Goal: Transaction & Acquisition: Purchase product/service

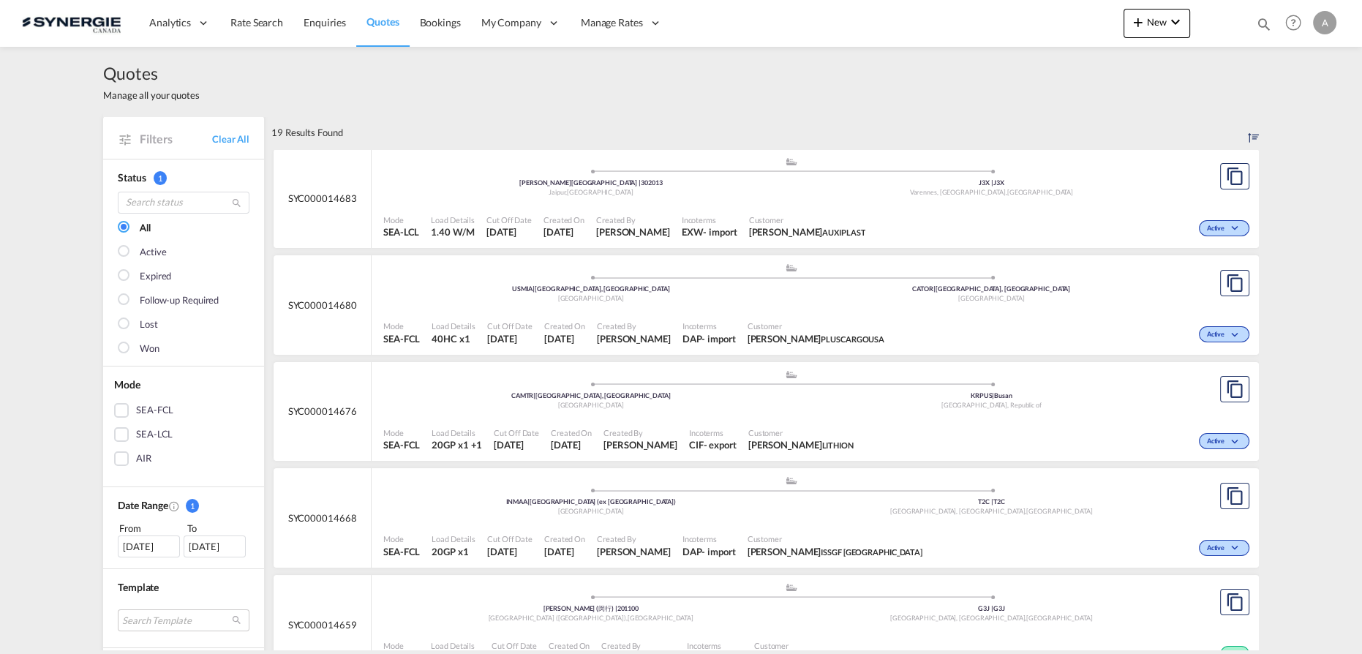
drag, startPoint x: 1265, startPoint y: 24, endPoint x: 1173, endPoint y: 33, distance: 92.6
click at [1265, 24] on md-icon "icon-magnify" at bounding box center [1264, 24] width 16 height 16
click at [1016, 31] on select "Bookings Quotes Enquiries" at bounding box center [1030, 24] width 69 height 26
select select "Quotes"
click at [996, 11] on select "Bookings Quotes Enquiries" at bounding box center [1030, 24] width 69 height 26
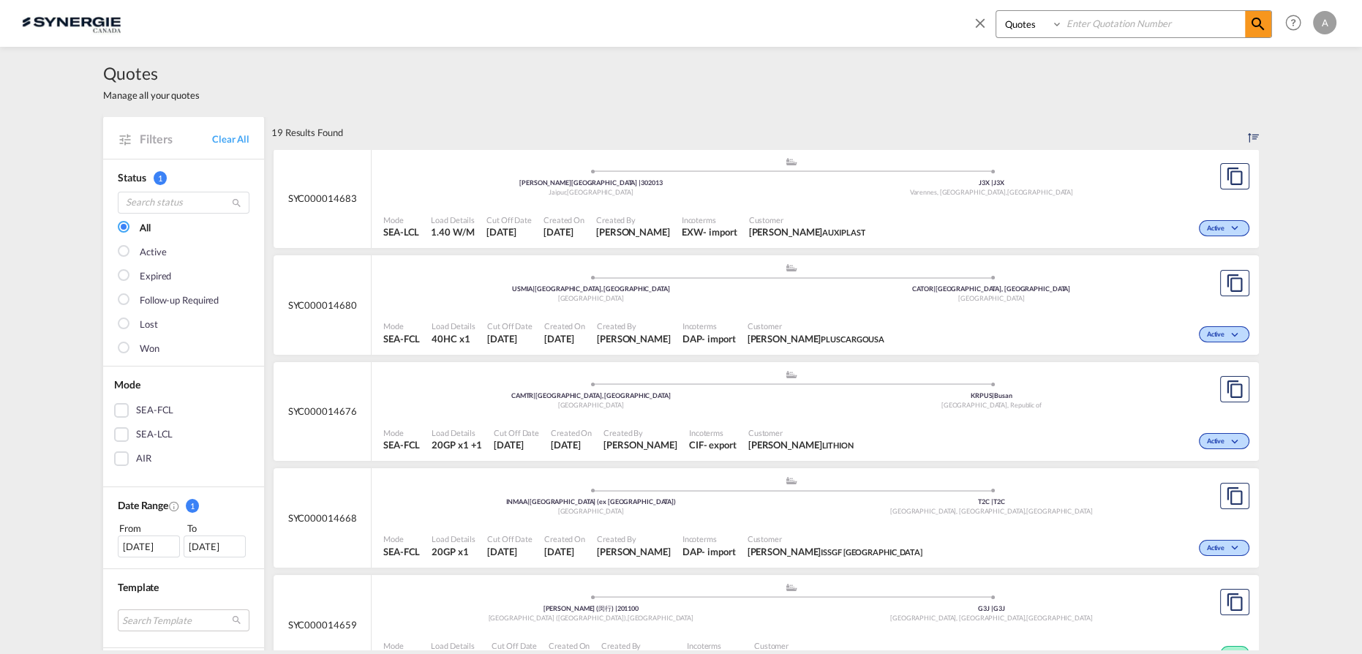
click at [1102, 20] on input at bounding box center [1154, 24] width 182 height 26
type input "14693"
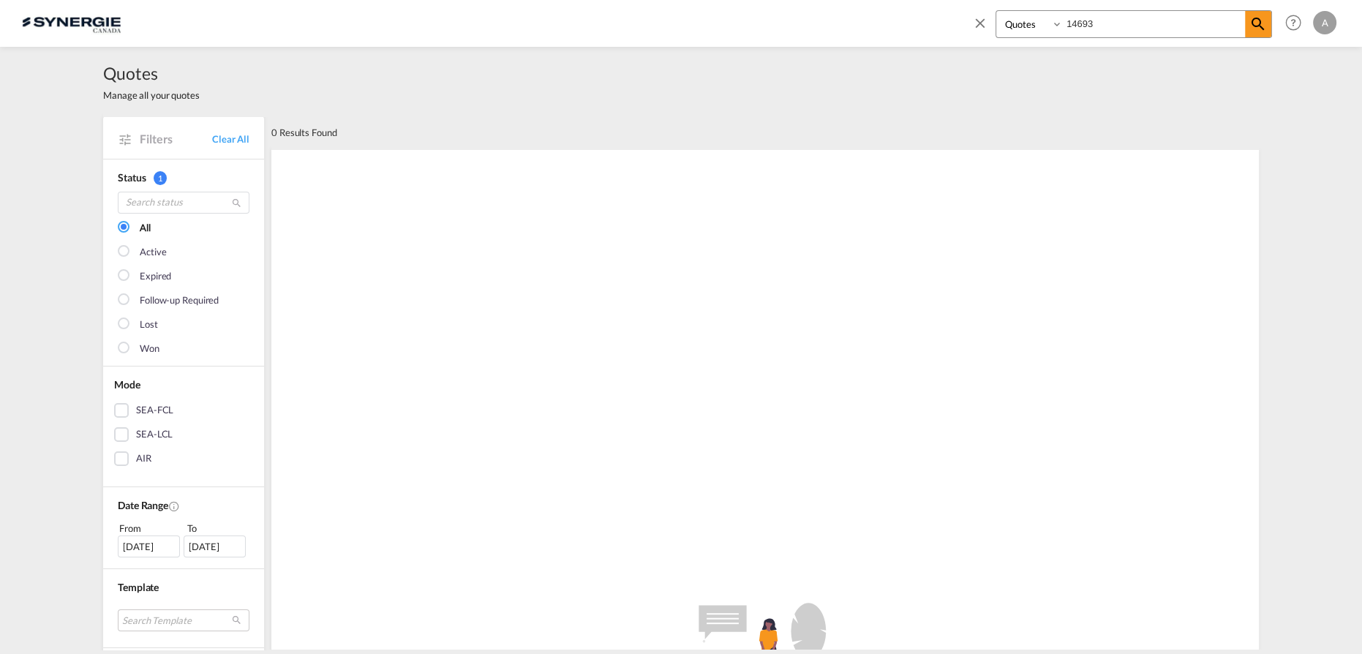
scroll to position [332, 0]
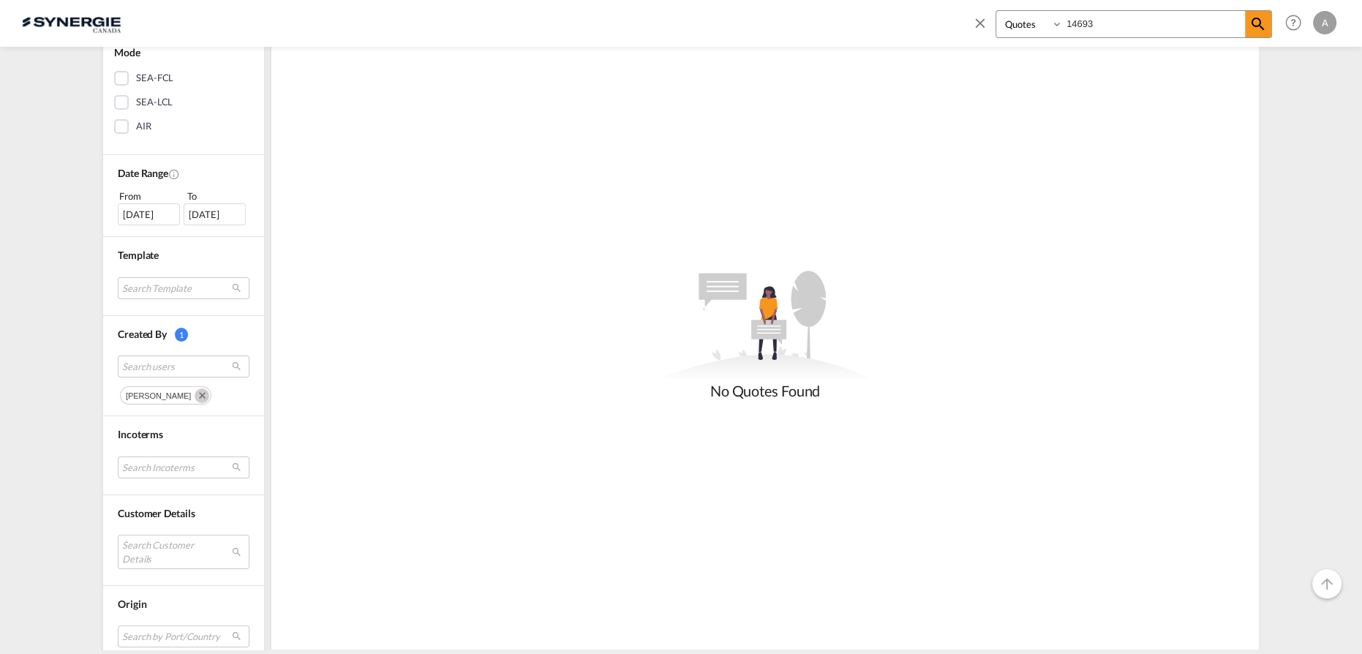
click at [195, 392] on md-icon "Remove" at bounding box center [202, 395] width 15 height 15
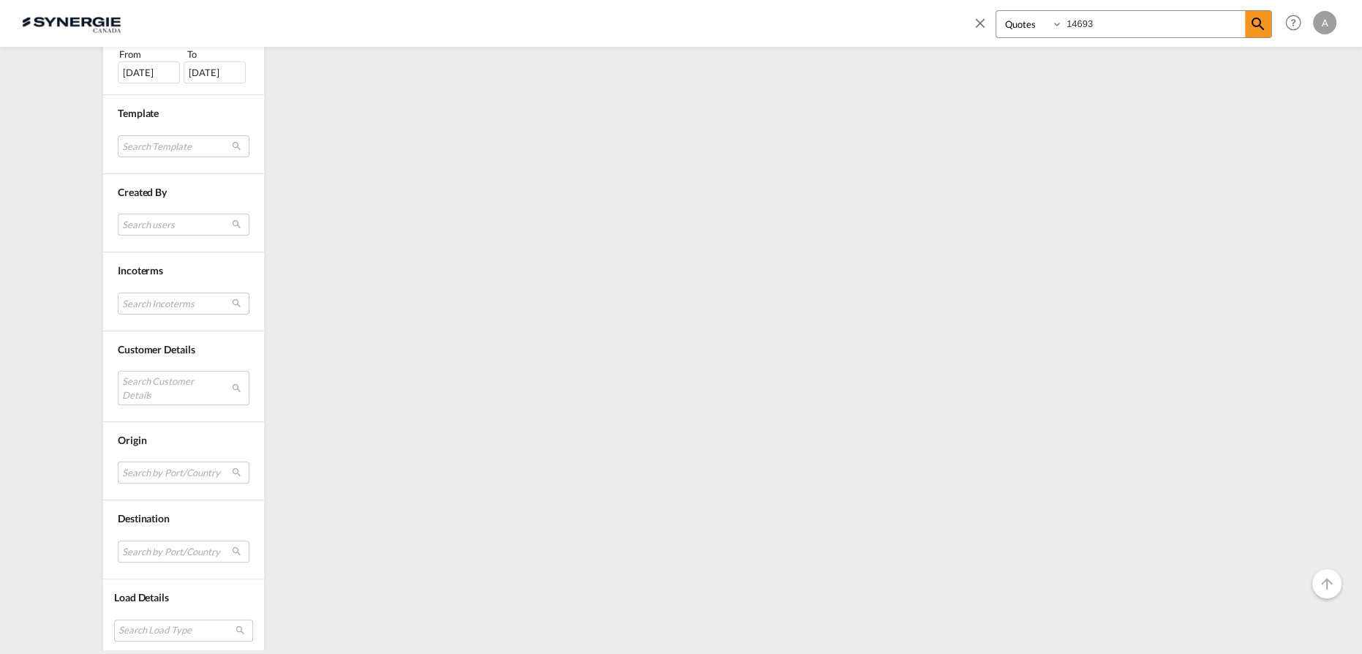
scroll to position [475, 0]
click at [149, 374] on md-select "Search Customer Details user name user kara Liu kara.liu@dbgroup.net | d.b. gro…" at bounding box center [184, 386] width 132 height 34
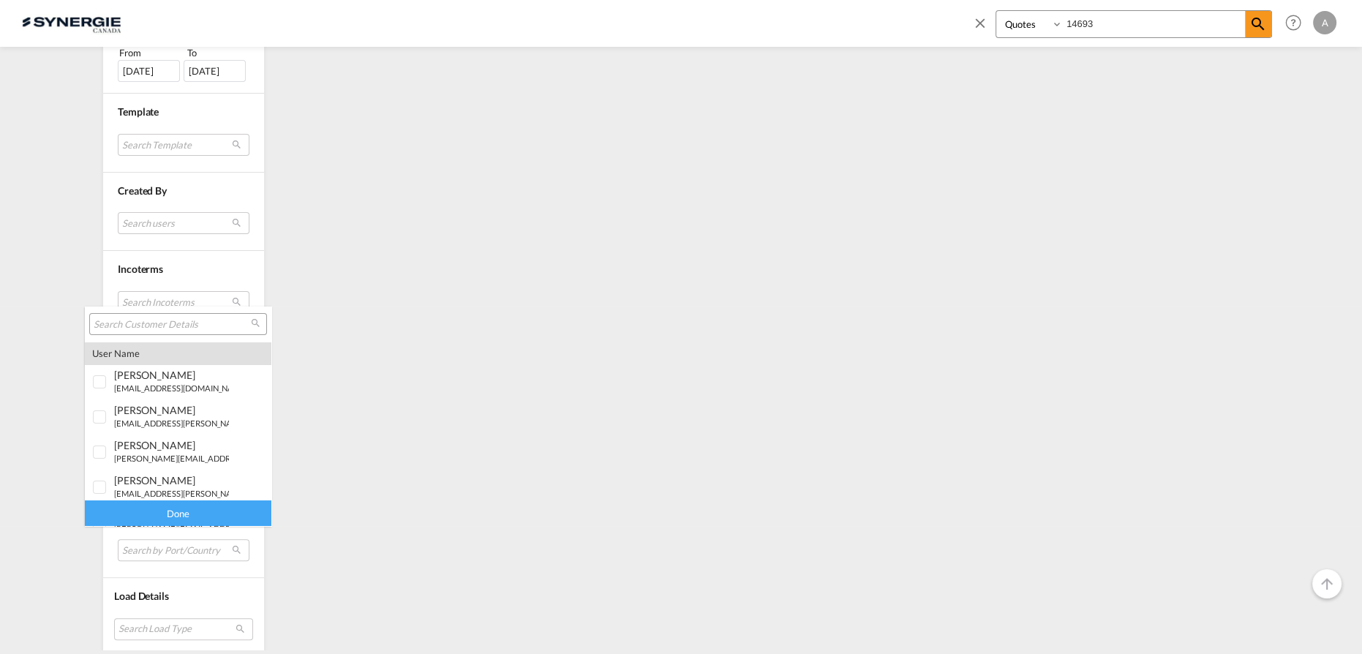
click at [170, 319] on input "search" at bounding box center [172, 324] width 157 height 13
paste input "phil@thinkempire.com"
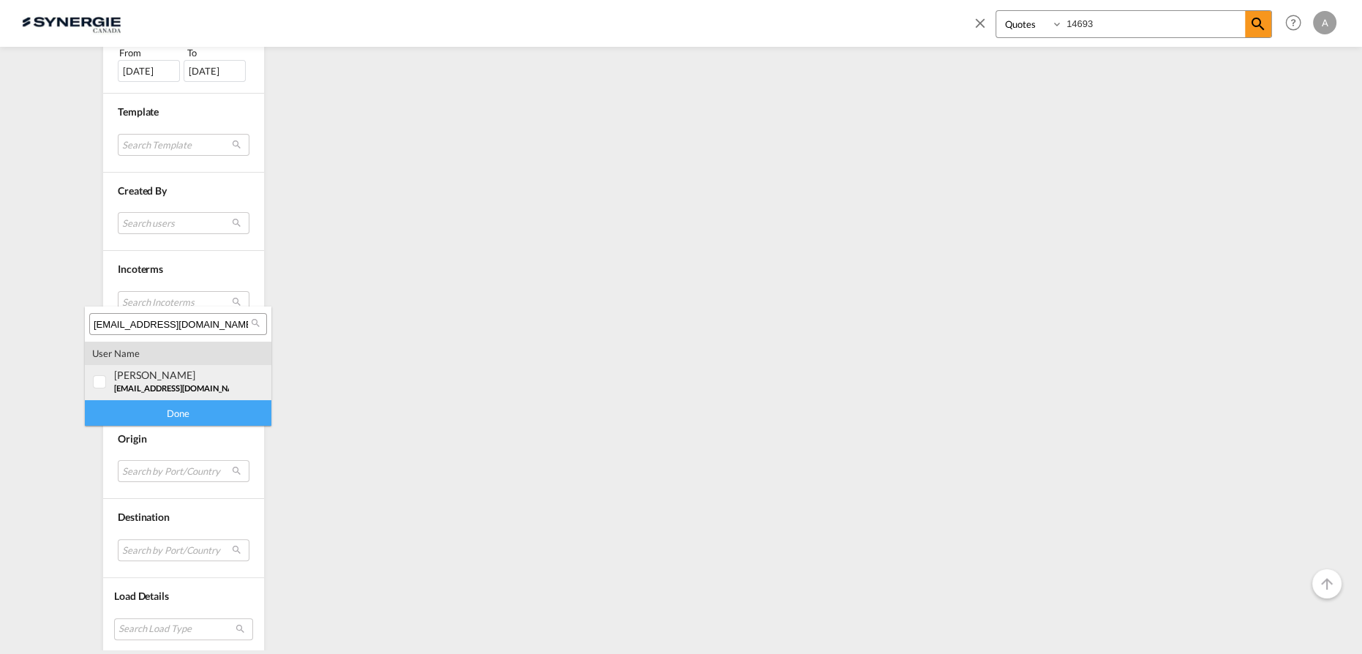
type input "phil@thinkempire.com"
click at [143, 391] on span "phil@thinkempire.com" at bounding box center [180, 388] width 133 height 10
click at [148, 412] on div "Done" at bounding box center [178, 413] width 186 height 26
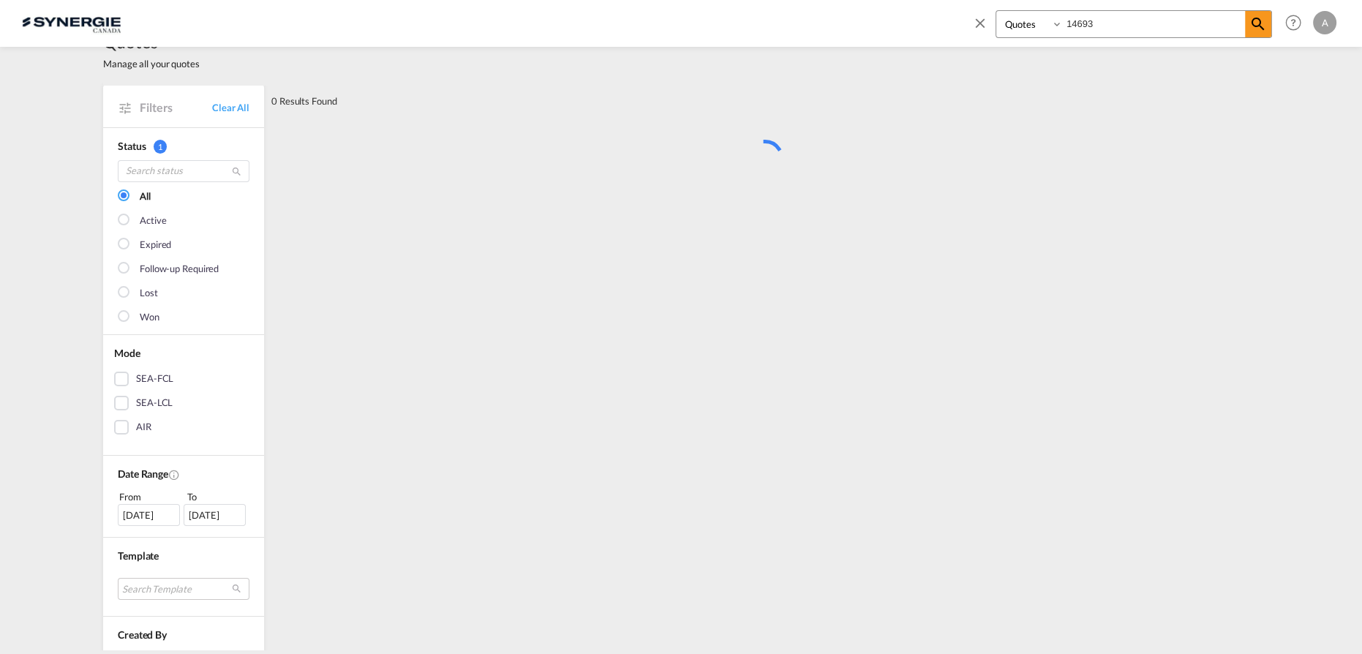
scroll to position [0, 0]
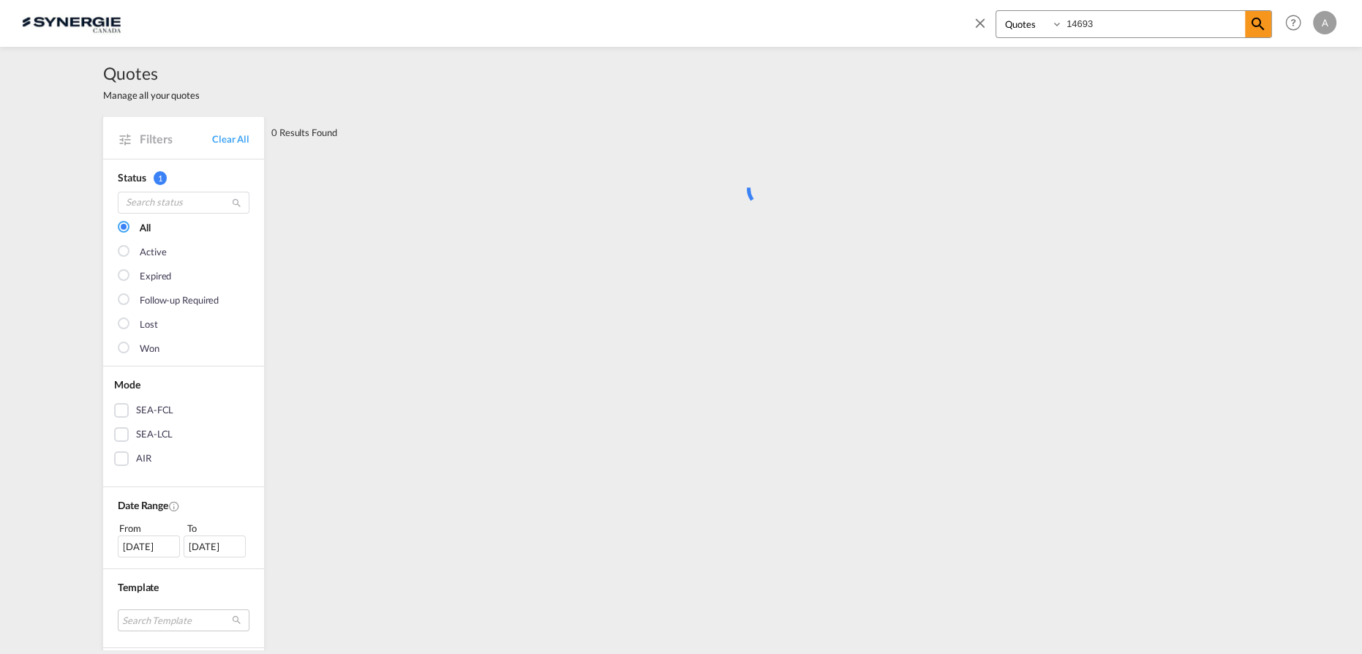
click at [1085, 23] on input "14693" at bounding box center [1154, 24] width 182 height 26
click at [1122, 29] on input "14693" at bounding box center [1154, 24] width 182 height 26
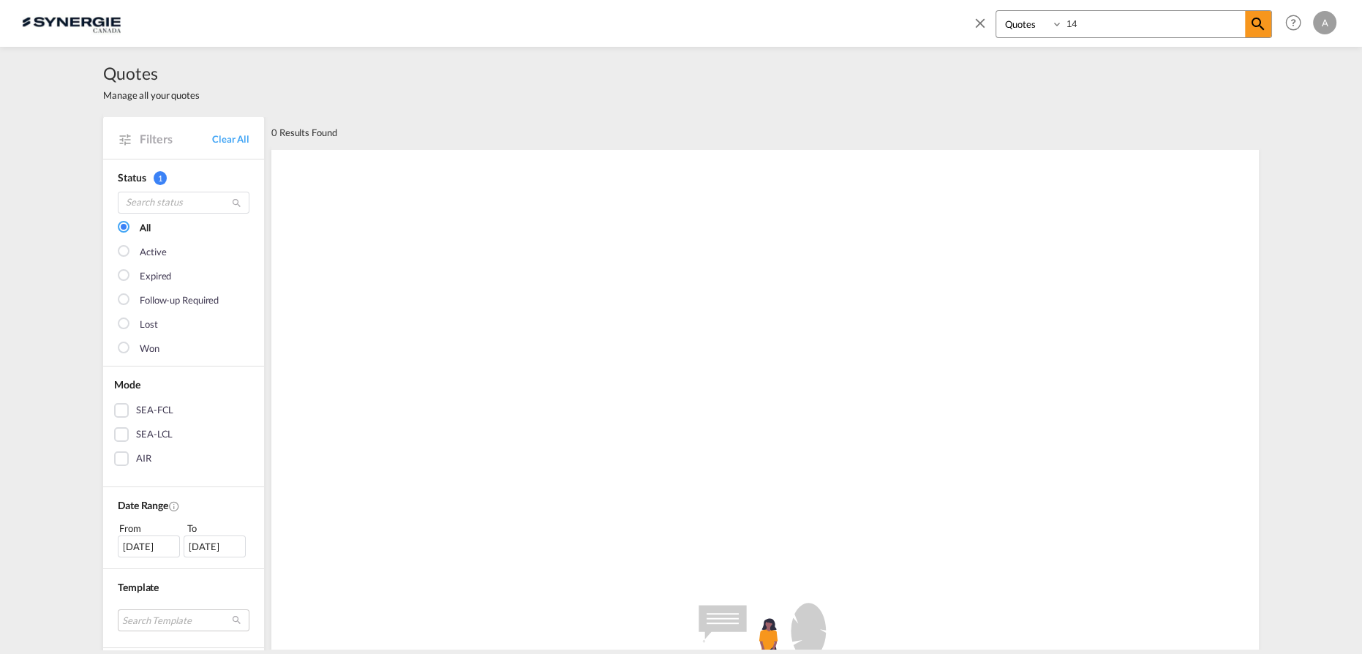
type input "1"
drag, startPoint x: 976, startPoint y: 26, endPoint x: 1030, endPoint y: 1, distance: 59.9
click at [979, 26] on md-icon "icon-close" at bounding box center [980, 23] width 16 height 16
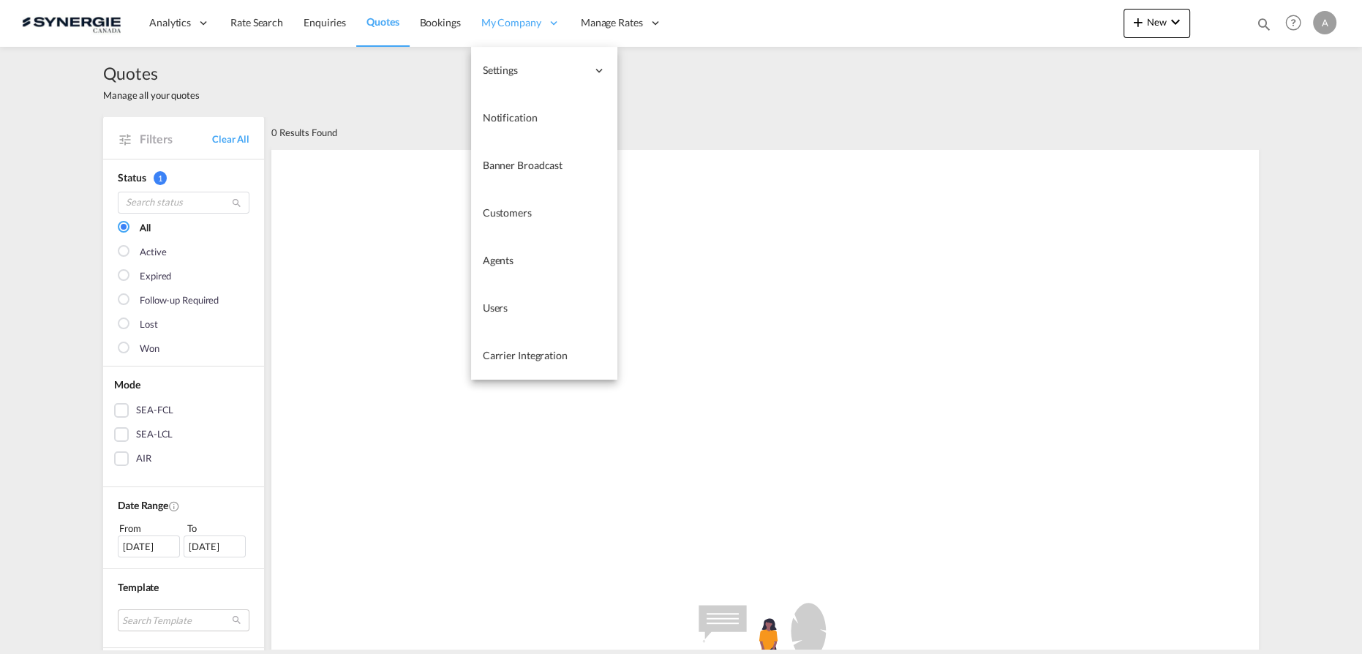
click at [496, 27] on span "My Company" at bounding box center [511, 22] width 60 height 15
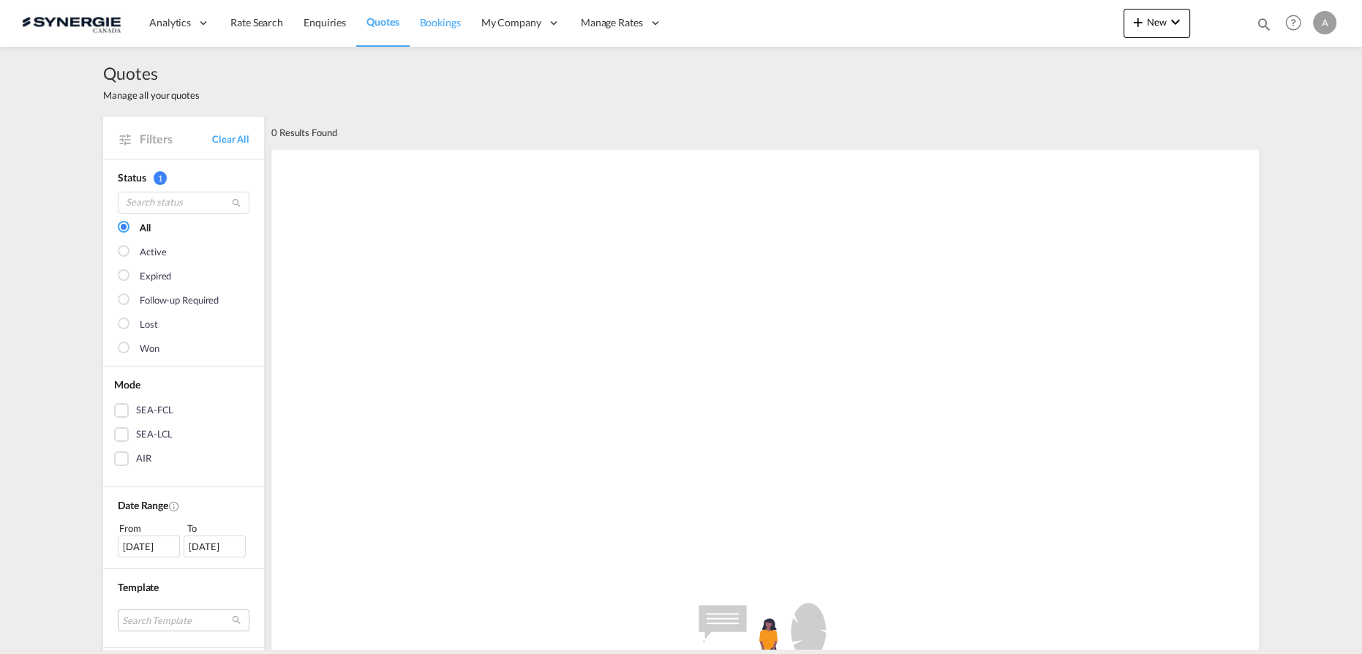
click at [466, 30] on link "Bookings" at bounding box center [440, 23] width 61 height 48
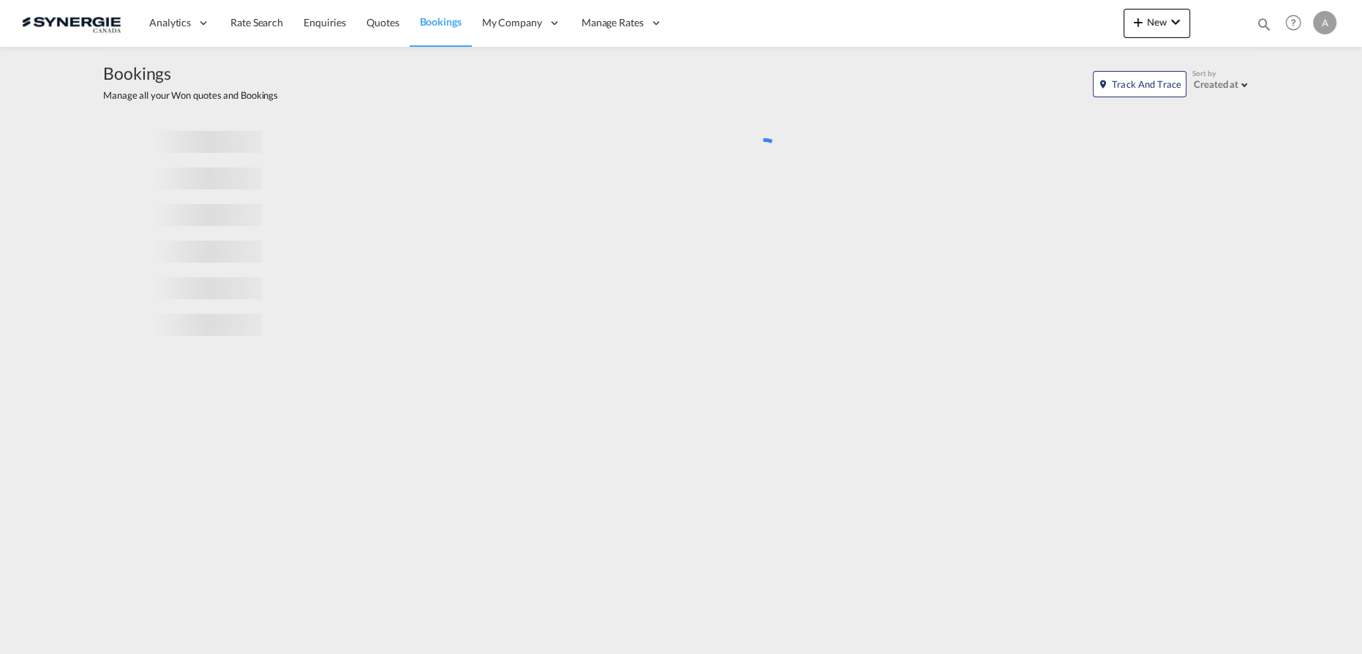
click at [425, 28] on span "Bookings" at bounding box center [441, 22] width 42 height 15
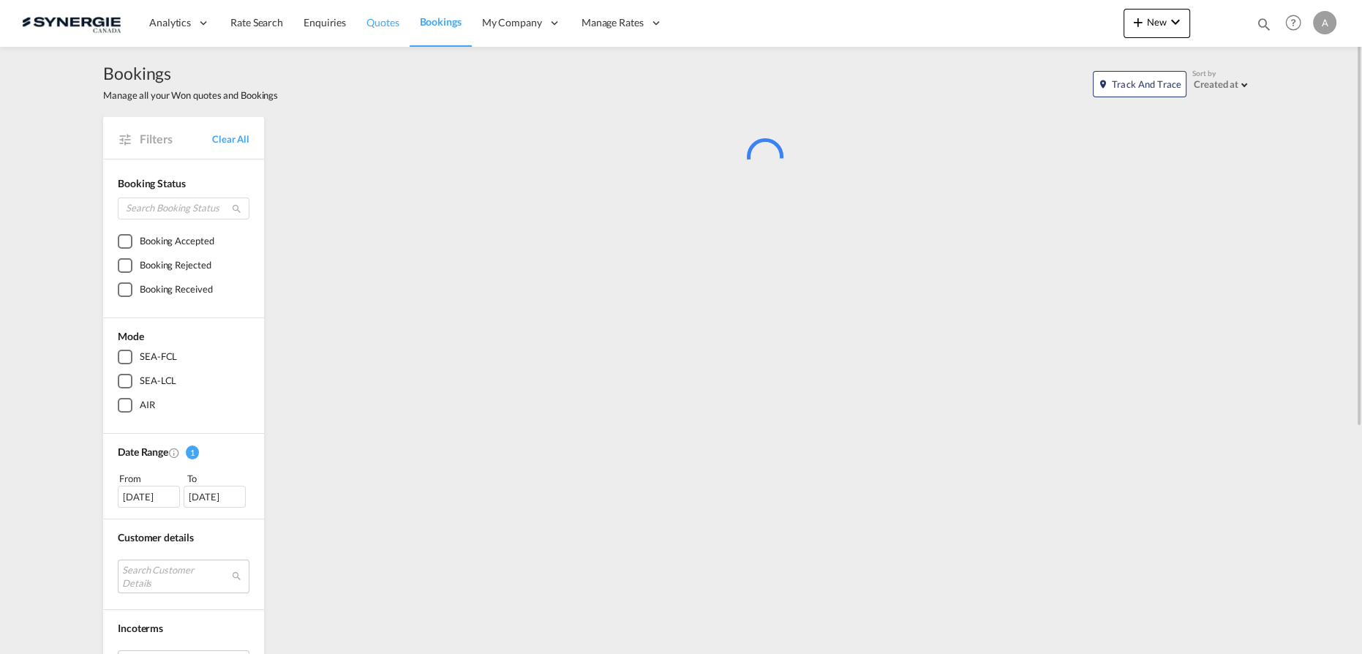
click at [371, 23] on span "Quotes" at bounding box center [382, 22] width 32 height 12
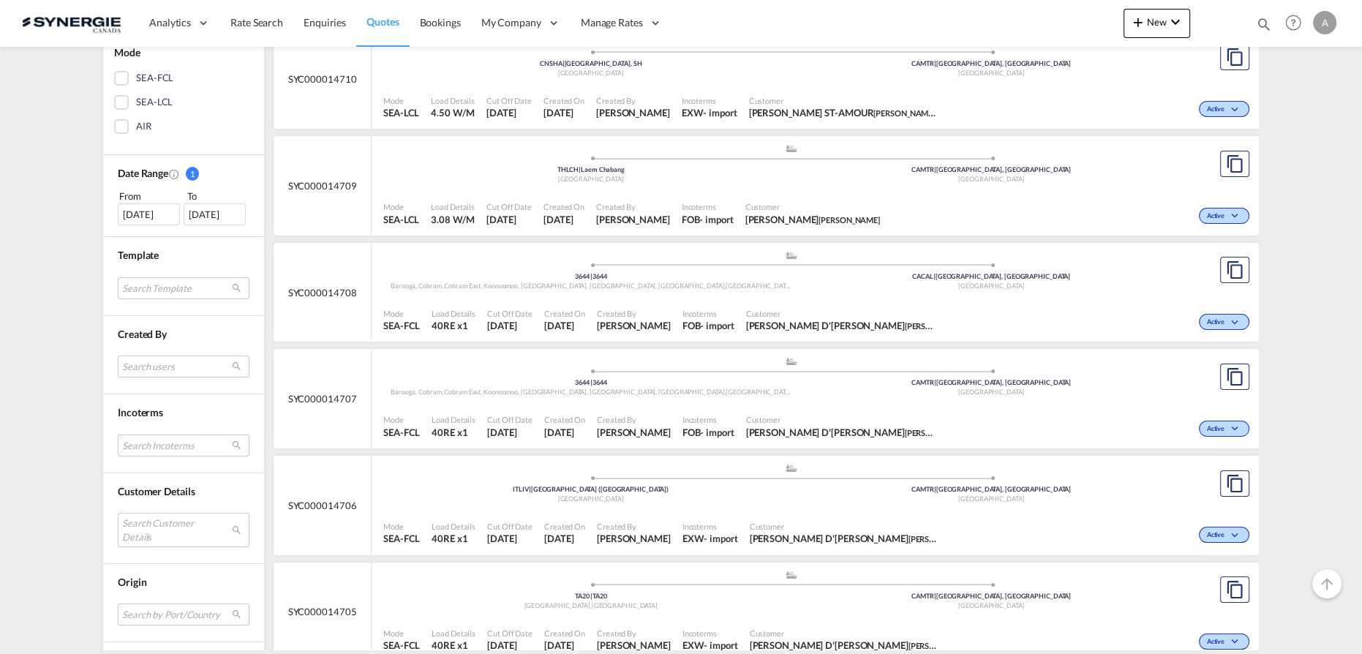
scroll to position [399, 0]
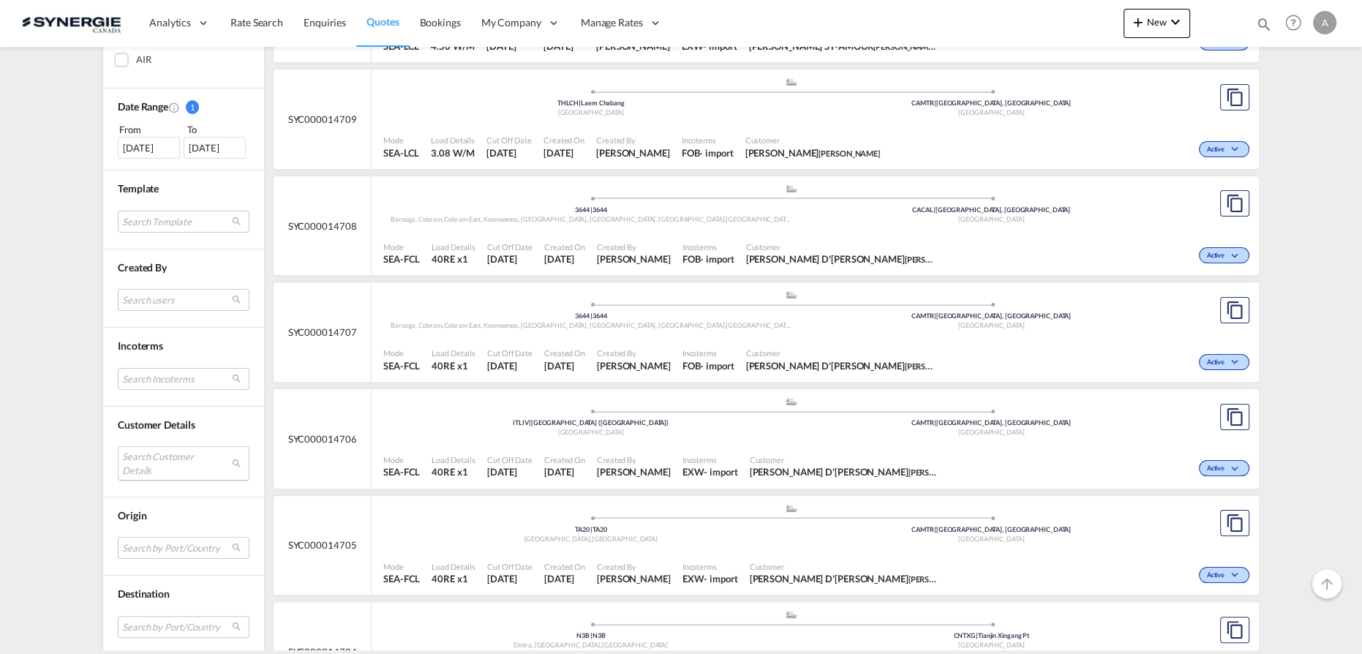
click at [148, 459] on md-select "Search Customer Details user name user kara Liu kara.liu@dbgroup.net | d.b. gro…" at bounding box center [184, 463] width 132 height 34
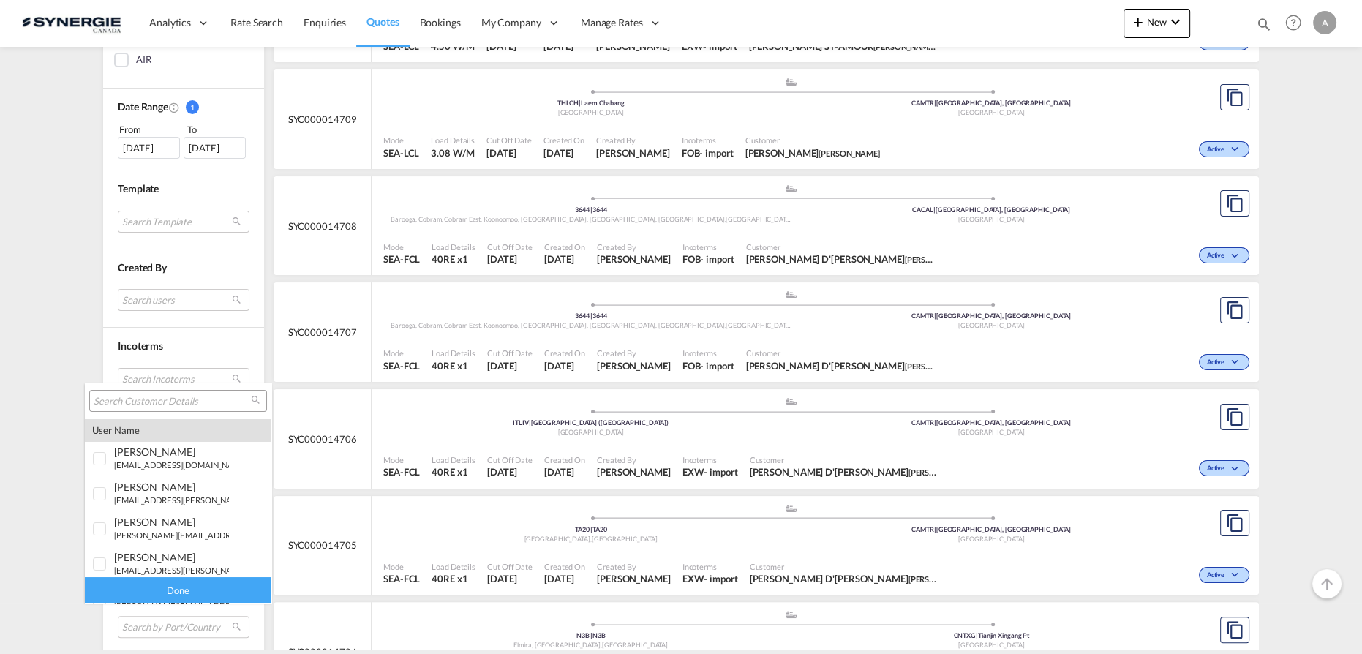
click at [161, 404] on input "search" at bounding box center [172, 401] width 157 height 13
paste input "phil@thinkempire.com"
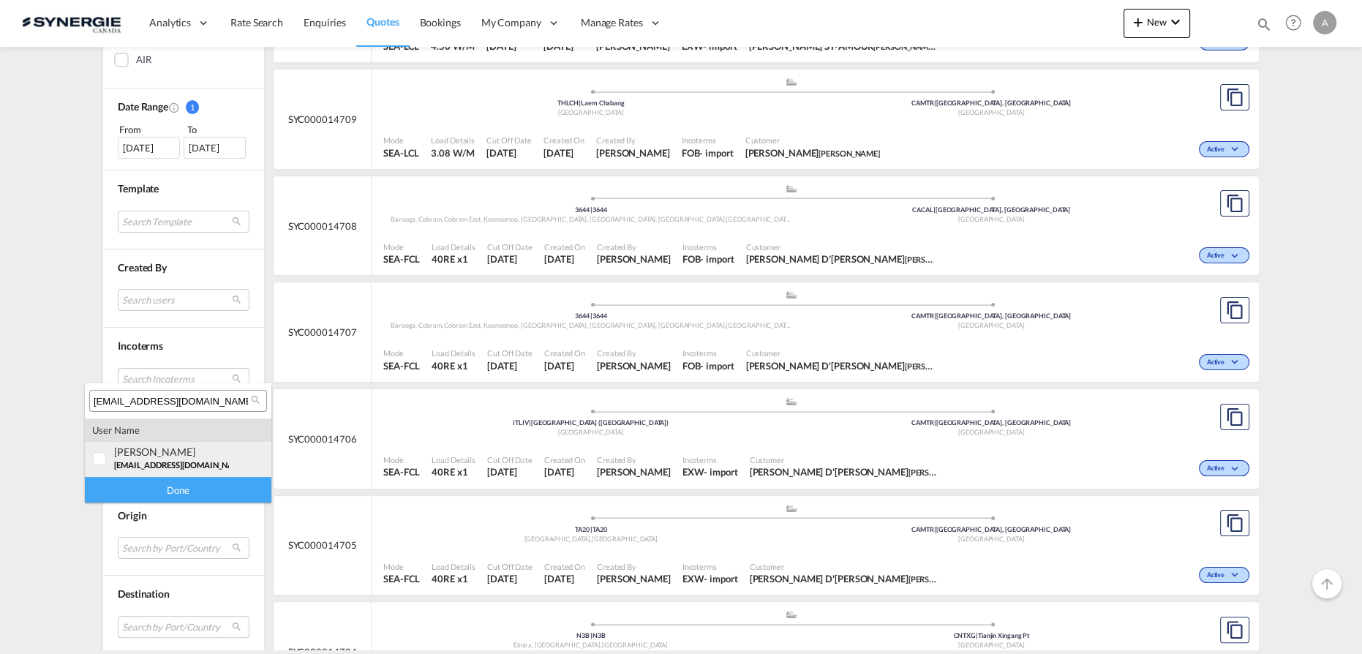
type input "phil@thinkempire.com"
click at [151, 463] on span "phil@thinkempire.com" at bounding box center [180, 465] width 133 height 10
click at [154, 489] on div "Done" at bounding box center [178, 490] width 186 height 26
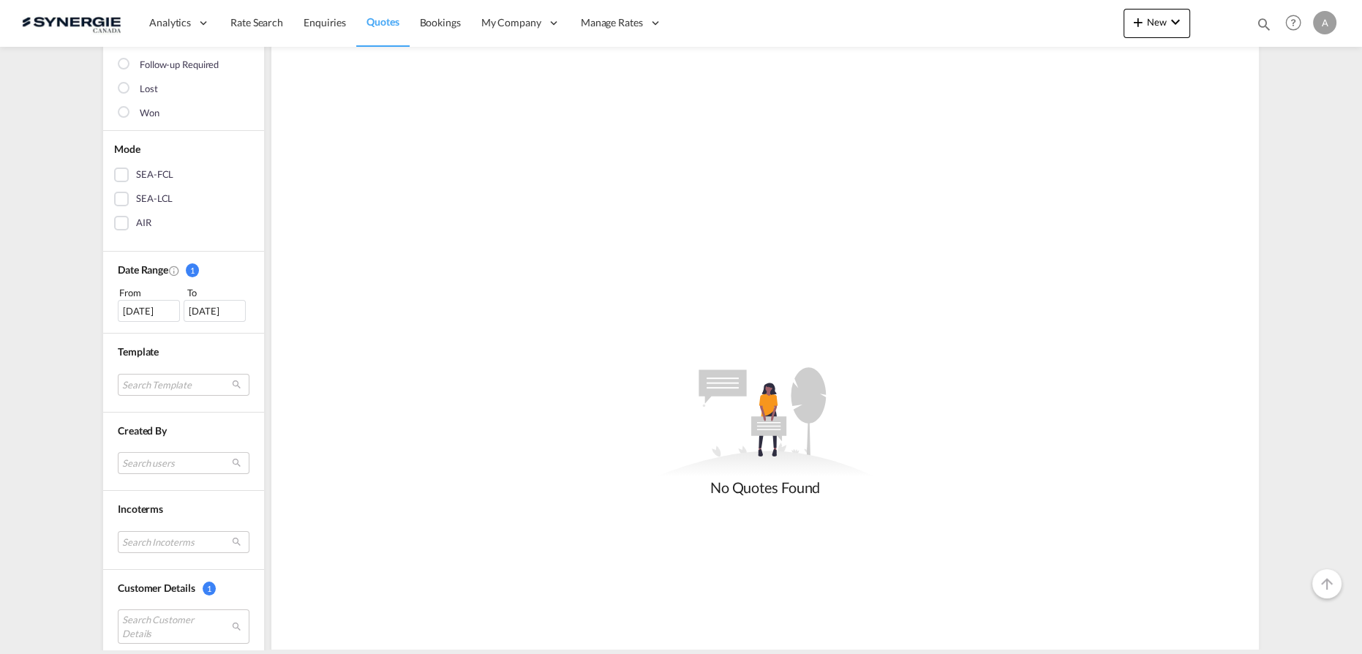
scroll to position [265, 0]
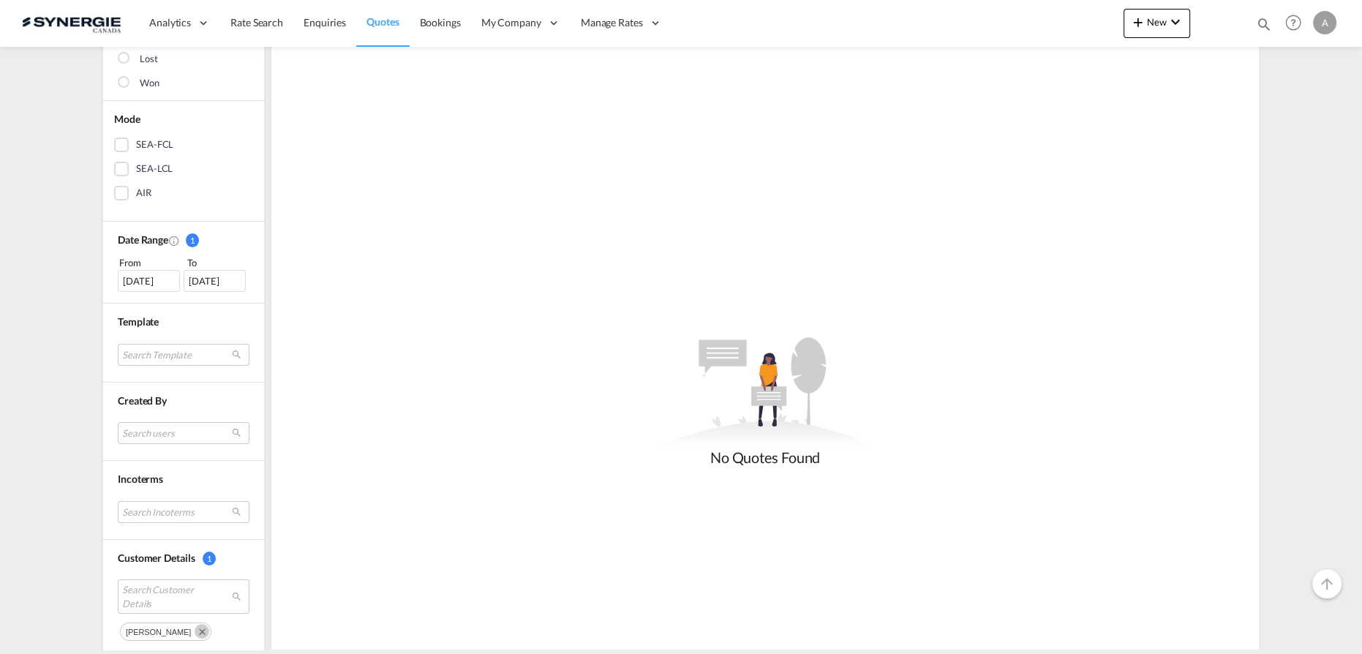
click at [138, 277] on div "13 Aug 2025" at bounding box center [149, 281] width 62 height 22
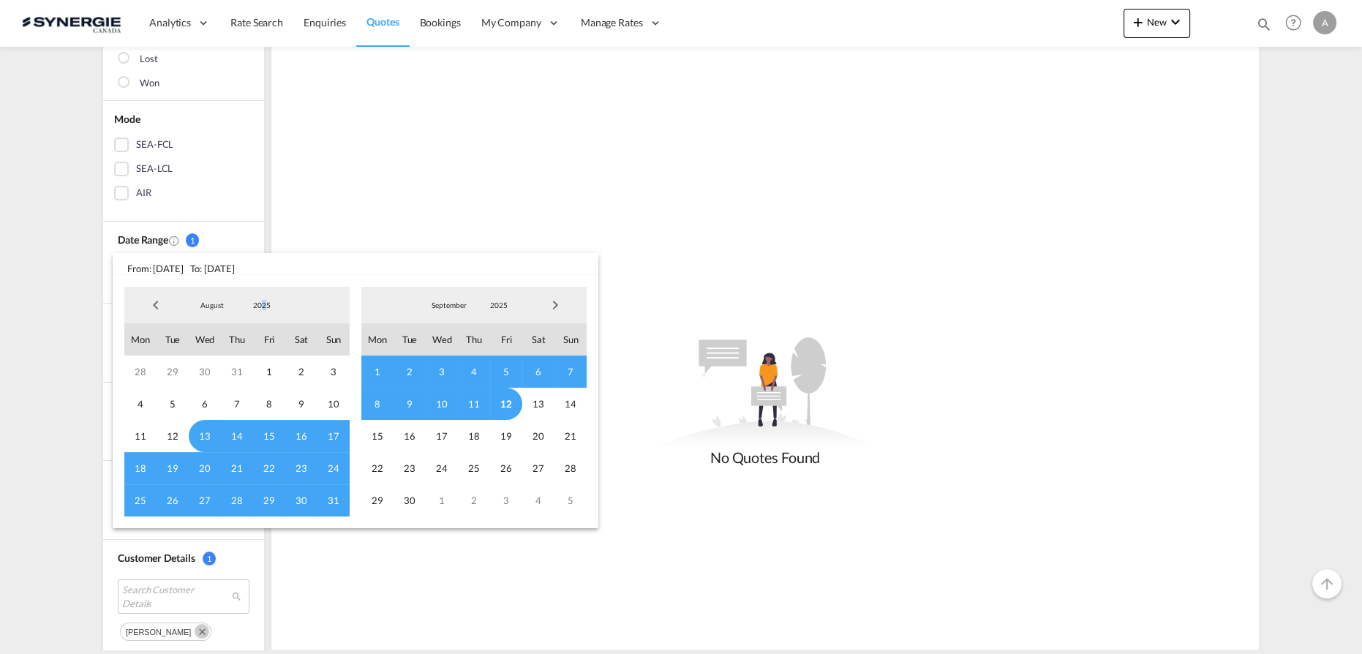
click at [260, 309] on span "2025" at bounding box center [261, 305] width 47 height 10
click at [261, 245] on md-option "2023" at bounding box center [276, 235] width 99 height 35
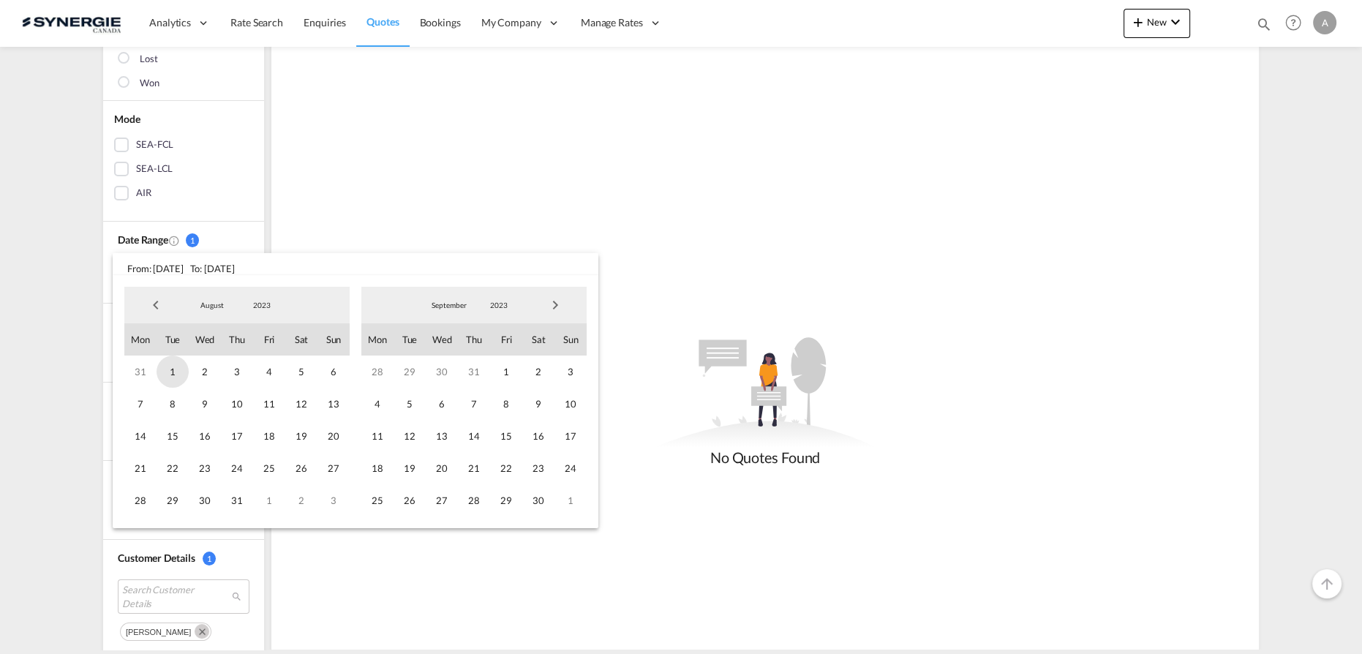
click at [172, 377] on span "1" at bounding box center [173, 371] width 32 height 32
click at [510, 309] on span "2023" at bounding box center [498, 305] width 47 height 10
click at [499, 372] on md-option "2025" at bounding box center [513, 375] width 99 height 35
click at [501, 402] on span "12" at bounding box center [506, 404] width 32 height 32
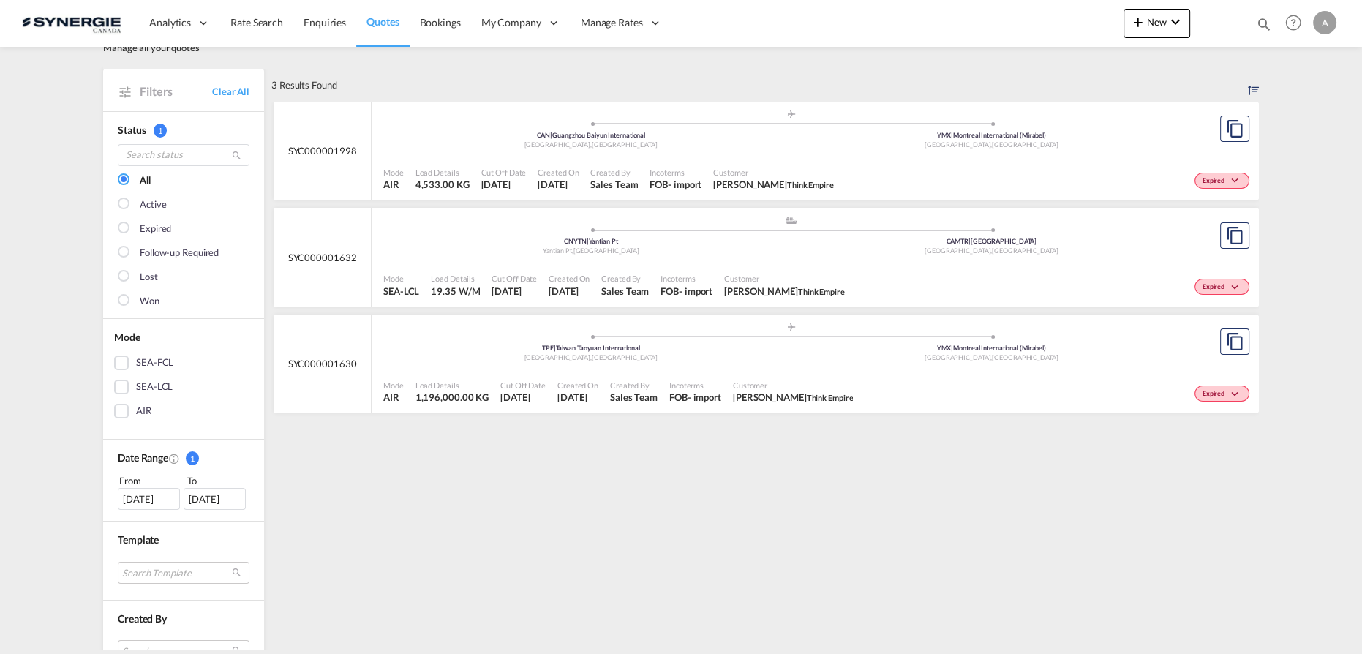
scroll to position [66, 0]
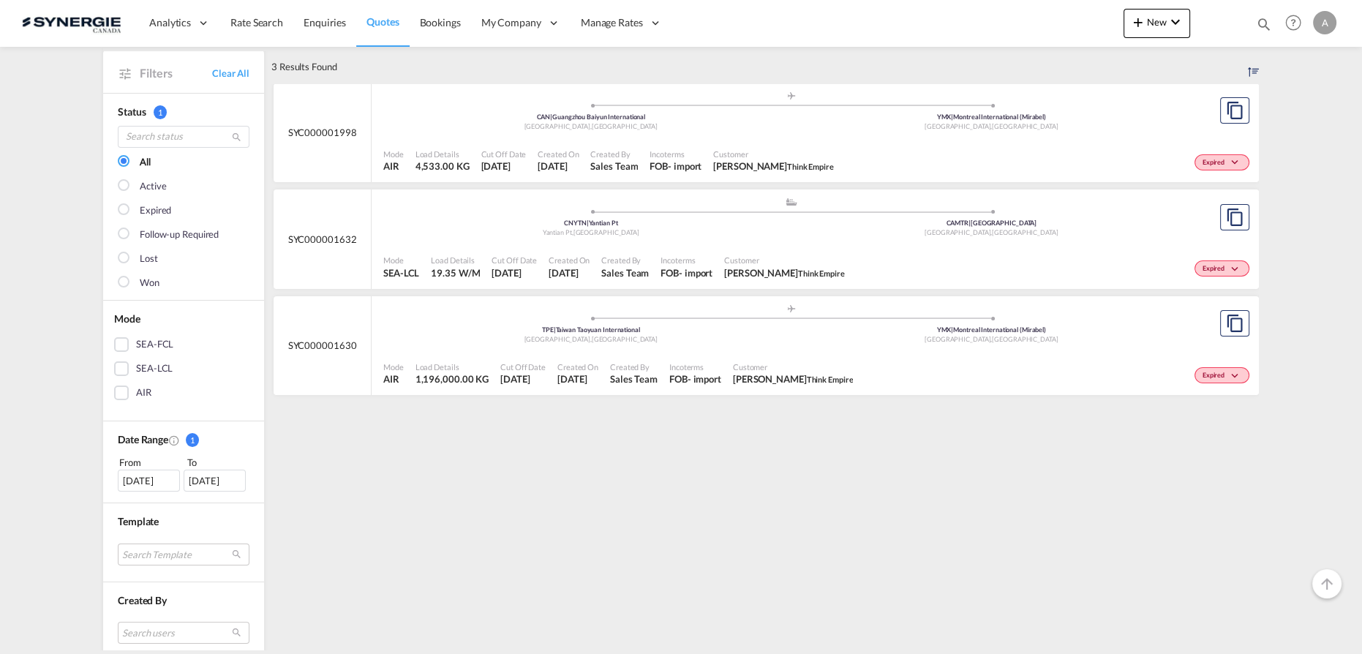
click at [682, 238] on div ".a{fill:#aaa8ad;} .a{fill:#aaa8ad;} CNYTN | Yantian Pt Yantian Pt , China CAMTR…" at bounding box center [790, 219] width 815 height 44
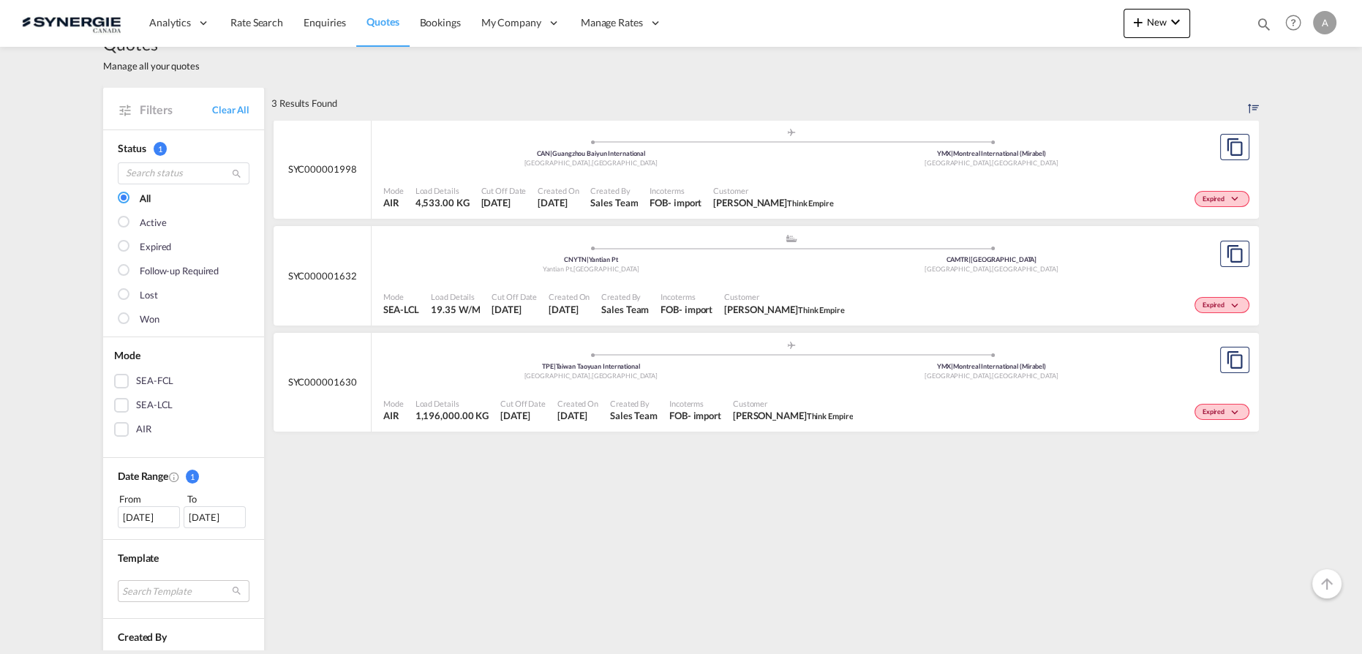
scroll to position [0, 0]
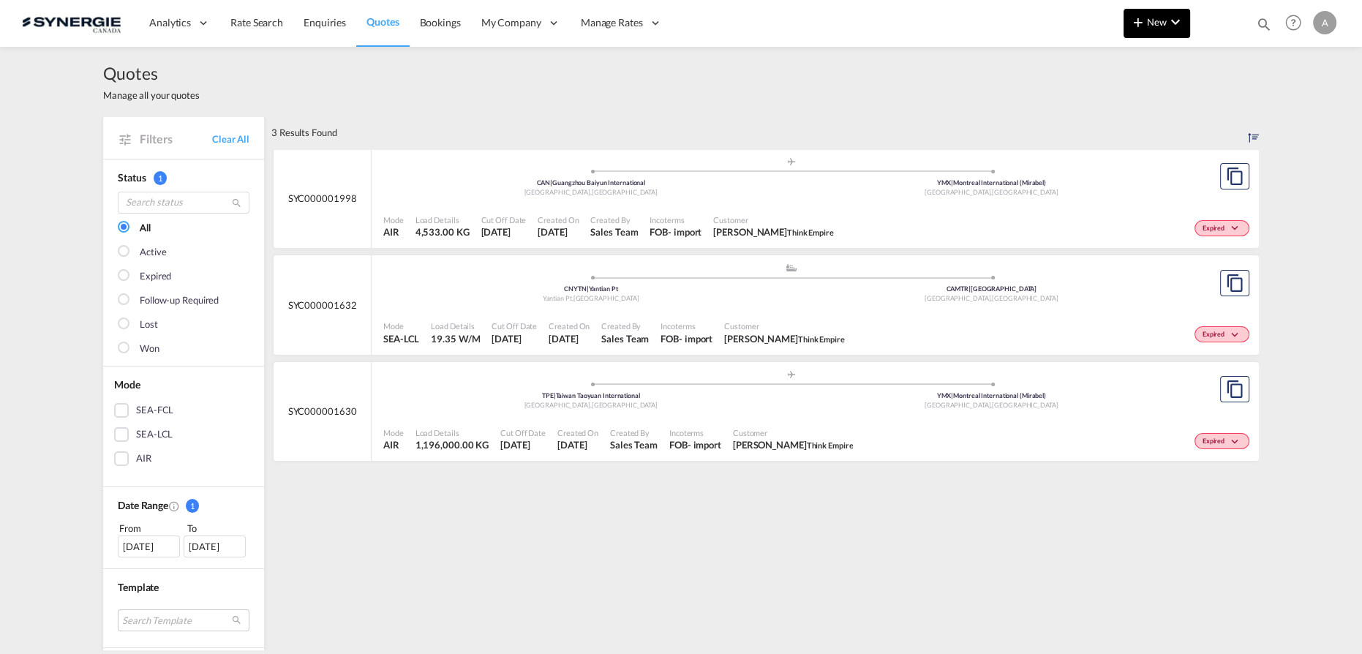
click at [1142, 26] on md-icon "icon-plus 400-fg" at bounding box center [1138, 22] width 18 height 18
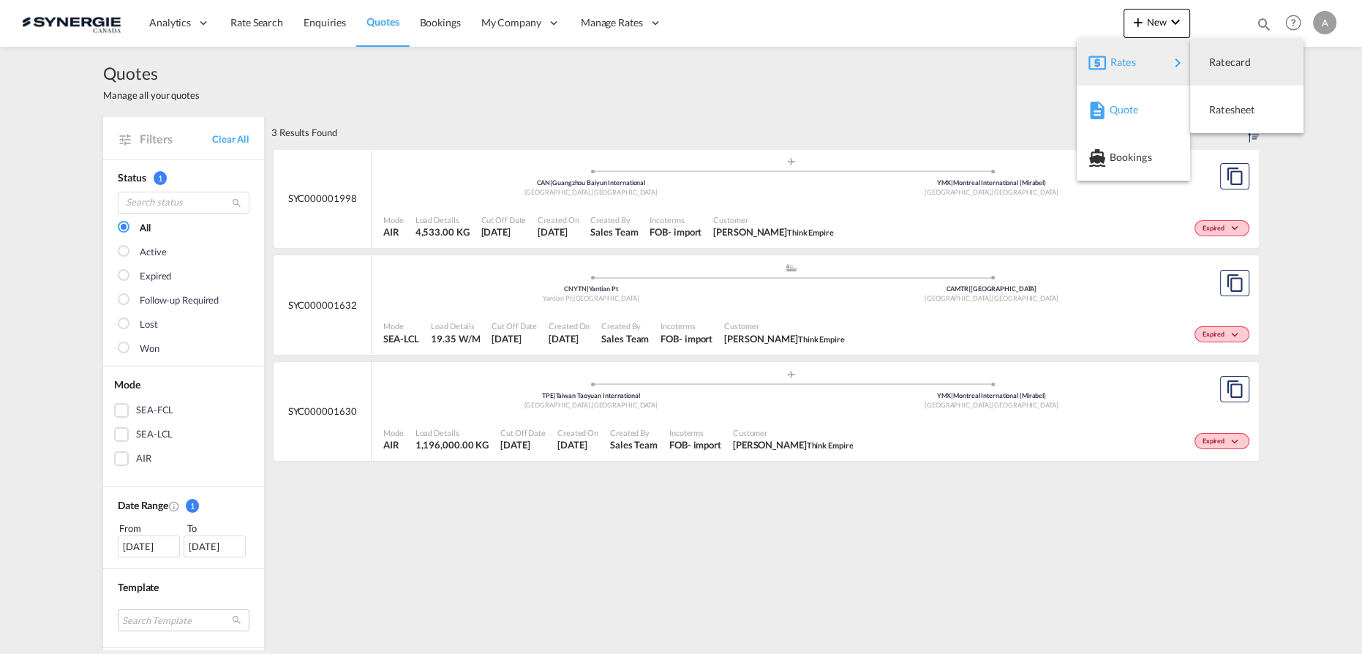
click at [1113, 116] on span "Quote" at bounding box center [1117, 109] width 16 height 29
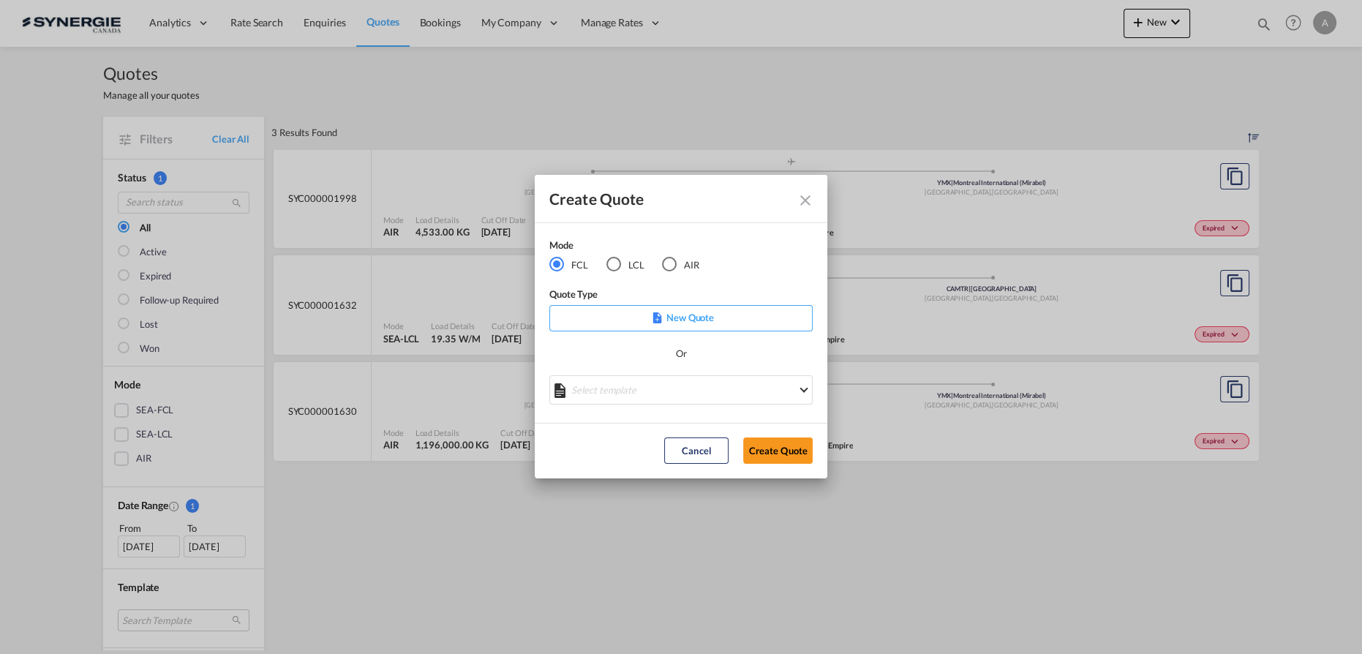
click at [614, 272] on div "Mode FCL LCL AIR" at bounding box center [633, 262] width 168 height 49
click at [615, 261] on div "LCL" at bounding box center [613, 264] width 15 height 15
click at [633, 387] on md-select "Select template New DAP Import LCL Karen Mercier | 09 Jul 2025 BRAZIL LCL EXPOR…" at bounding box center [680, 389] width 263 height 29
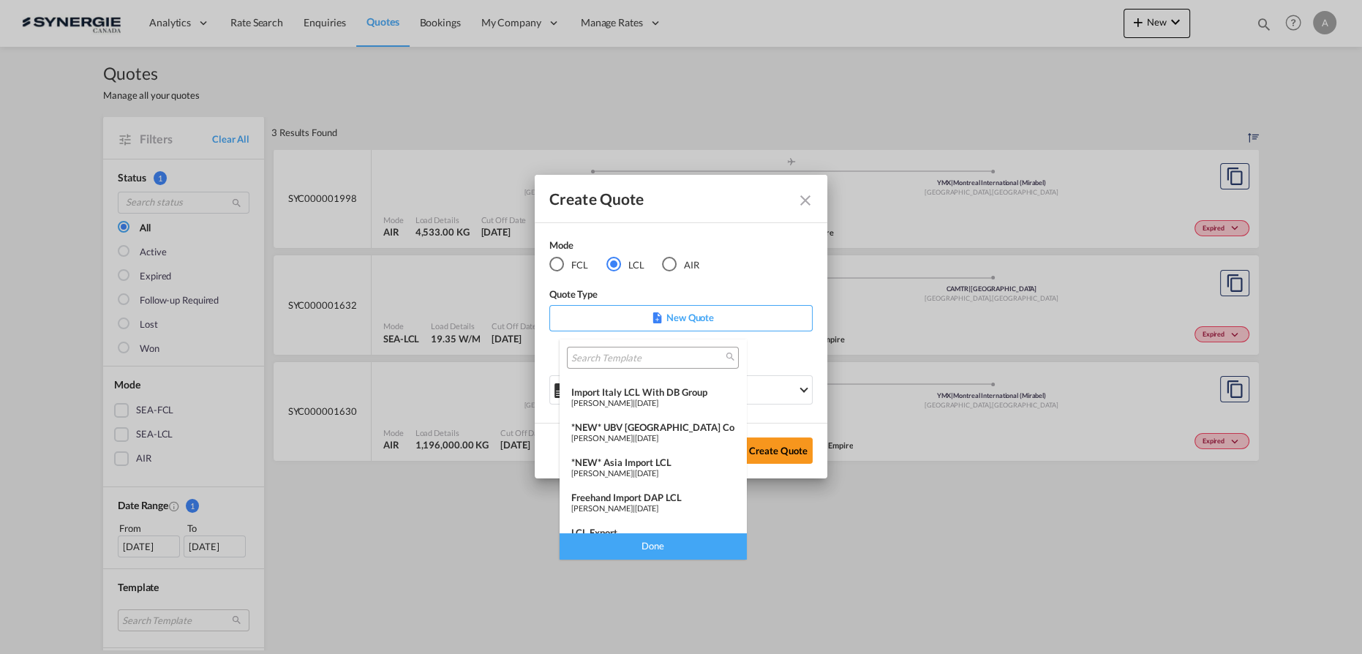
scroll to position [189, 0]
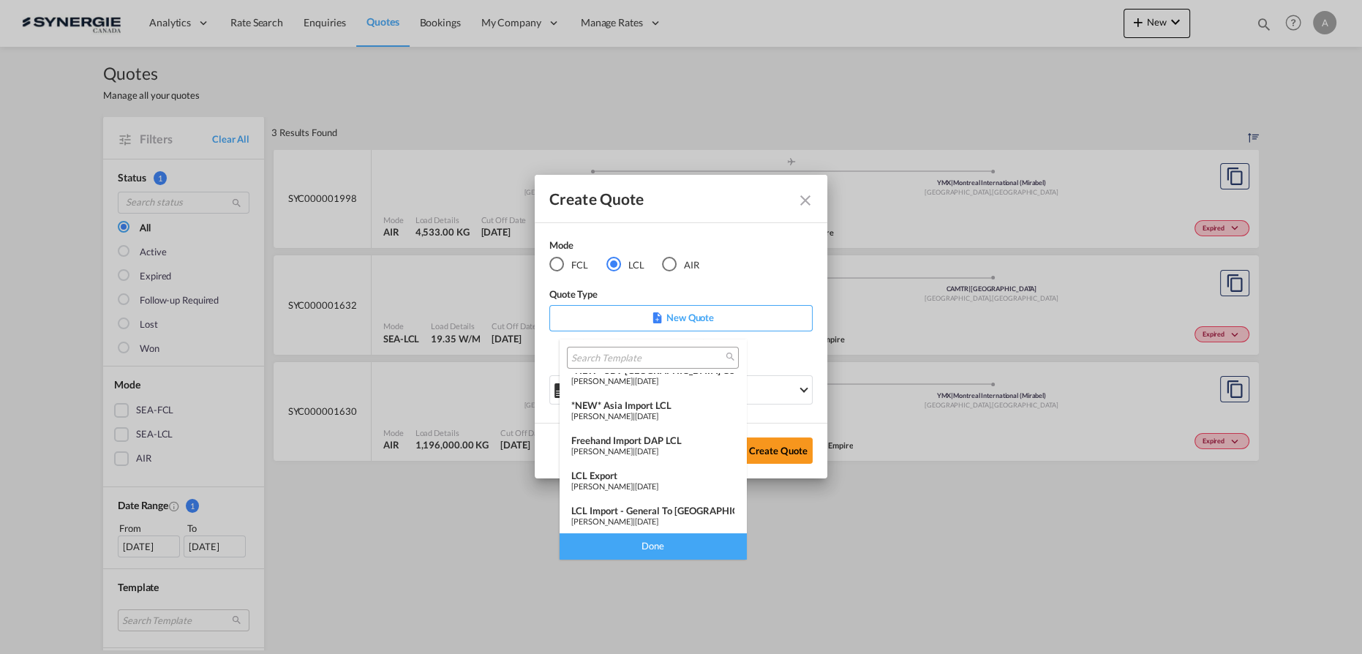
click at [633, 411] on span "[PERSON_NAME]" at bounding box center [601, 416] width 61 height 10
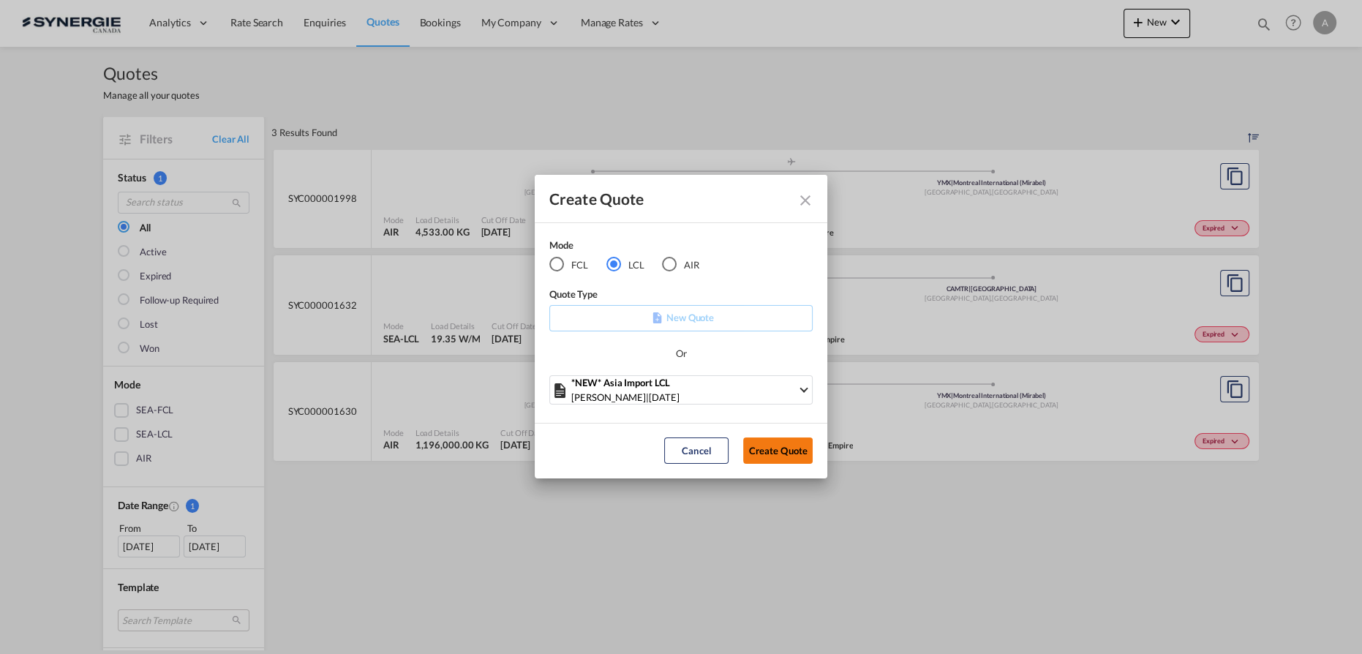
click at [760, 456] on button "Create Quote" at bounding box center [777, 450] width 69 height 26
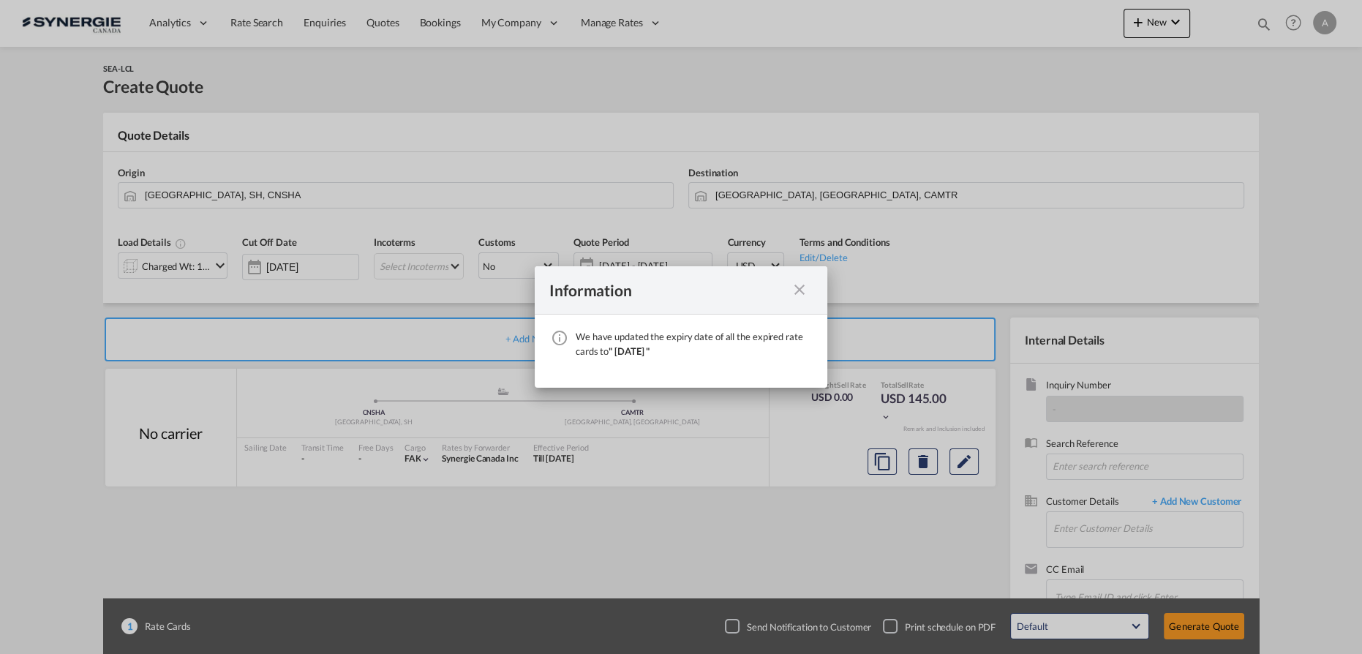
click at [793, 291] on md-icon "icon-close fg-AAA8AD cursor" at bounding box center [800, 290] width 18 height 18
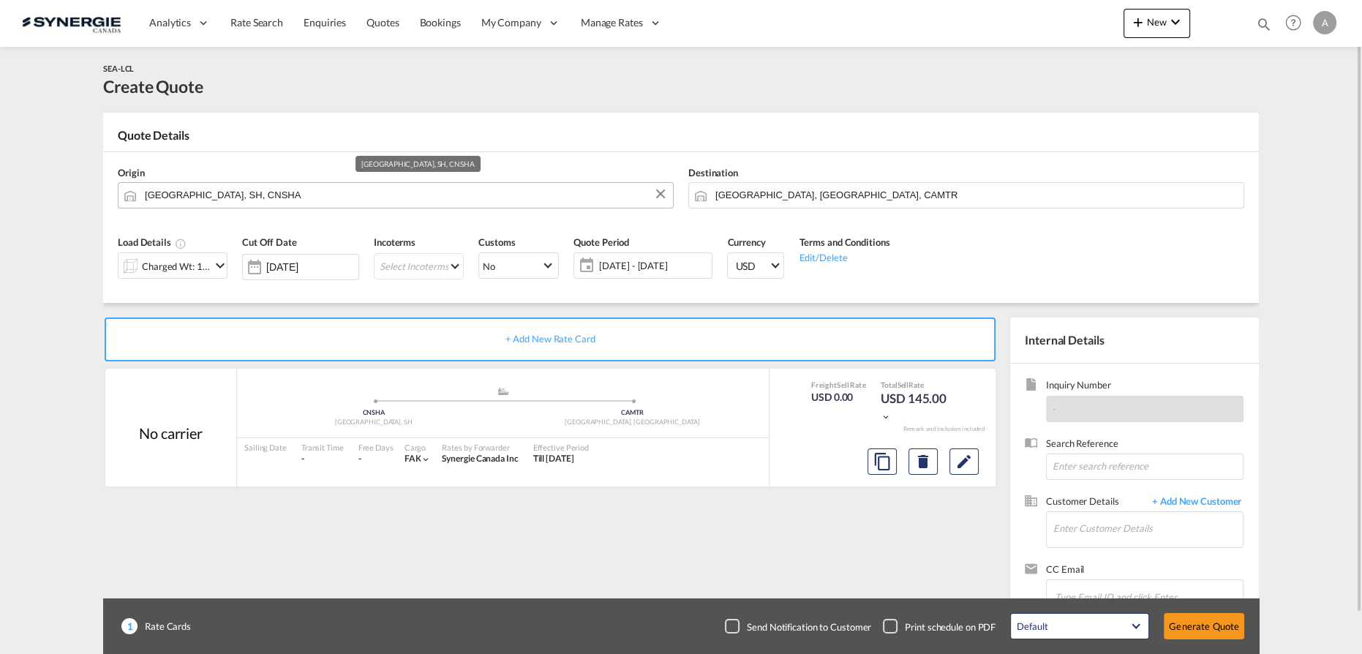
click at [192, 204] on input "Shanghai, SH, CNSHA" at bounding box center [405, 195] width 521 height 26
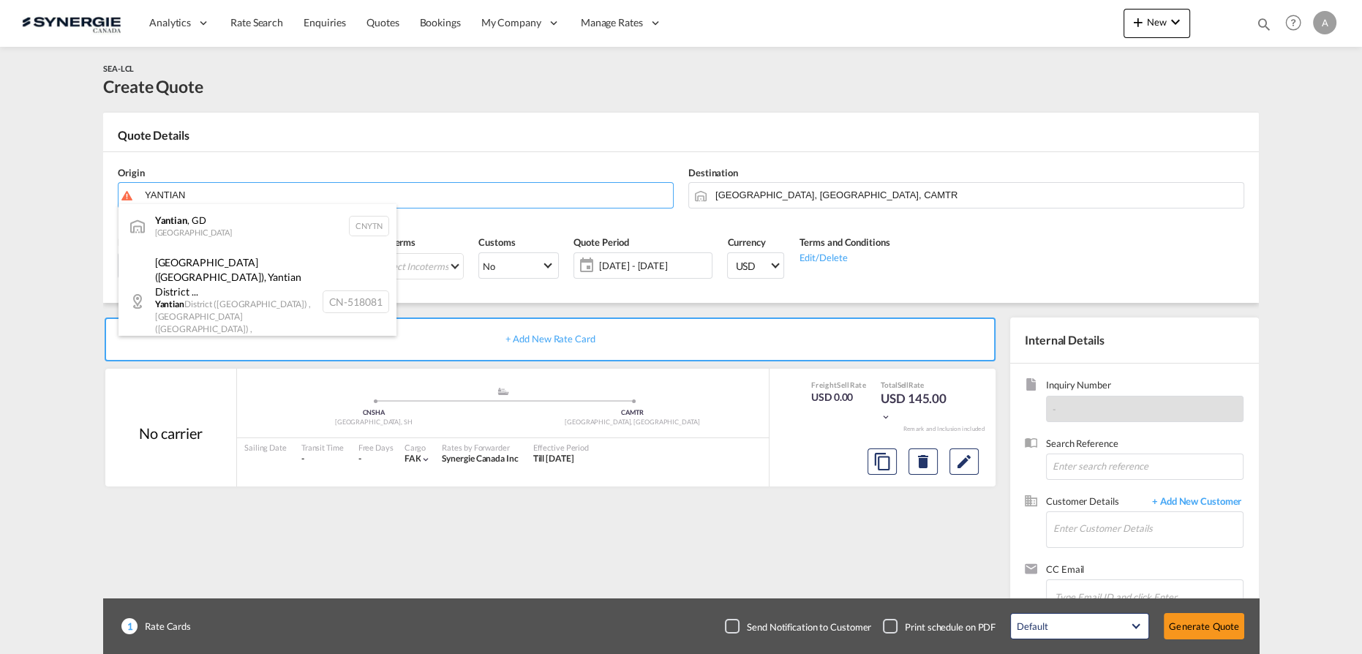
click at [170, 235] on div "Yantian , GD China CNYTN" at bounding box center [257, 226] width 278 height 44
type input "Yantian, GD, CNYTN"
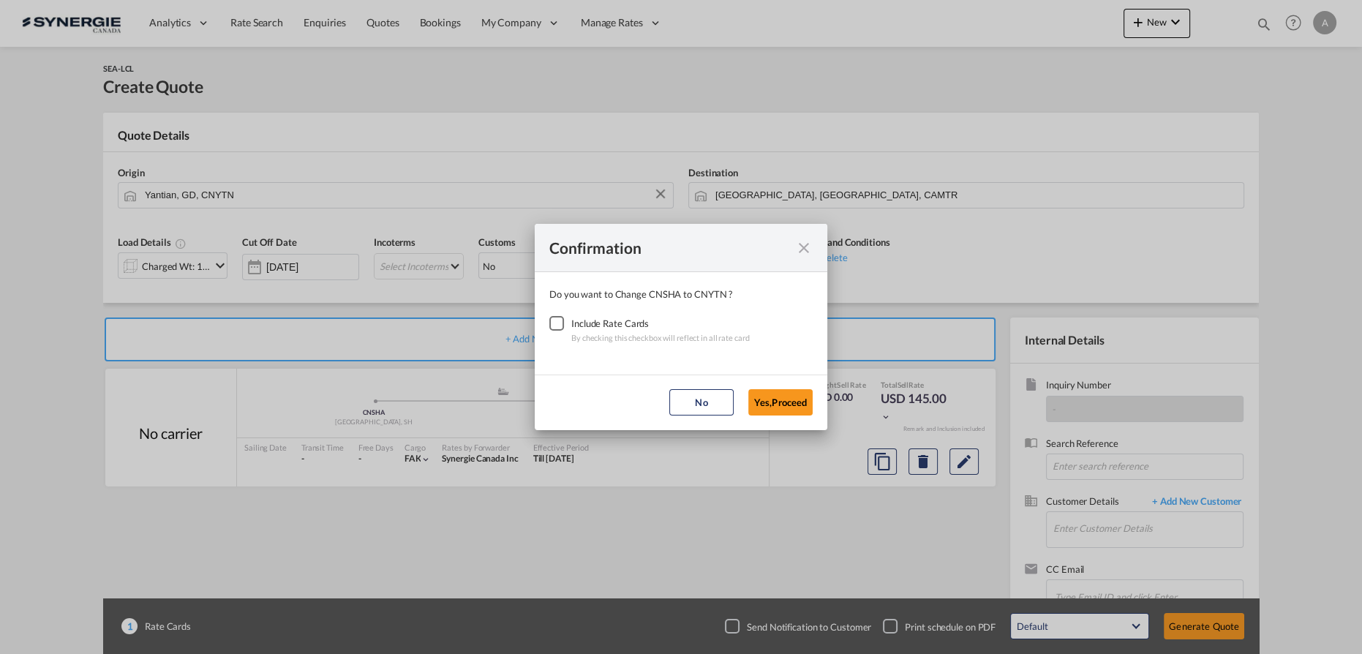
click at [549, 329] on div "Checkbox No Ink" at bounding box center [556, 323] width 15 height 15
click at [780, 399] on button "Yes,Proceed" at bounding box center [780, 402] width 64 height 26
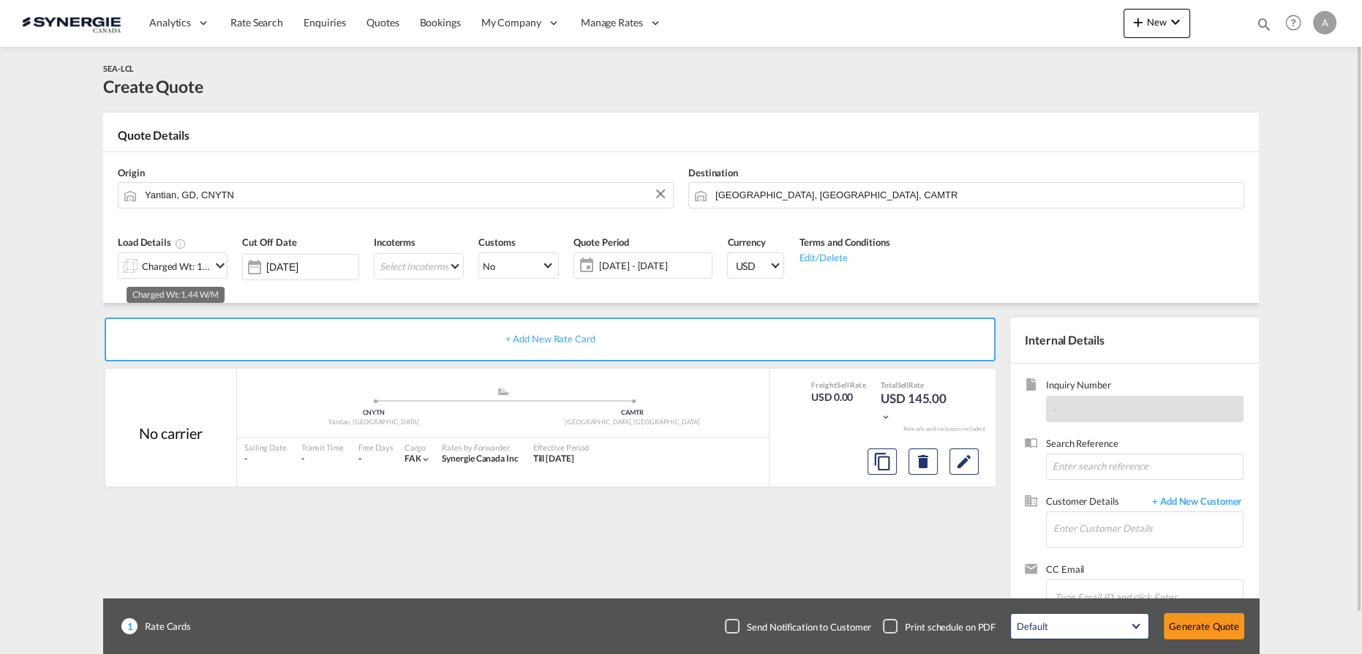
click at [175, 262] on div "Charged Wt: 1.44 W/M" at bounding box center [176, 266] width 69 height 20
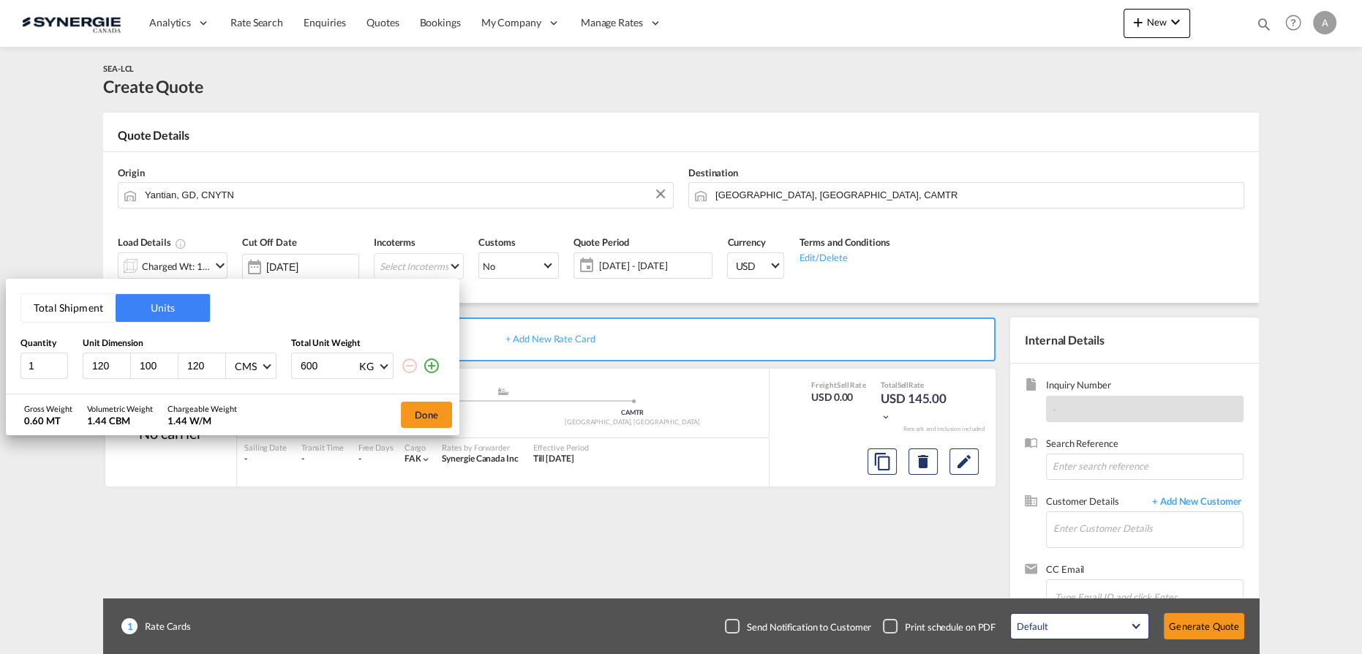
click at [64, 298] on button "Total Shipment" at bounding box center [68, 308] width 94 height 28
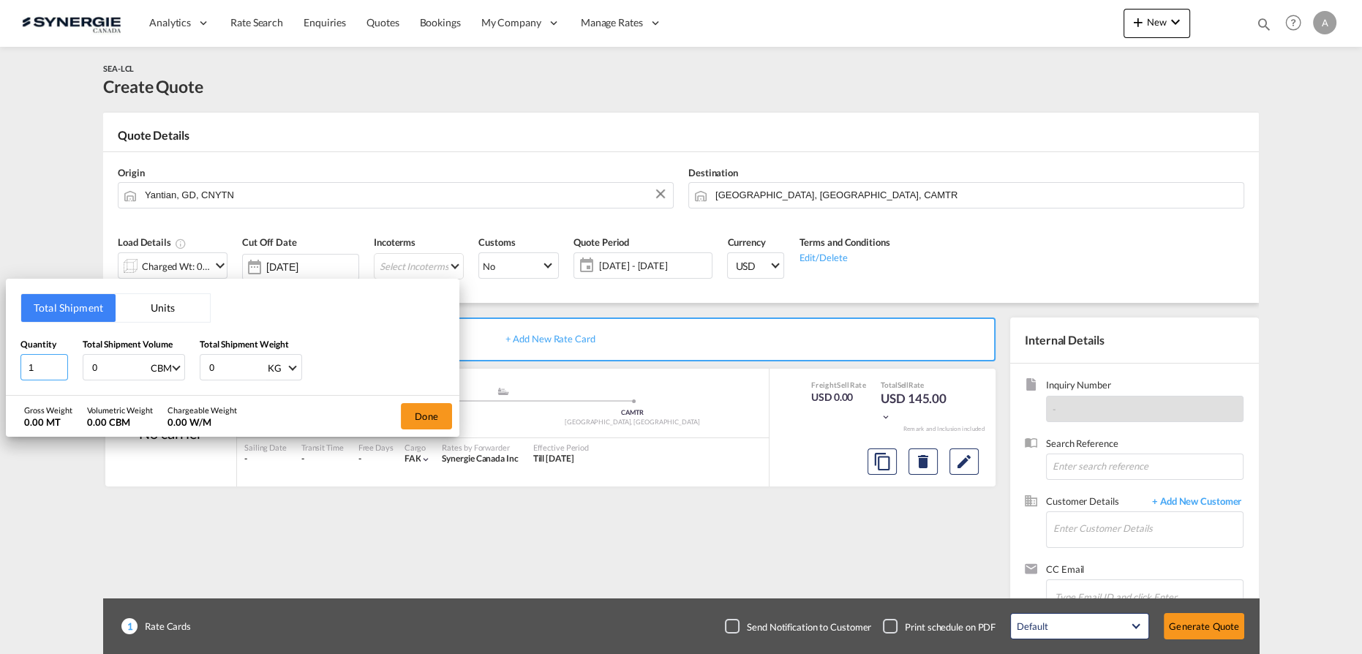
drag, startPoint x: 50, startPoint y: 371, endPoint x: -31, endPoint y: 366, distance: 81.3
click at [0, 366] on html "Analytics Reports Dashboard Rate Search Enquiries Quotes" at bounding box center [681, 327] width 1362 height 654
type input "106"
type input "8.486"
type input "1426.50"
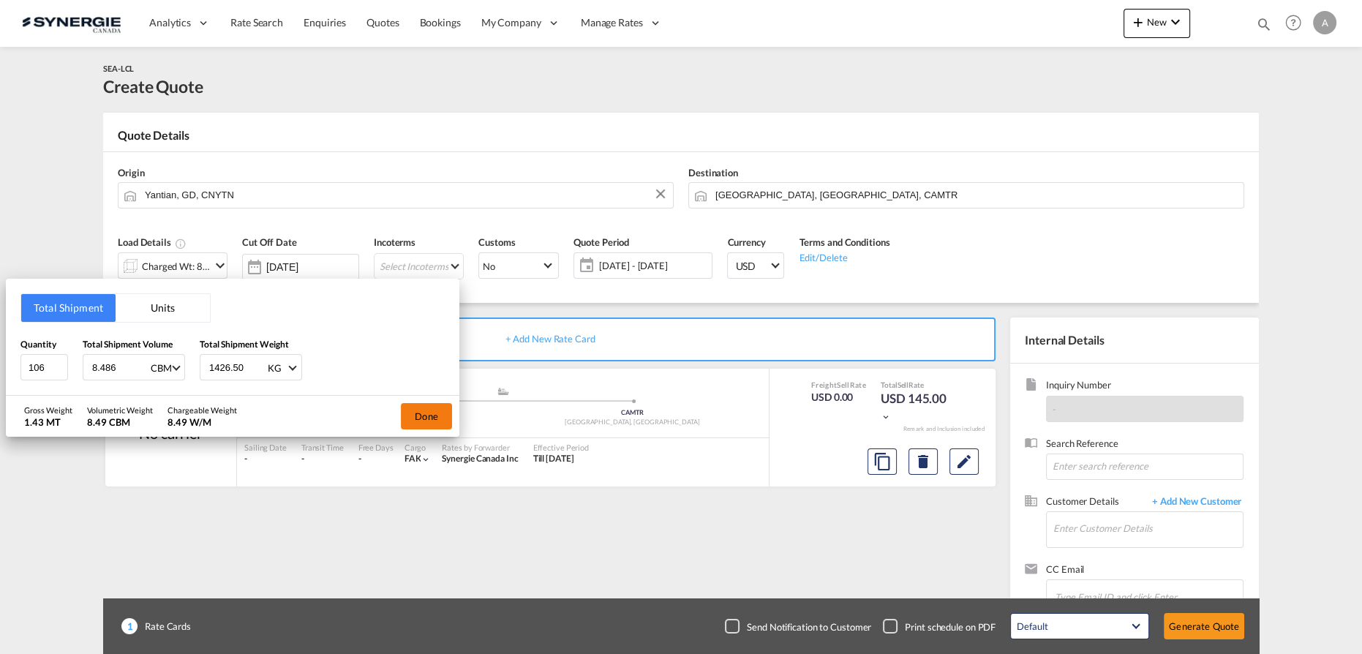
click at [433, 422] on button "Done" at bounding box center [426, 416] width 51 height 26
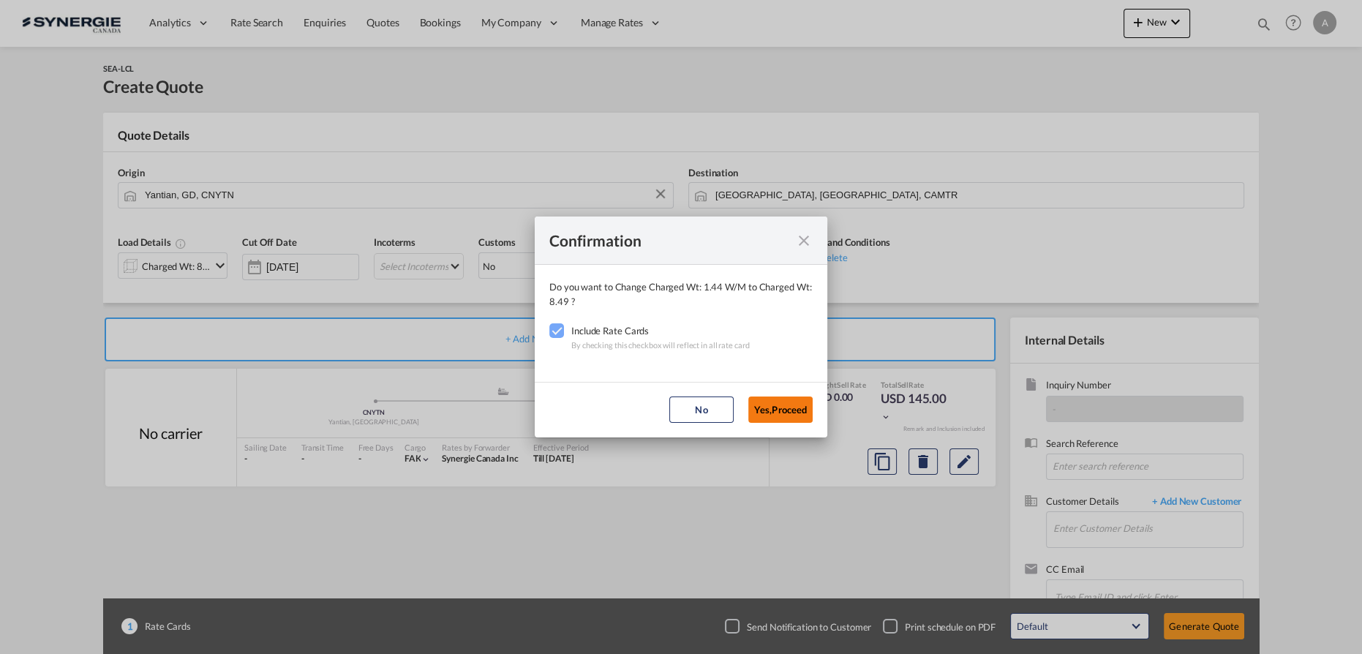
click at [782, 412] on button "Yes,Proceed" at bounding box center [780, 409] width 64 height 26
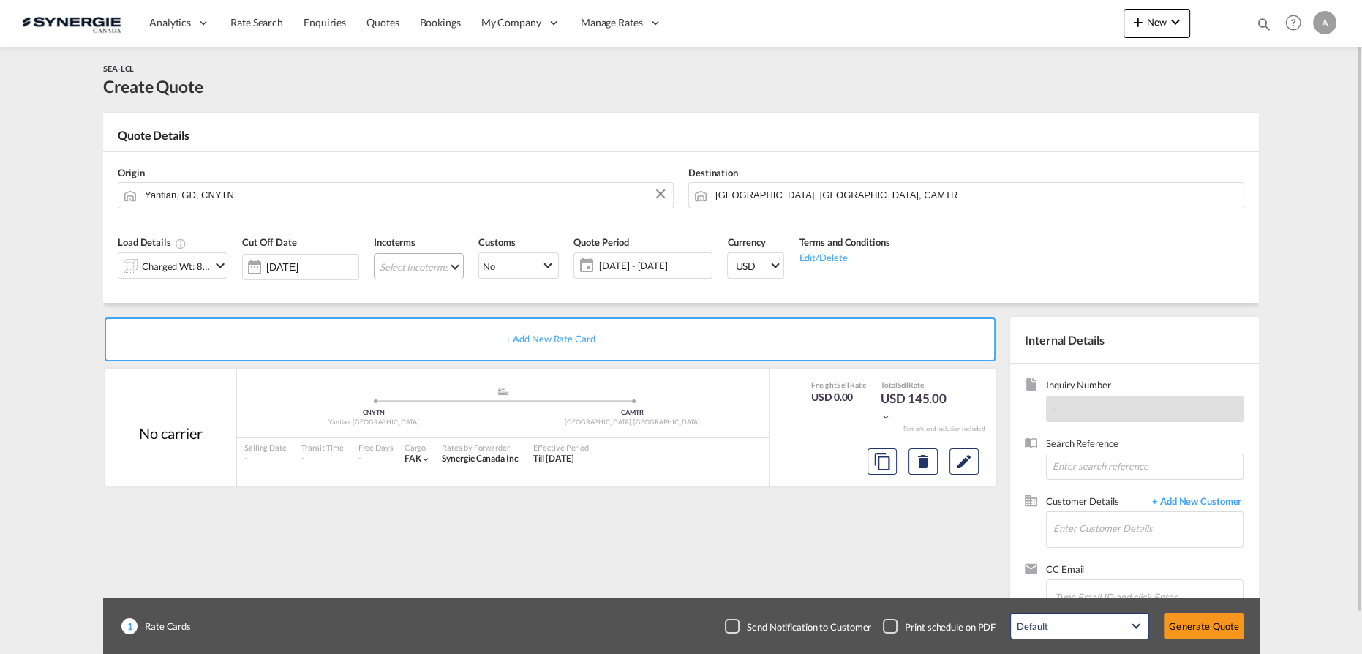
click at [440, 265] on md-select "Select Incoterms CIF - import Cost,Insurance and Freight DPU - import Delivery …" at bounding box center [419, 266] width 90 height 26
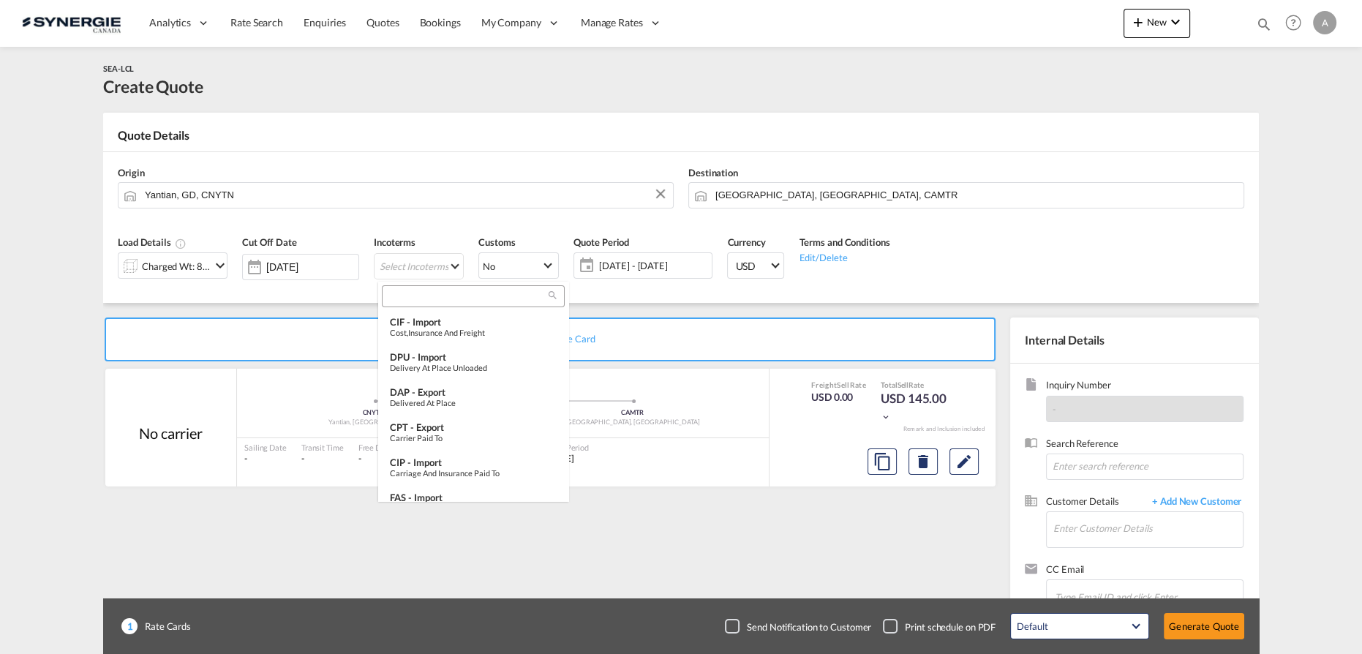
click at [431, 298] on input "search" at bounding box center [467, 296] width 162 height 13
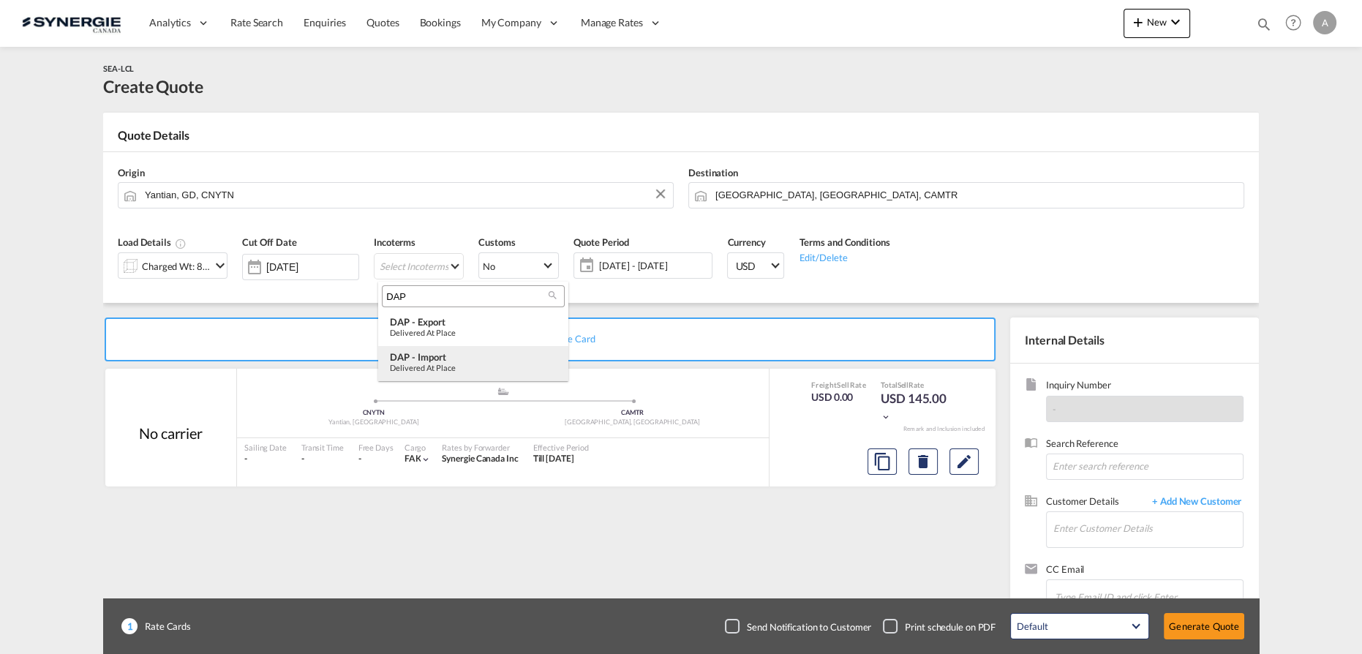
type input "DAP"
click at [456, 353] on div "DAP - import" at bounding box center [473, 357] width 167 height 12
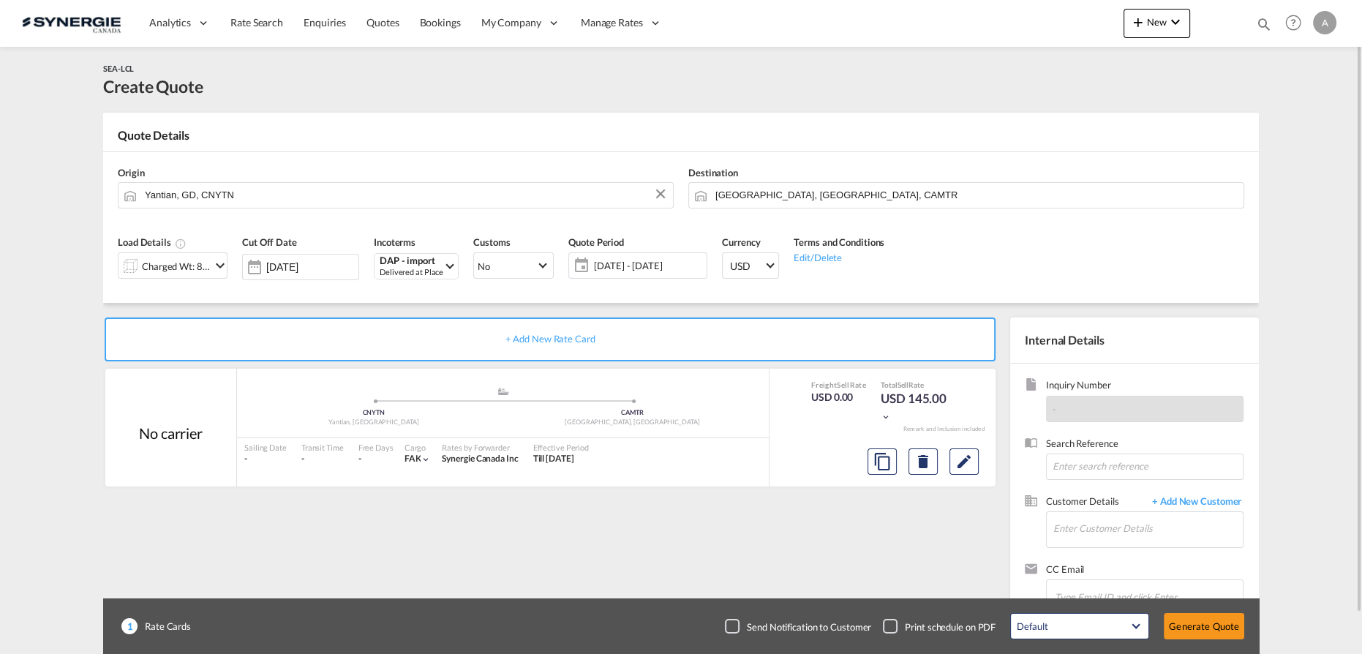
click at [636, 269] on span "[DATE] - [DATE]" at bounding box center [648, 265] width 109 height 13
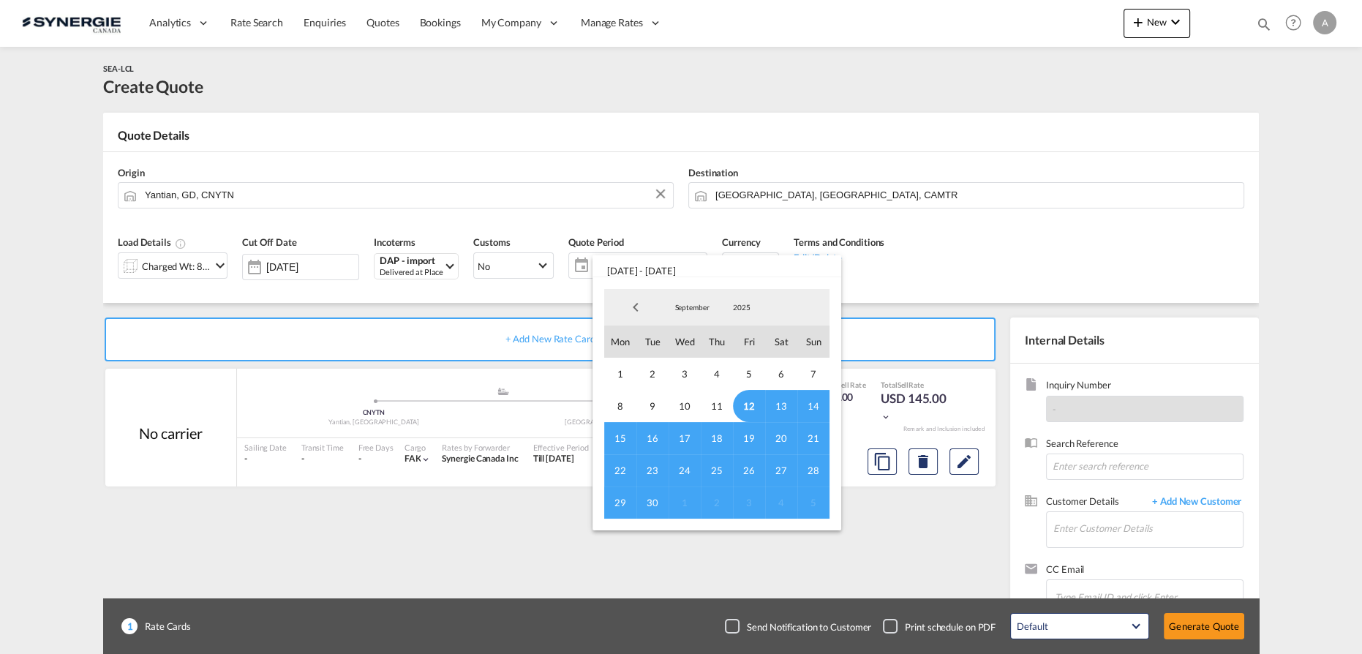
click at [751, 404] on span "12" at bounding box center [749, 406] width 32 height 32
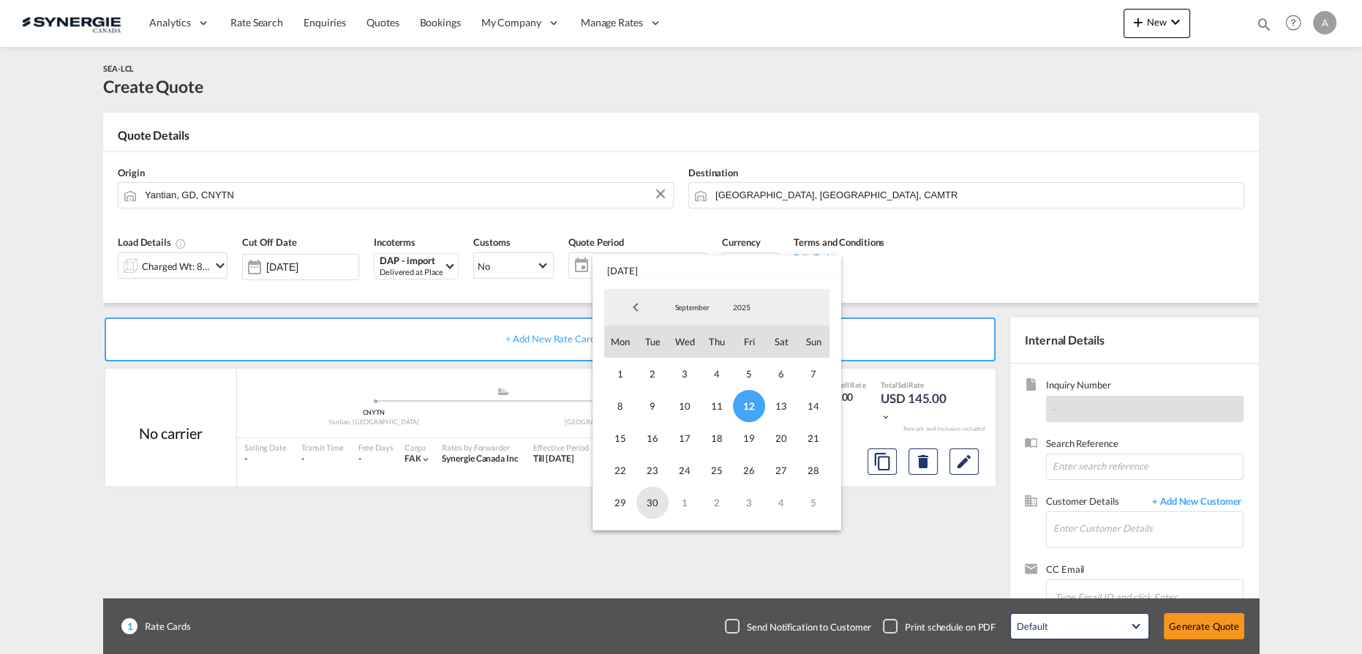
click at [661, 500] on span "30" at bounding box center [652, 502] width 32 height 32
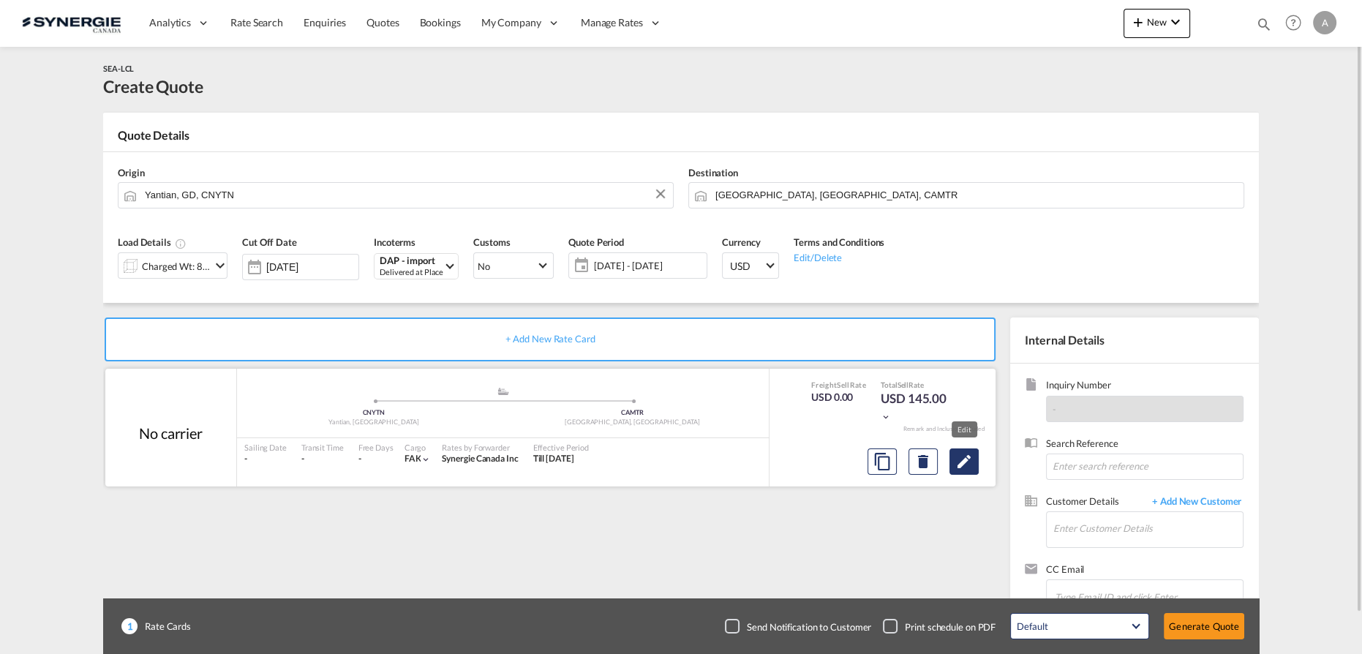
click at [962, 463] on md-icon "Edit" at bounding box center [964, 462] width 18 height 18
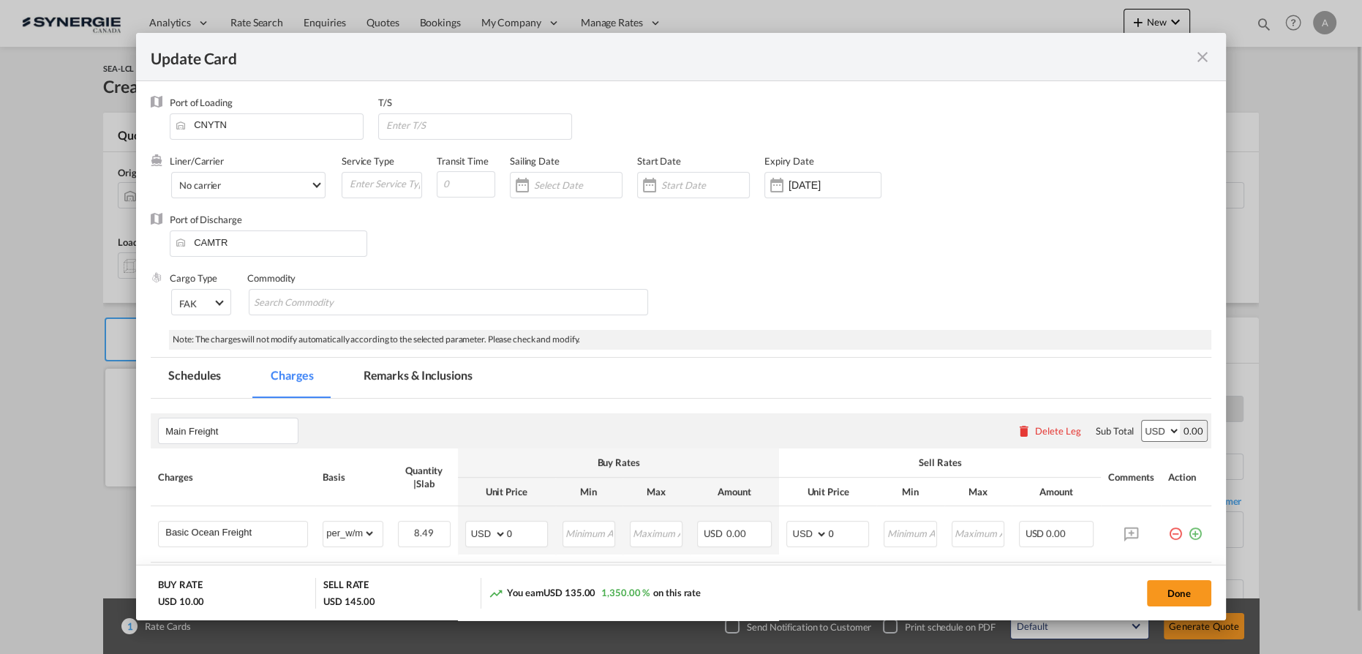
select select "per_w/m"
select select "flat"
select select "per_hbl"
select select "per_w/m"
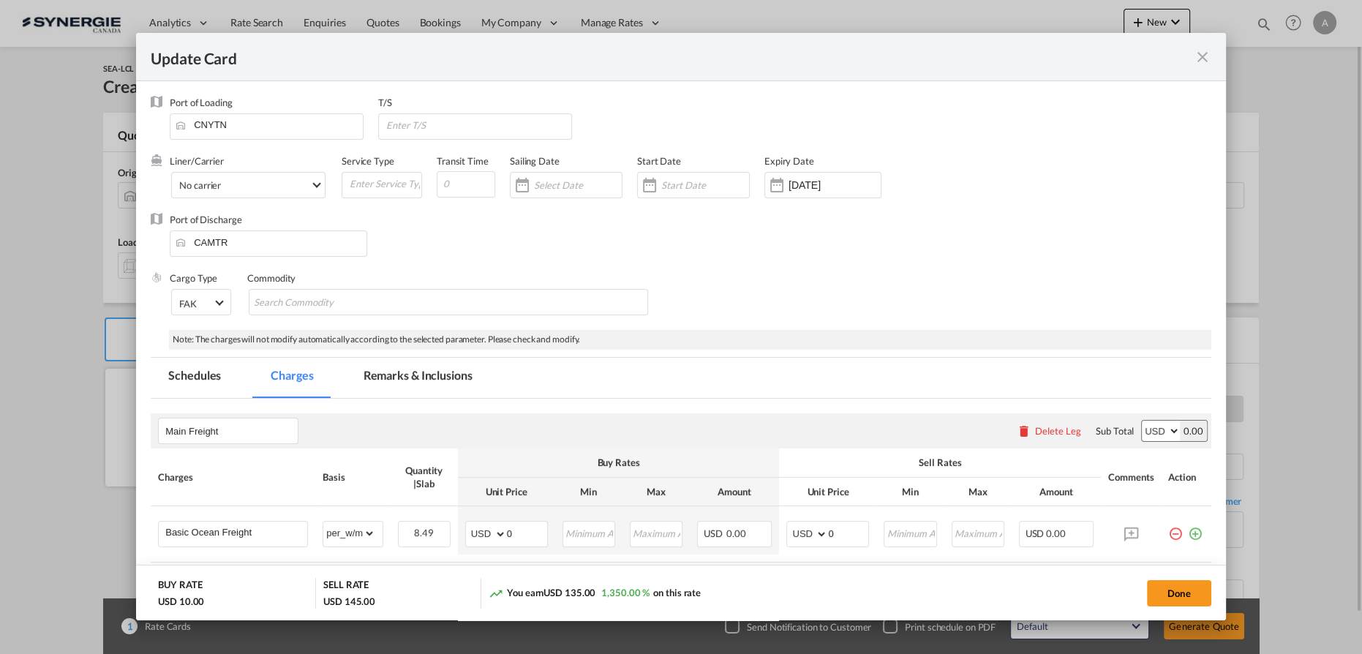
select select "per_bl"
select select "flat"
select select "per_bl"
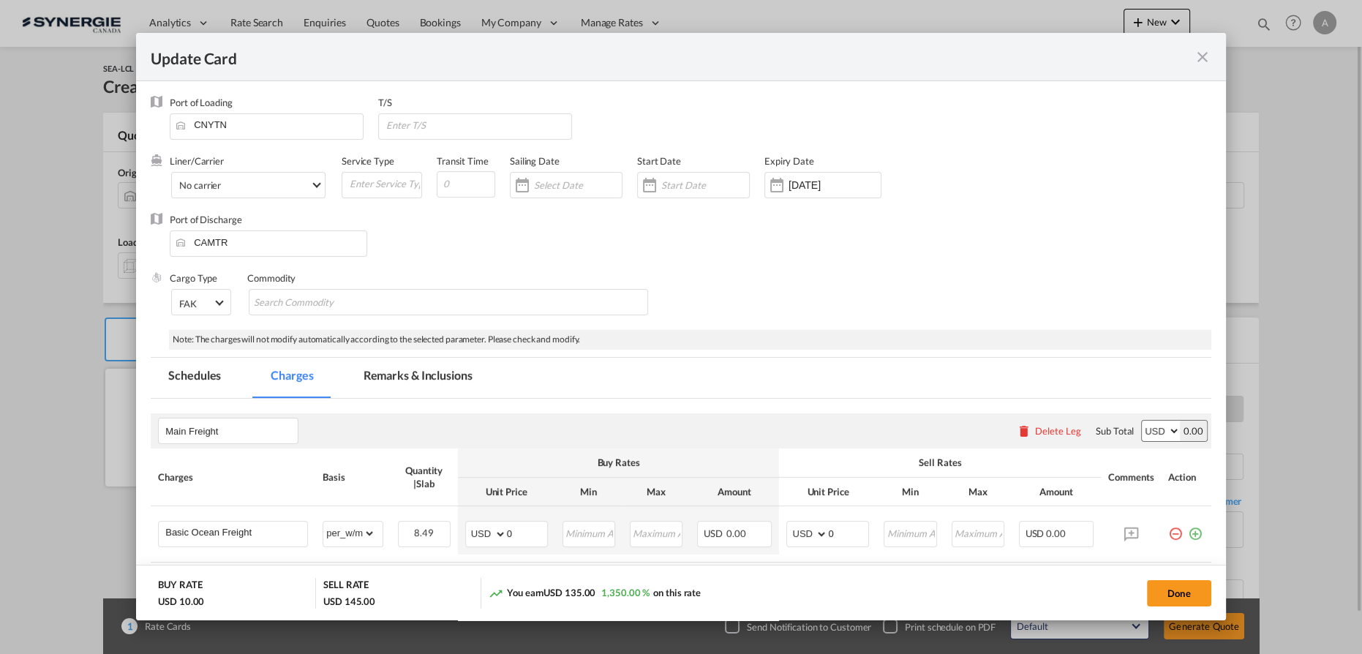
select select "per_bl"
select select "per_shipment"
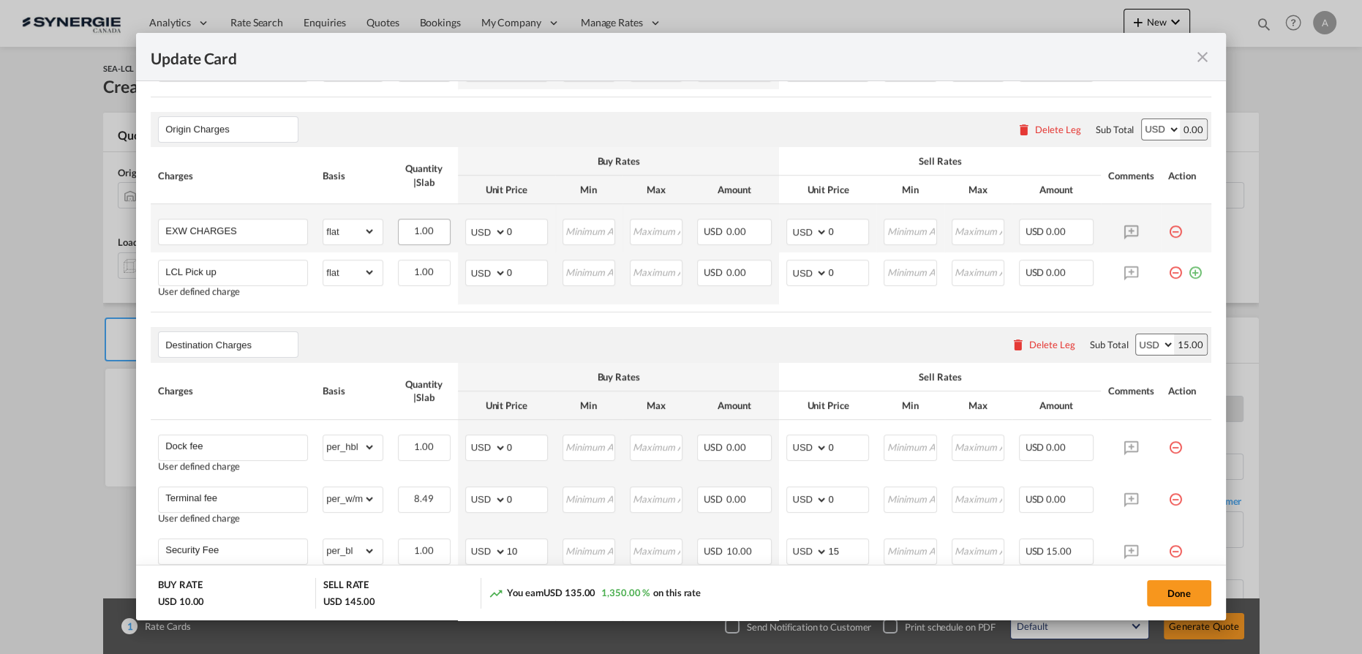
scroll to position [265, 0]
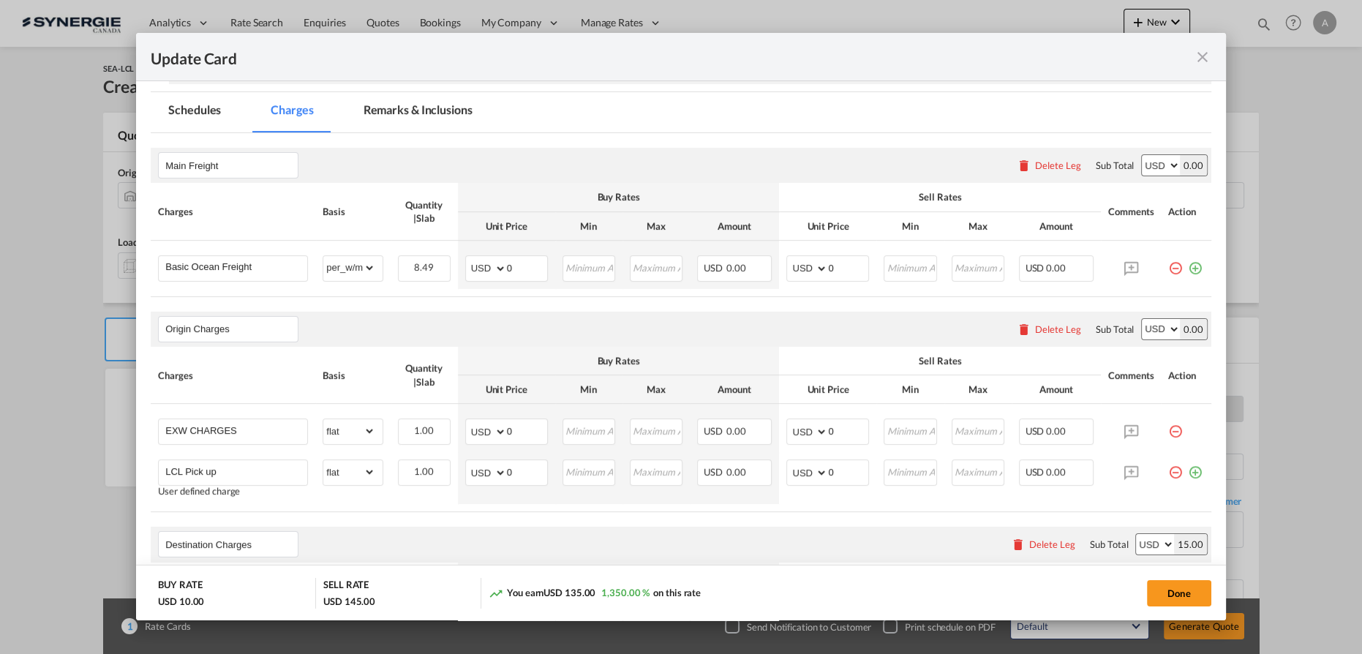
drag, startPoint x: 1024, startPoint y: 165, endPoint x: 989, endPoint y: 165, distance: 35.1
click at [1024, 165] on md-icon "icon-delete" at bounding box center [1024, 165] width 15 height 15
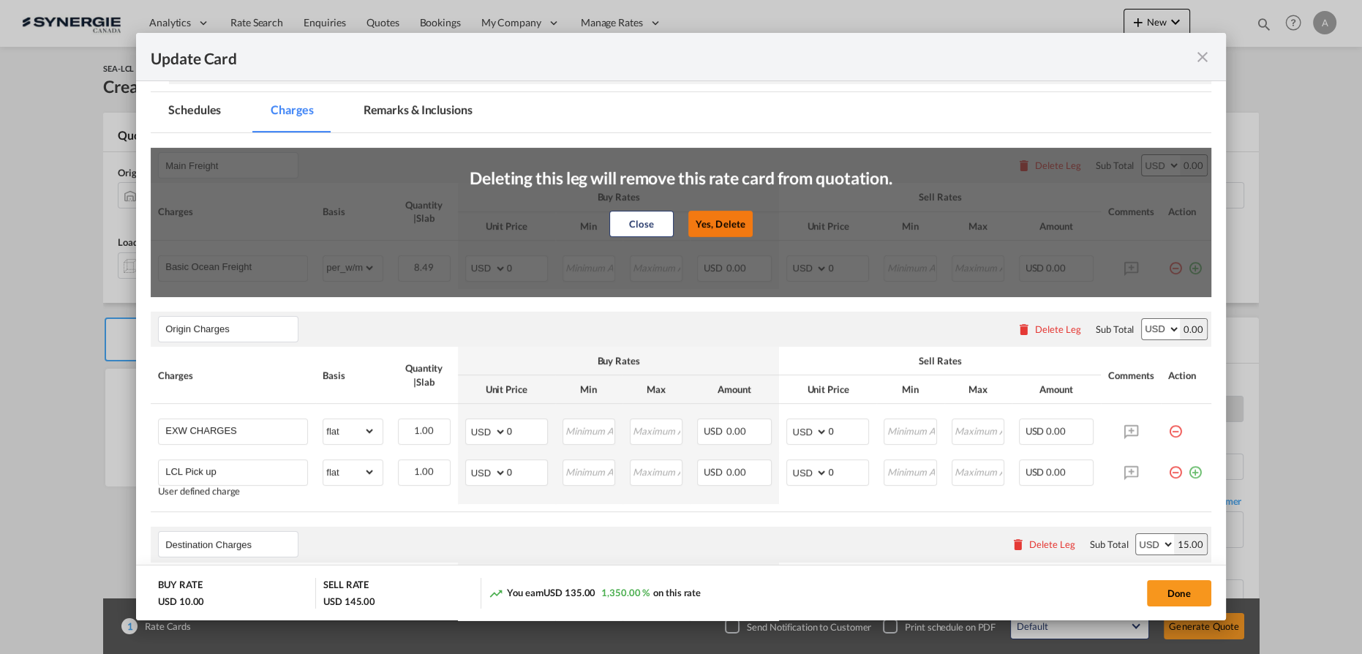
click at [714, 225] on button "Yes, Delete" at bounding box center [720, 224] width 64 height 26
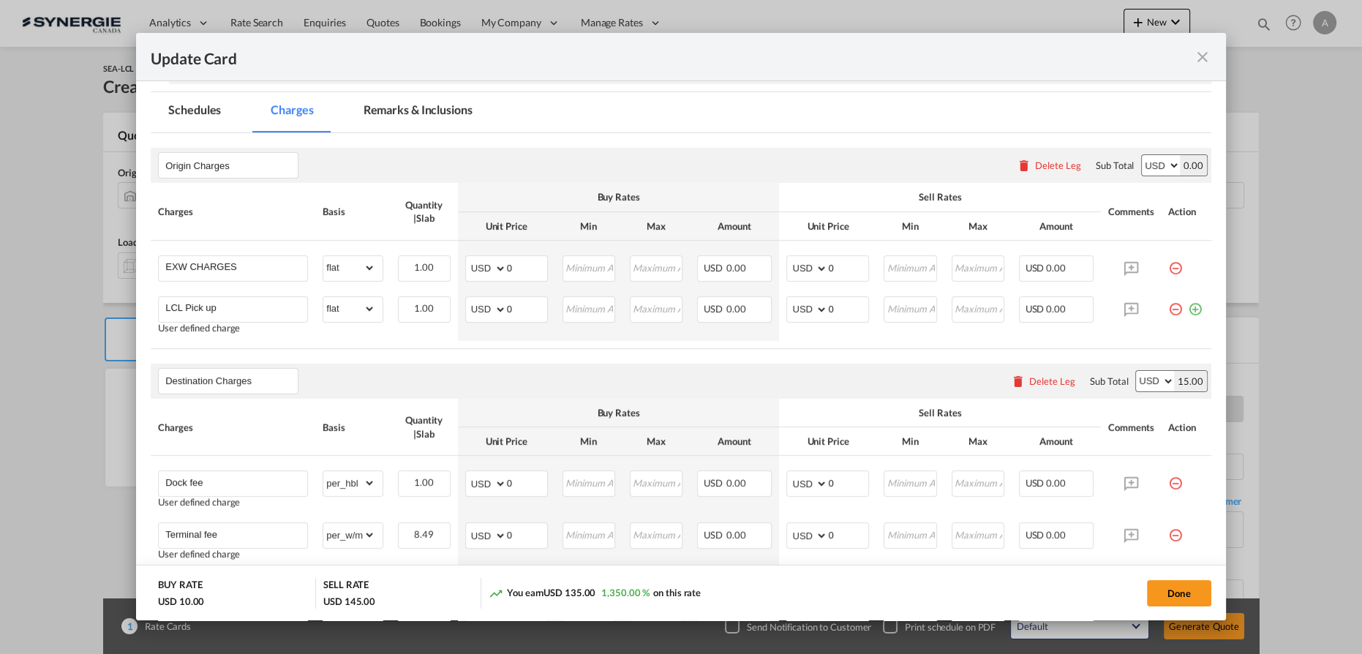
click at [1044, 168] on div "Delete Leg" at bounding box center [1058, 165] width 46 height 12
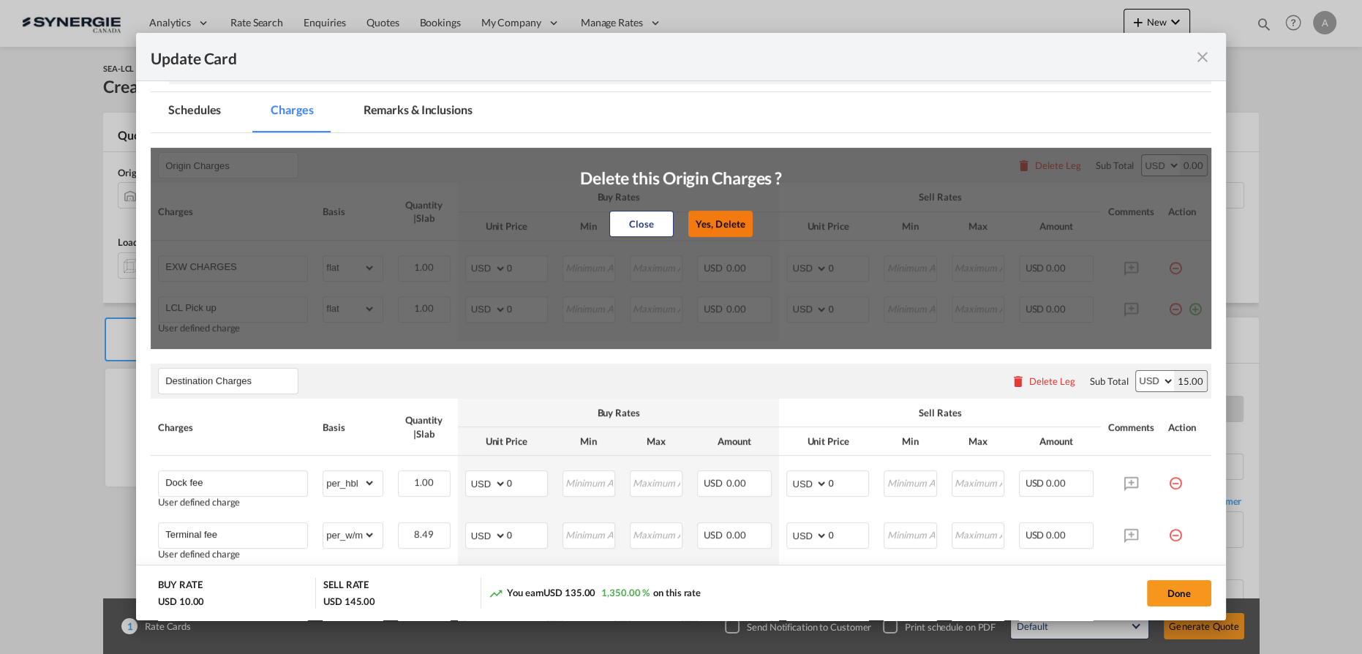
click at [697, 225] on button "Yes, Delete" at bounding box center [720, 224] width 64 height 26
type input "Destination Charges"
type input "Dock fee"
select select "per_hbl"
type input "Terminal fee"
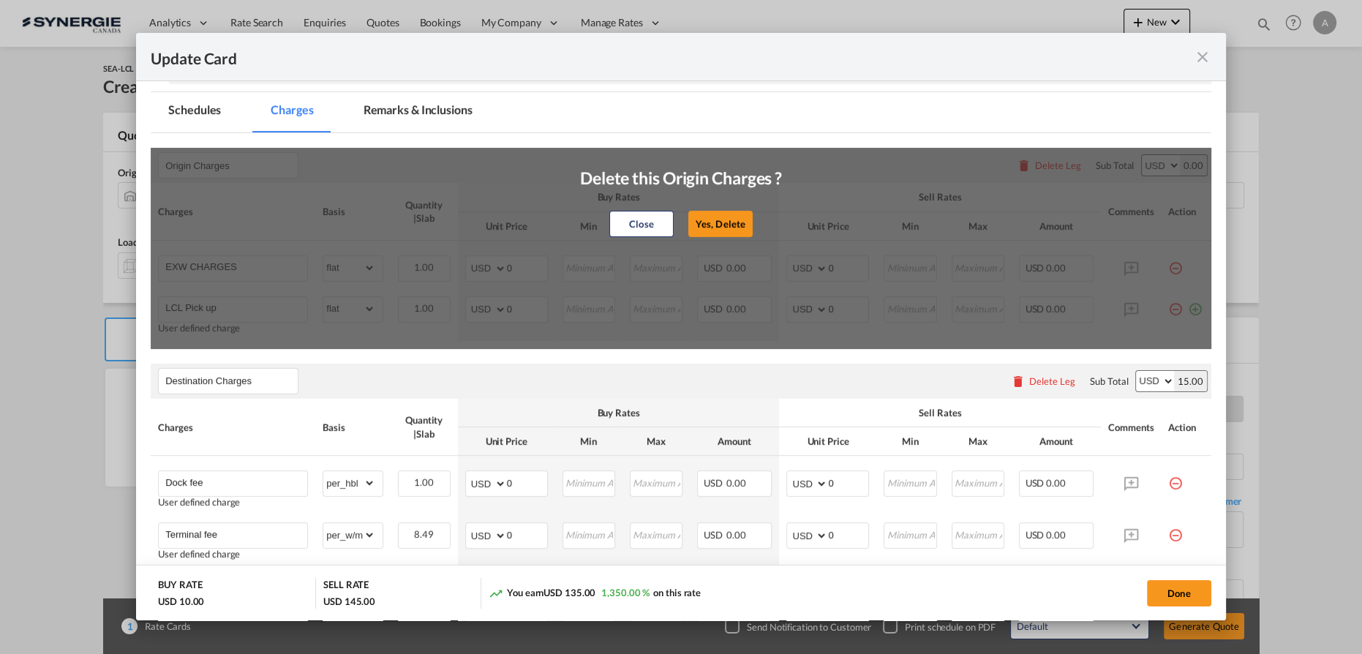
select select "per_w/m"
type input "Doc and Handling fee"
type input "E-manifest"
select select "per_bl"
type input "35"
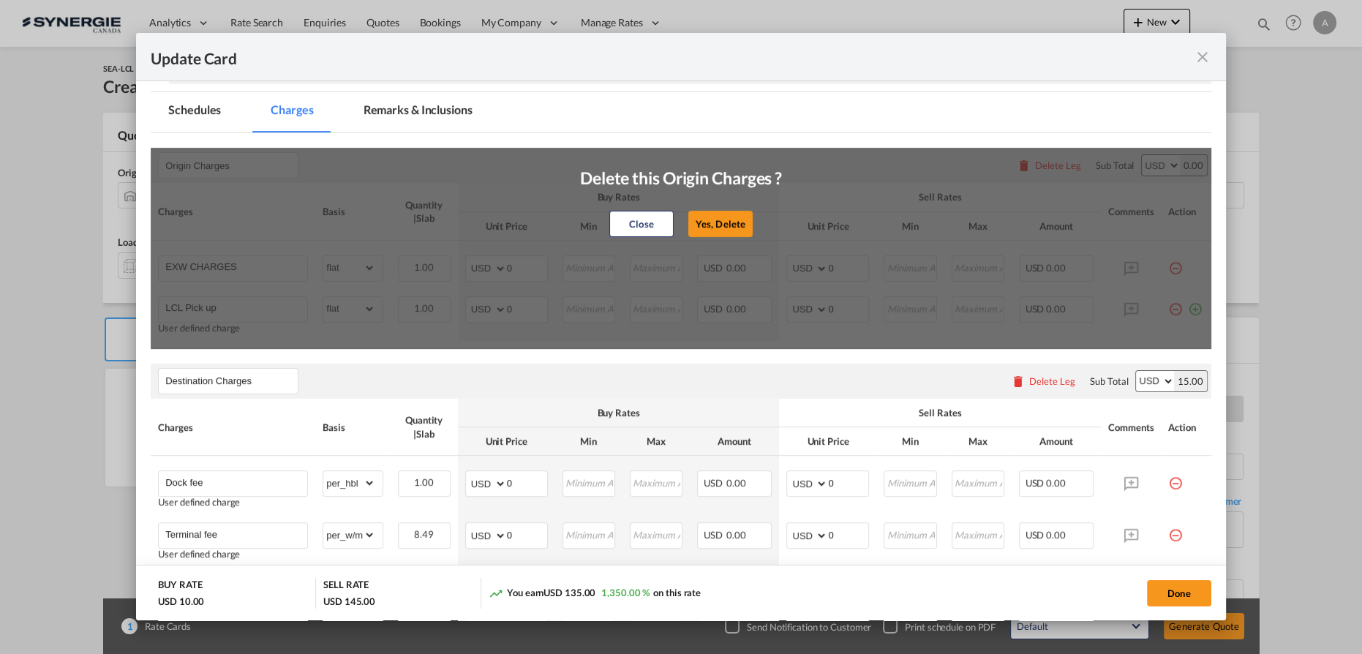
type input "Doc Fee"
select select "per_bl"
type input "30"
type input "Handling fee"
type input "0"
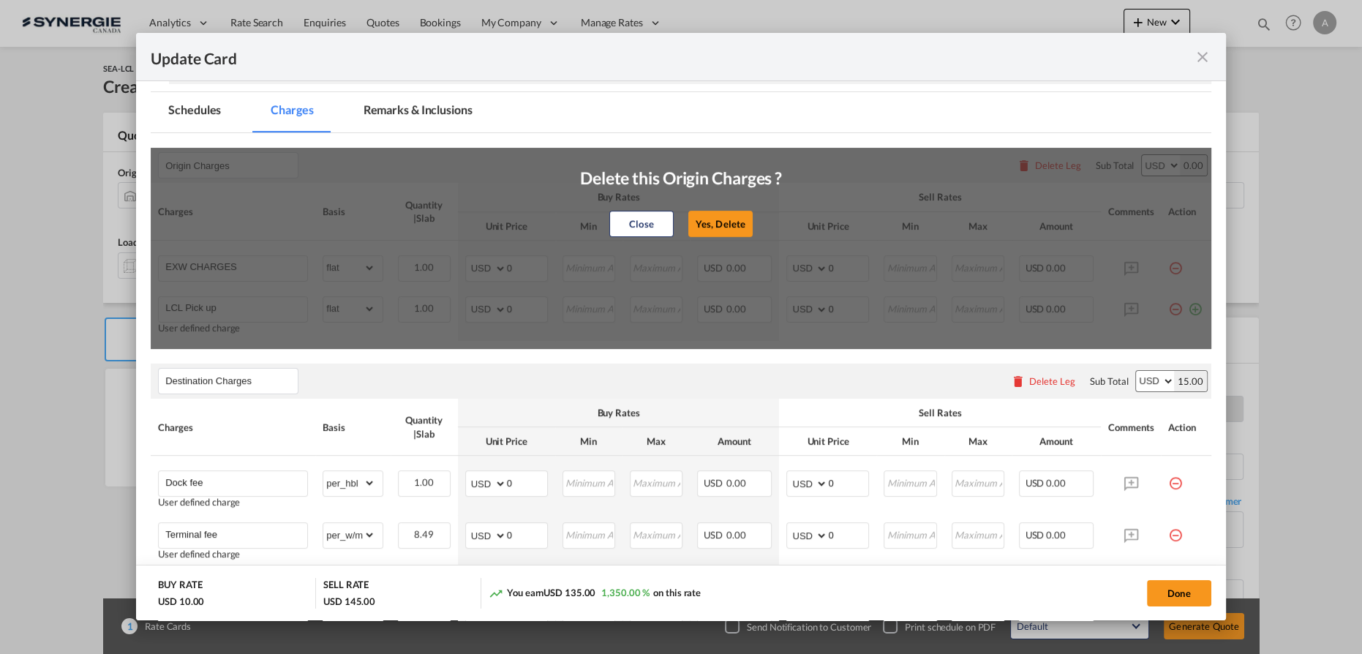
type input "65"
type input "ISF 5+2 - 85 USD if applicable"
select select "per_bl"
type input "Cargo Coverage"
type input "Cargo Coverage - Rate to be confirmed depending on commodity and value Min 50 U…"
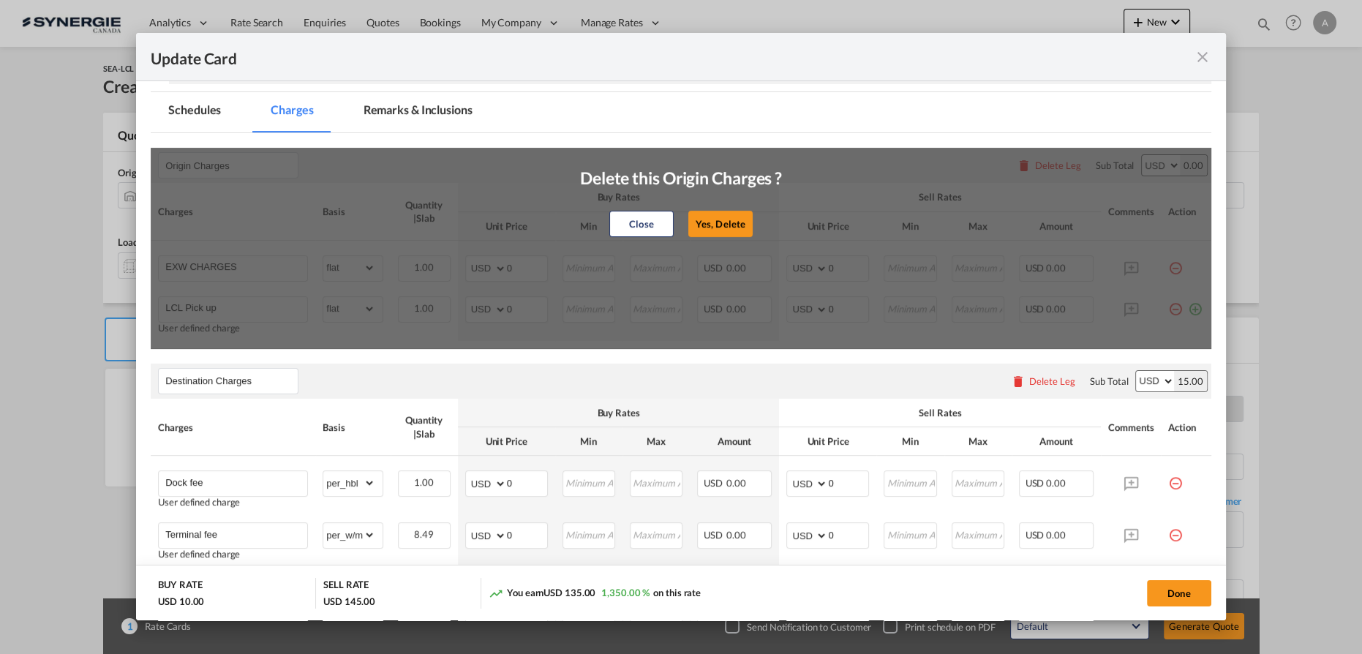
select select "per_shipment"
type input "0"
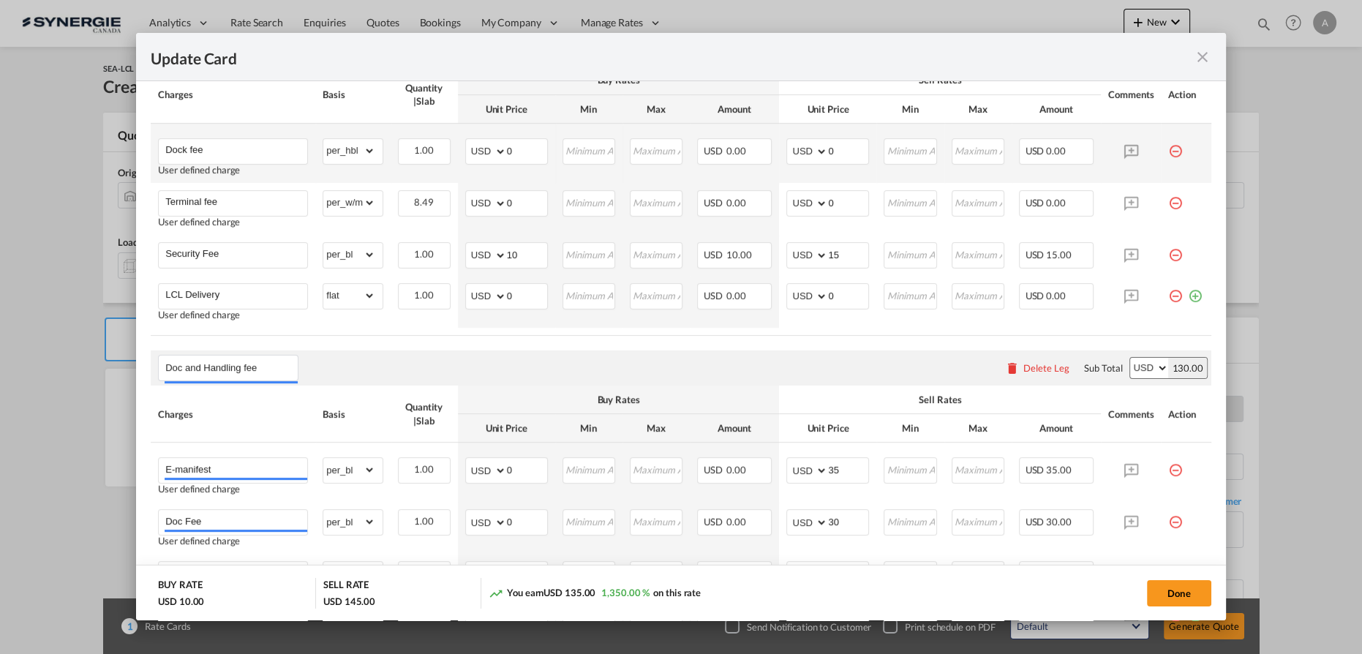
scroll to position [332, 0]
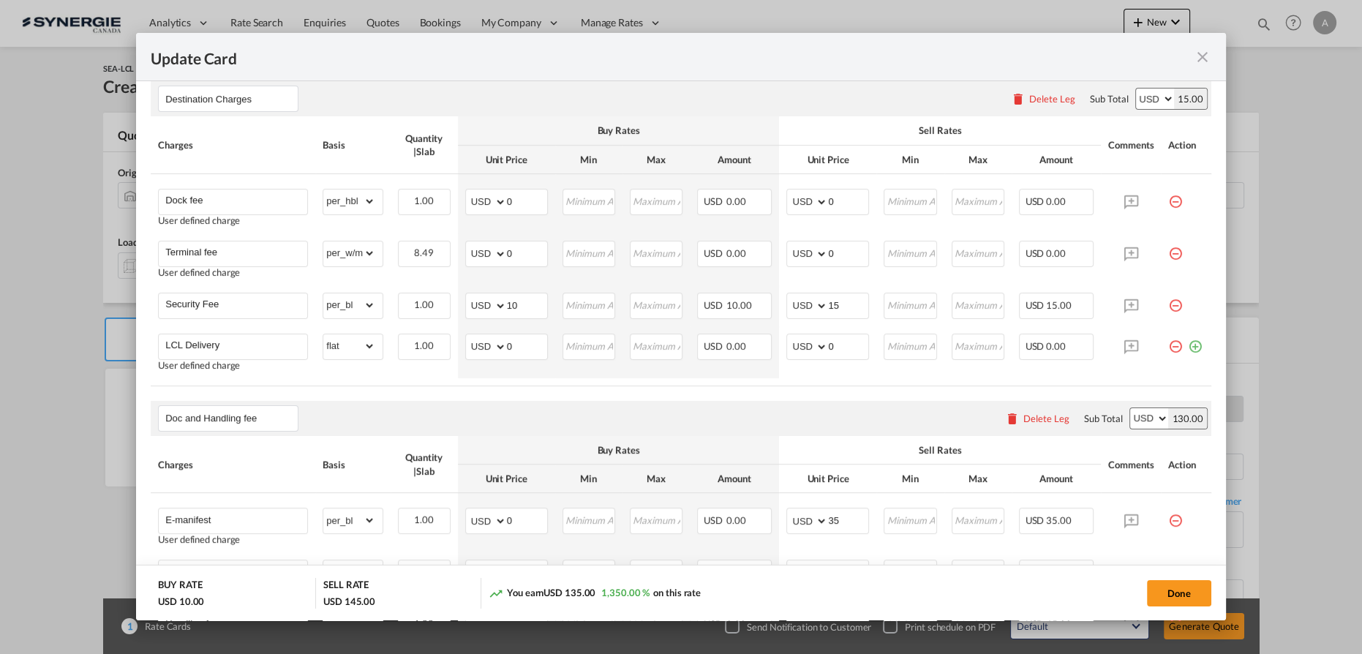
click at [1168, 249] on md-icon "icon-minus-circle-outline red-400-fg pt-7" at bounding box center [1175, 248] width 15 height 15
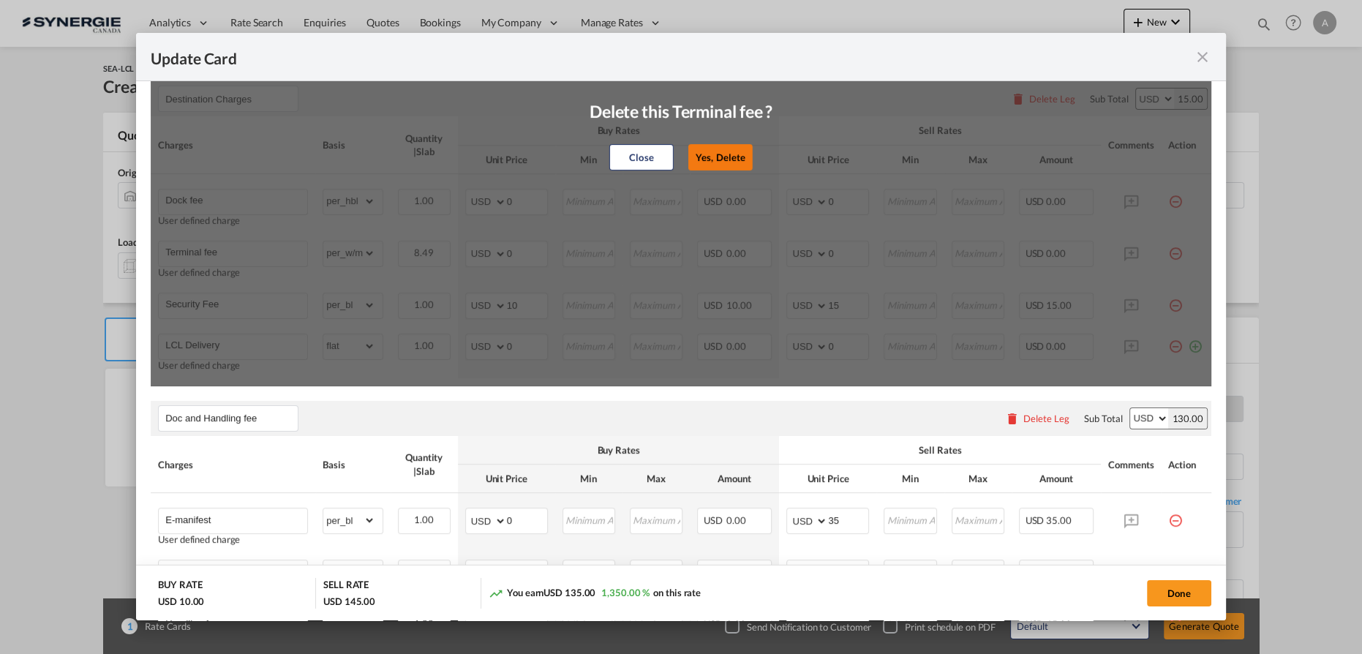
click at [715, 155] on button "Yes, Delete" at bounding box center [720, 157] width 64 height 26
type input "Security Fee"
select select "per_bl"
type input "10"
type input "15"
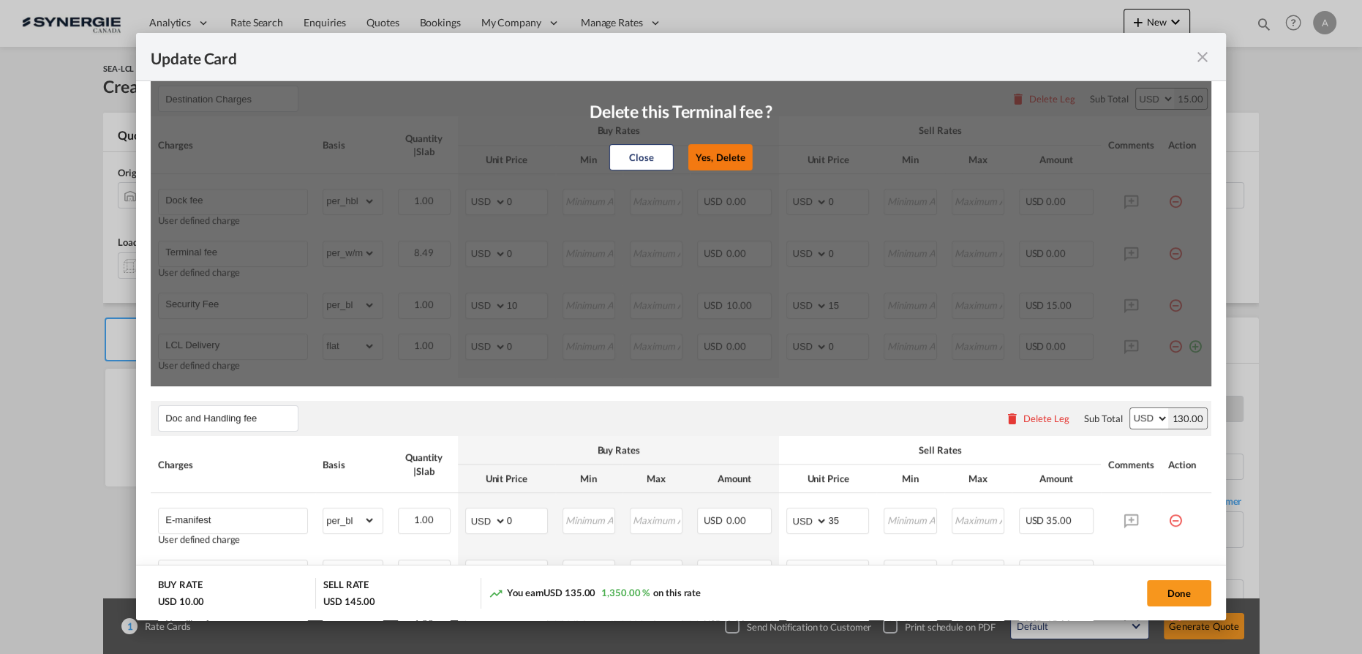
type input "LCL Delivery"
select select "flat"
type input "0"
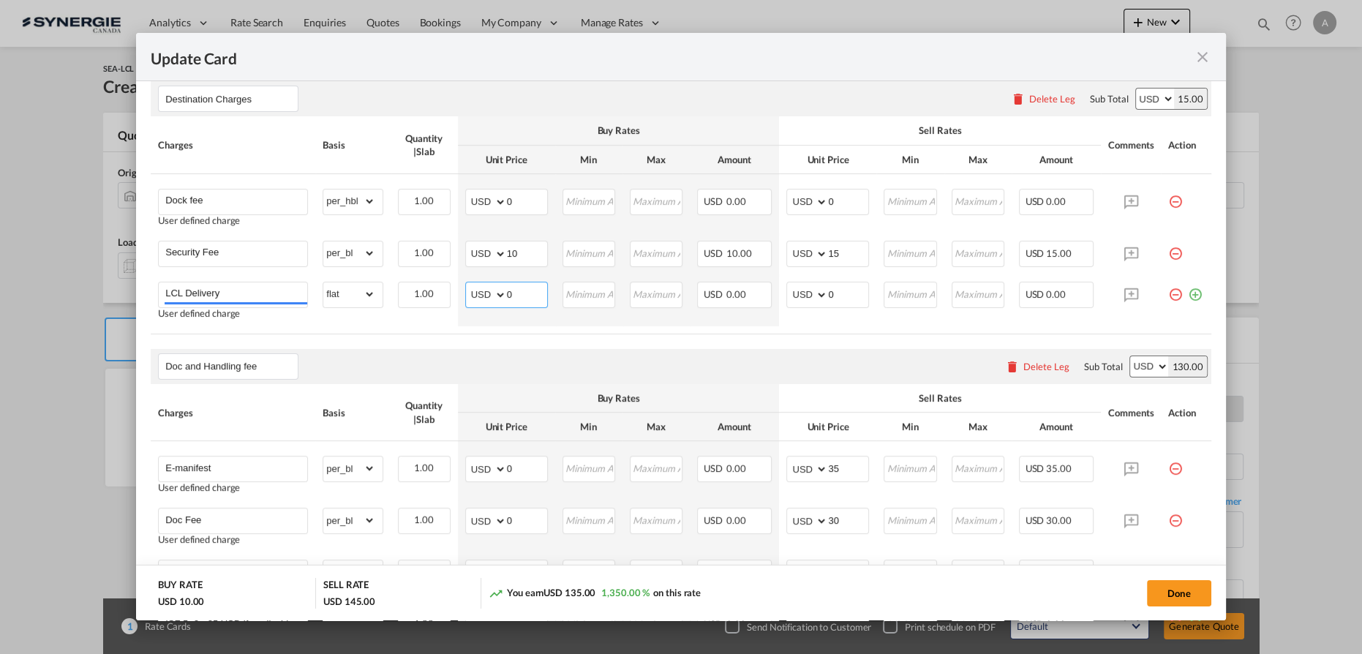
drag, startPoint x: 530, startPoint y: 298, endPoint x: 195, endPoint y: 157, distance: 363.9
click at [357, 268] on tbody "Dock fee User defined charge Please Enter Already Exists gross_weight volumetri…" at bounding box center [681, 250] width 1060 height 152
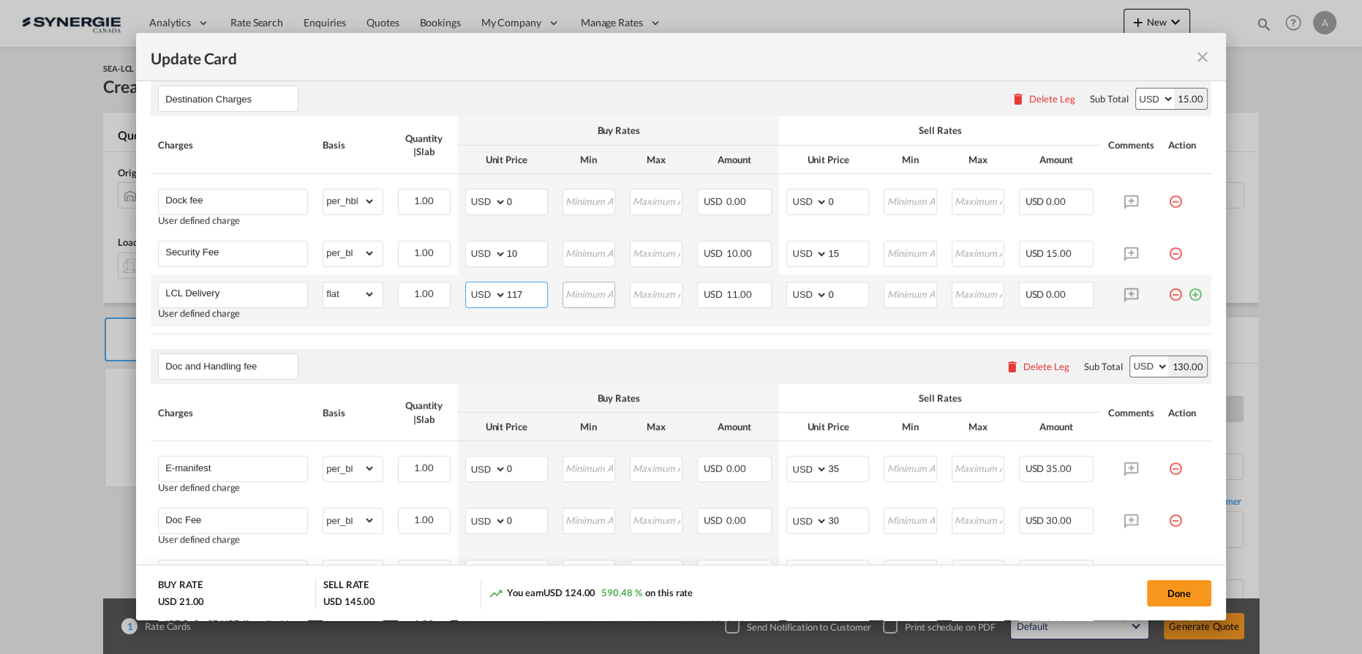
type input "117"
type input "165"
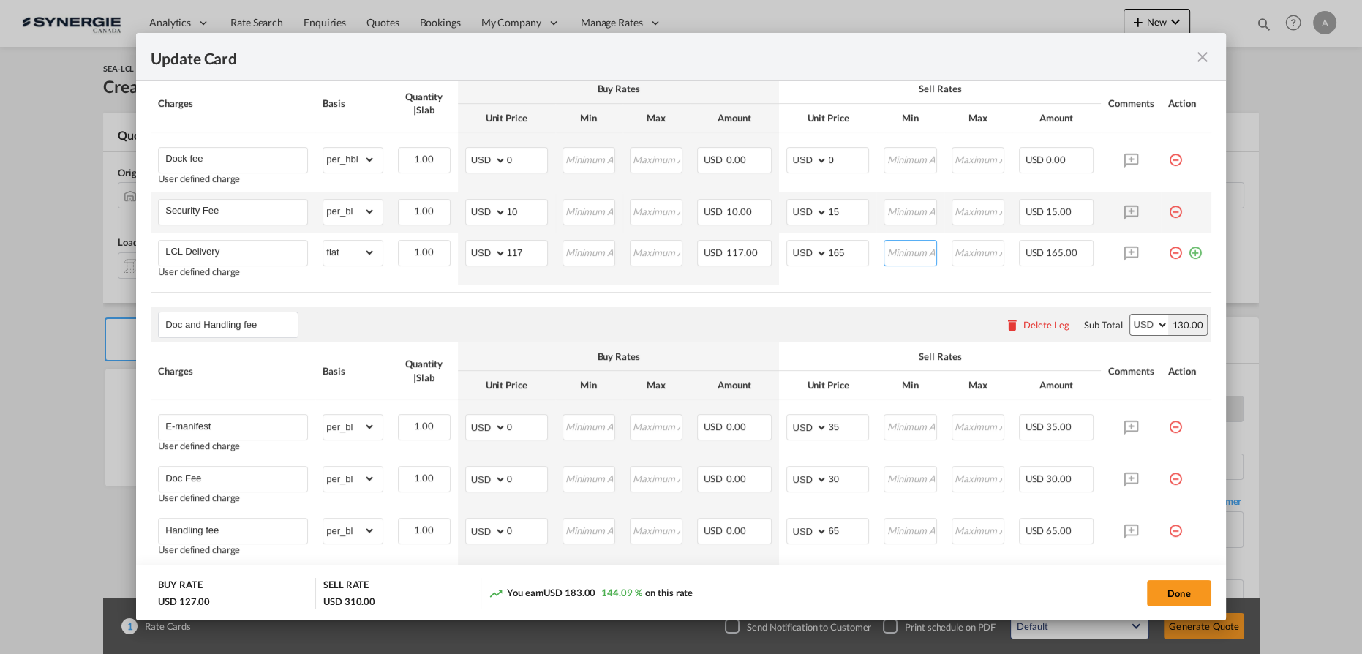
scroll to position [265, 0]
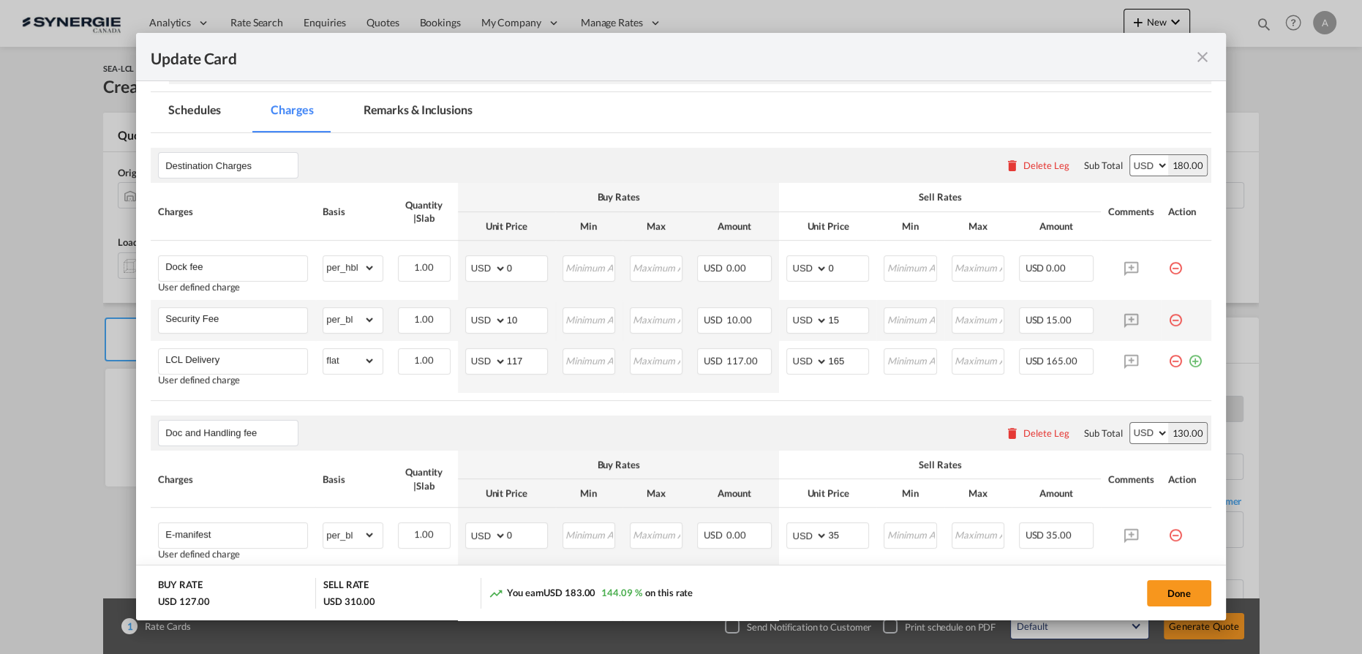
click at [1168, 319] on md-icon "icon-minus-circle-outline red-400-fg pt-7" at bounding box center [1175, 314] width 15 height 15
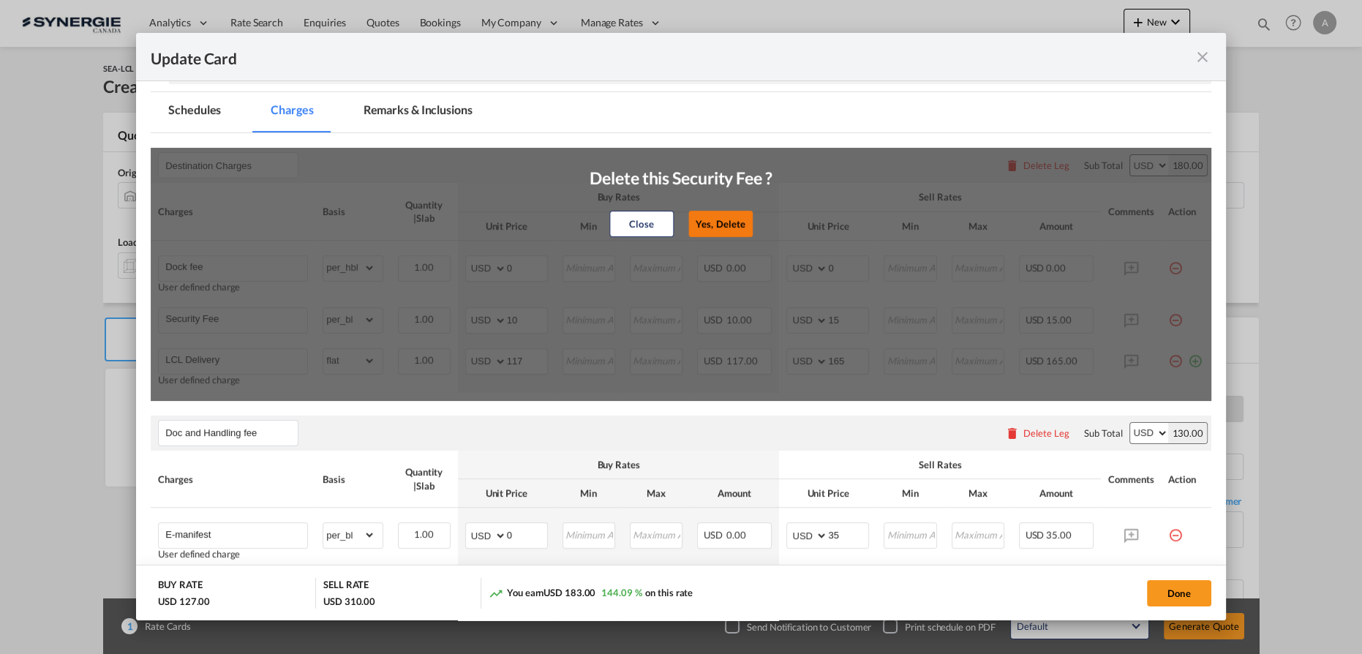
click at [731, 225] on button "Yes, Delete" at bounding box center [720, 224] width 64 height 26
type input "LCL Delivery"
select select "flat"
type input "117"
type input "165"
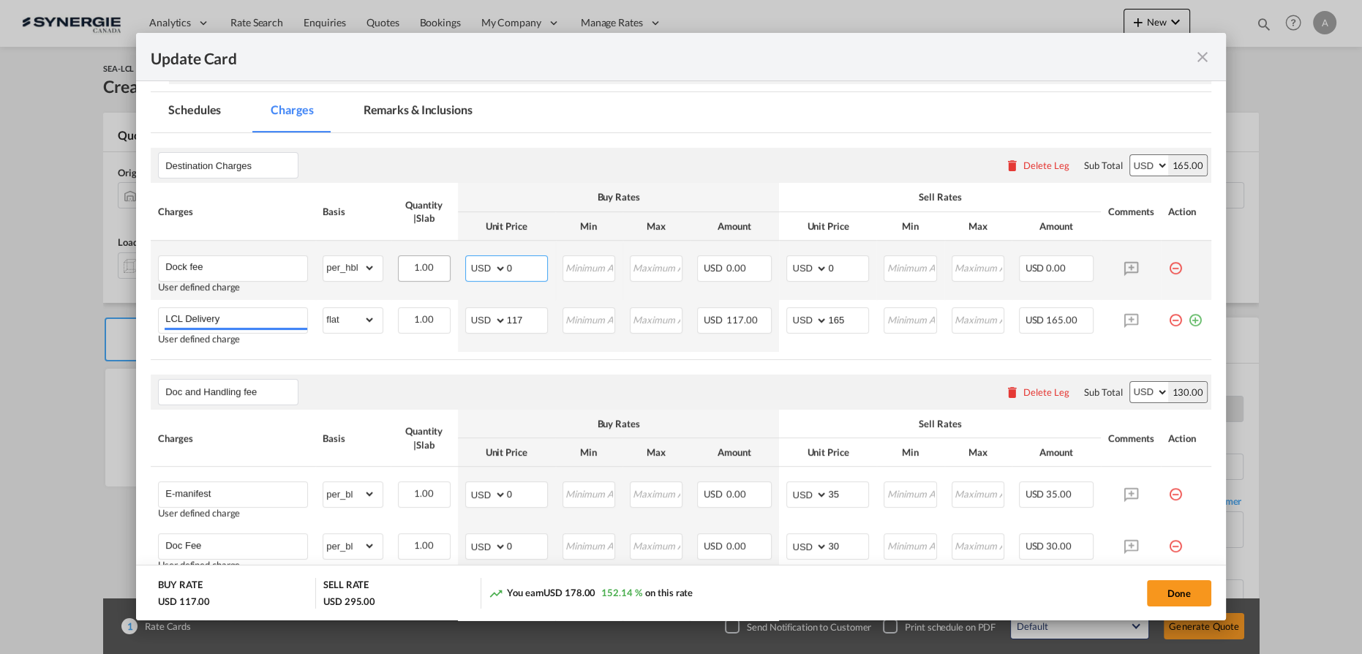
drag, startPoint x: 524, startPoint y: 272, endPoint x: 425, endPoint y: 271, distance: 98.7
click at [429, 274] on tr "Dock fee User defined charge Please Enter Already Exists gross_weight volumetri…" at bounding box center [681, 270] width 1060 height 59
type input "55"
type input "70"
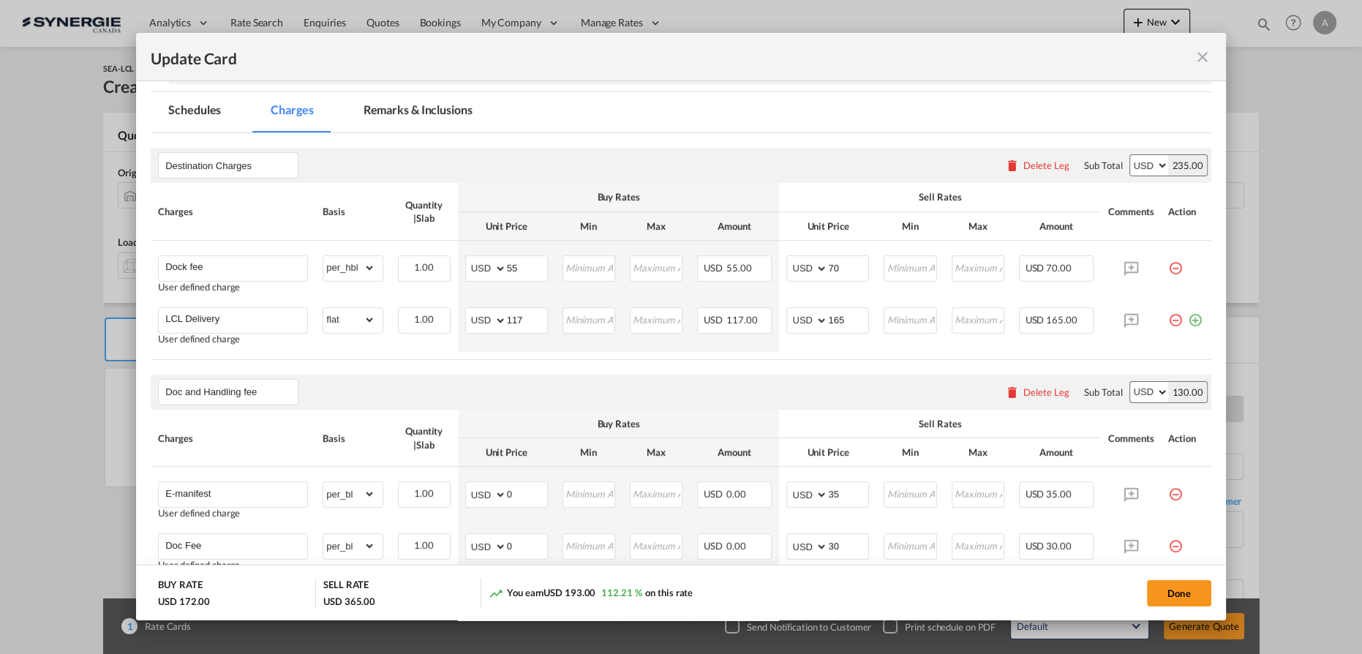
click at [405, 120] on md-tab-item "Remarks & Inclusions" at bounding box center [418, 112] width 144 height 40
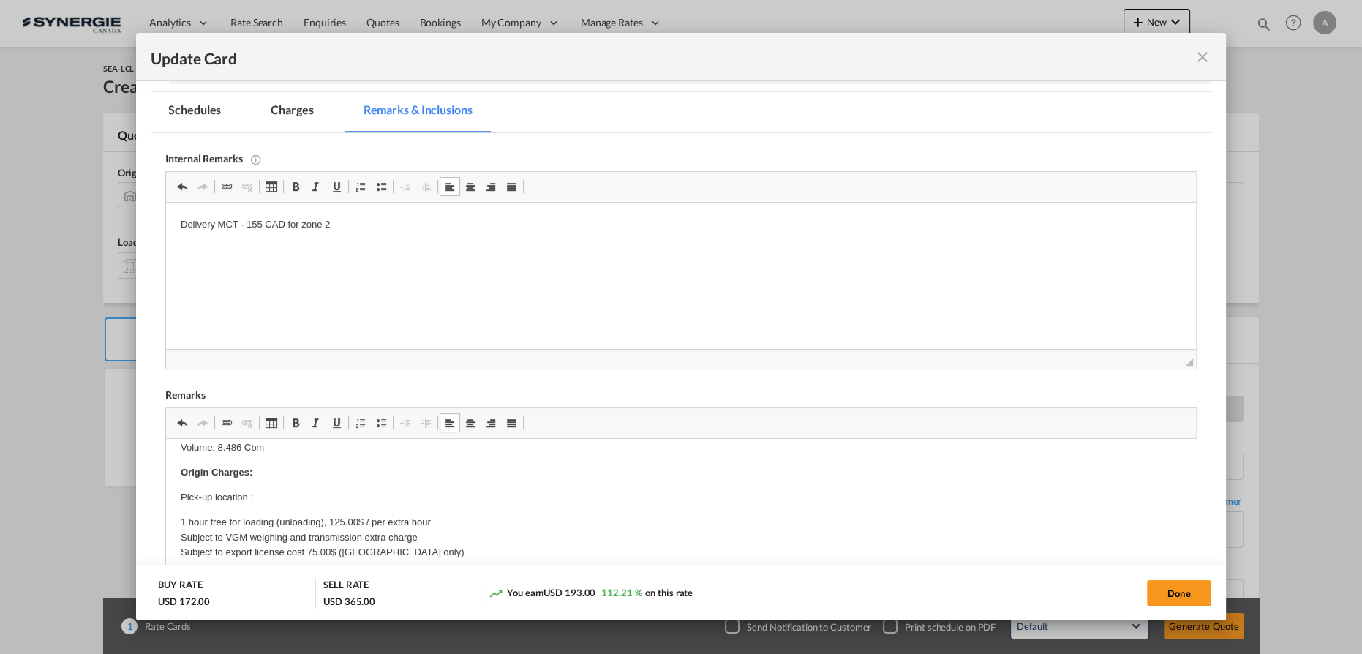
scroll to position [66, 0]
drag, startPoint x: 189, startPoint y: 509, endPoint x: 186, endPoint y: 501, distance: 8.8
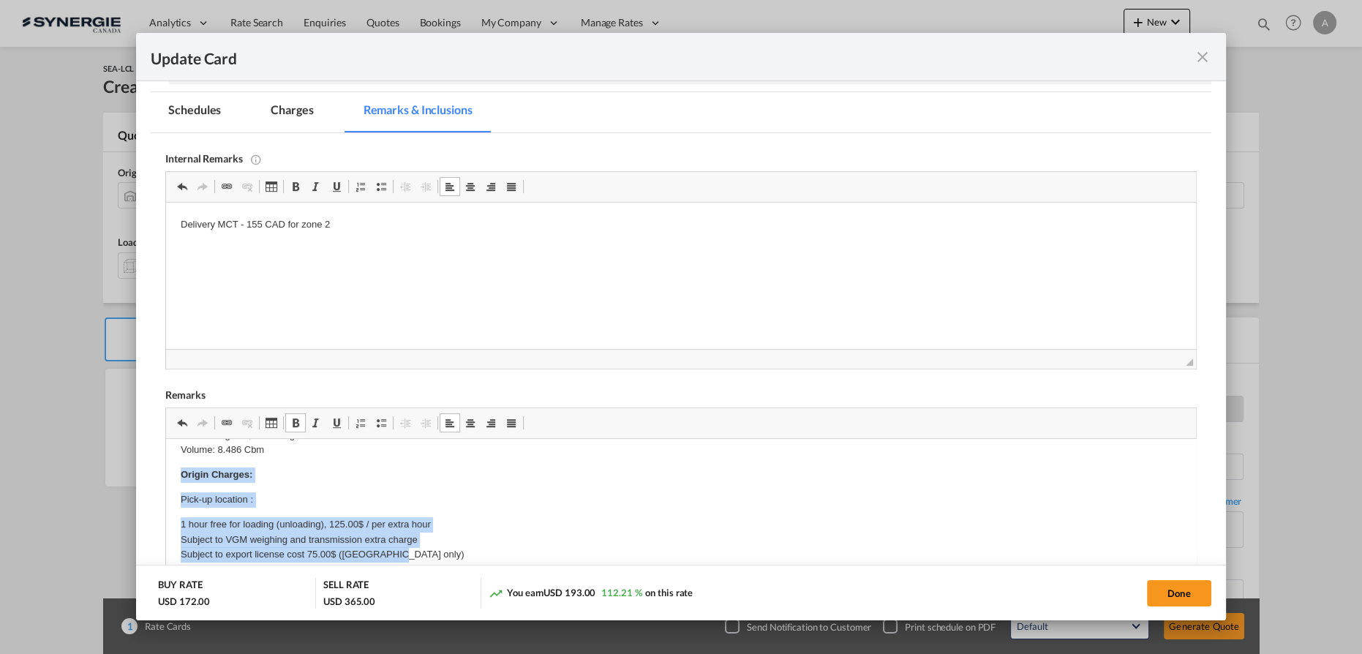
drag, startPoint x: 178, startPoint y: 475, endPoint x: 421, endPoint y: 550, distance: 254.7
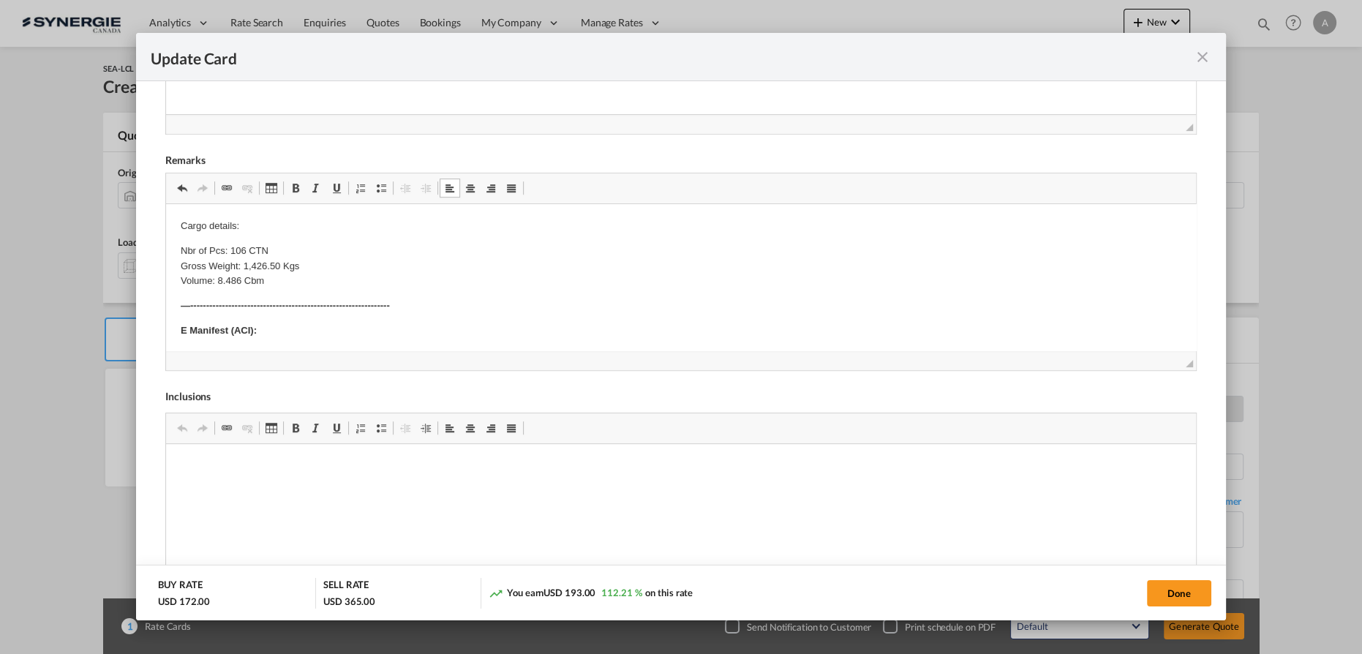
scroll to position [559, 0]
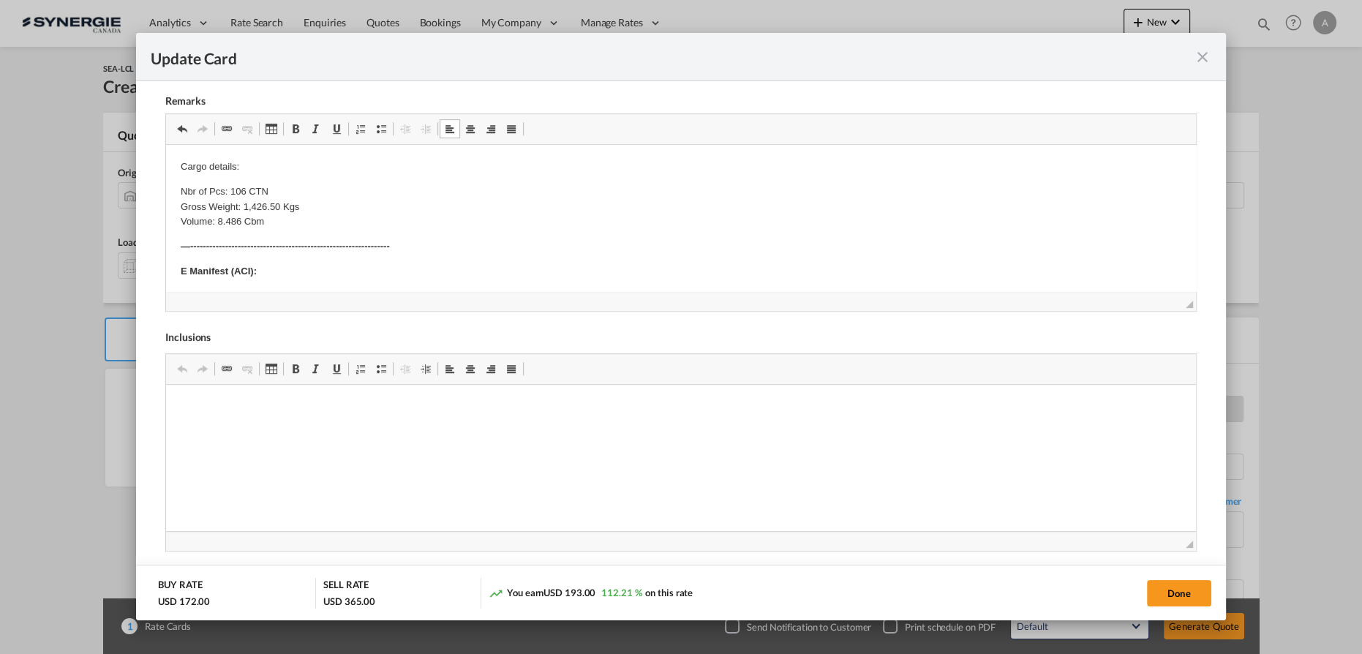
click at [374, 238] on body "Cargo details: Nbr of Pcs: 106 CTN Gross Weight: 1,426.50 Kgs Volume: 8.486 Cbm…" at bounding box center [681, 607] width 1000 height 897
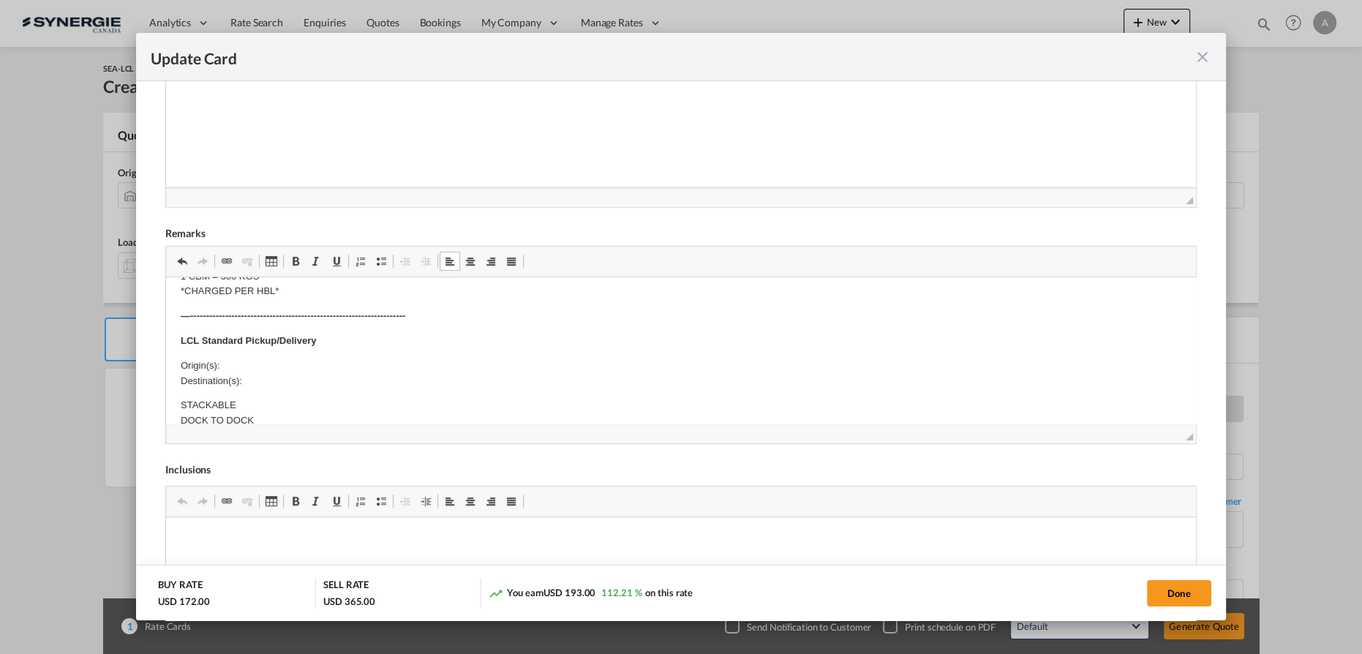
scroll to position [399, 0]
click at [257, 342] on p "Origin(s): Destination(s):" at bounding box center [681, 351] width 1000 height 31
click at [278, 355] on p "Origin(s): MONTREAL CFS, QC Destination(s):" at bounding box center [681, 351] width 1000 height 31
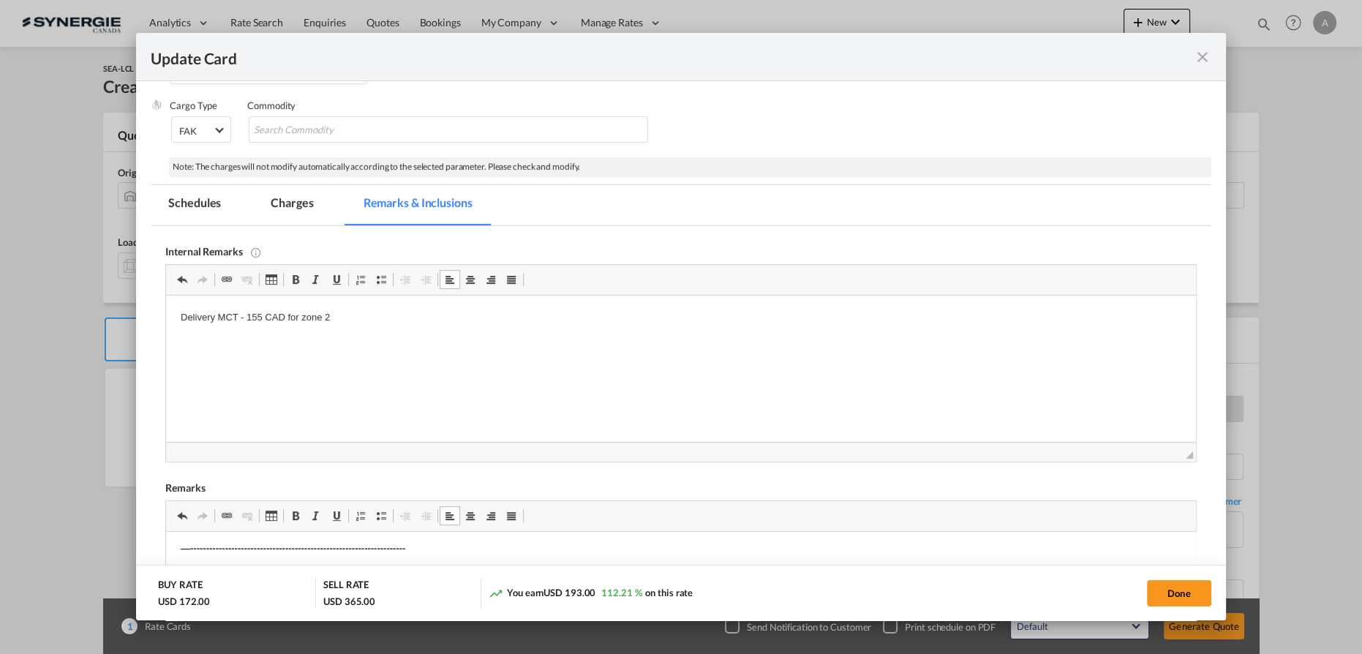
scroll to position [161, 0]
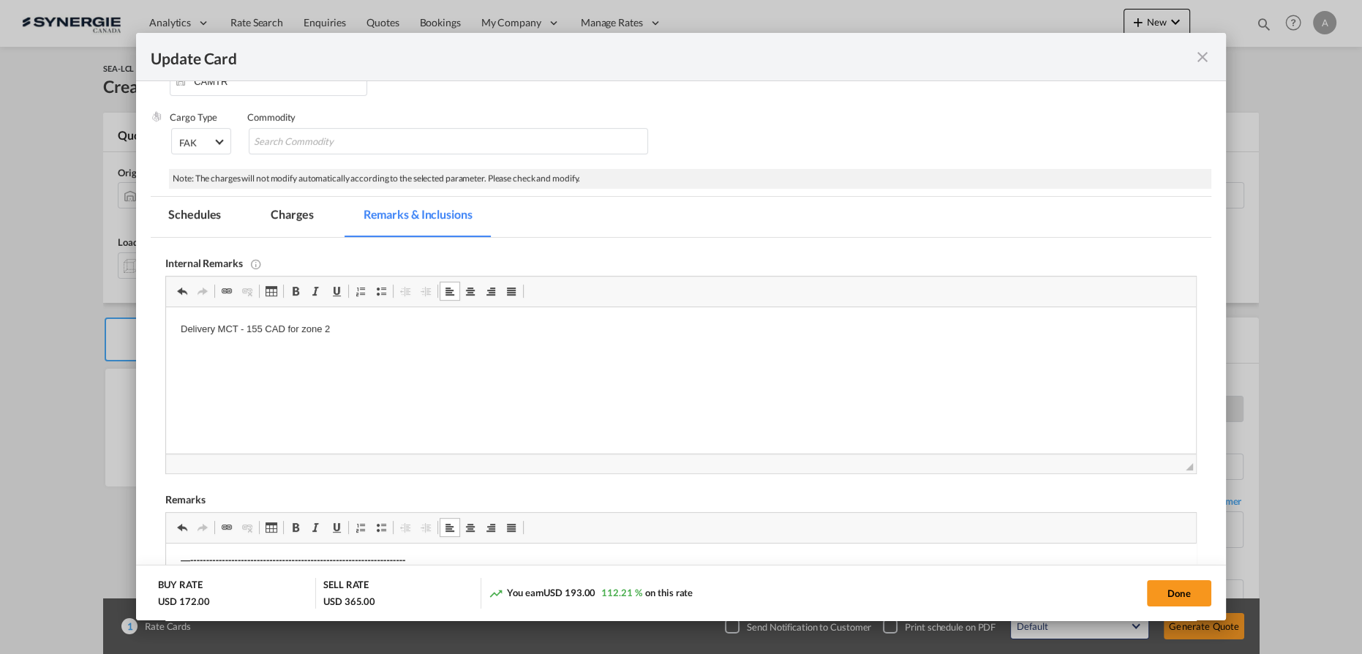
drag, startPoint x: 301, startPoint y: 218, endPoint x: 501, endPoint y: 272, distance: 206.9
click at [301, 218] on md-tab-item "Charges" at bounding box center [292, 217] width 78 height 40
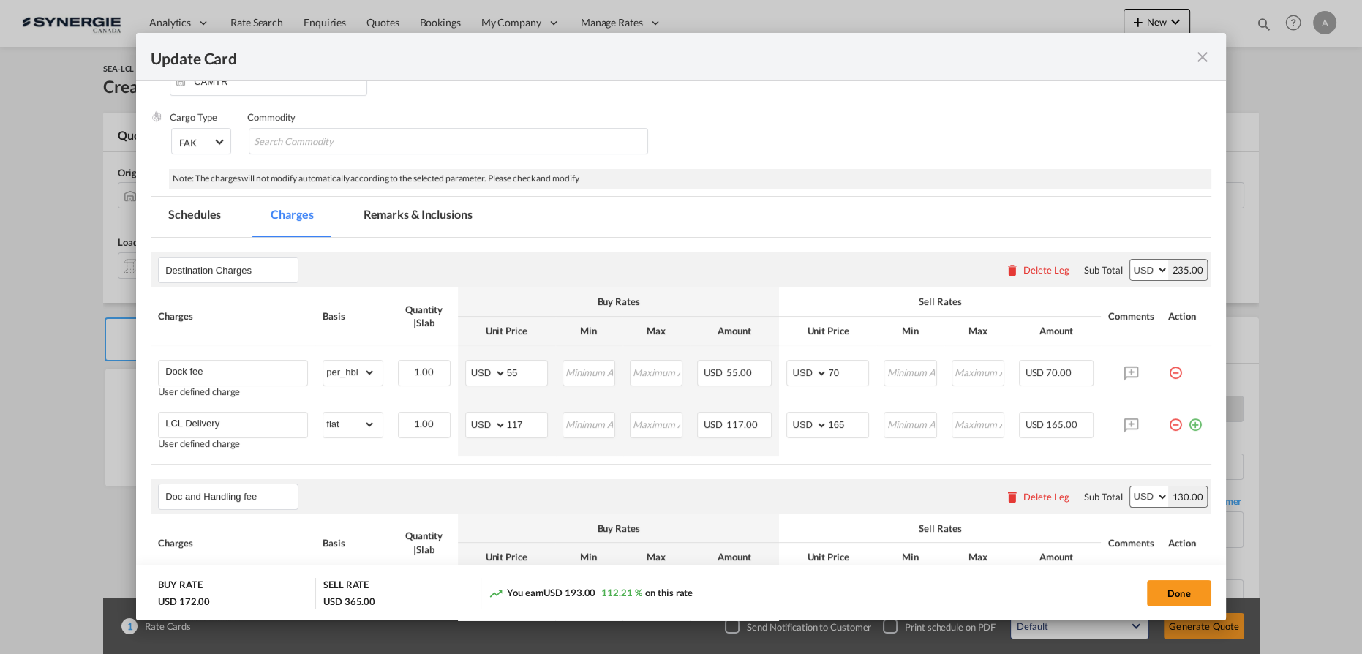
click at [708, 260] on md-tabs "Schedules Charges Remarks & Inclusions Schedules Charges Remarks & Inclusions D…" at bounding box center [681, 651] width 1060 height 909
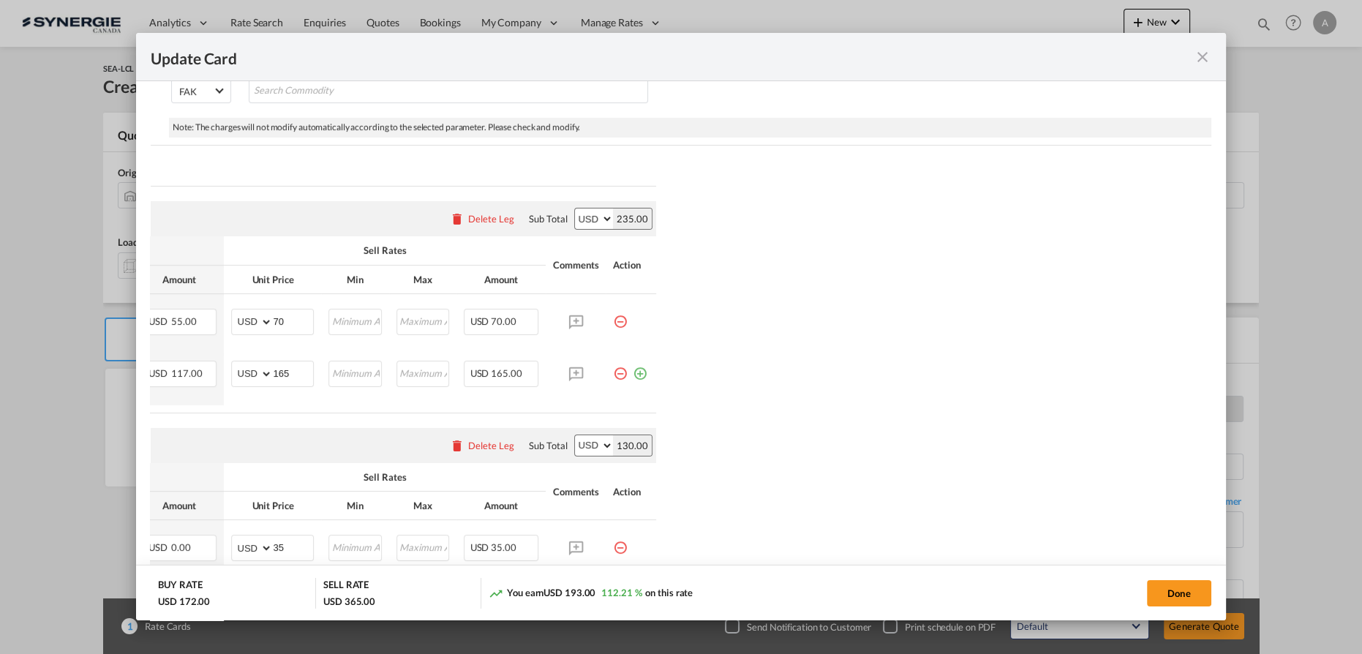
scroll to position [294, 0]
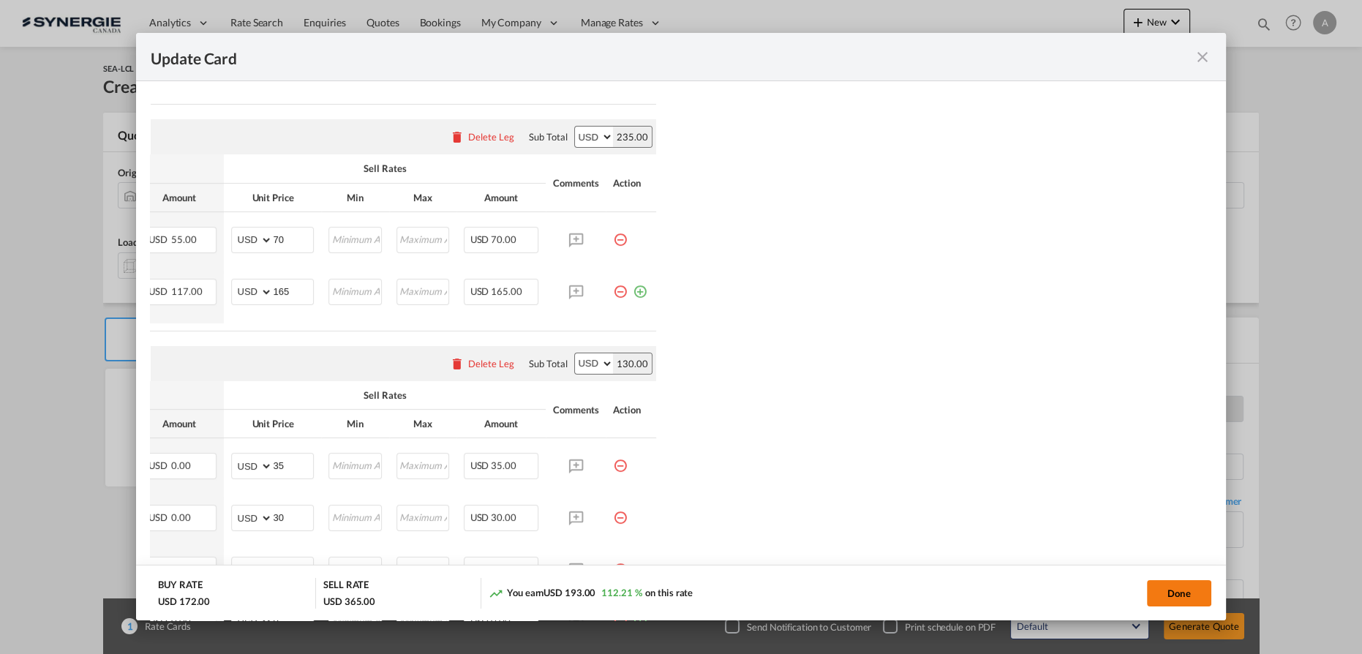
click at [1172, 590] on button "Done" at bounding box center [1179, 593] width 64 height 26
type input "11 Oct 2025"
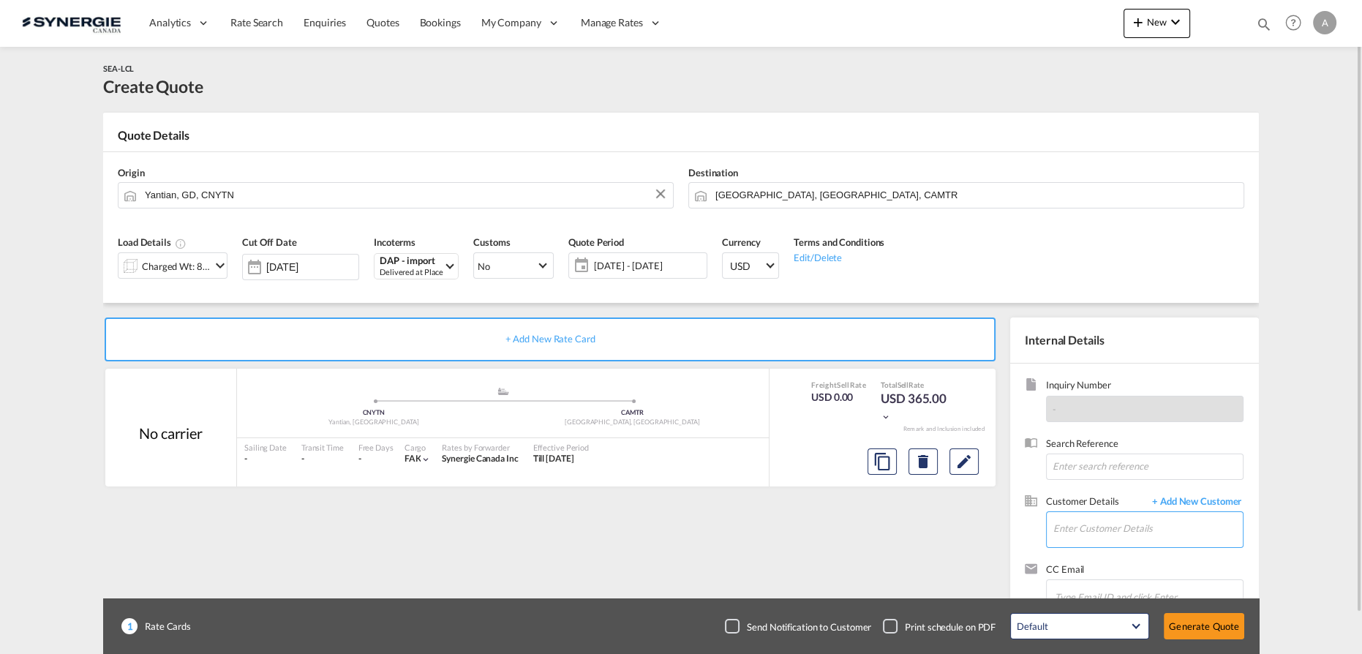
click at [1159, 522] on input "Enter Customer Details" at bounding box center [1147, 528] width 189 height 33
click at [1081, 533] on input "Enter Customer Details" at bounding box center [1147, 528] width 189 height 33
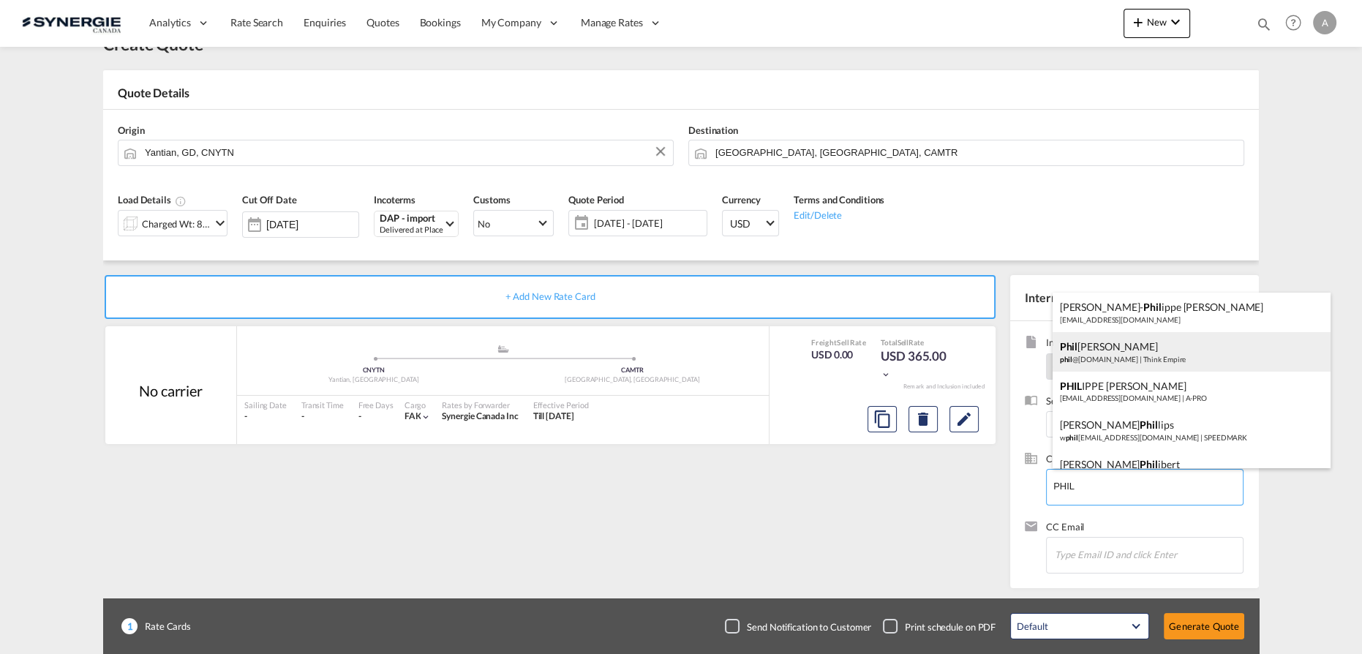
click at [1136, 358] on div "Phil Grisé phil @thinkempire.com | Think Empire" at bounding box center [1191, 351] width 278 height 39
type input "Think Empire, Phil Grisé, phil@thinkempire.com"
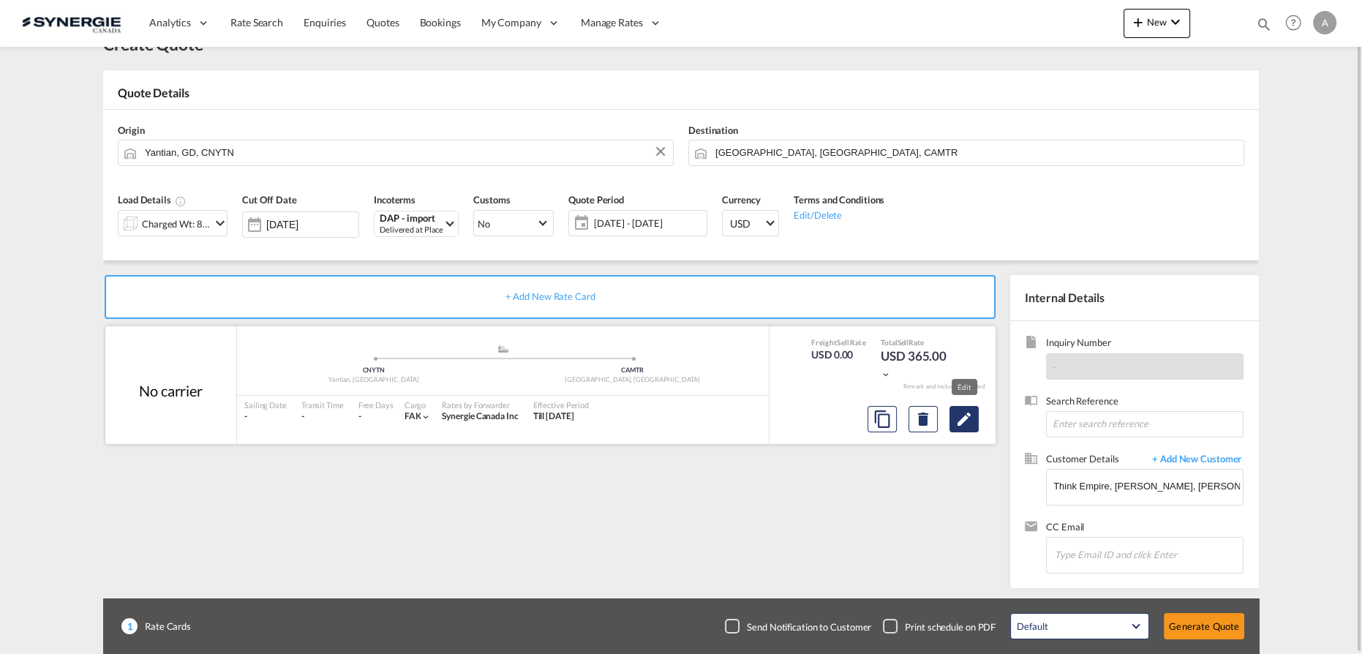
click at [965, 418] on md-icon "Edit" at bounding box center [964, 419] width 18 height 18
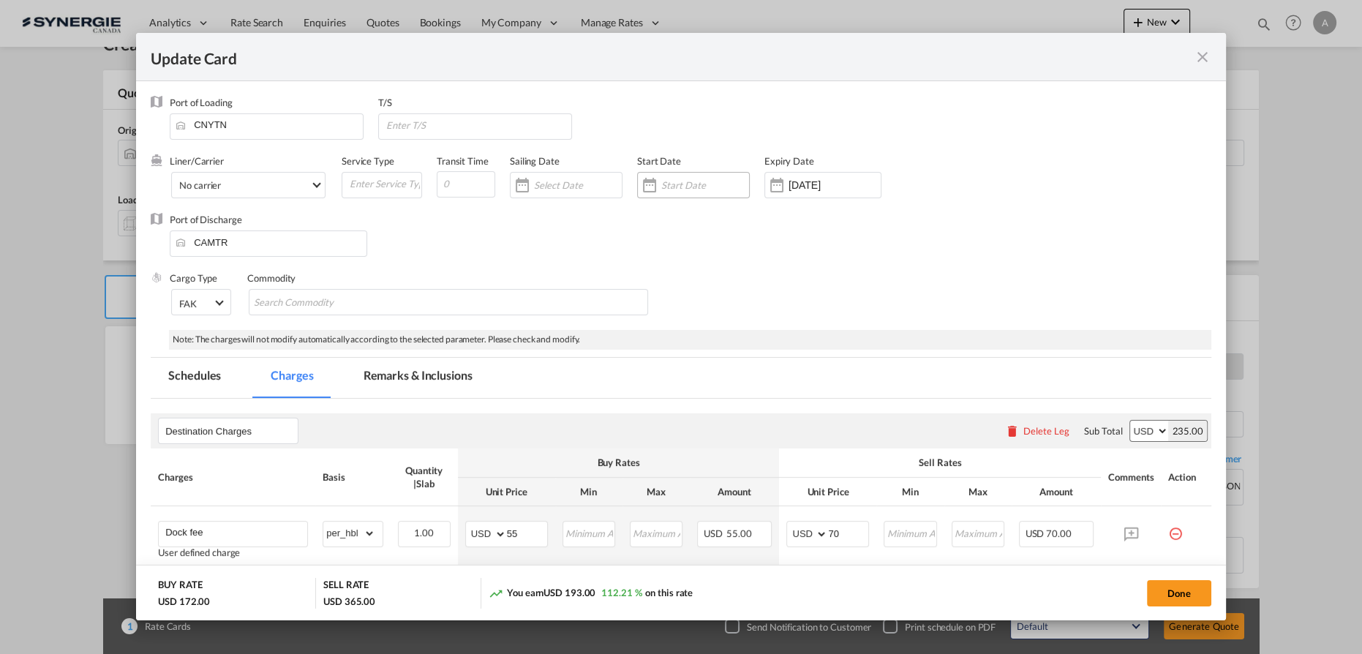
click at [694, 184] on input "Update Card Port ..." at bounding box center [705, 185] width 88 height 12
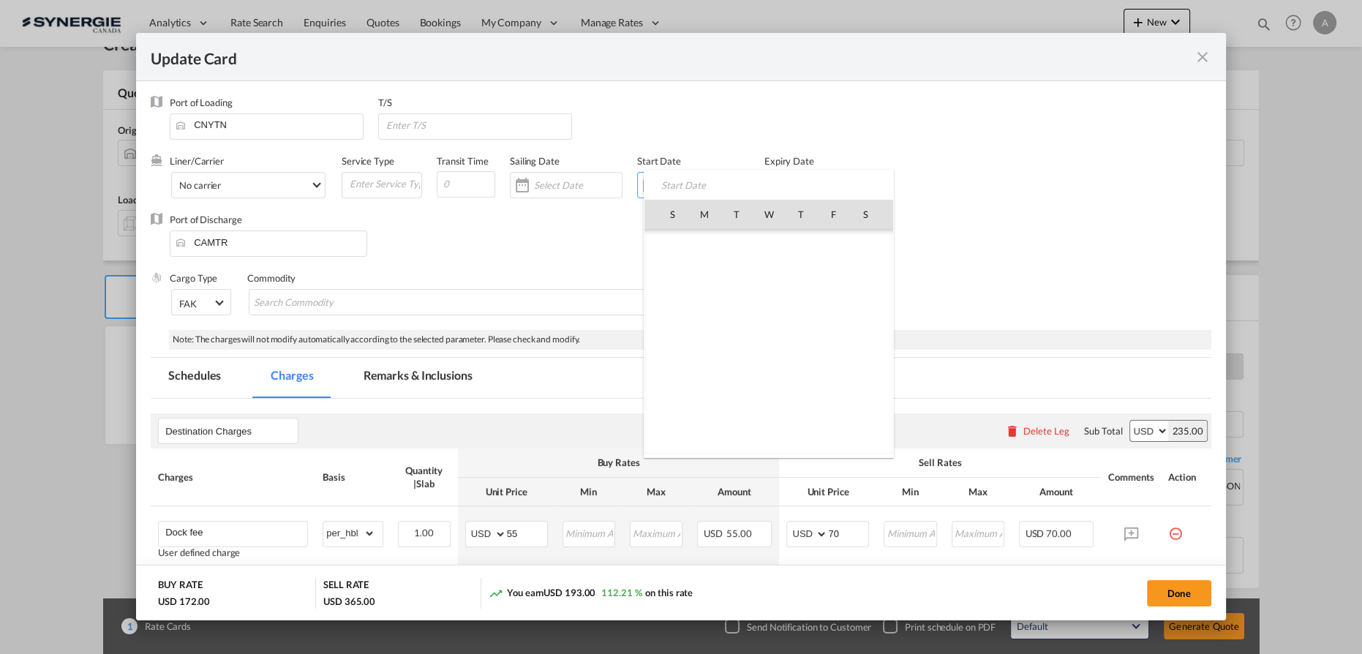
scroll to position [338767, 0]
click at [825, 313] on span "12" at bounding box center [833, 310] width 31 height 31
type input "[DATE]"
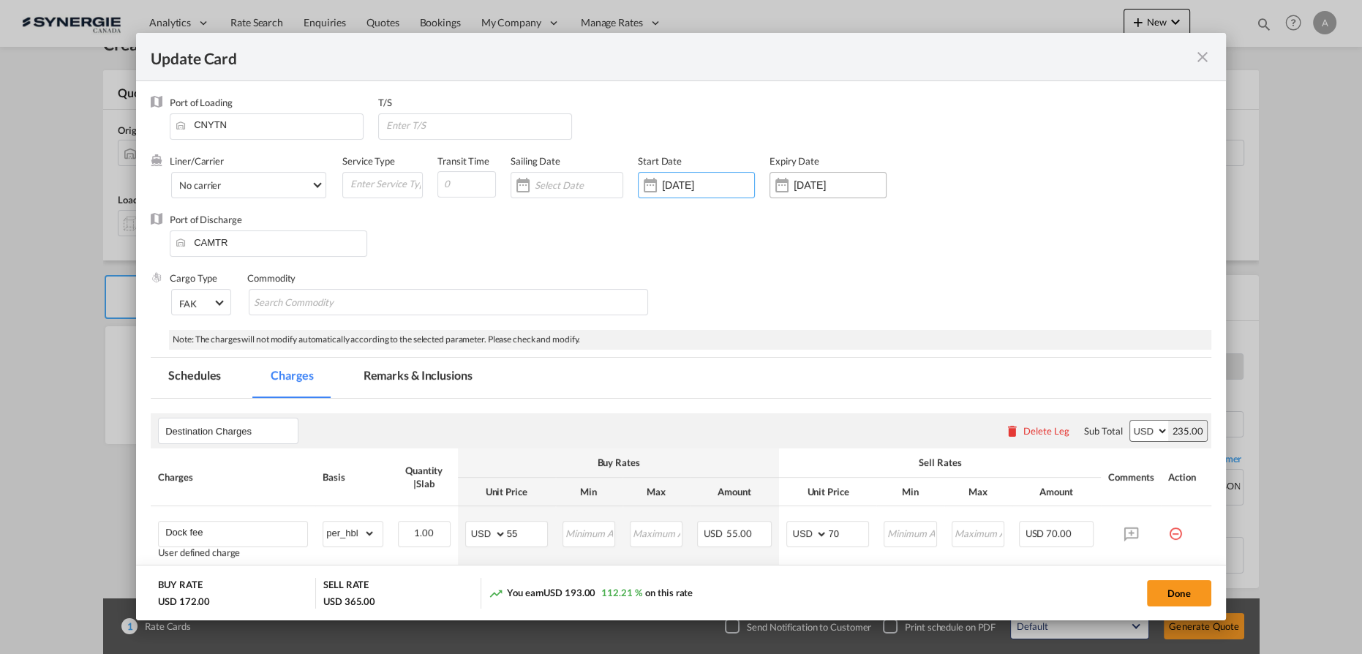
click at [825, 181] on input "12 Oct 2025" at bounding box center [839, 185] width 92 height 12
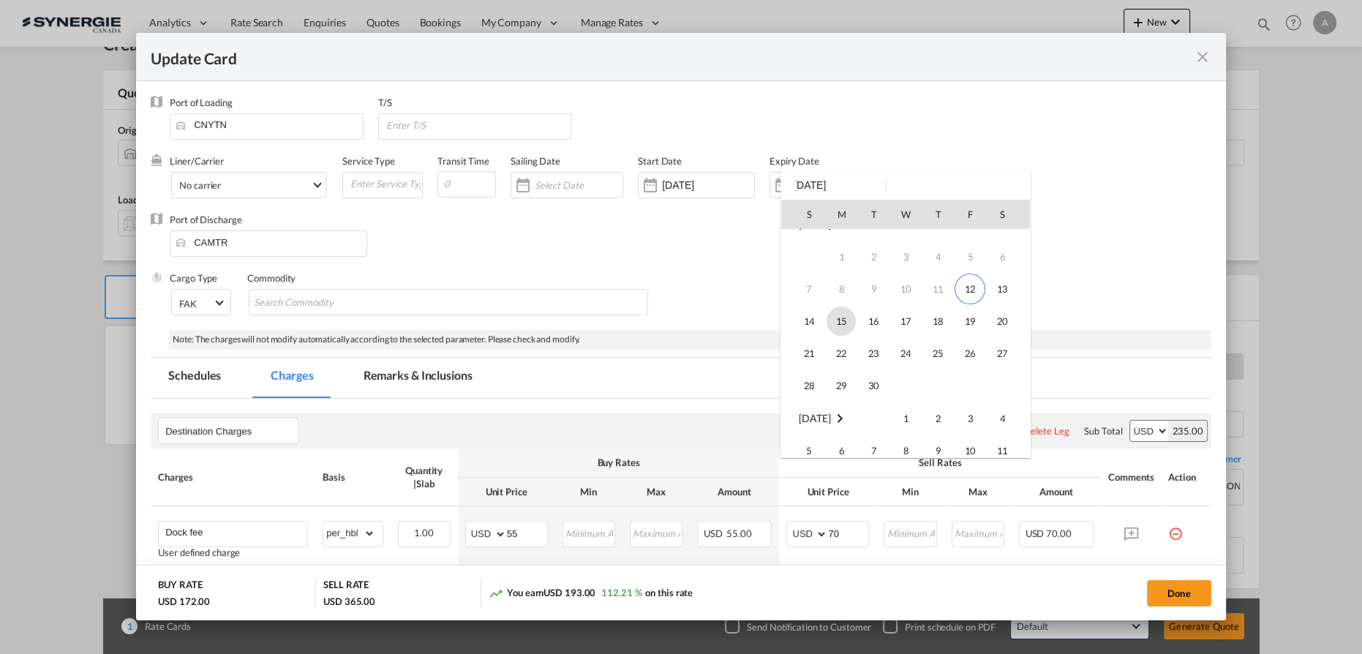
scroll to position [0, 0]
click at [870, 401] on span "30" at bounding box center [873, 406] width 29 height 29
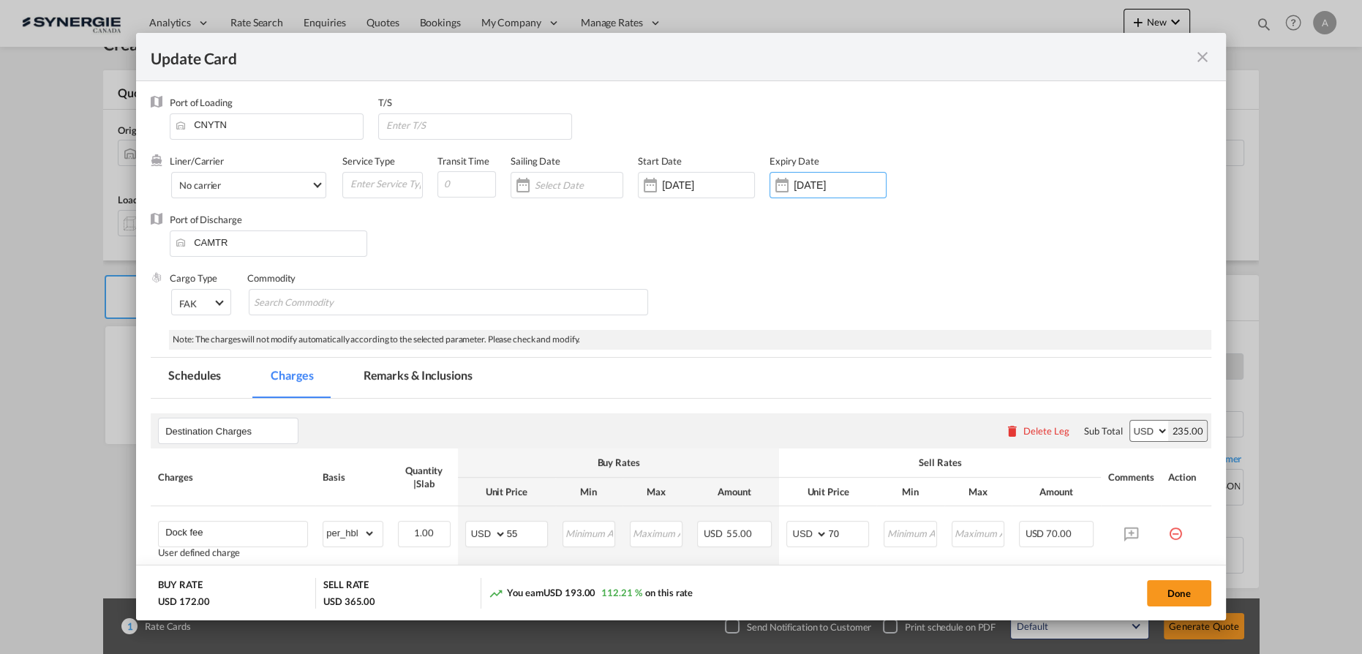
type input "30 Sep 2025"
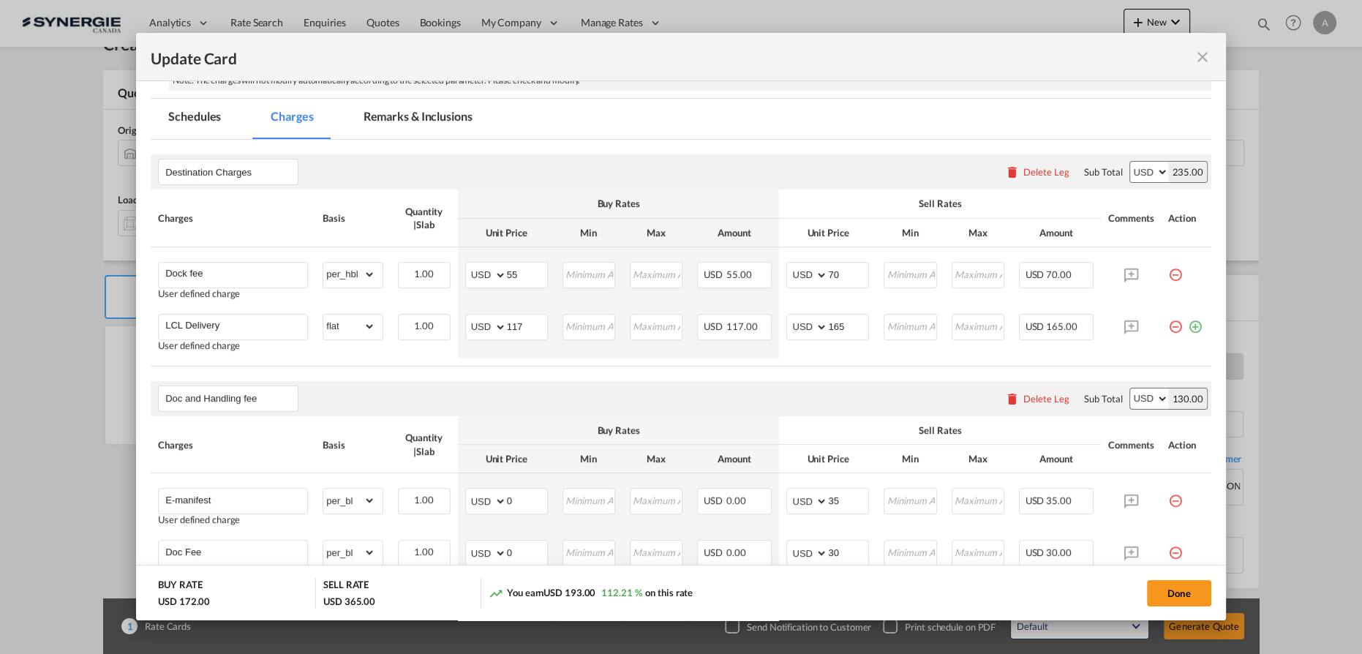
scroll to position [658, 0]
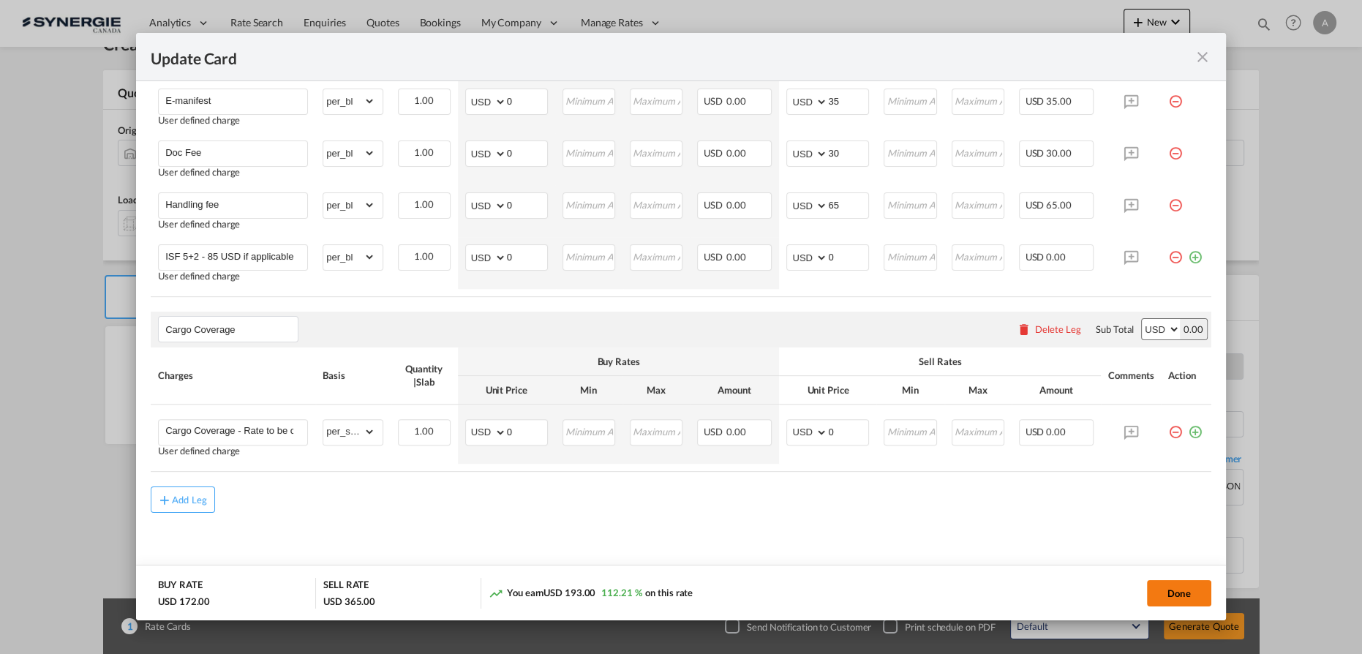
click at [1152, 593] on button "Done" at bounding box center [1179, 593] width 64 height 26
type input "11 Sep 2025"
type input "29 Sep 2025"
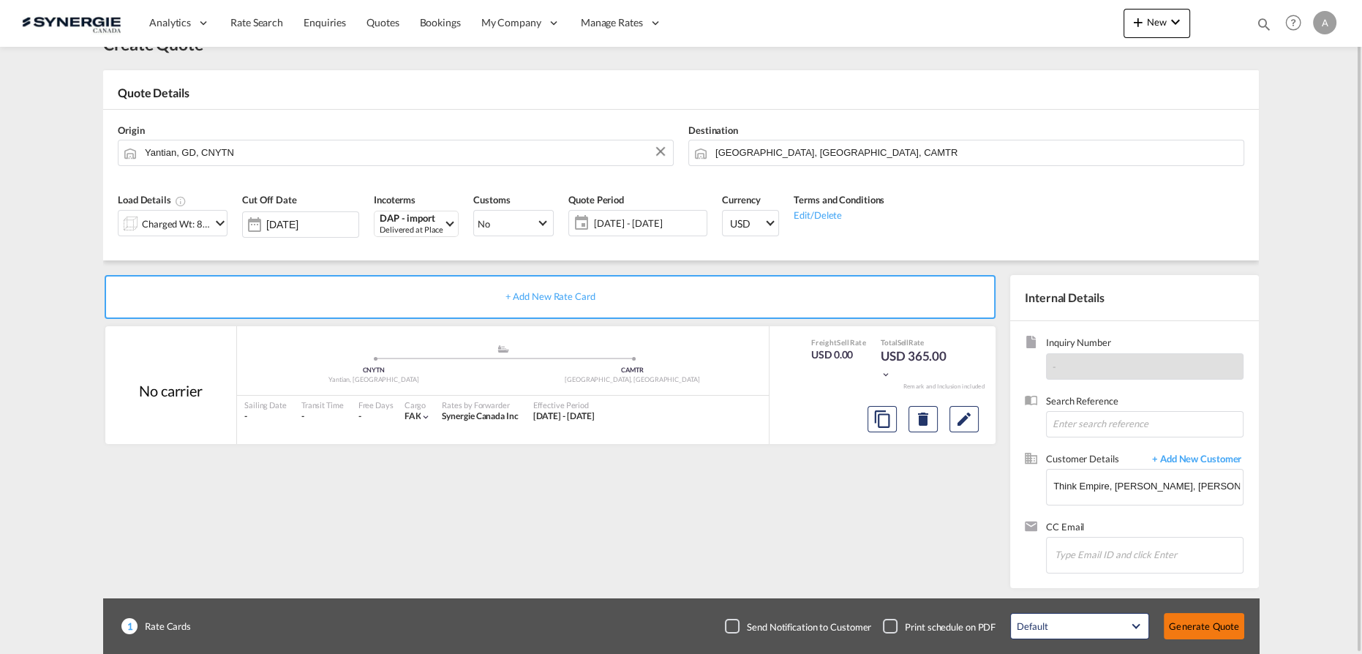
click at [1227, 629] on button "Generate Quote" at bounding box center [1204, 626] width 80 height 26
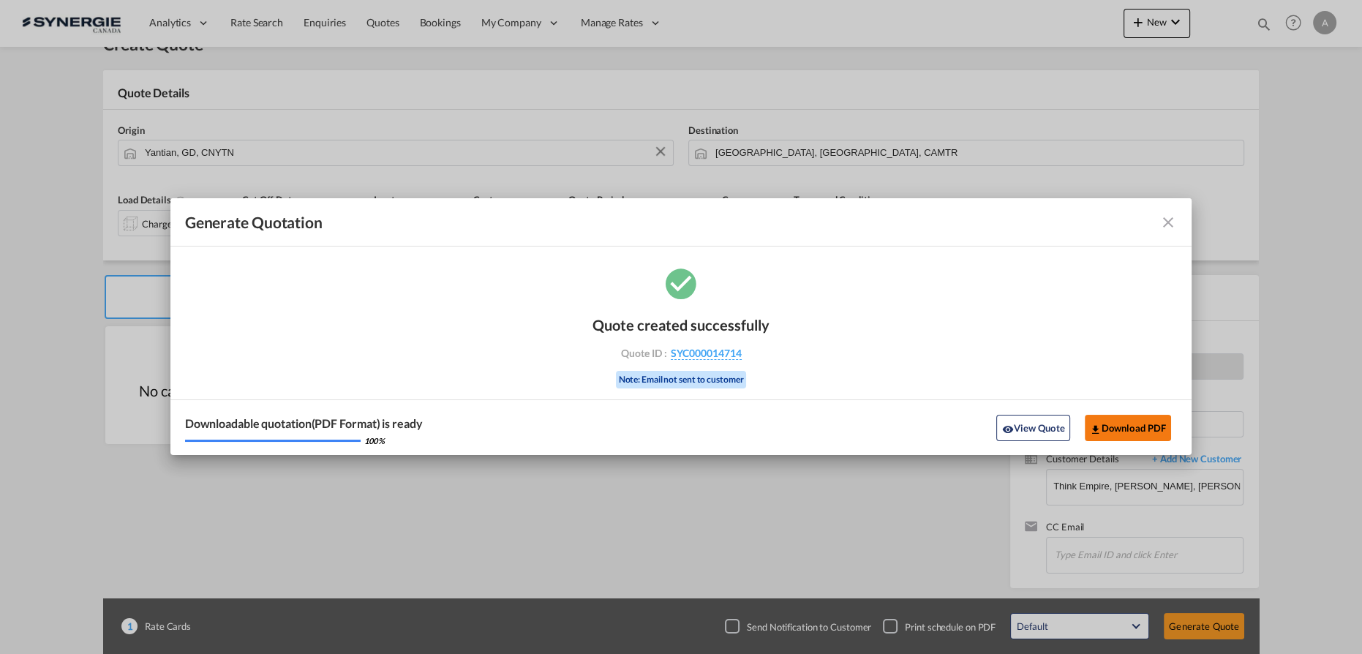
click at [1123, 427] on button "Download PDF" at bounding box center [1128, 428] width 87 height 26
drag, startPoint x: 1036, startPoint y: 432, endPoint x: 1210, endPoint y: 418, distance: 175.4
click at [1036, 432] on button "View Quote" at bounding box center [1032, 428] width 73 height 26
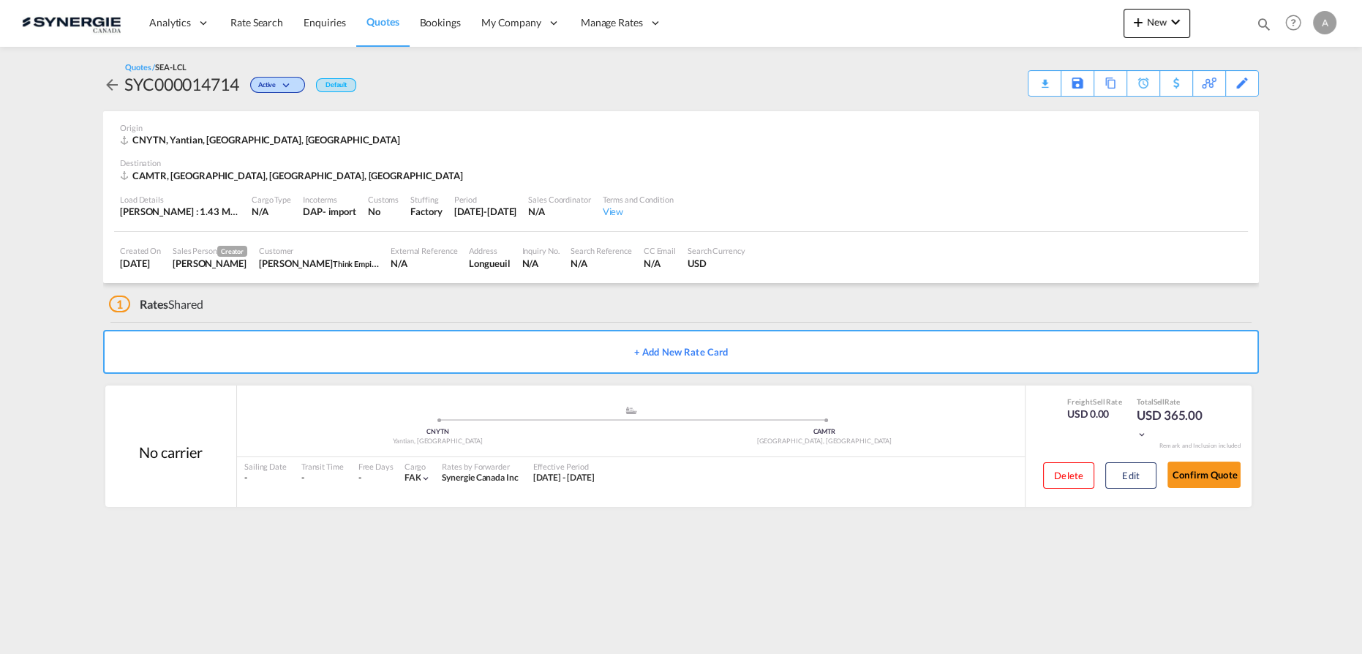
click at [1262, 24] on md-icon "icon-magnify" at bounding box center [1264, 24] width 16 height 16
click at [1010, 31] on select "Bookings Quotes Enquiries" at bounding box center [1030, 24] width 69 height 26
select select "Quotes"
click at [996, 11] on select "Bookings Quotes Enquiries" at bounding box center [1030, 24] width 69 height 26
click at [1104, 28] on input at bounding box center [1154, 24] width 182 height 26
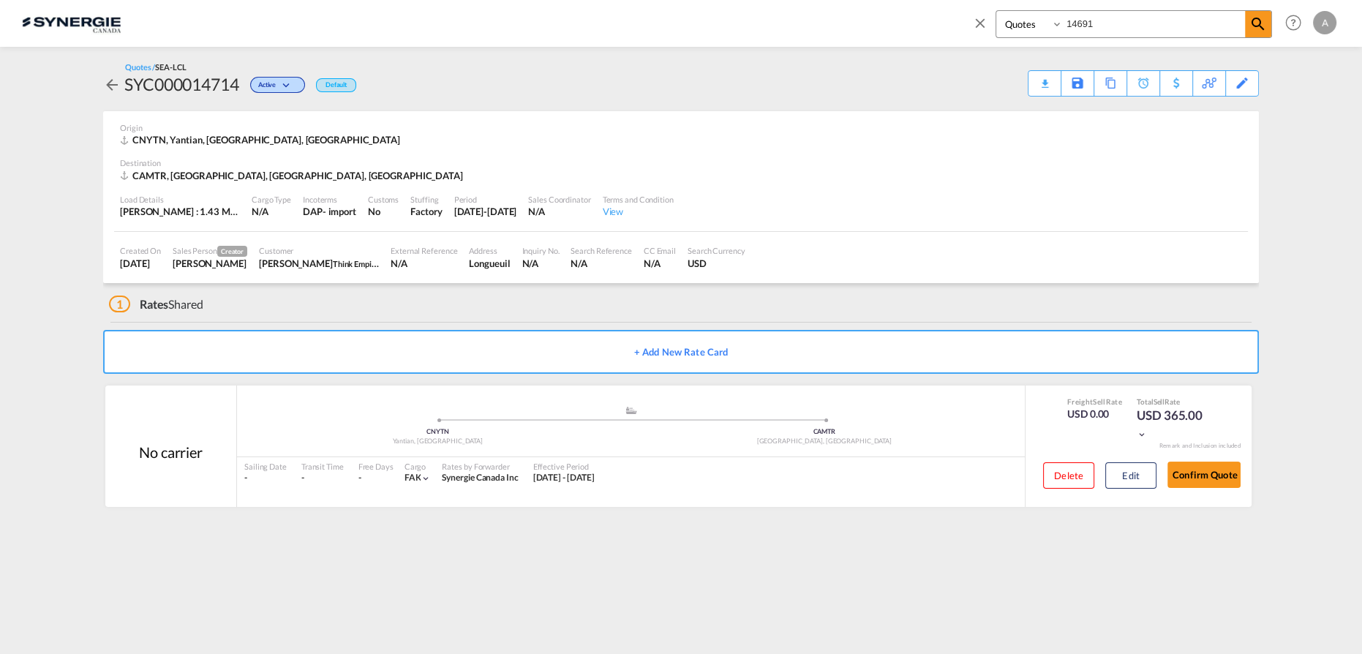
type input "14691"
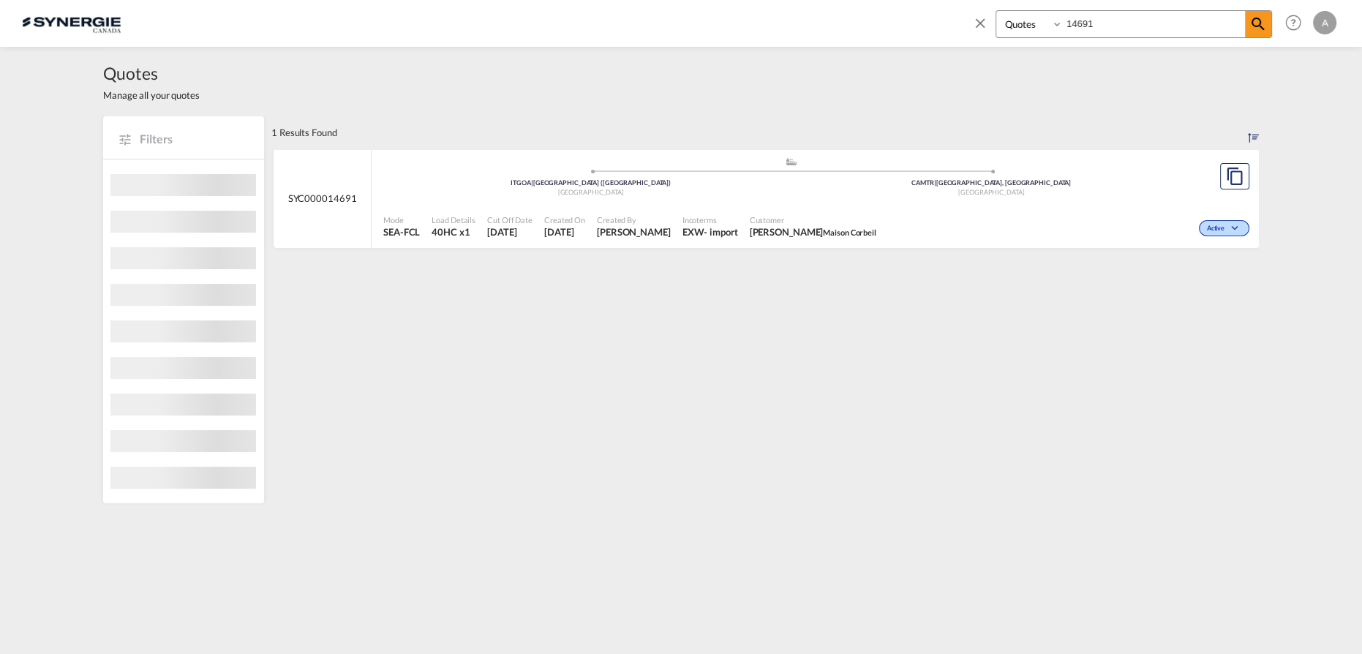
click at [846, 208] on div "Customer Lina Palombieri Maison Corbeil" at bounding box center [813, 226] width 138 height 37
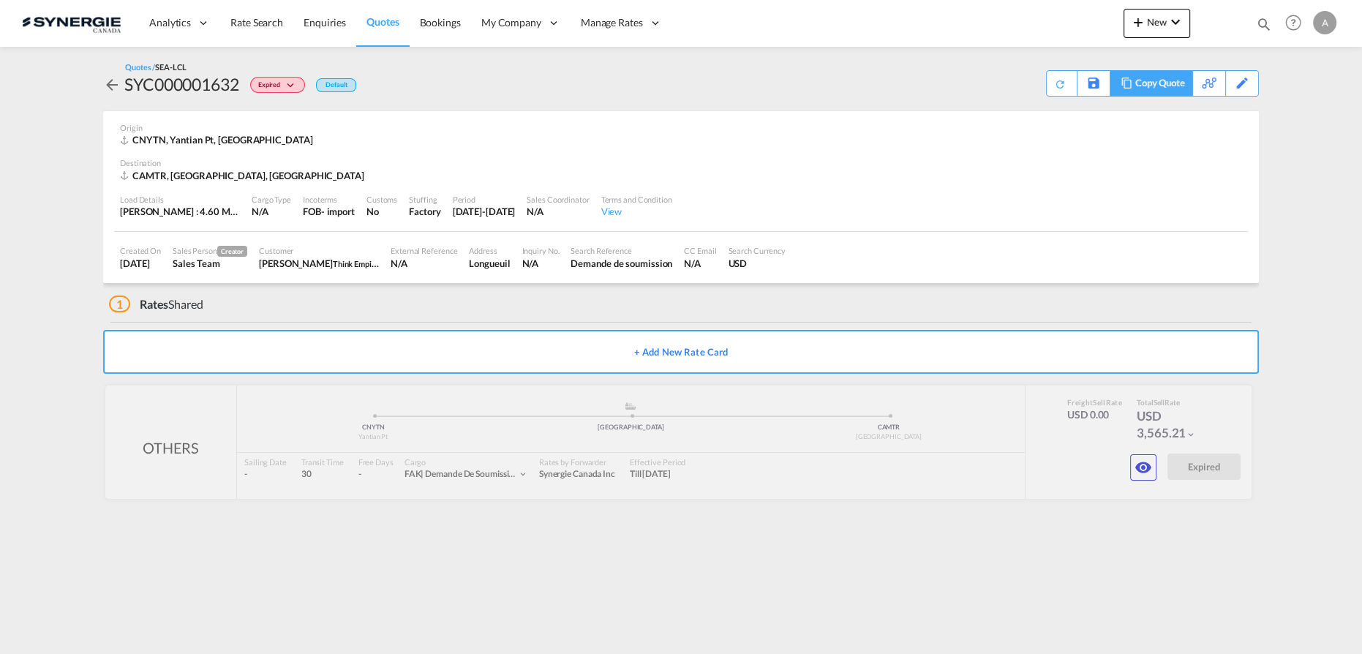
click at [1175, 90] on div "Copy Quote" at bounding box center [1160, 83] width 50 height 25
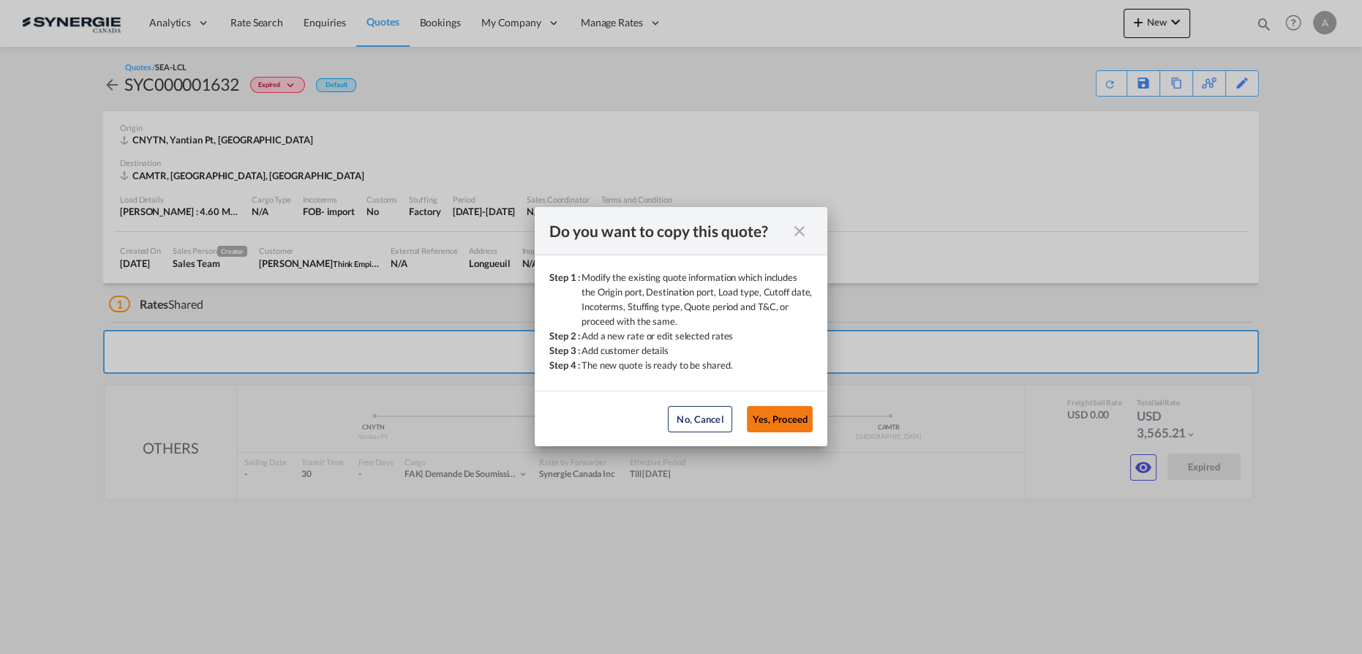
click at [770, 428] on button "Yes, Proceed" at bounding box center [780, 419] width 66 height 26
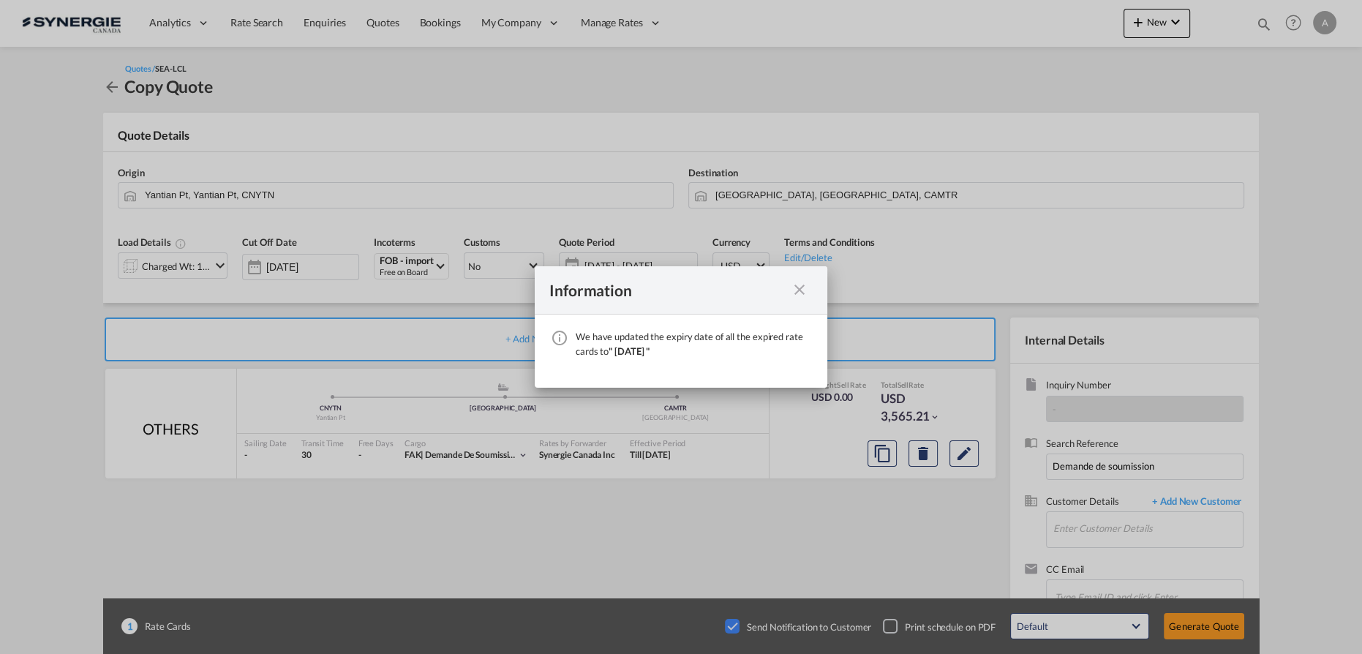
click at [795, 293] on md-icon "icon-close fg-AAA8AD cursor" at bounding box center [800, 290] width 18 height 18
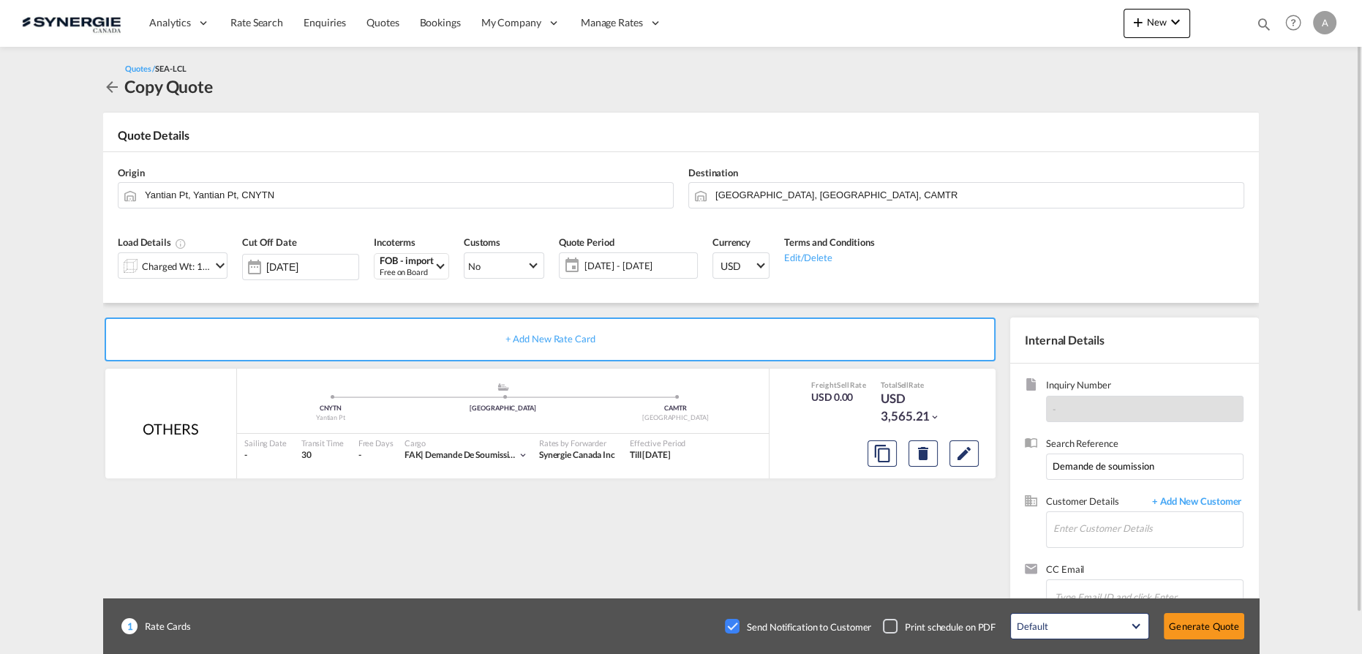
drag, startPoint x: 736, startPoint y: 622, endPoint x: 729, endPoint y: 594, distance: 29.4
click at [735, 623] on div "Checkbox No Ink" at bounding box center [732, 626] width 15 height 15
click at [162, 274] on div "Charged Wt: 19.35 W/M" at bounding box center [176, 266] width 69 height 20
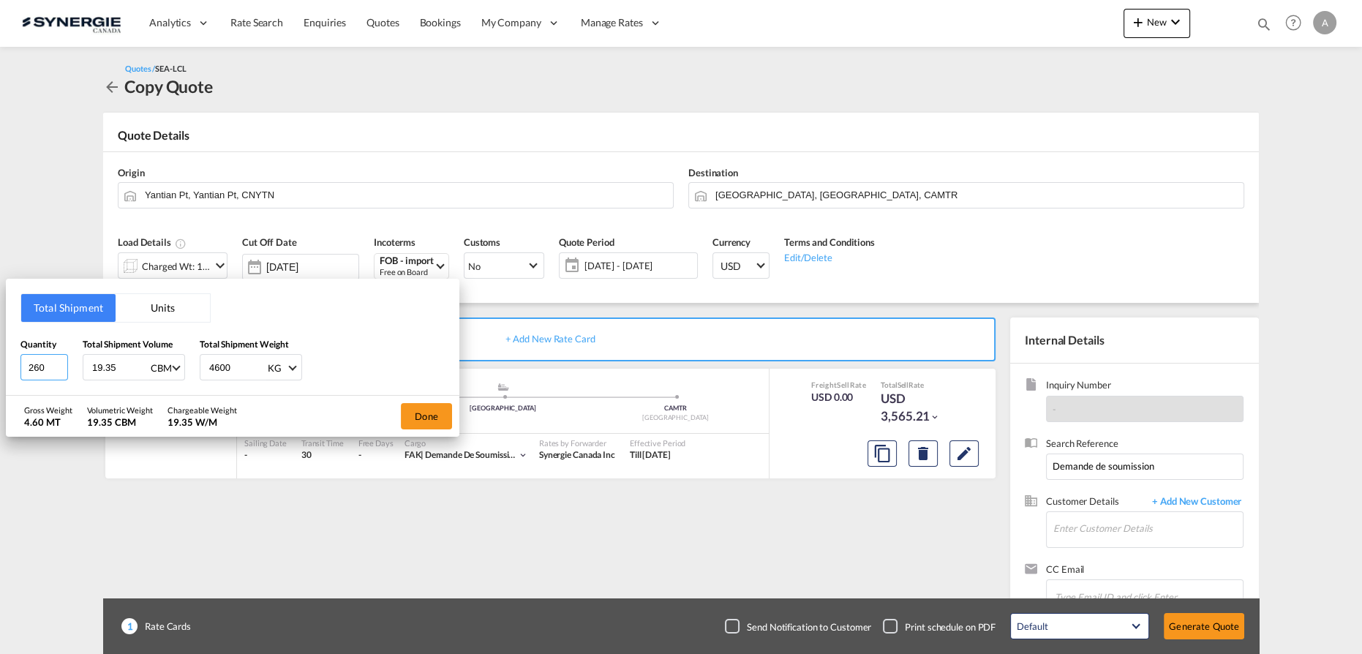
drag, startPoint x: 46, startPoint y: 370, endPoint x: -116, endPoint y: 368, distance: 161.6
click at [0, 368] on html "Analytics Reports Dashboard Rate Search Enquiries Quotes" at bounding box center [681, 327] width 1362 height 654
type input "106"
type input "8.486"
type input "1426.50"
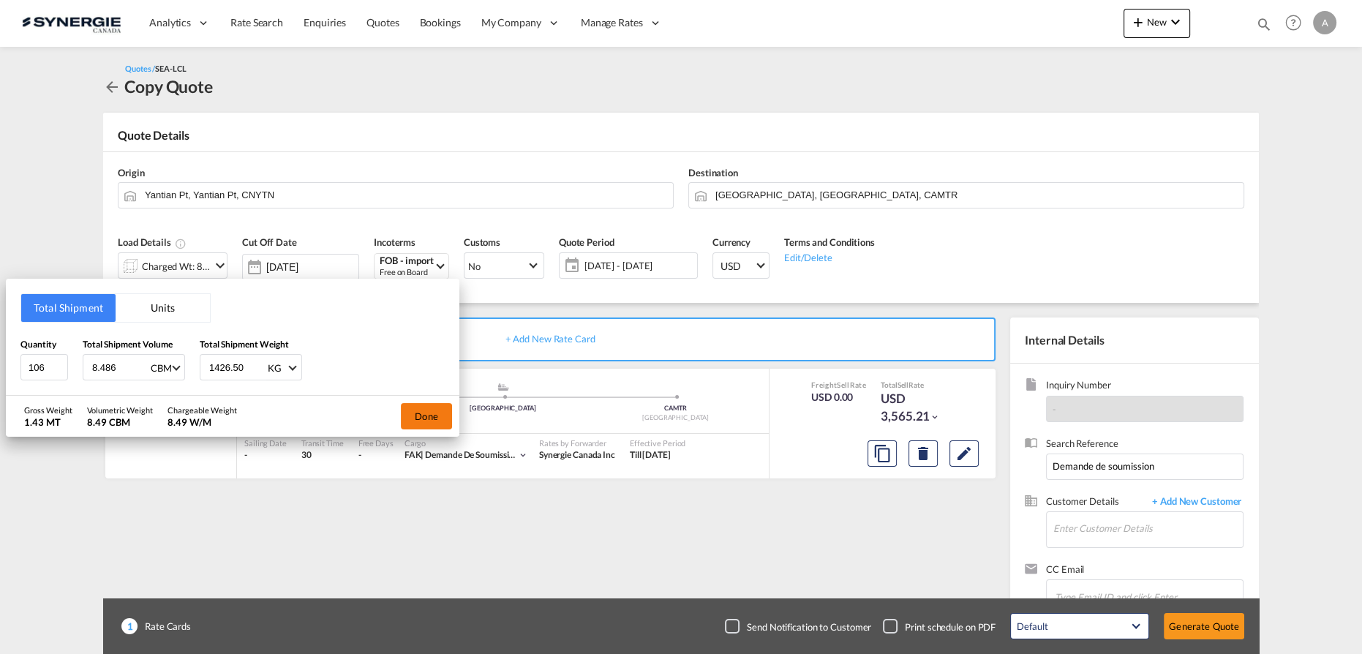
click at [422, 422] on button "Done" at bounding box center [426, 416] width 51 height 26
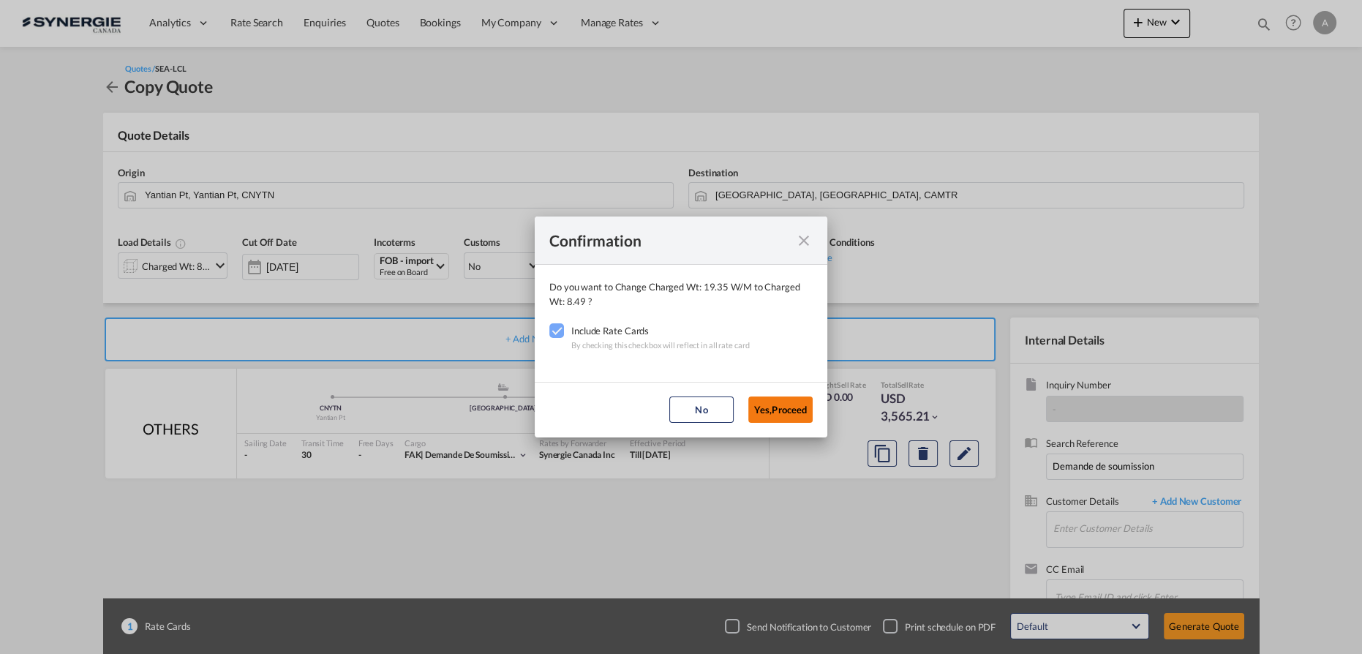
click at [761, 405] on button "Yes,Proceed" at bounding box center [780, 409] width 64 height 26
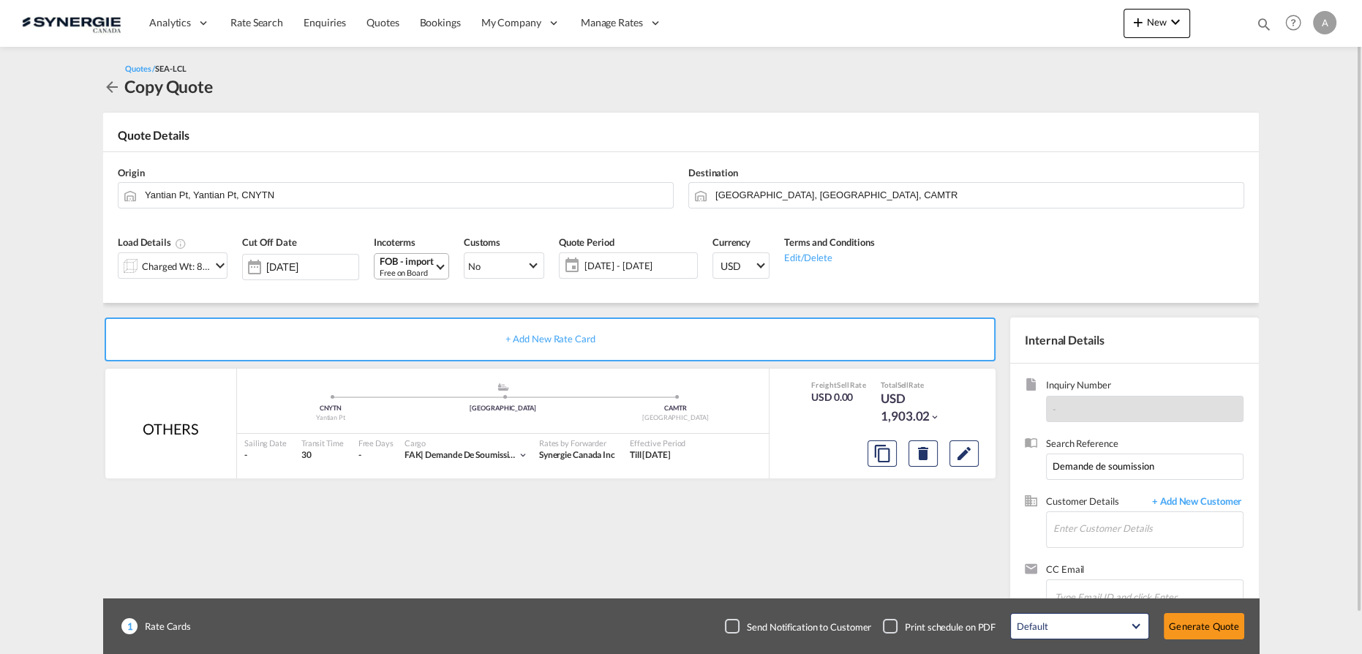
drag, startPoint x: 412, startPoint y: 259, endPoint x: 426, endPoint y: 282, distance: 27.2
click at [412, 259] on div "FOB - import" at bounding box center [407, 261] width 54 height 11
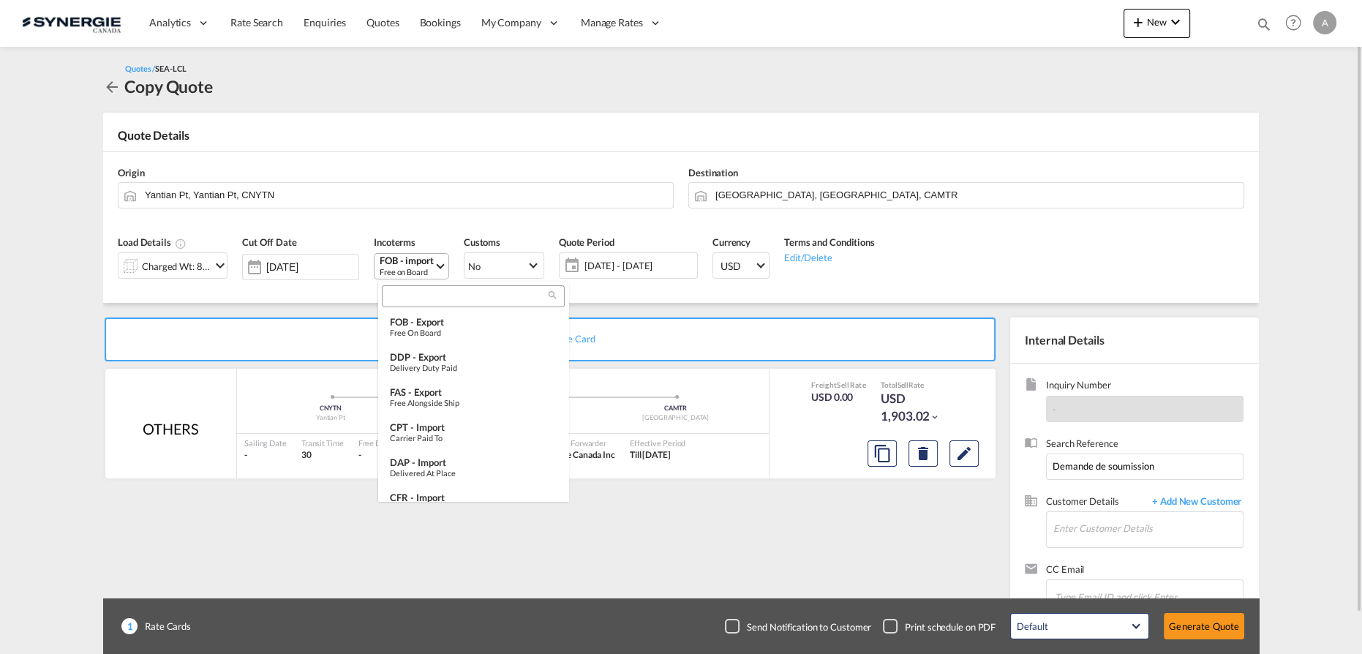
scroll to position [546, 0]
click at [423, 298] on input "search" at bounding box center [467, 296] width 162 height 13
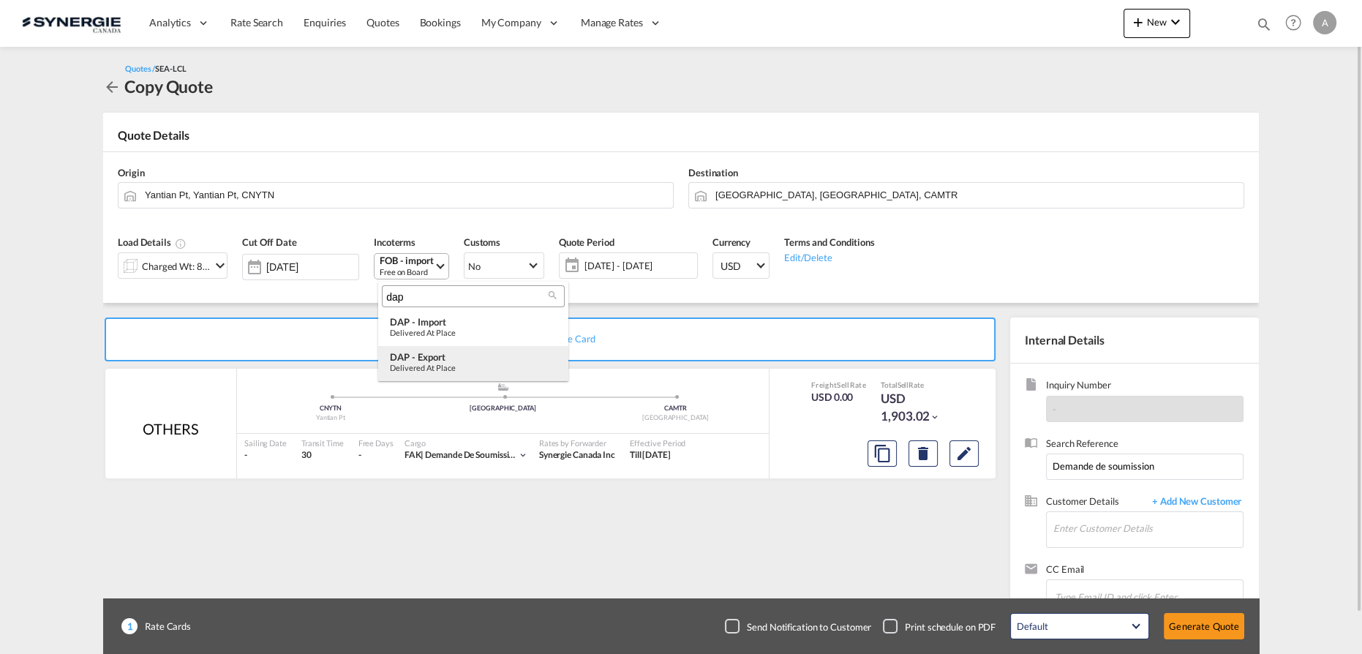
scroll to position [0, 0]
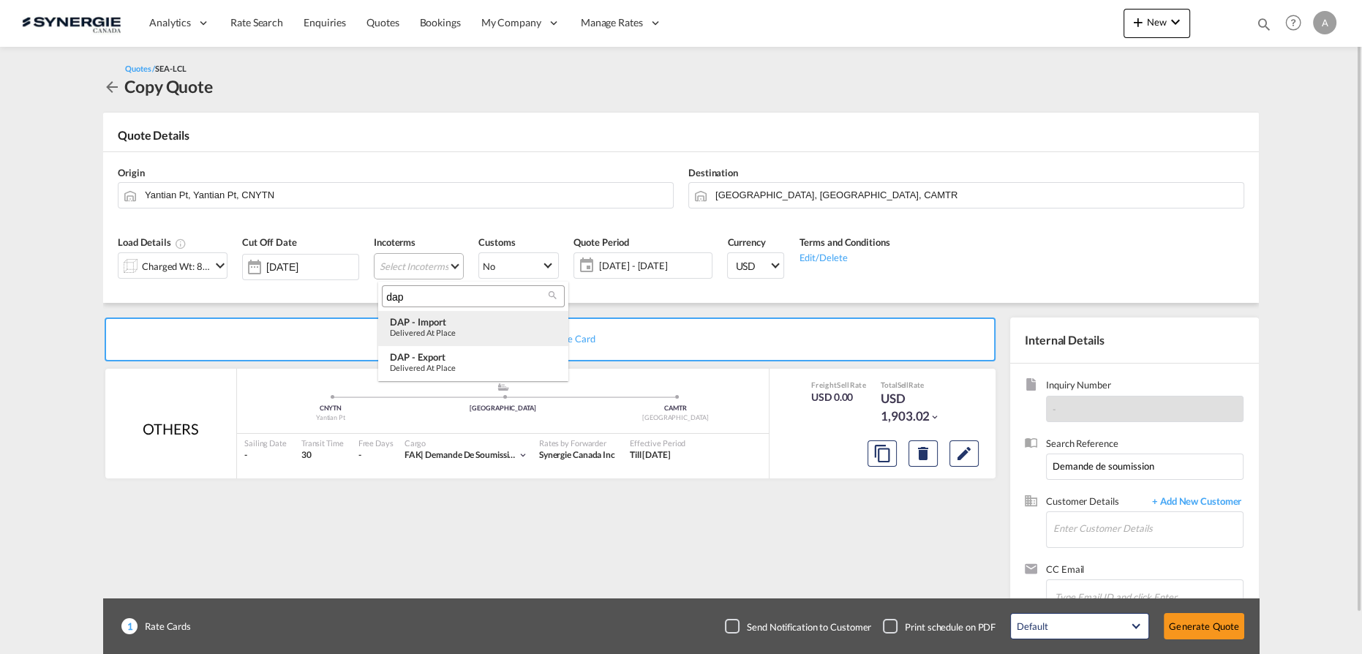
type input "dap"
click at [461, 329] on div "Delivered at Place" at bounding box center [473, 333] width 167 height 10
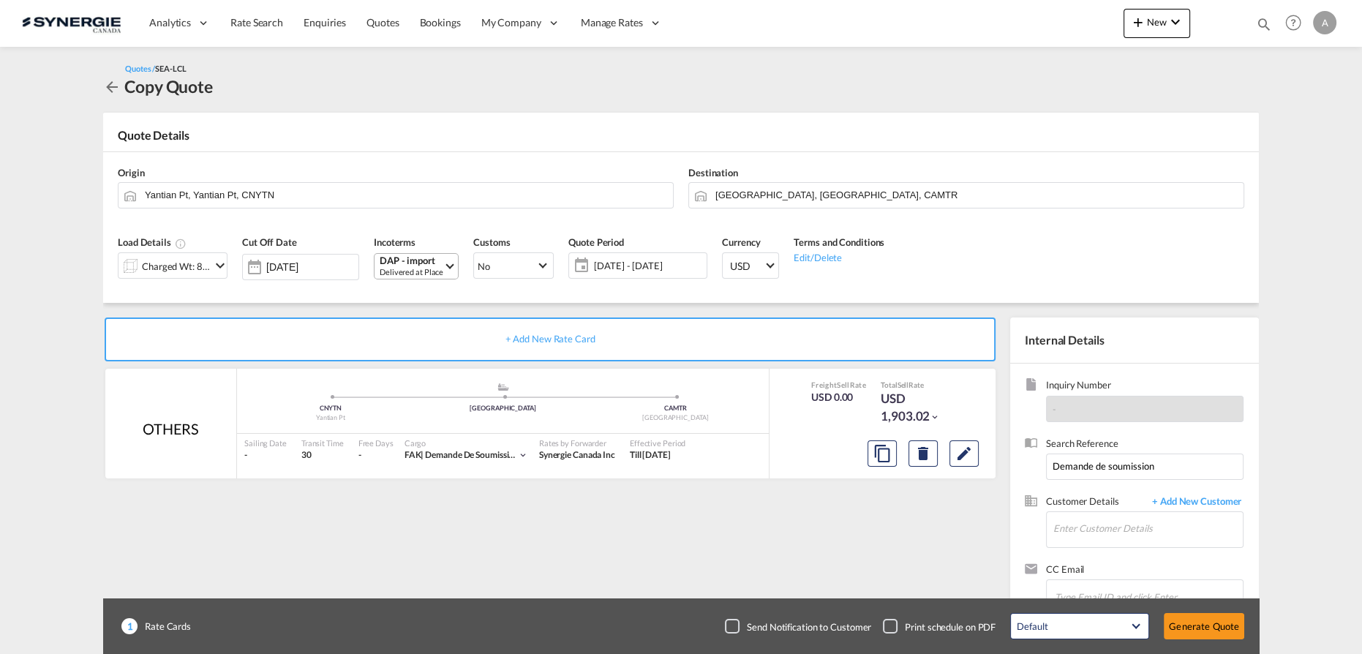
click at [672, 262] on span "[DATE] - [DATE]" at bounding box center [648, 265] width 109 height 13
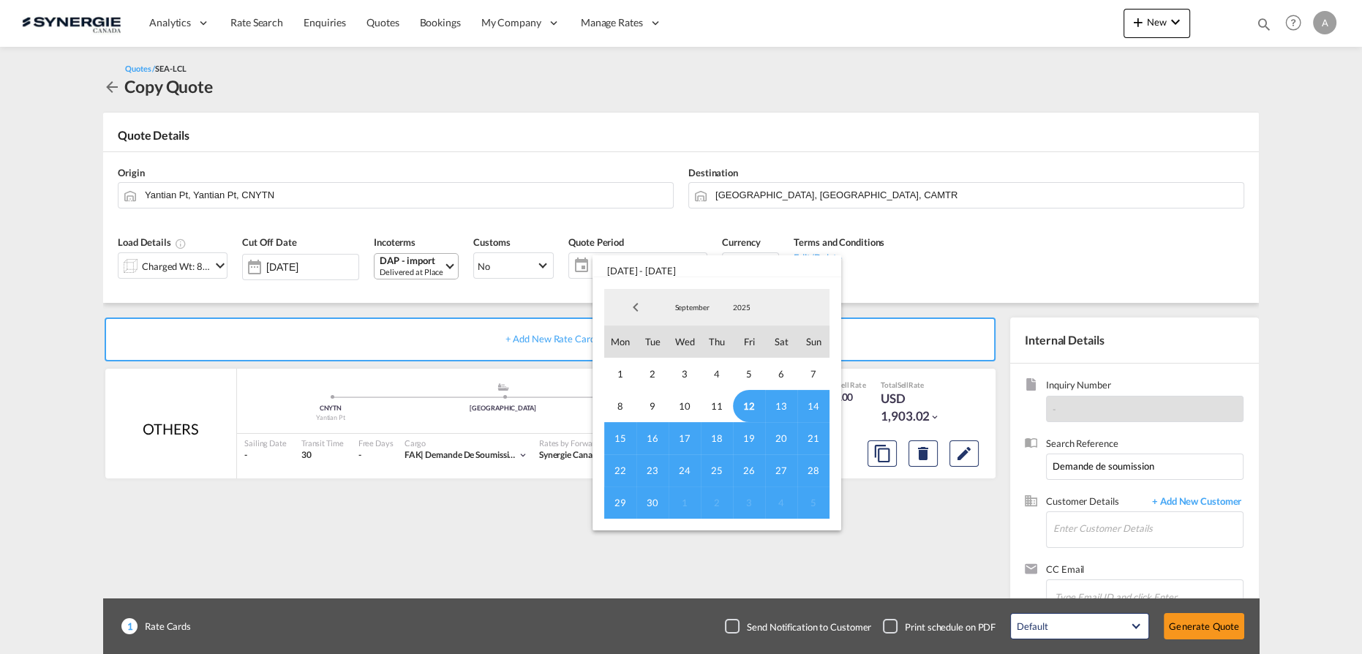
click at [749, 405] on span "12" at bounding box center [749, 406] width 32 height 32
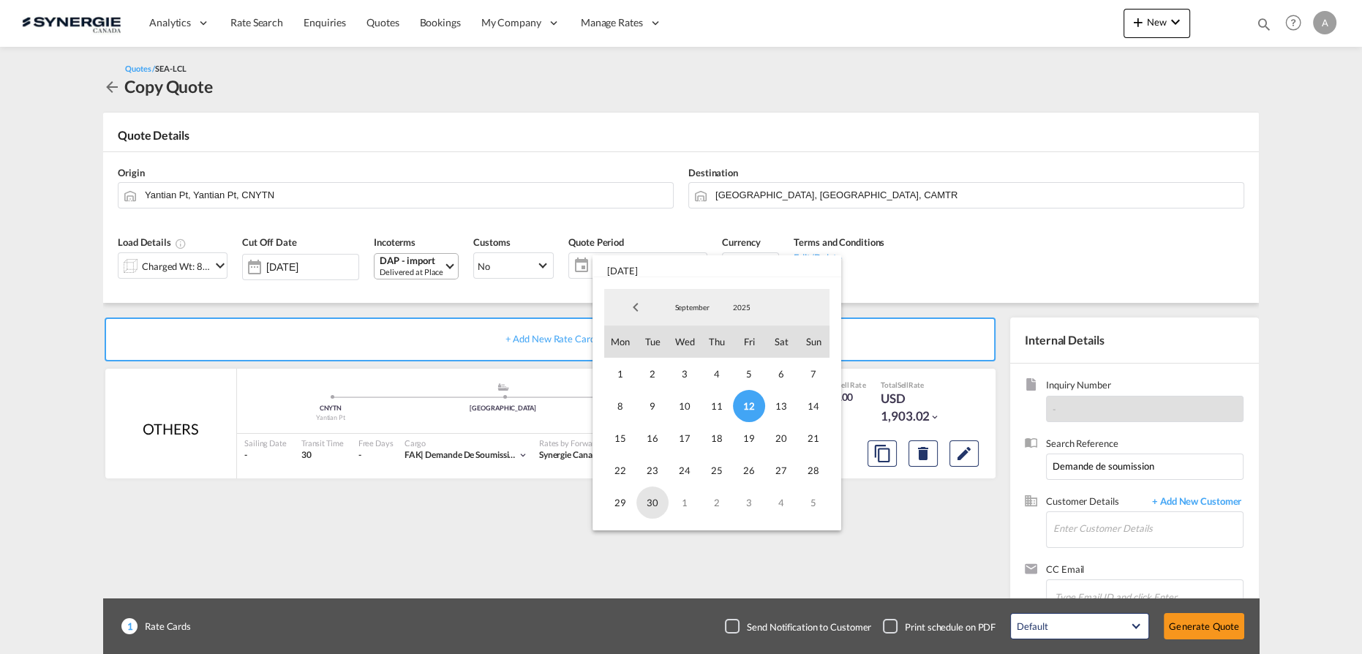
click at [649, 505] on span "30" at bounding box center [652, 502] width 32 height 32
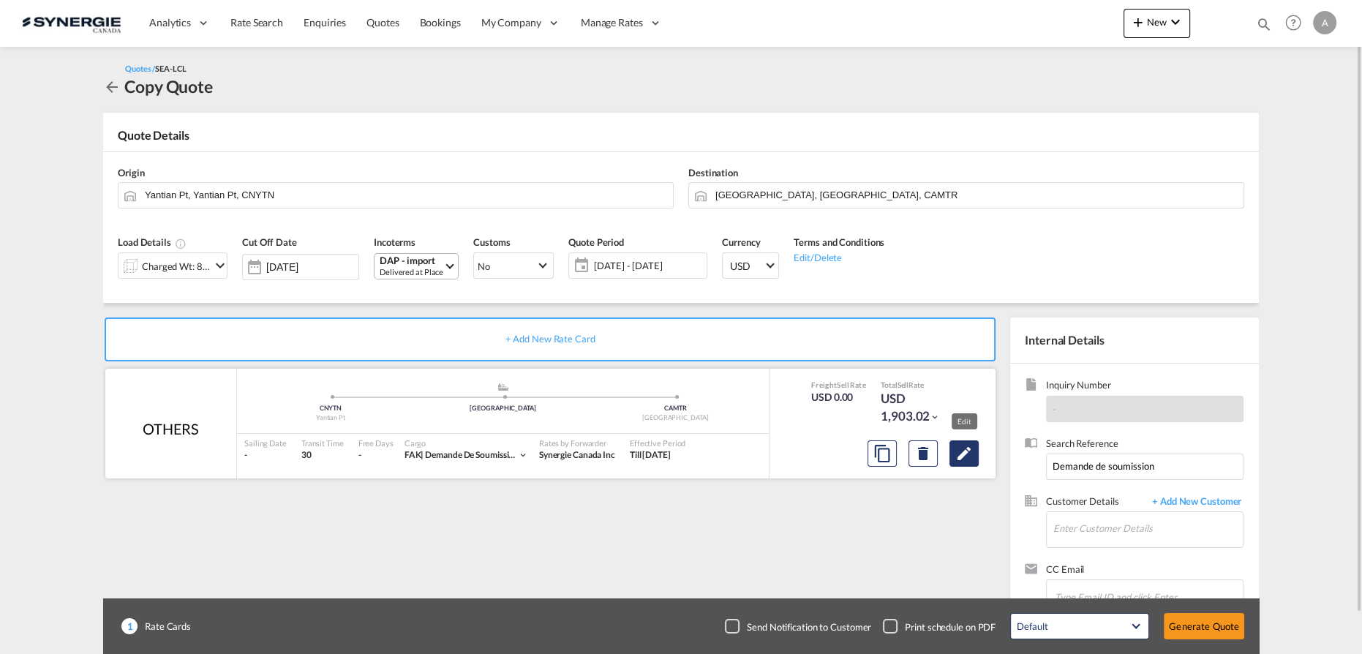
click at [952, 463] on button "Edit" at bounding box center [963, 453] width 29 height 26
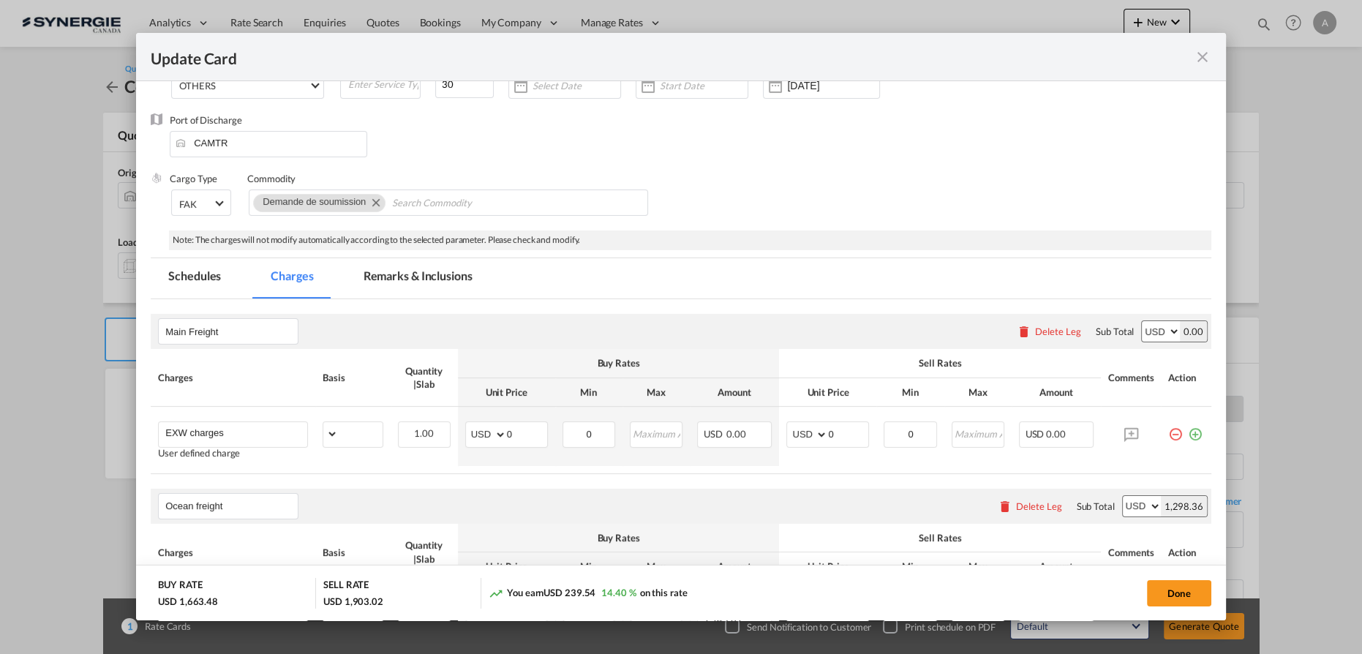
scroll to position [132, 0]
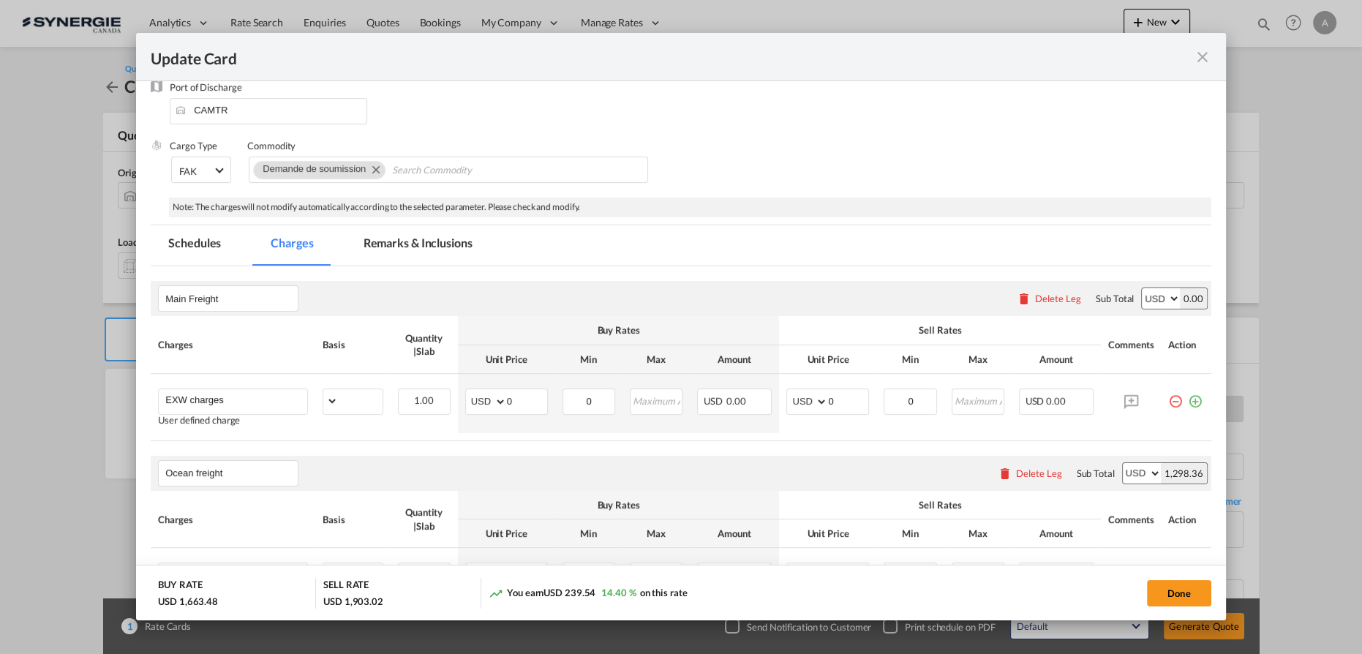
select select "per_shipment"
select select "per_cbm"
select select "per_bl"
select select "per_shipment"
select select "N/A"
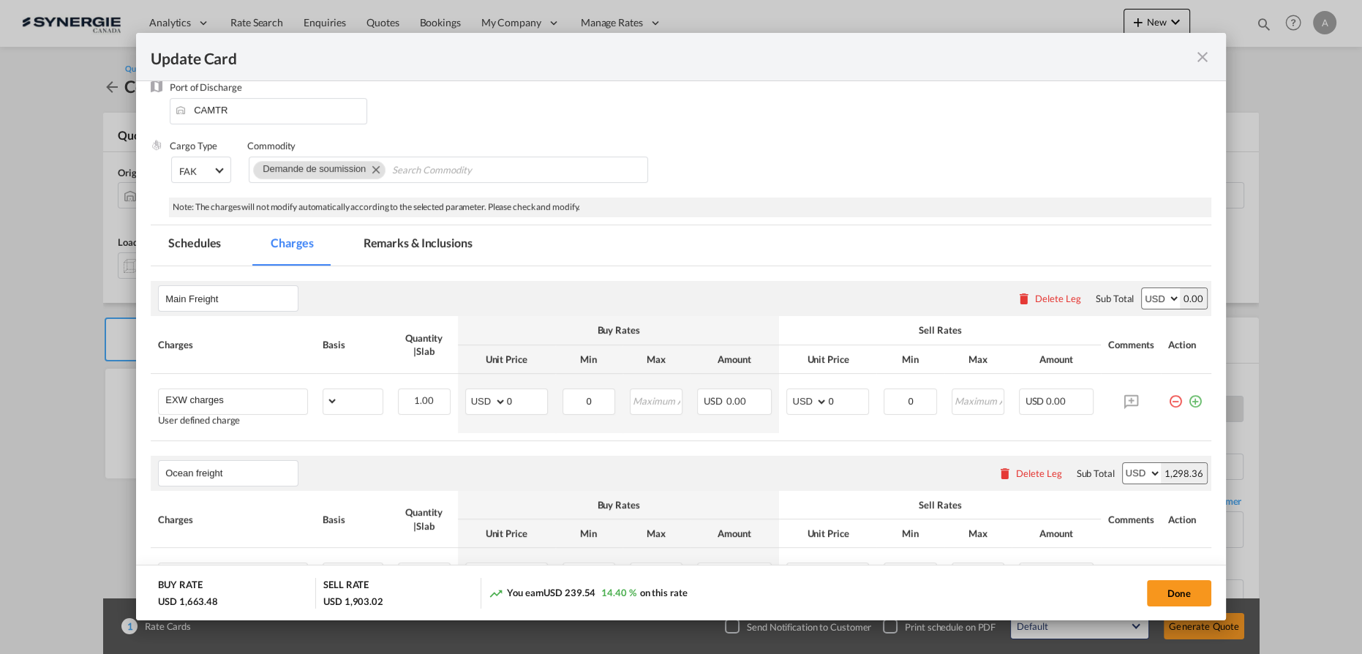
select select "per_shipment"
click at [440, 243] on md-tab-item "Remarks & Inclusions" at bounding box center [418, 245] width 144 height 40
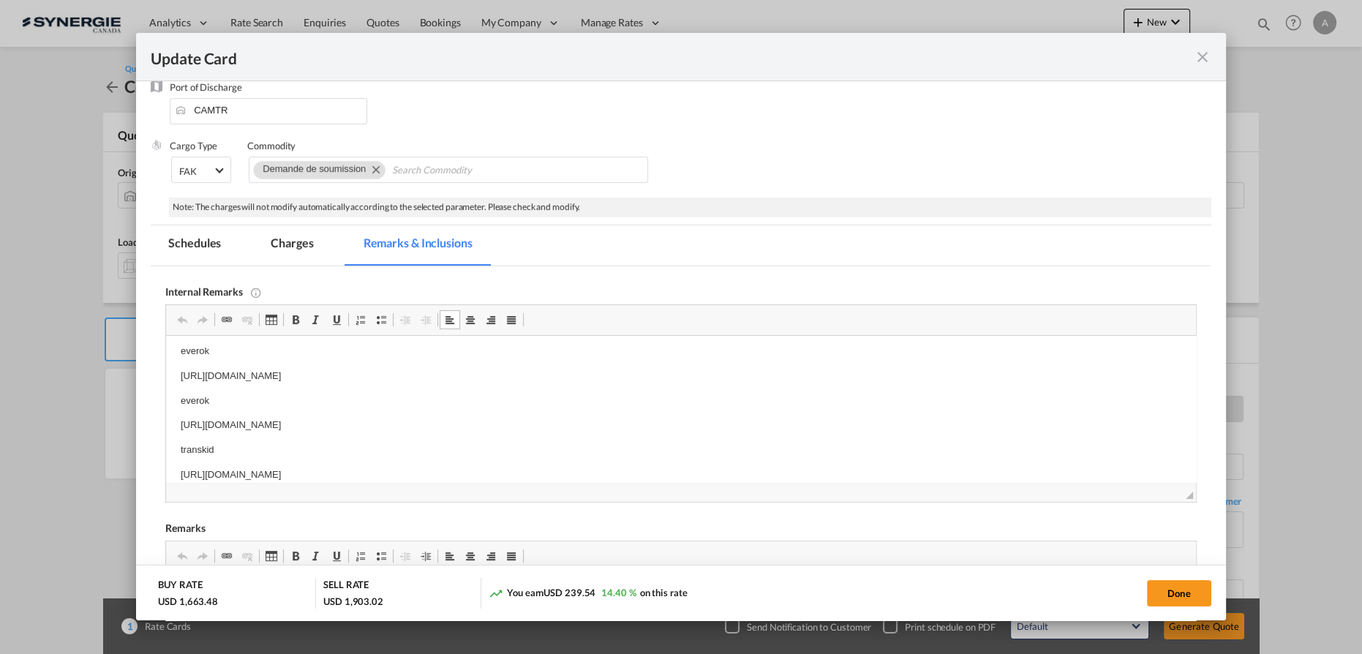
scroll to position [21, 0]
drag, startPoint x: 178, startPoint y: 361, endPoint x: 893, endPoint y: 522, distance: 732.4
click at [893, 483] on html "everok https://app.frontapp.com/open/msg_179gx9xr?key=j9pfaaEabdXh9dJJmCJHpHgkt…" at bounding box center [681, 398] width 1030 height 168
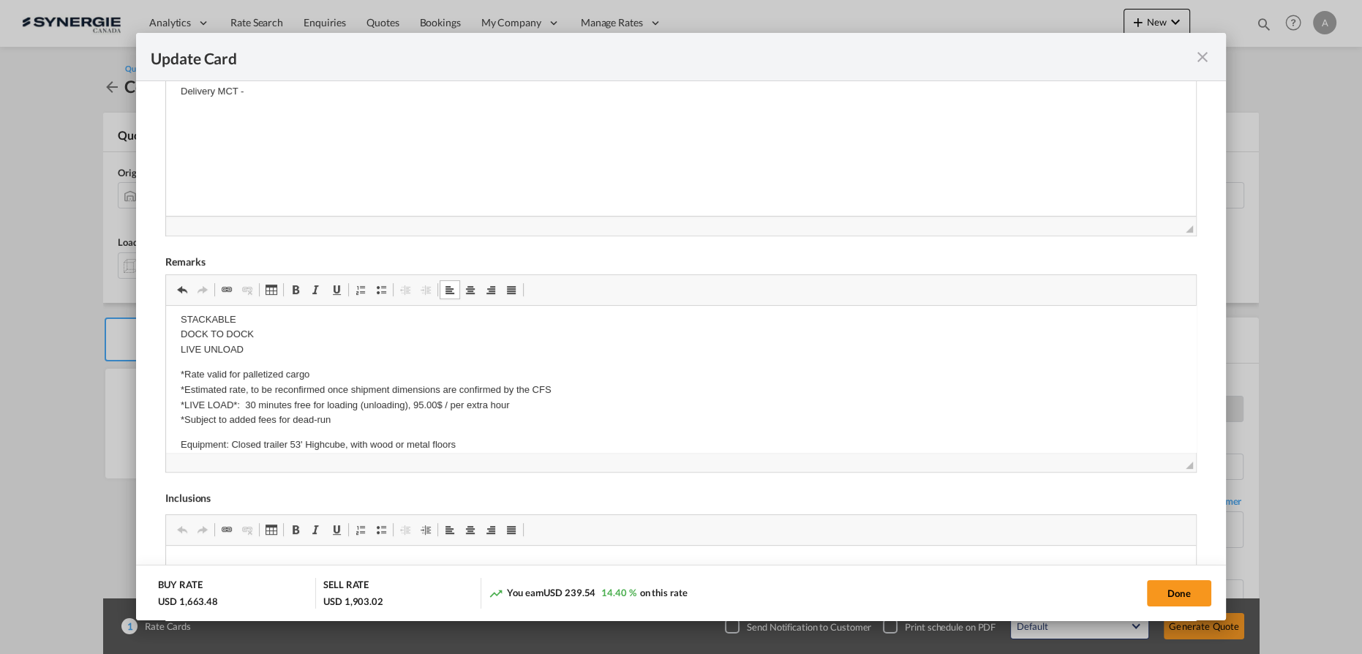
scroll to position [1226, 0]
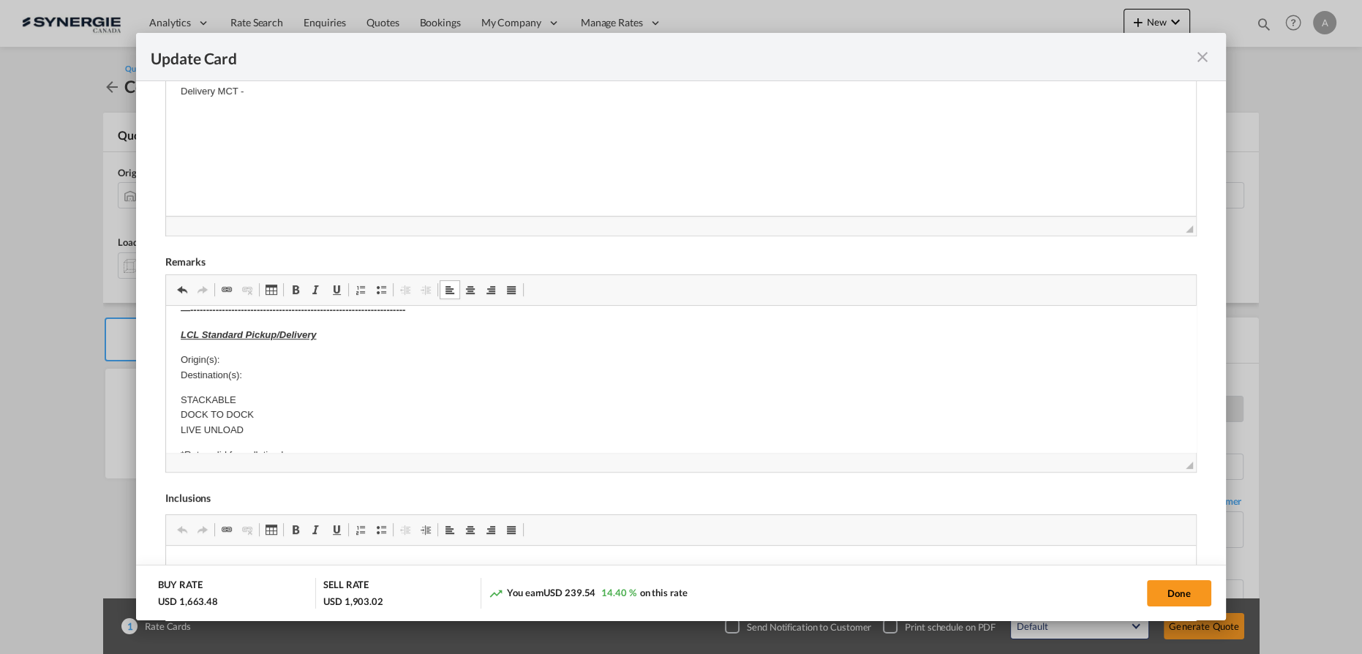
click at [269, 353] on p "Origin(s): Destination(s):" at bounding box center [681, 368] width 1000 height 31
click at [275, 376] on p "Origin(s): MONTREAL CFS, QC Destination(s):" at bounding box center [681, 368] width 1000 height 31
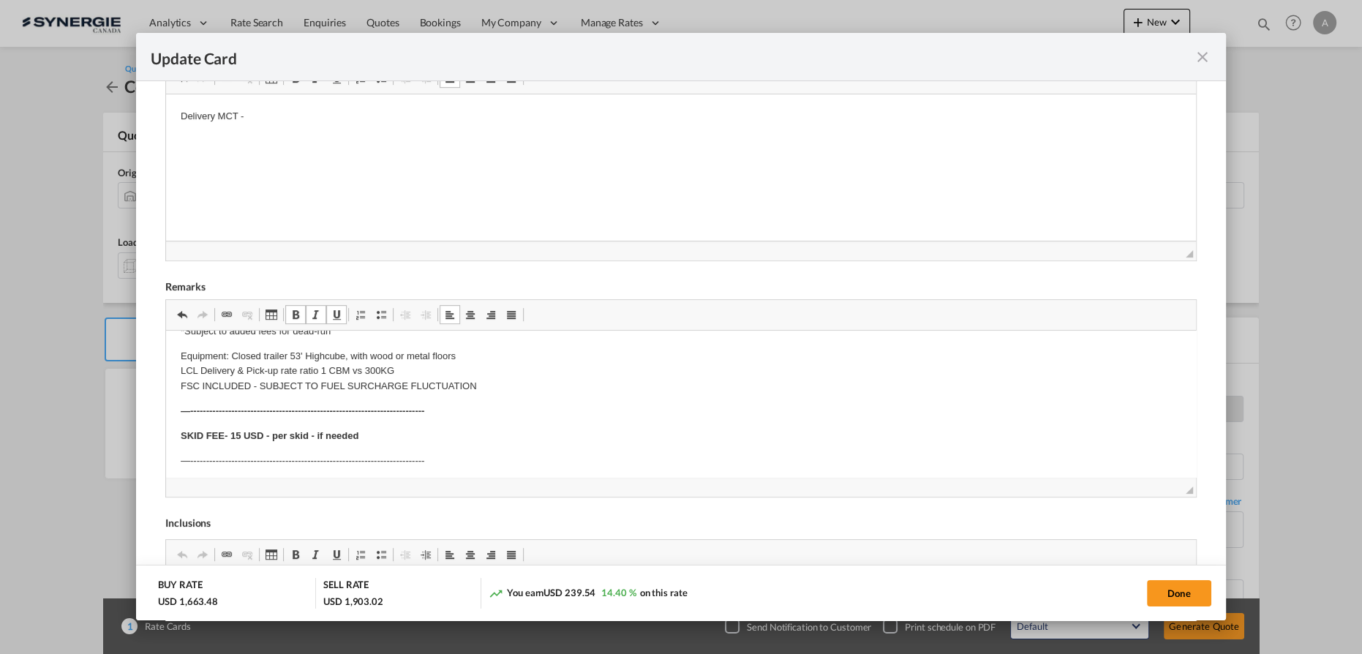
scroll to position [0, 0]
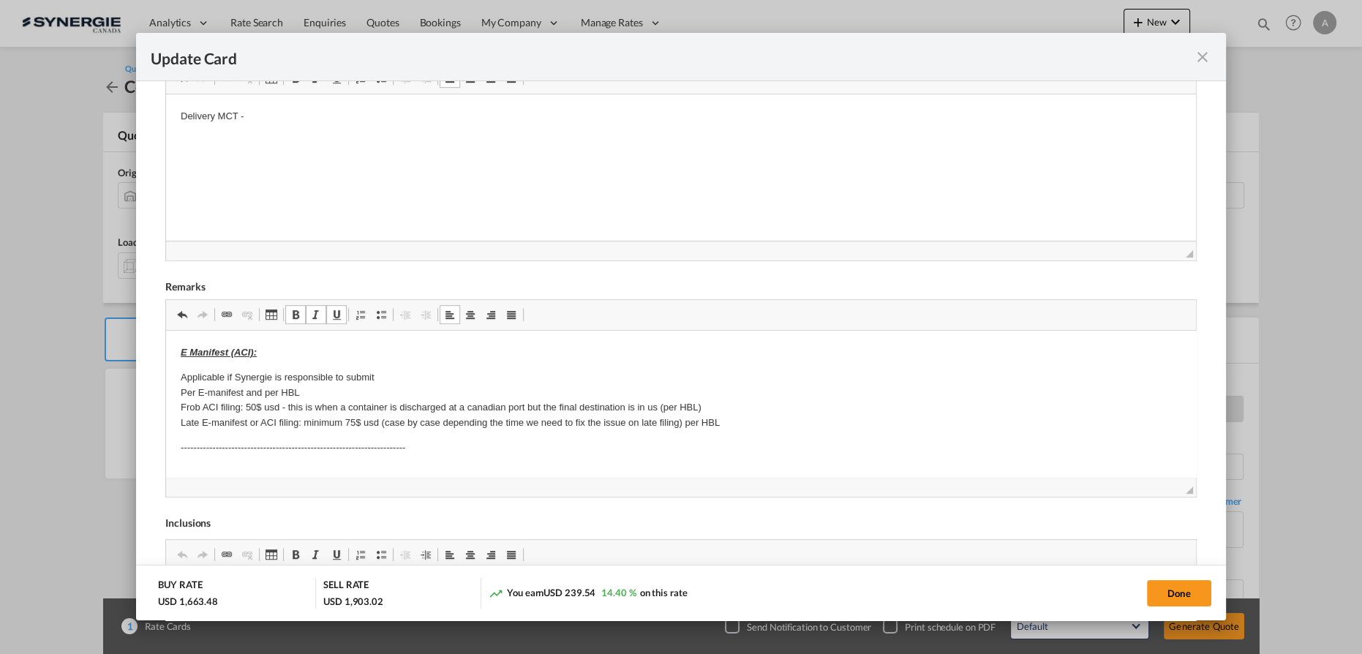
click at [282, 118] on p "Delivery MCT -" at bounding box center [681, 116] width 1000 height 15
click at [255, 115] on p "Delivery MCT - 15 CAD for zone 2" at bounding box center [681, 116] width 1000 height 15
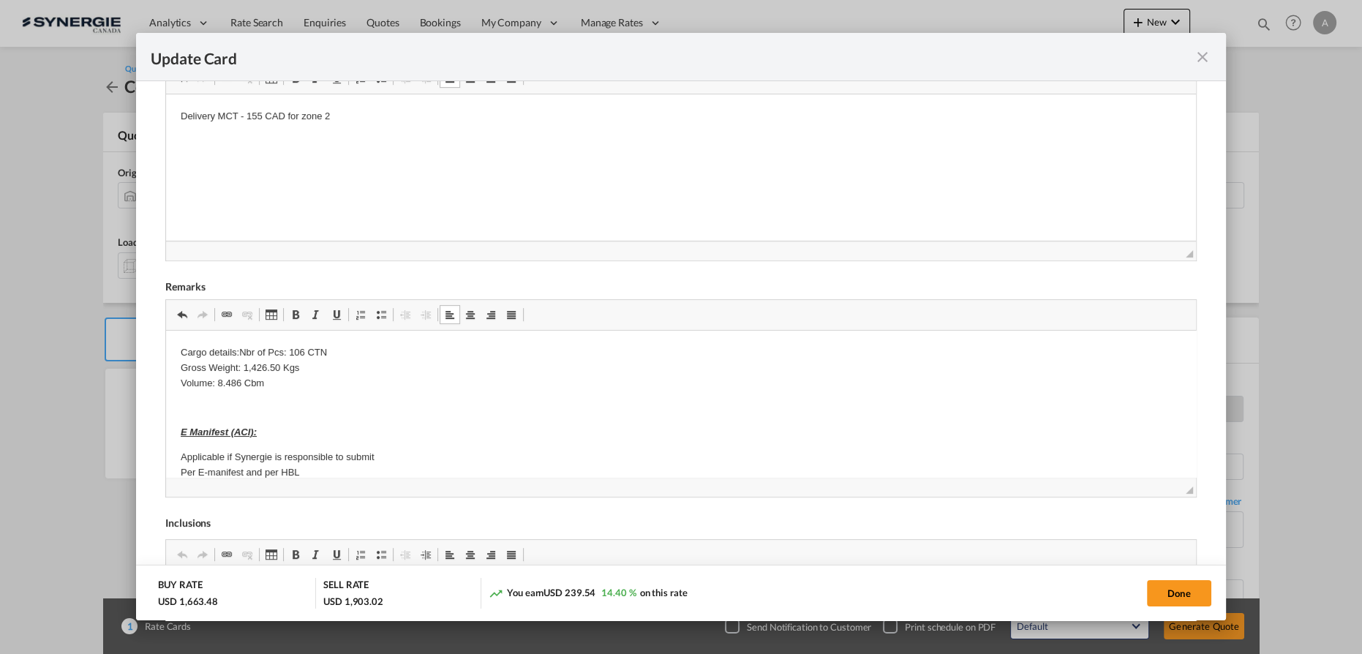
click at [239, 352] on p "Cargo details:Nbr of Pcs: 106 CTN Gross Weight: 1,426.50 Kgs Volume: 8.486 Cbm" at bounding box center [681, 367] width 1000 height 45
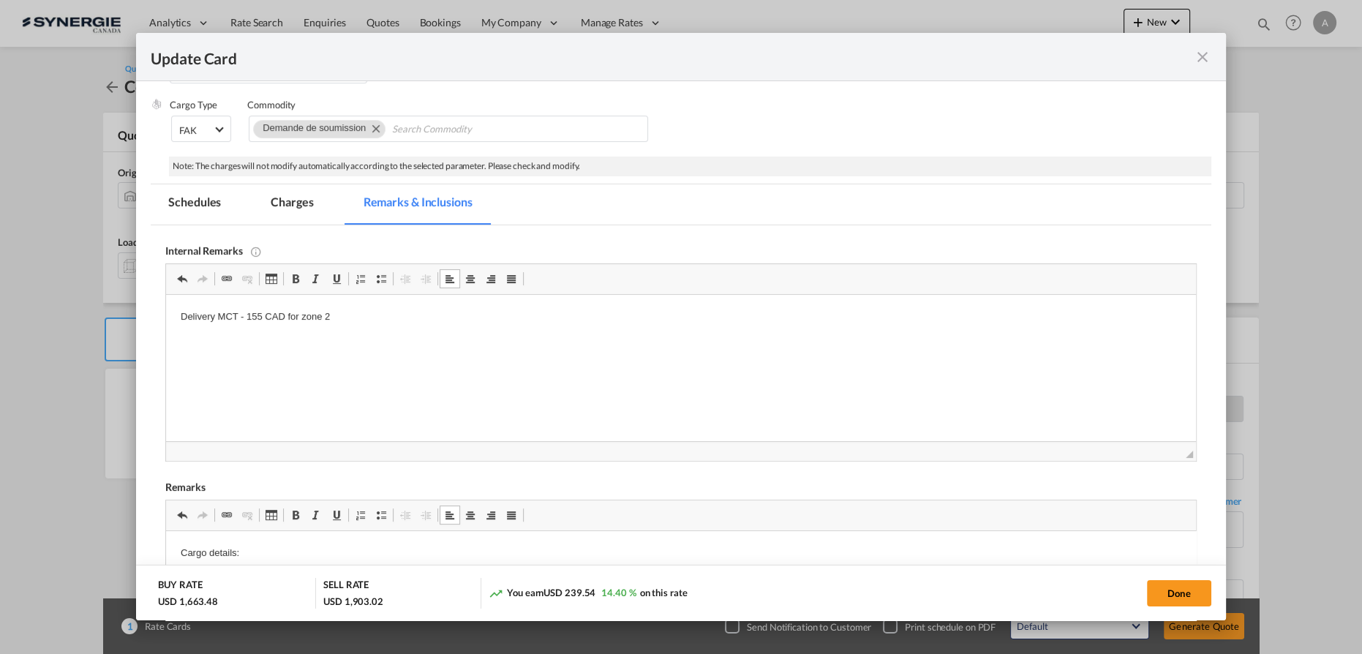
scroll to position [41, 0]
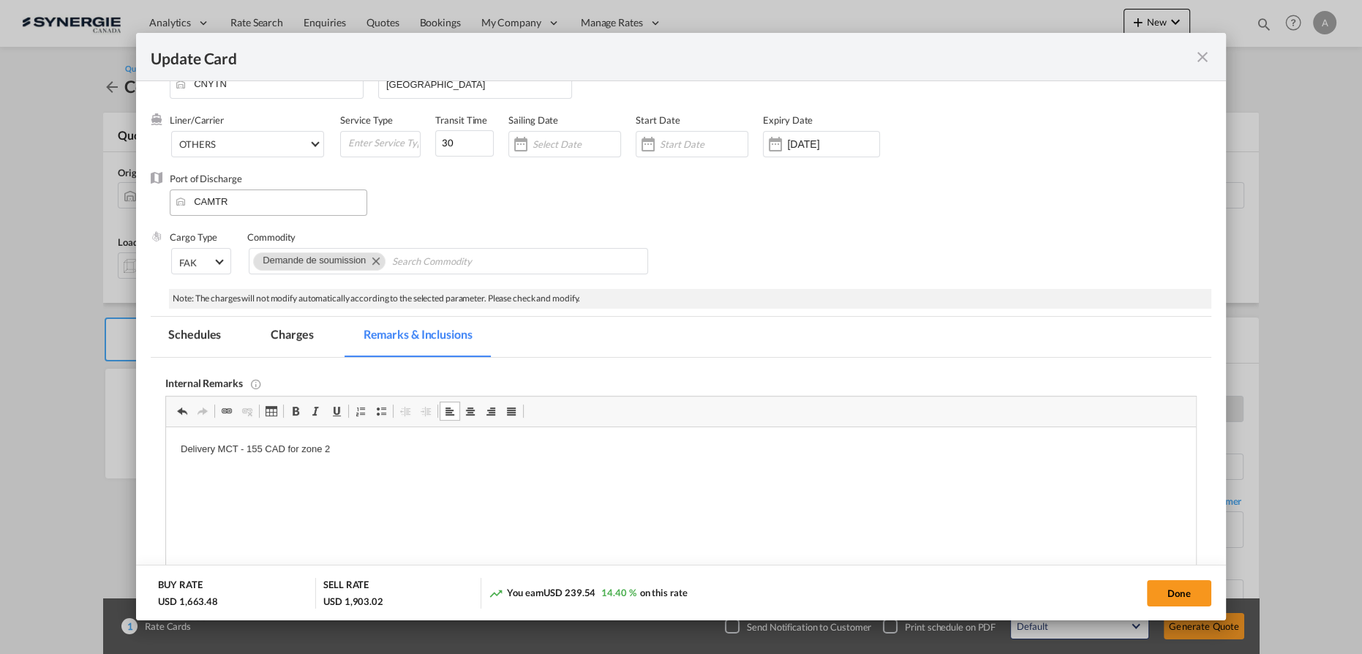
drag, startPoint x: 276, startPoint y: 334, endPoint x: 211, endPoint y: 214, distance: 136.8
click at [276, 334] on md-tab-item "Charges" at bounding box center [292, 337] width 78 height 40
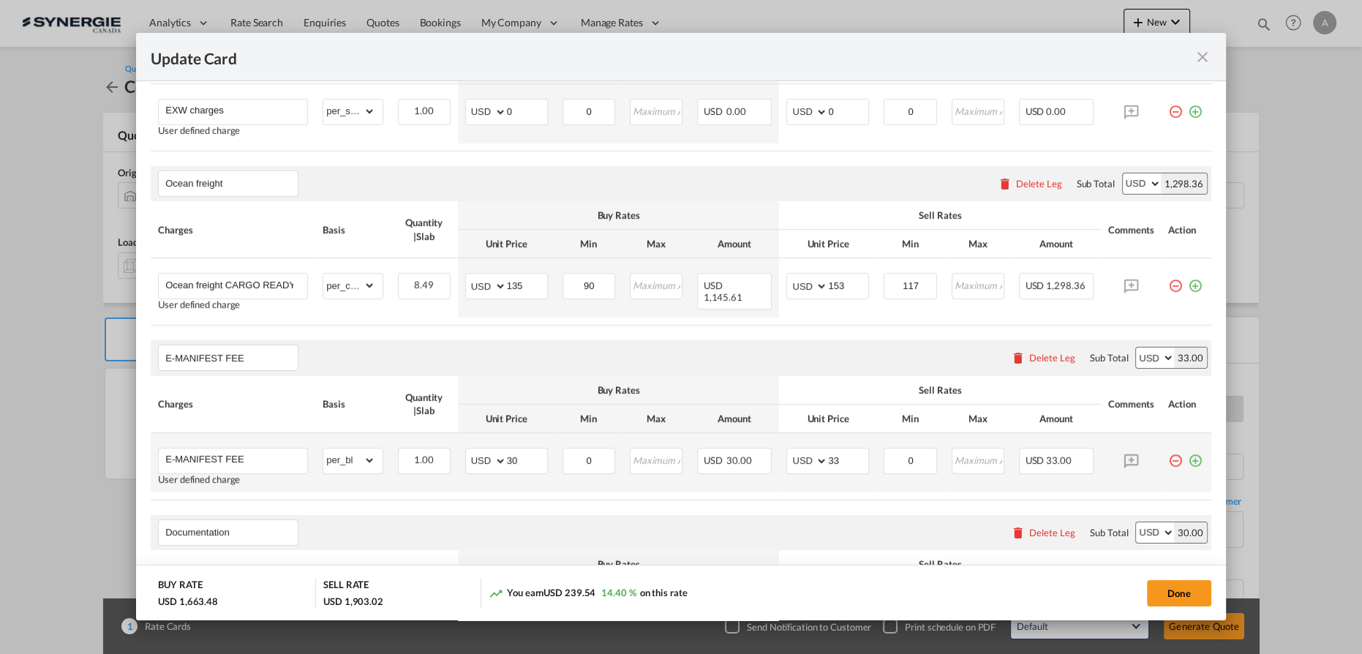
scroll to position [440, 0]
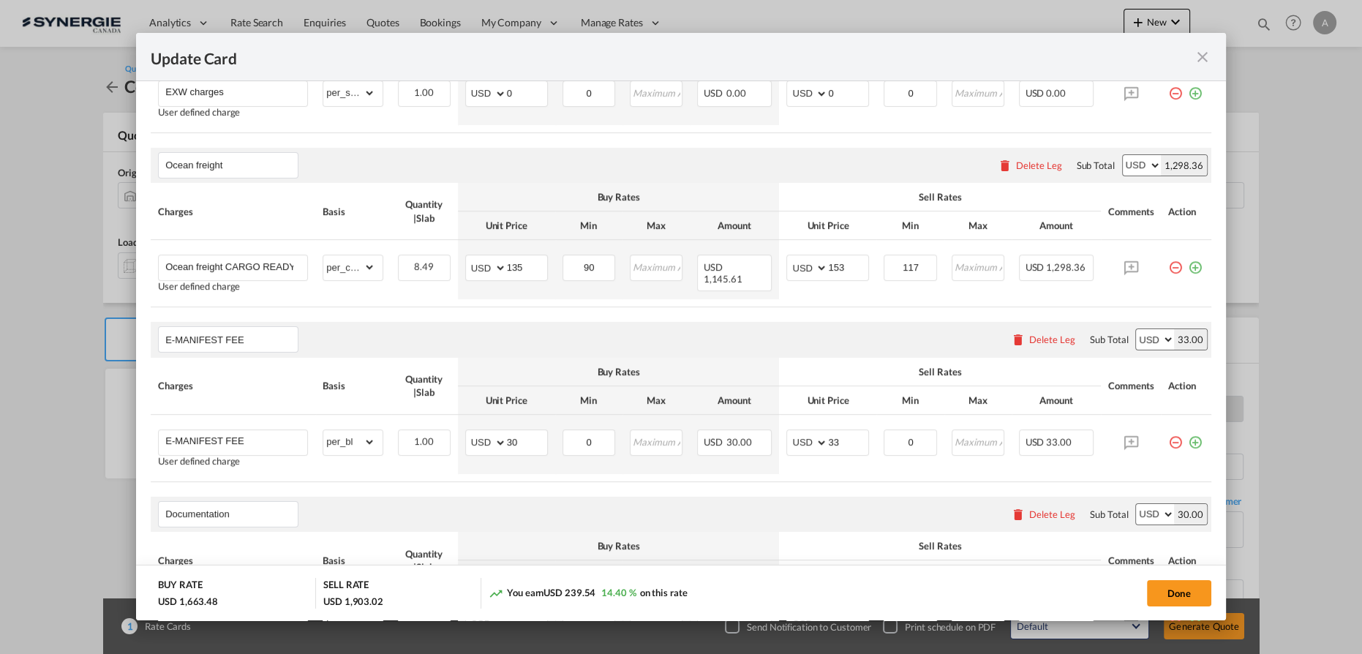
click at [1018, 164] on div "Delete Leg" at bounding box center [1038, 165] width 46 height 12
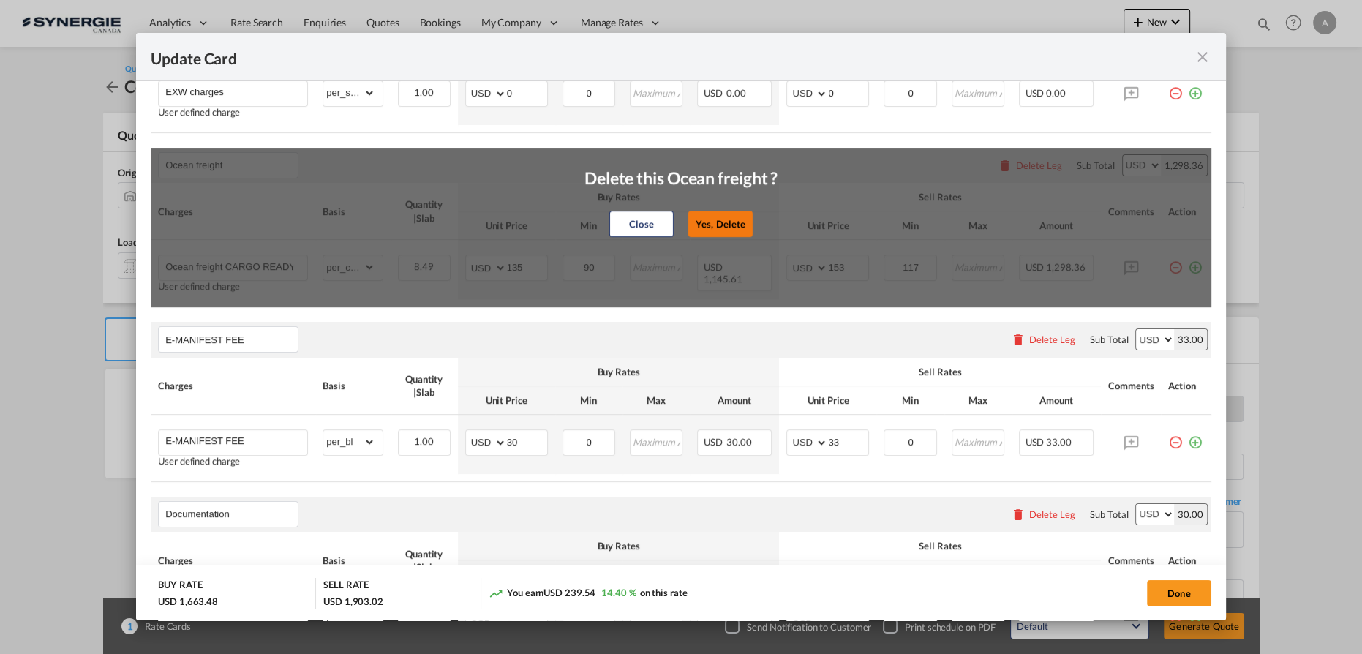
click at [712, 227] on button "Yes, Delete" at bounding box center [720, 224] width 64 height 26
type input "E-MANIFEST FEE"
select select "per_bl"
type input "30"
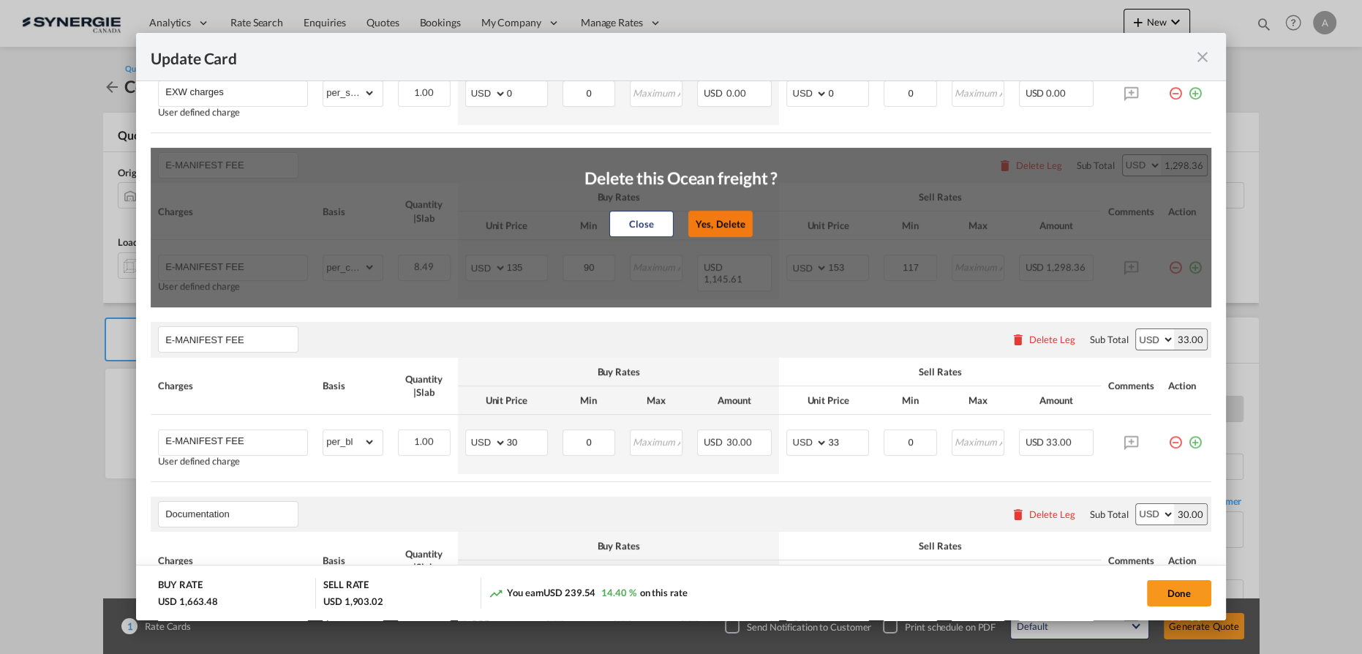
type input "0"
type input "33"
type input "0"
type input "Documentation"
type input "Documentation Fee"
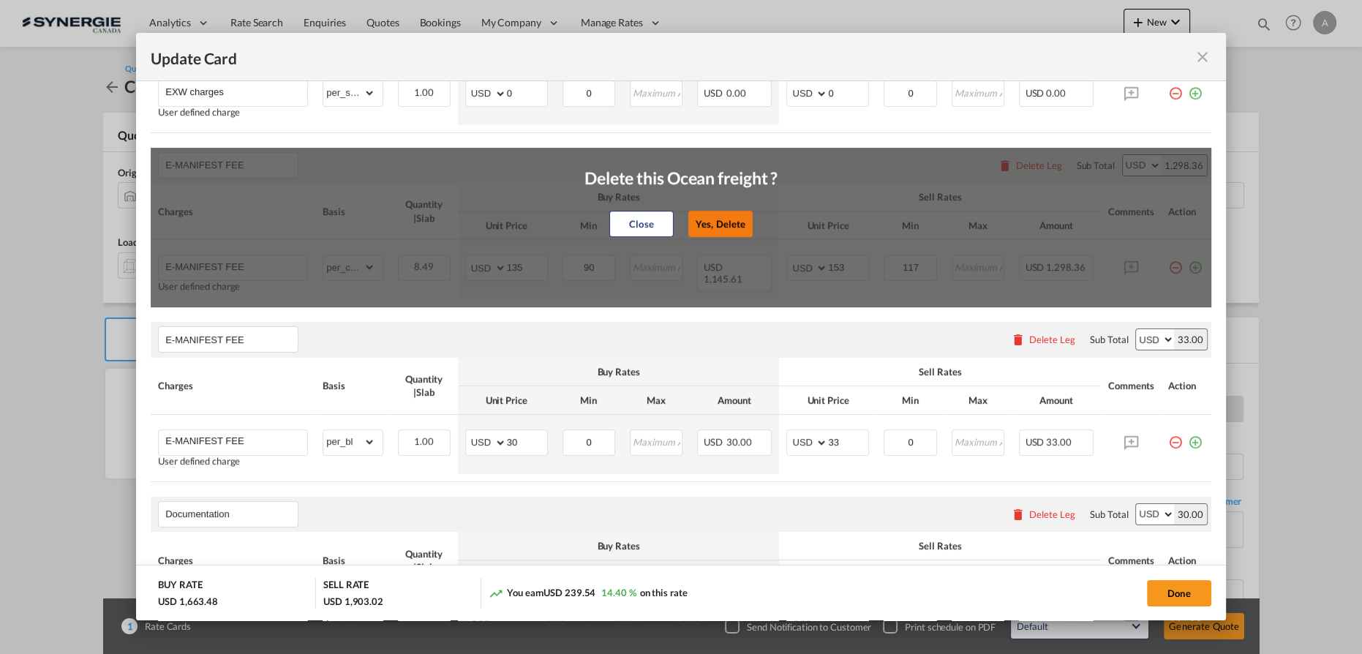
select select "per_shipment"
type input "0"
type input "30"
type input "Dock fee"
type input "Dock fee 2/100 KGS min 60"
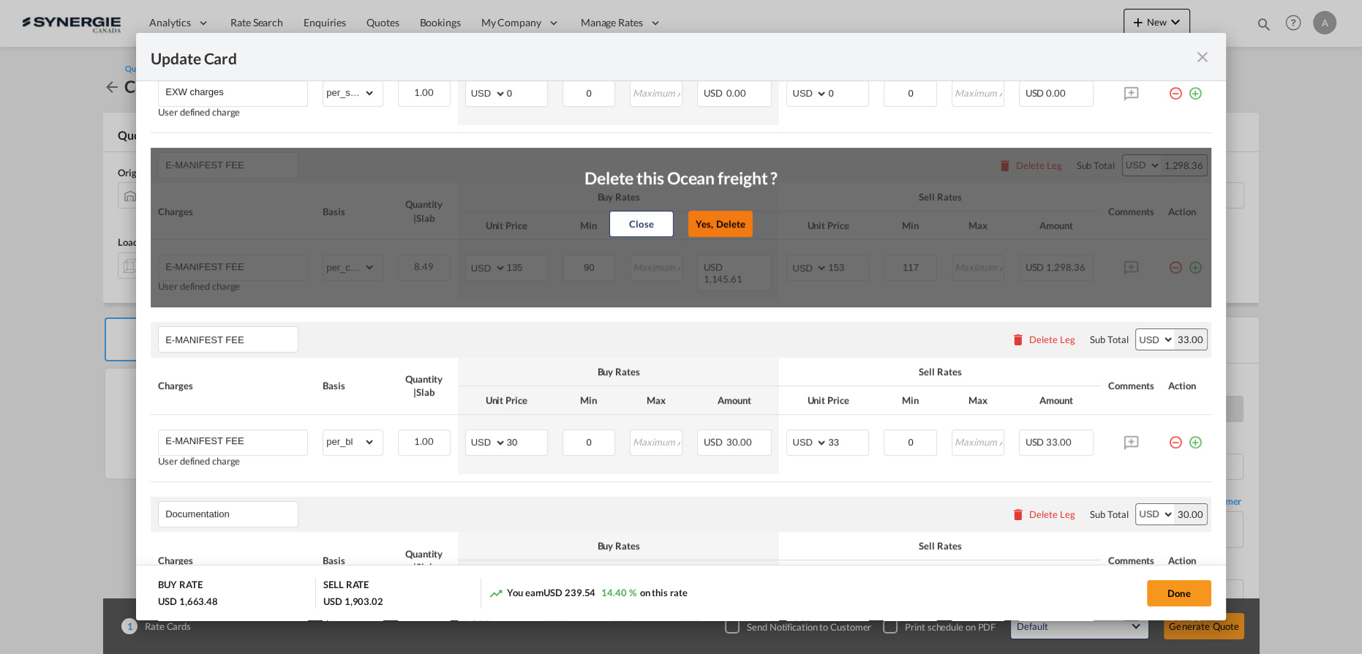
select select "N/A"
type input "50"
type input "60"
type input "Delivery fee"
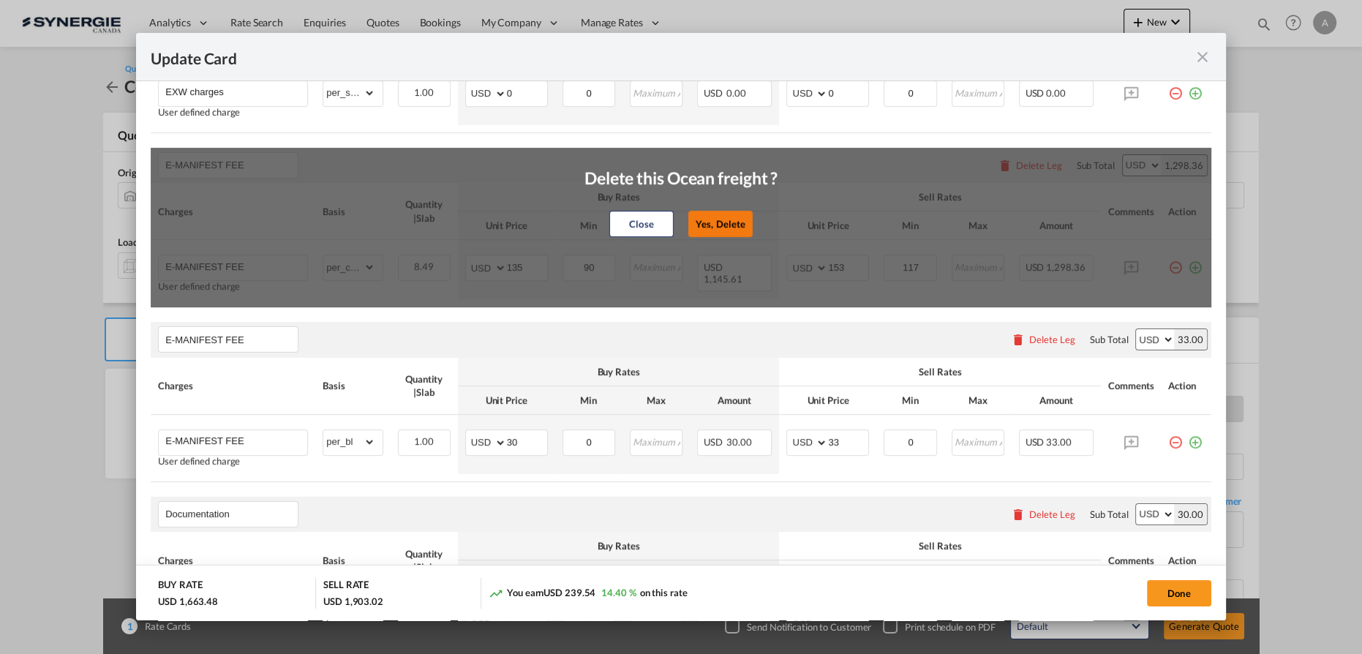
select select "per_shipment"
select select "string:CAD"
type input "599.39"
select select "string:CAD"
type input "659.33"
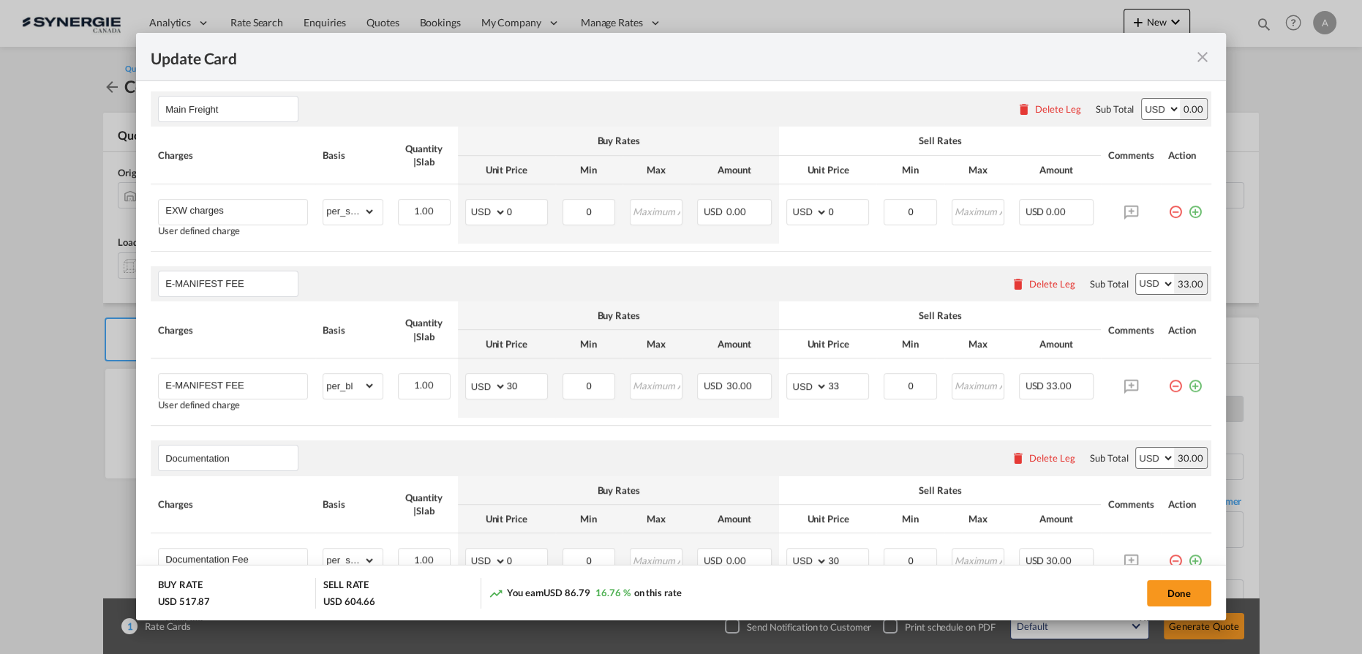
scroll to position [56, 0]
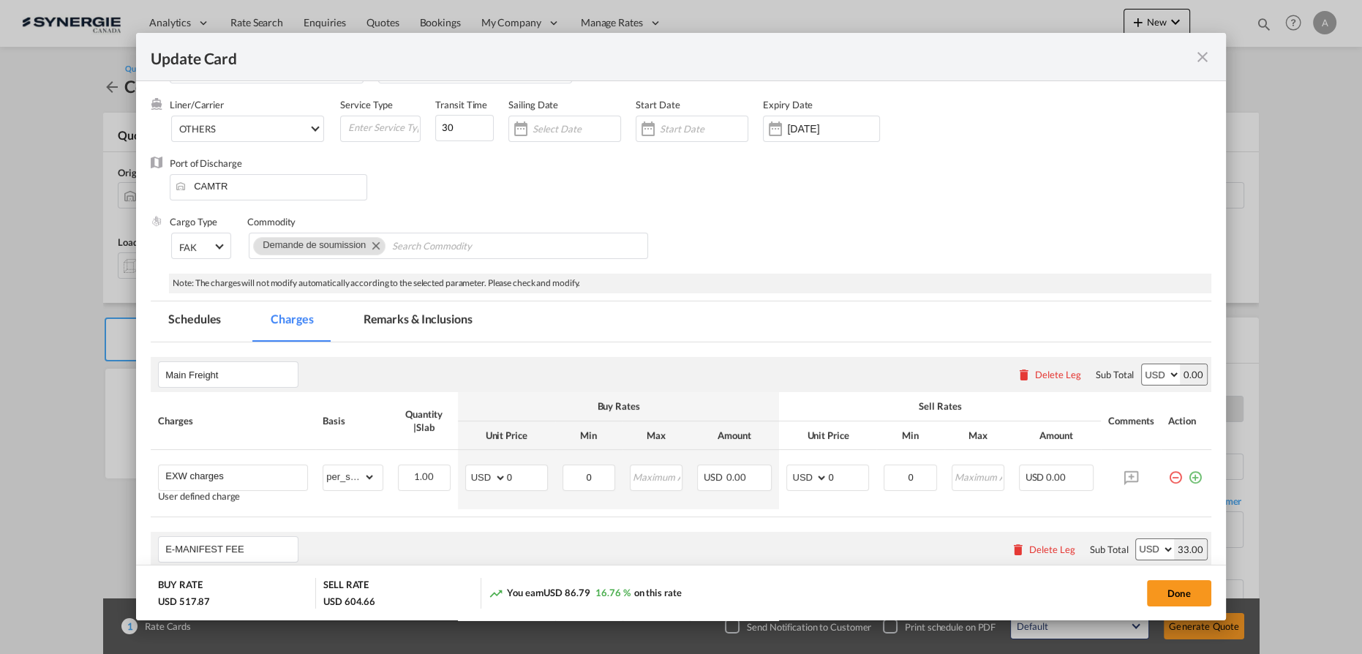
click at [380, 301] on md-tab-item "Remarks & Inclusions" at bounding box center [418, 321] width 144 height 40
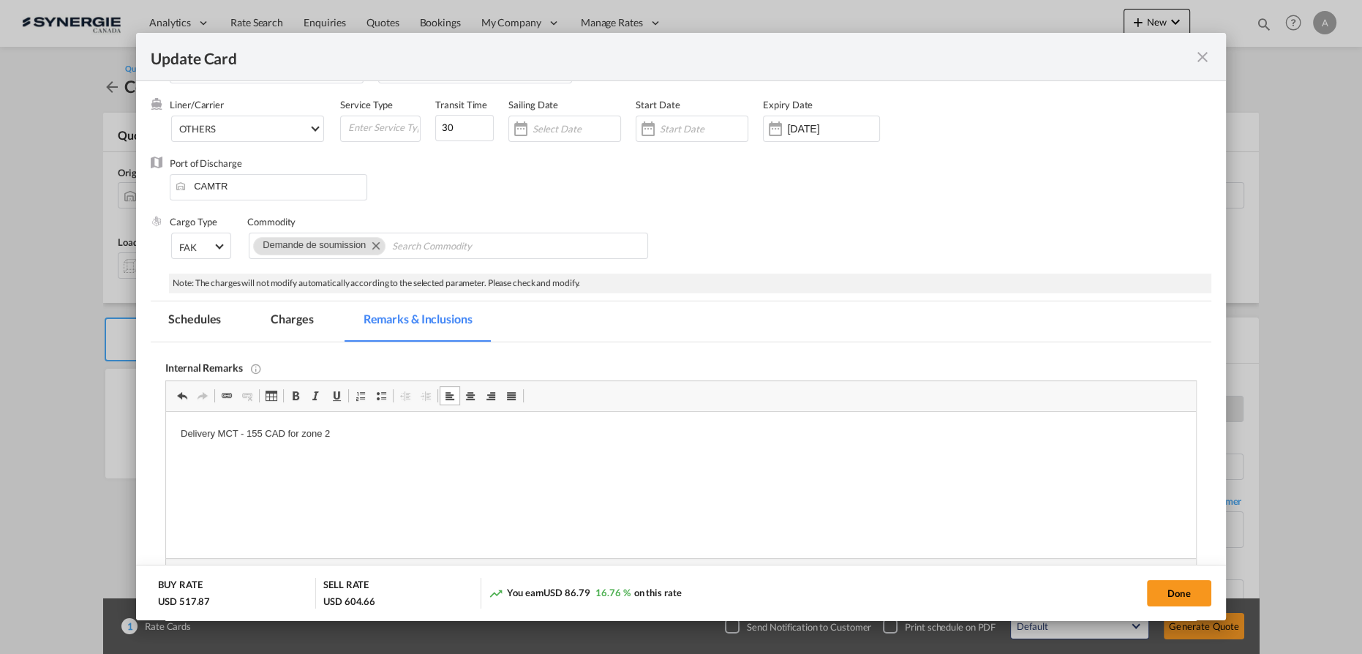
click at [380, 318] on md-tab-item "Remarks & Inclusions" at bounding box center [418, 321] width 144 height 40
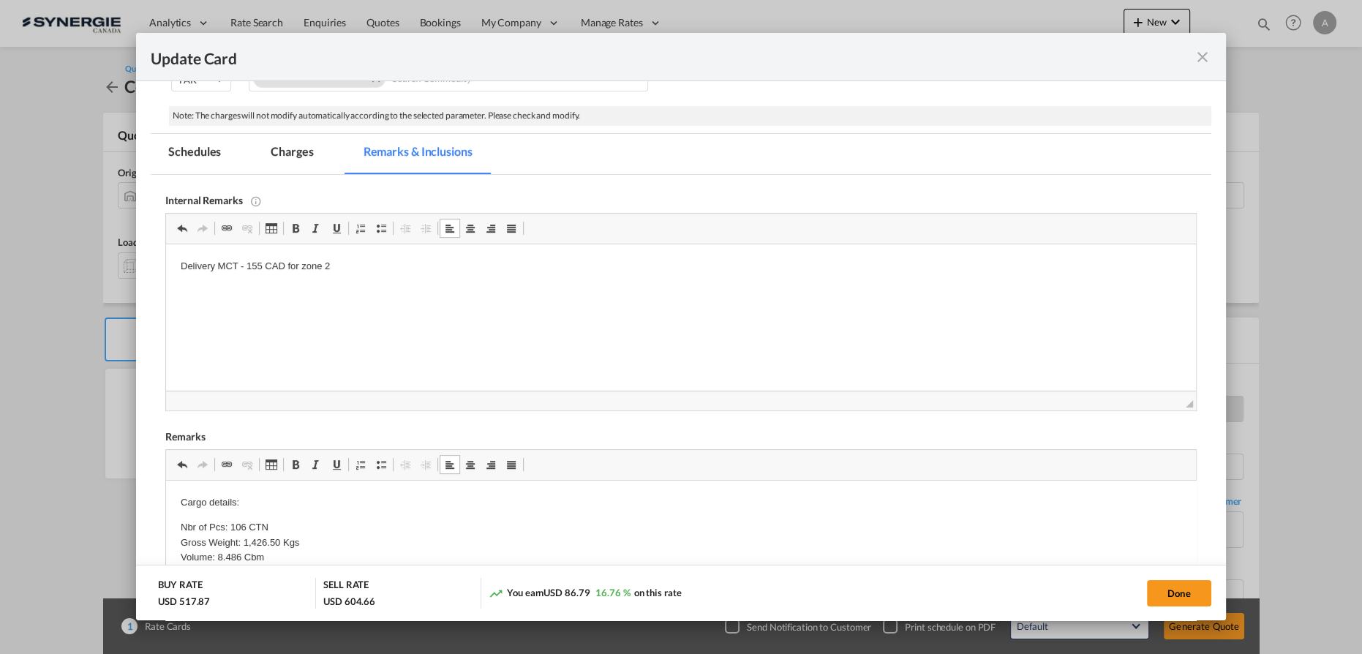
scroll to position [255, 0]
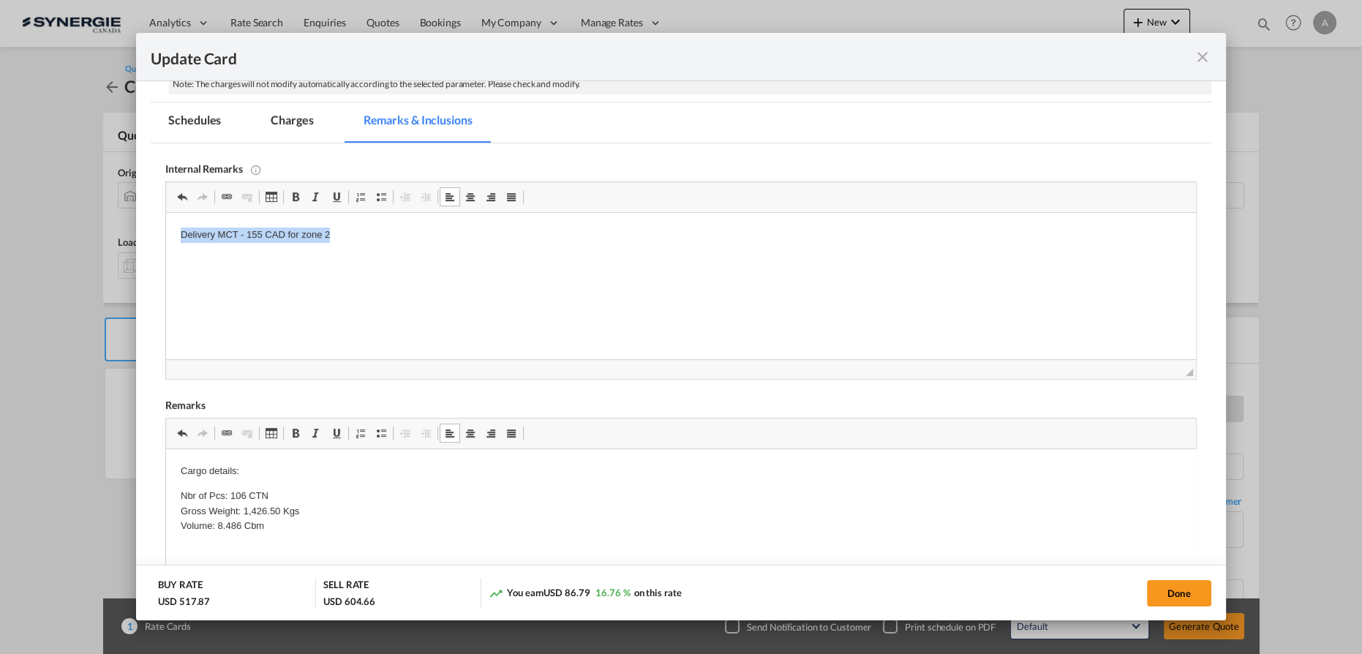
drag, startPoint x: 368, startPoint y: 241, endPoint x: 169, endPoint y: 246, distance: 199.0
click at [169, 246] on html "Delivery MCT - 155 CAD for zone 2" at bounding box center [681, 235] width 1030 height 45
click at [302, 131] on md-tab-item "Charges" at bounding box center [292, 122] width 78 height 40
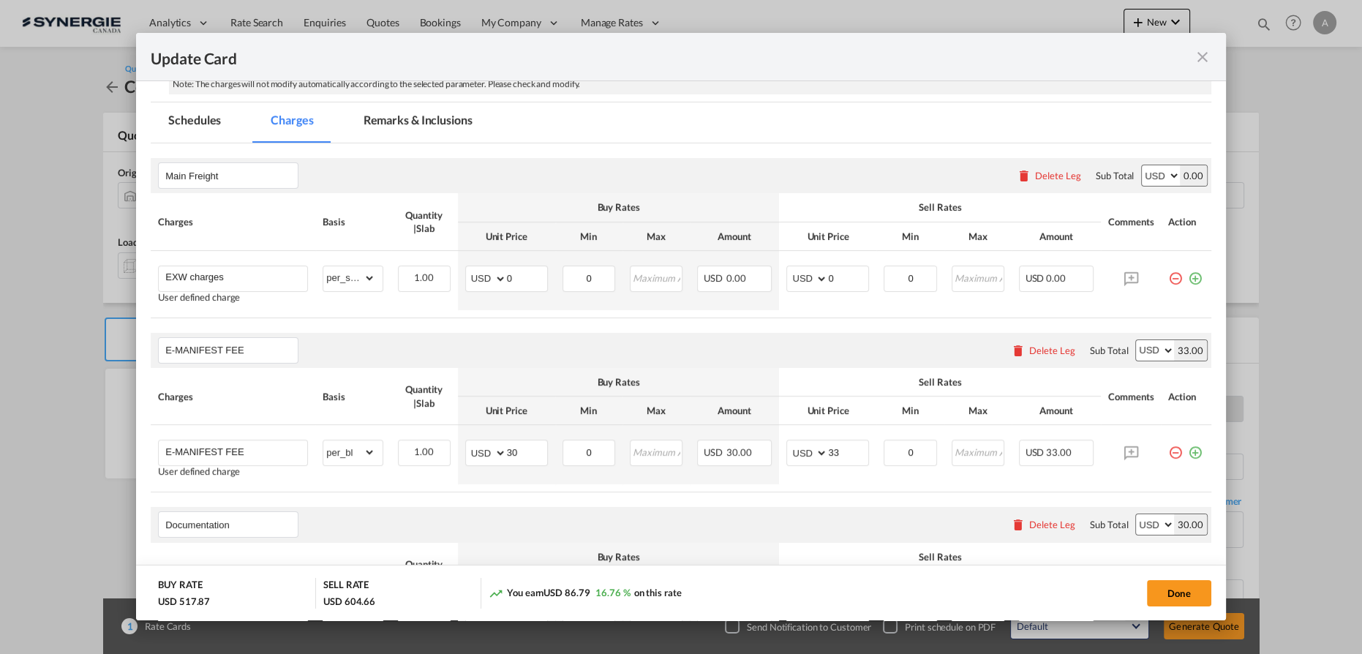
click at [1031, 167] on div "Delete Leg" at bounding box center [1048, 175] width 79 height 26
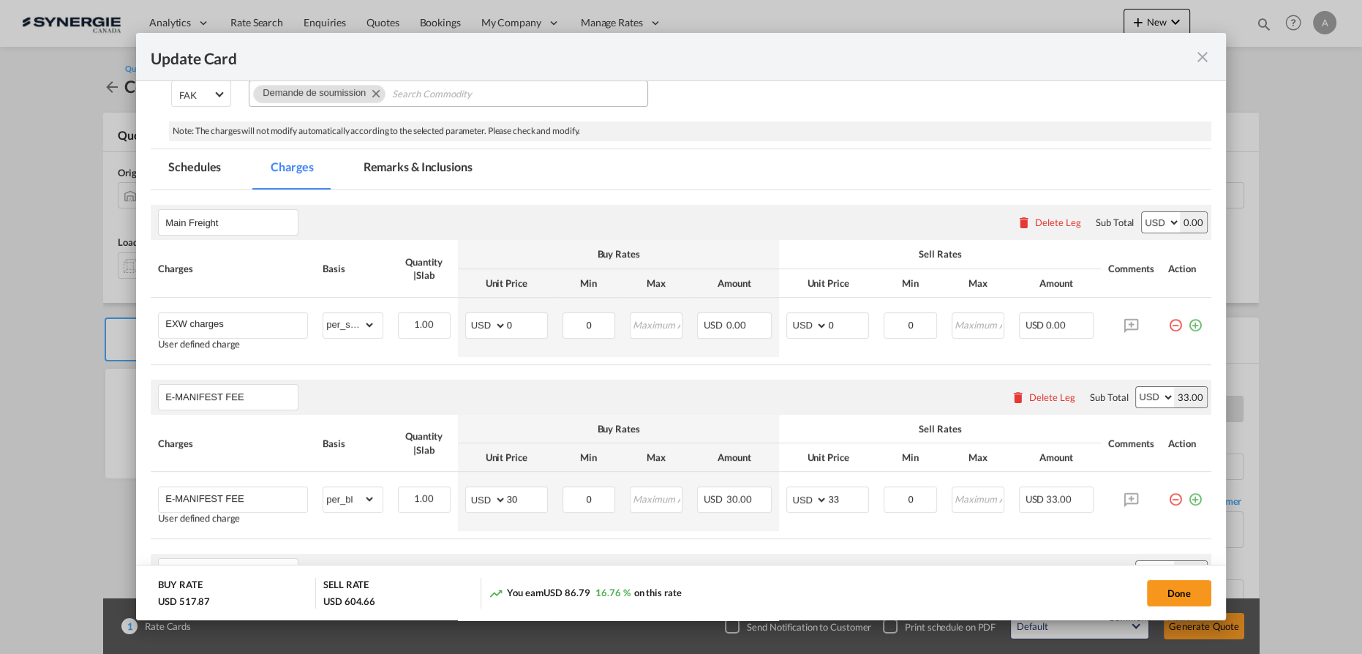
scroll to position [123, 0]
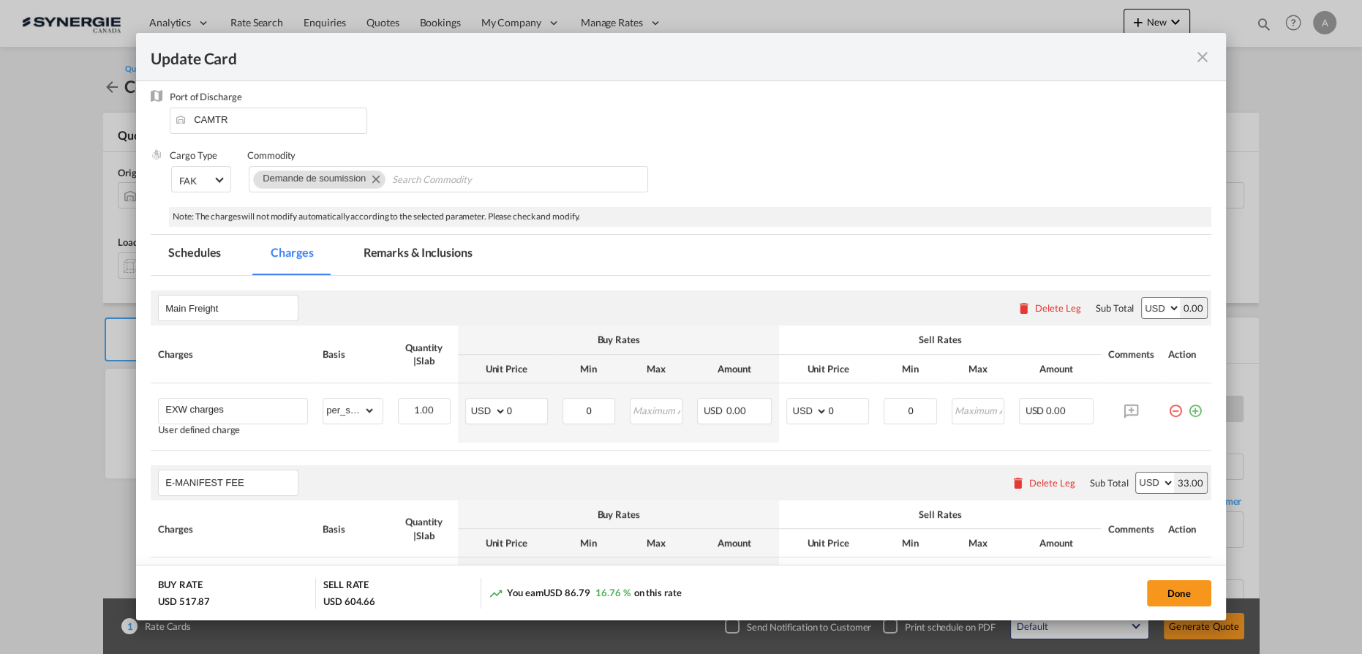
click at [383, 263] on md-tab-item "Remarks & Inclusions" at bounding box center [418, 255] width 144 height 40
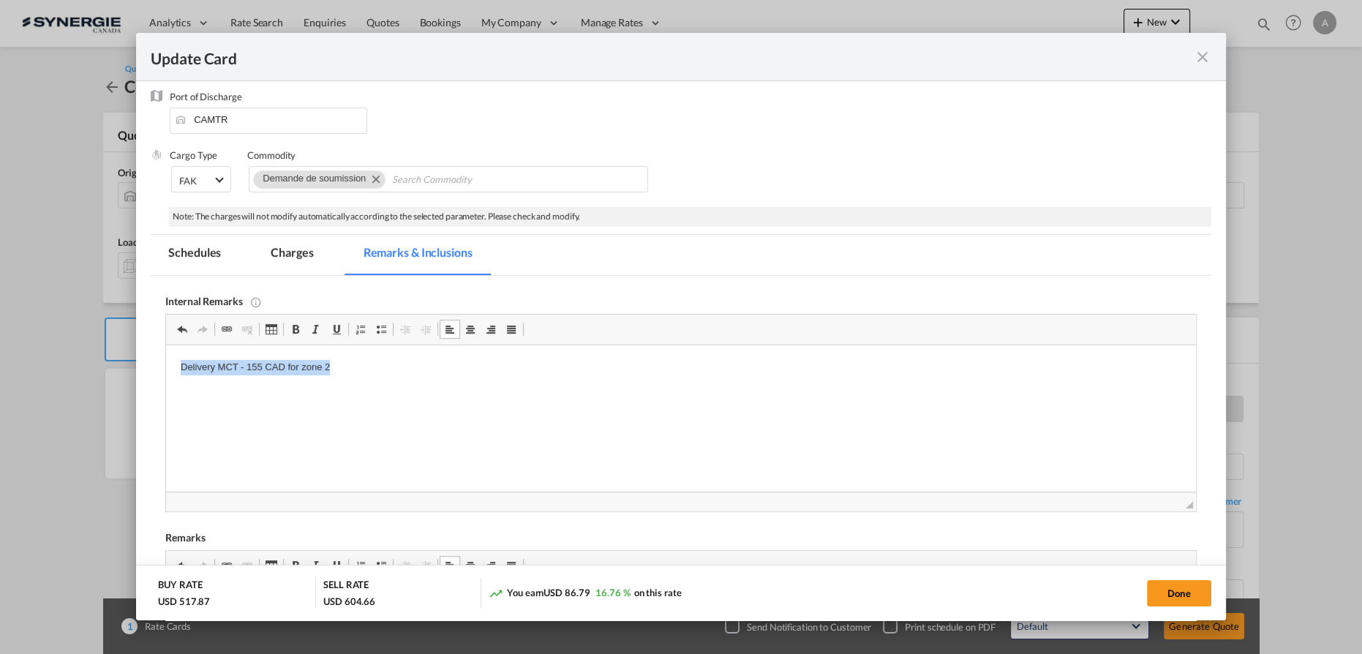
drag, startPoint x: 363, startPoint y: 378, endPoint x: 83, endPoint y: 376, distance: 280.8
click at [166, 376] on html "Delivery MCT - 155 CAD for zone 2" at bounding box center [681, 367] width 1030 height 45
copy p "Delivery MCT - 155 CAD for zone 2"
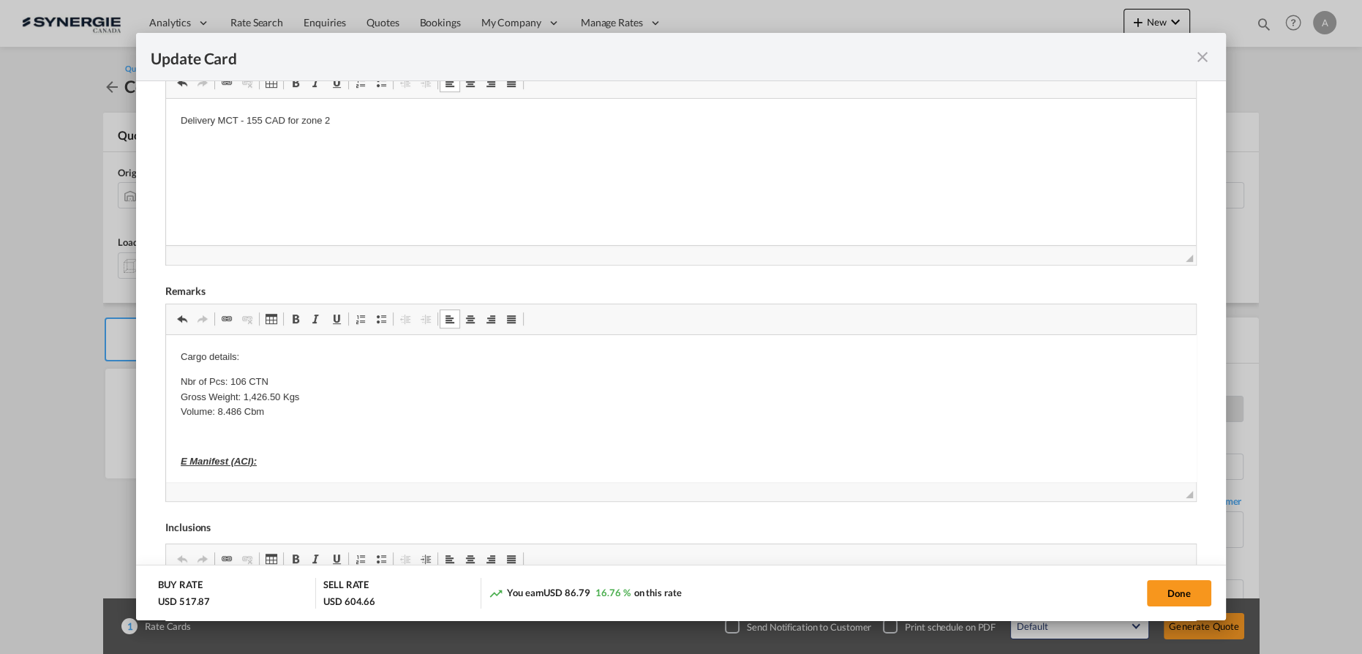
scroll to position [388, 0]
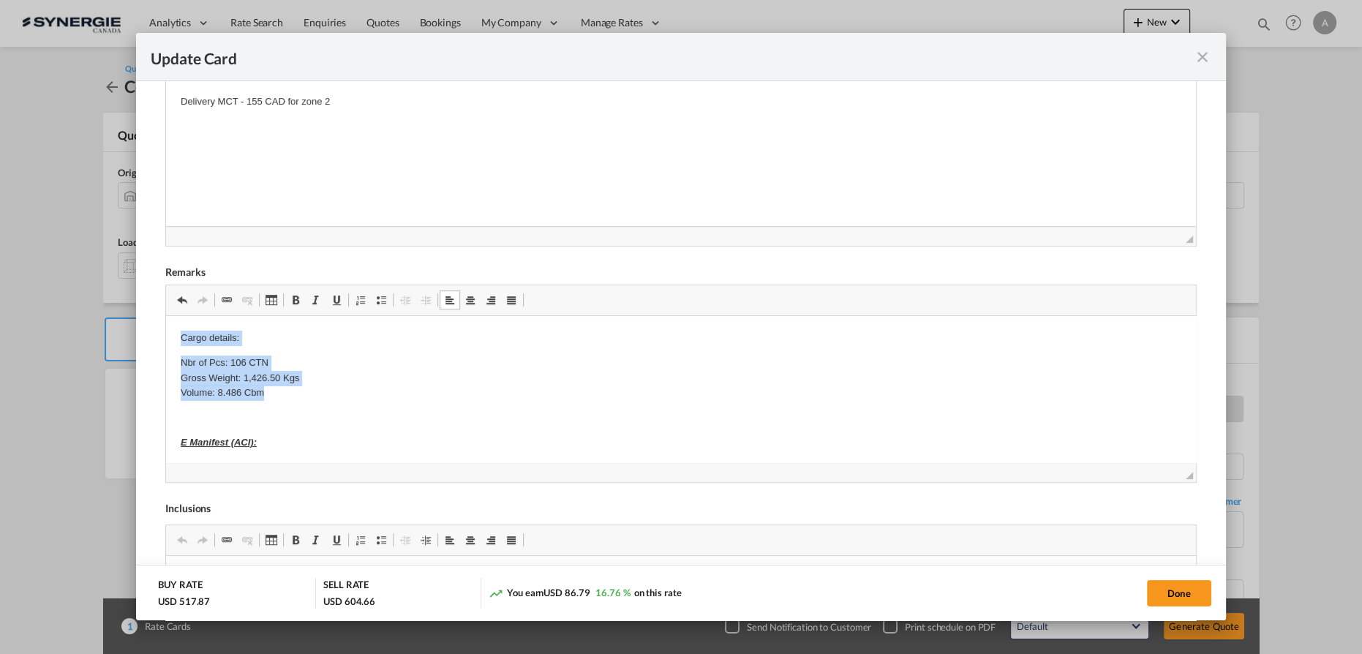
drag, startPoint x: 176, startPoint y: 341, endPoint x: 306, endPoint y: 393, distance: 141.1
copy body "Cargo details: Nbr of Pcs: 106 CTN Gross Weight: 1,426.50 Kgs Volume: 8.486 Cbm"
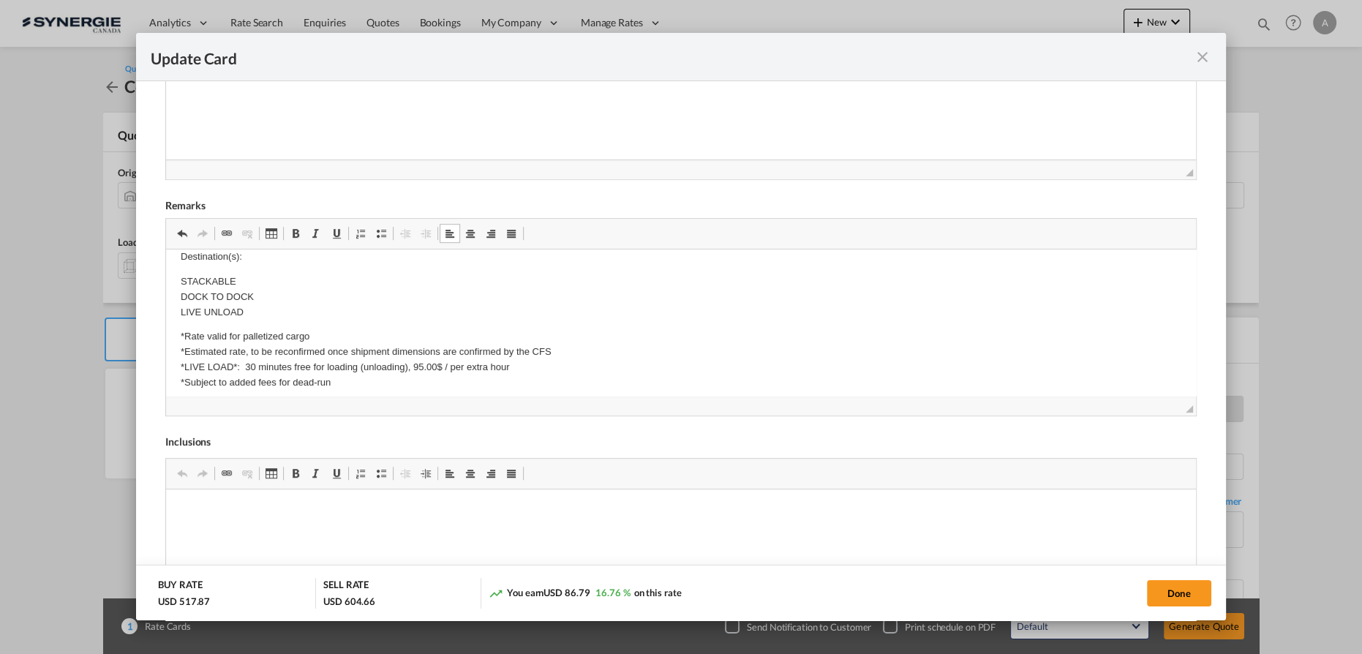
scroll to position [465, 0]
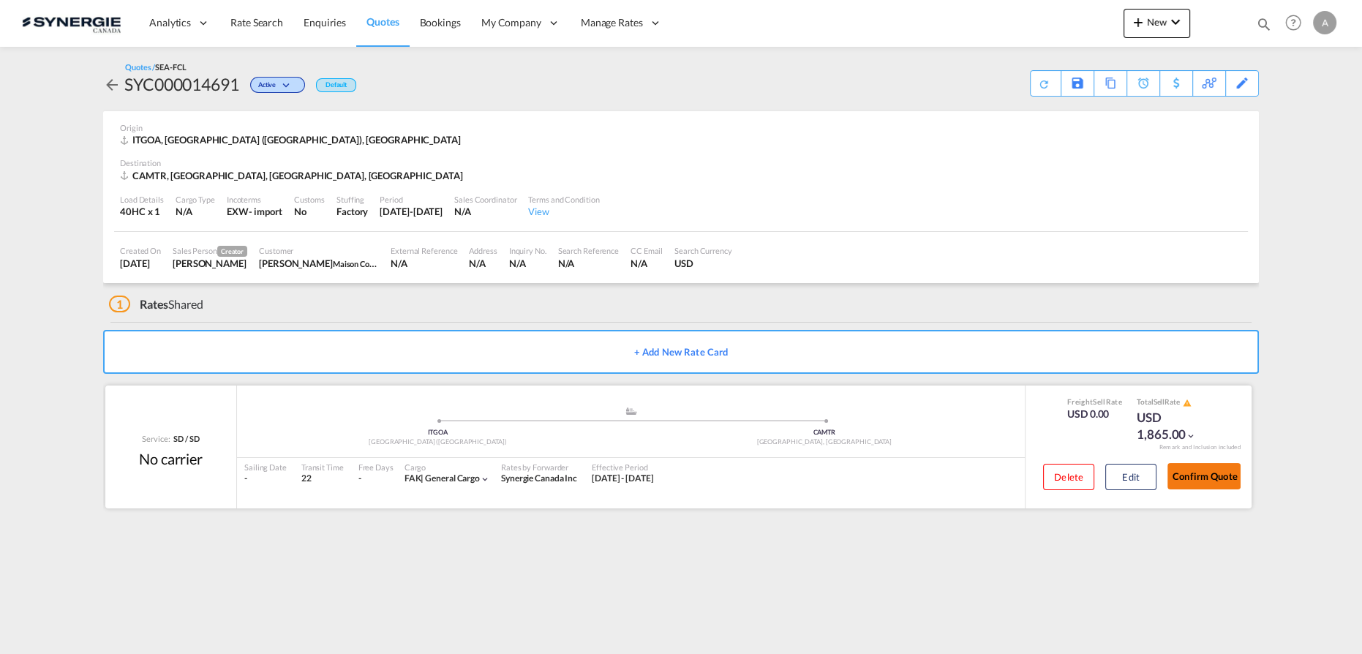
click at [1191, 465] on button "Confirm Quote" at bounding box center [1203, 476] width 73 height 26
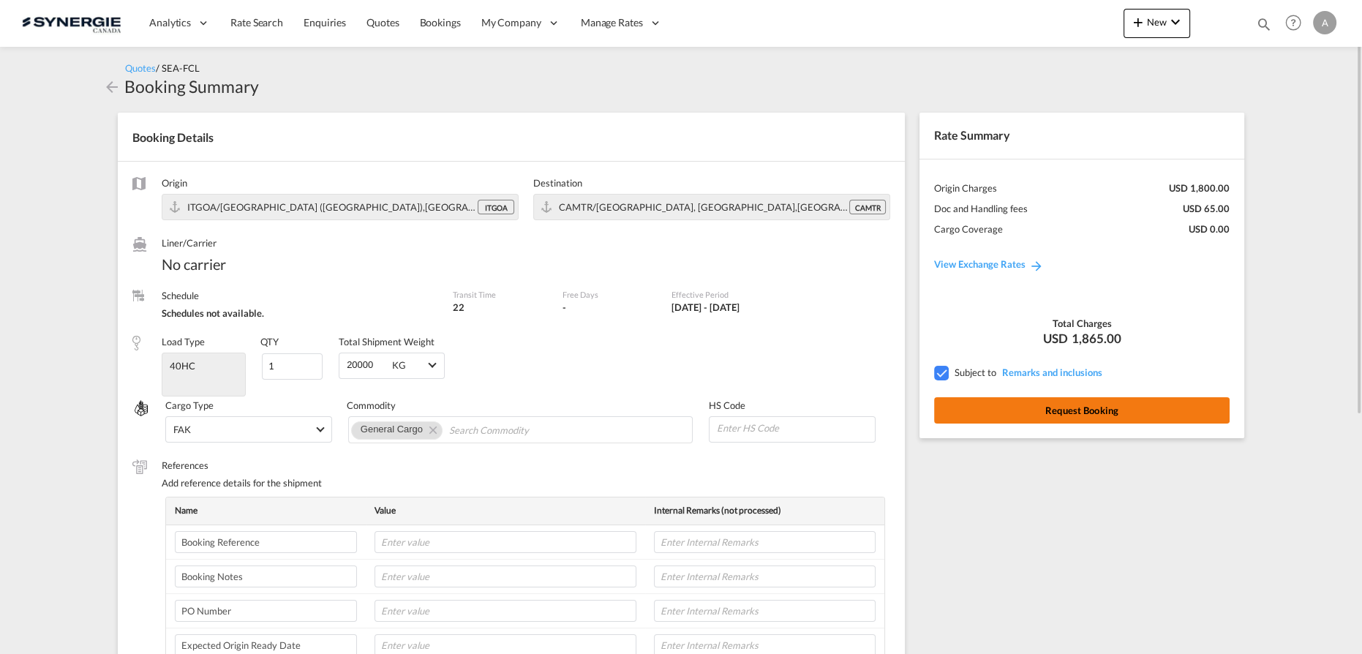
click at [1104, 406] on button "Request Booking" at bounding box center [1081, 410] width 295 height 26
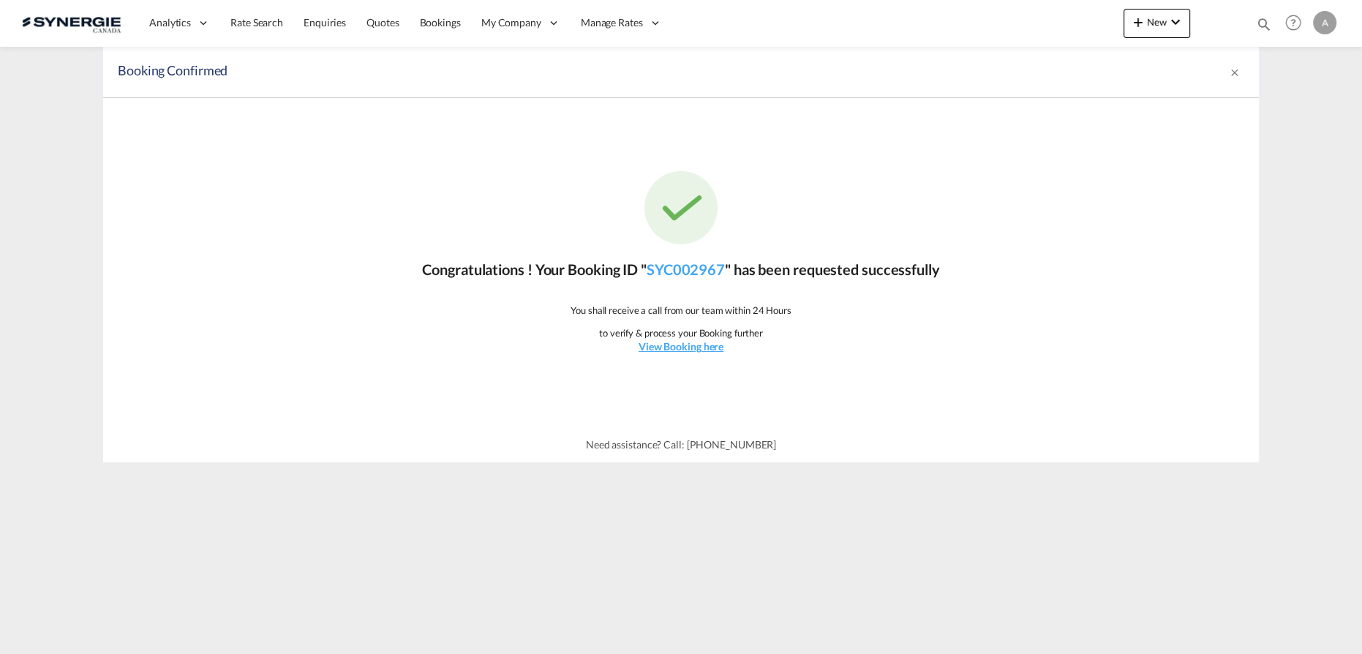
click at [1259, 23] on md-icon "icon-magnify" at bounding box center [1264, 24] width 16 height 16
click at [1000, 25] on select "Bookings Quotes Enquiries" at bounding box center [1030, 24] width 69 height 26
select select "Quotes"
click at [996, 11] on select "Bookings Quotes Enquiries" at bounding box center [1030, 24] width 69 height 26
click at [1135, 9] on div "Bookings Quotes Enquiries Help Resources Product Release A My Profile Logout" at bounding box center [1151, 22] width 377 height 45
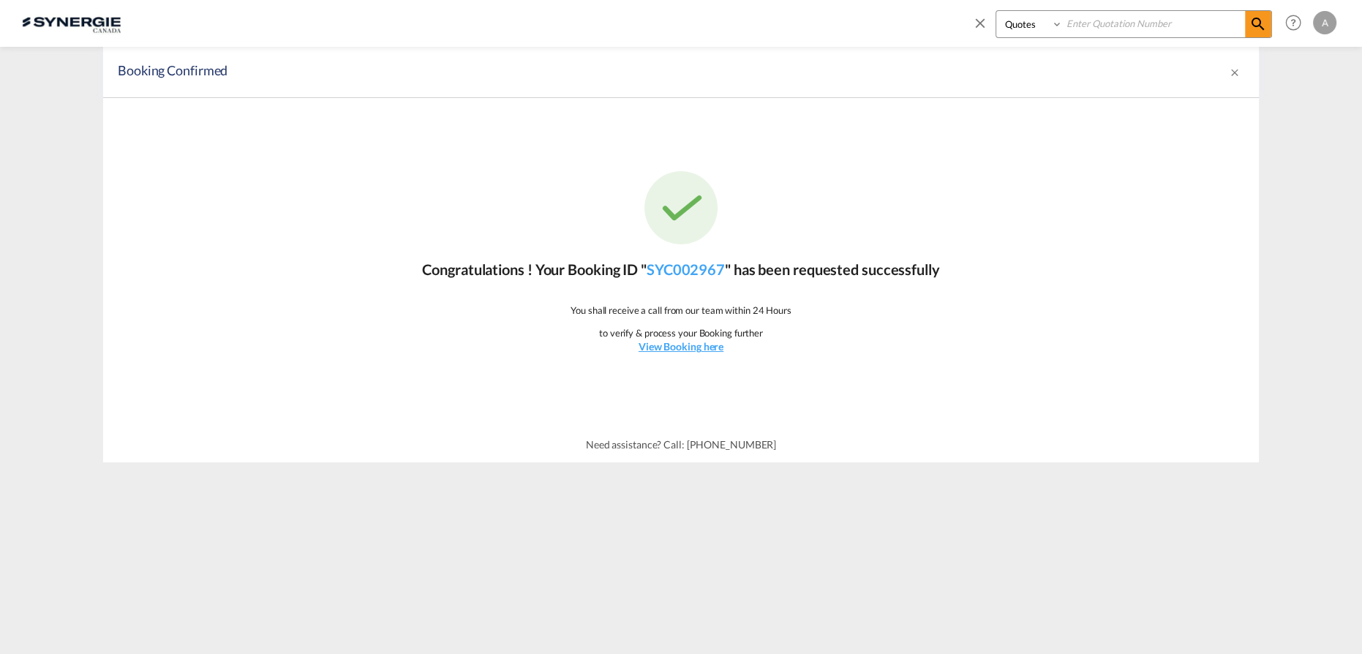
click at [1129, 25] on input at bounding box center [1154, 24] width 182 height 26
type input "14714"
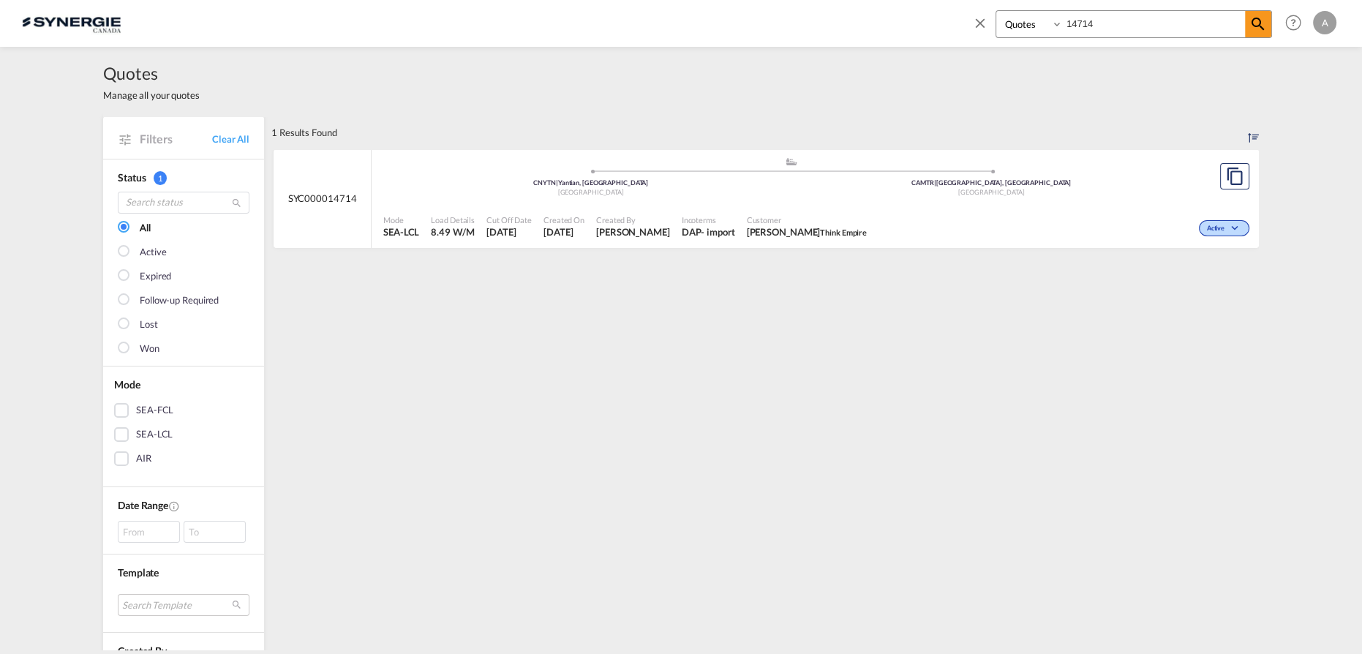
click at [916, 199] on div ".a{fill:#aaa8ad;} .a{fill:#aaa8ad;} CNYTN | Yantian, GD China CAMTR | Montreal,…" at bounding box center [790, 179] width 815 height 44
click at [990, 221] on div "Active" at bounding box center [1062, 226] width 380 height 37
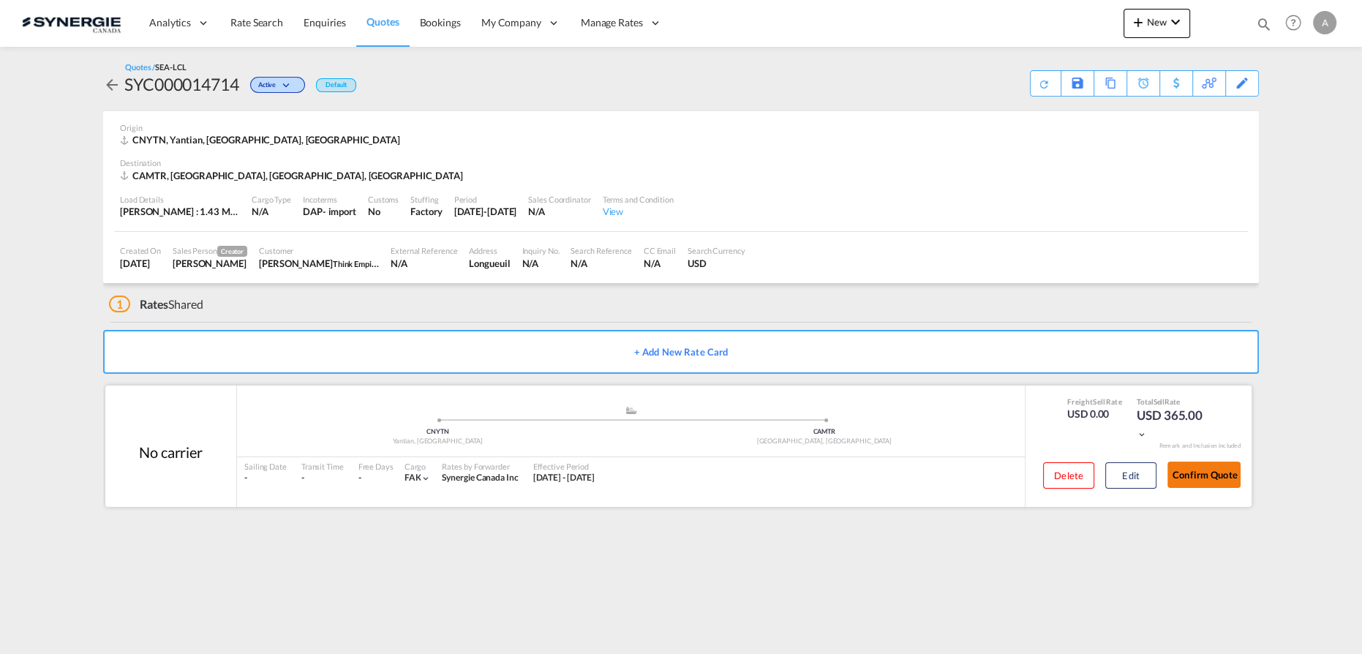
click at [1238, 477] on button "Confirm Quote" at bounding box center [1203, 474] width 73 height 26
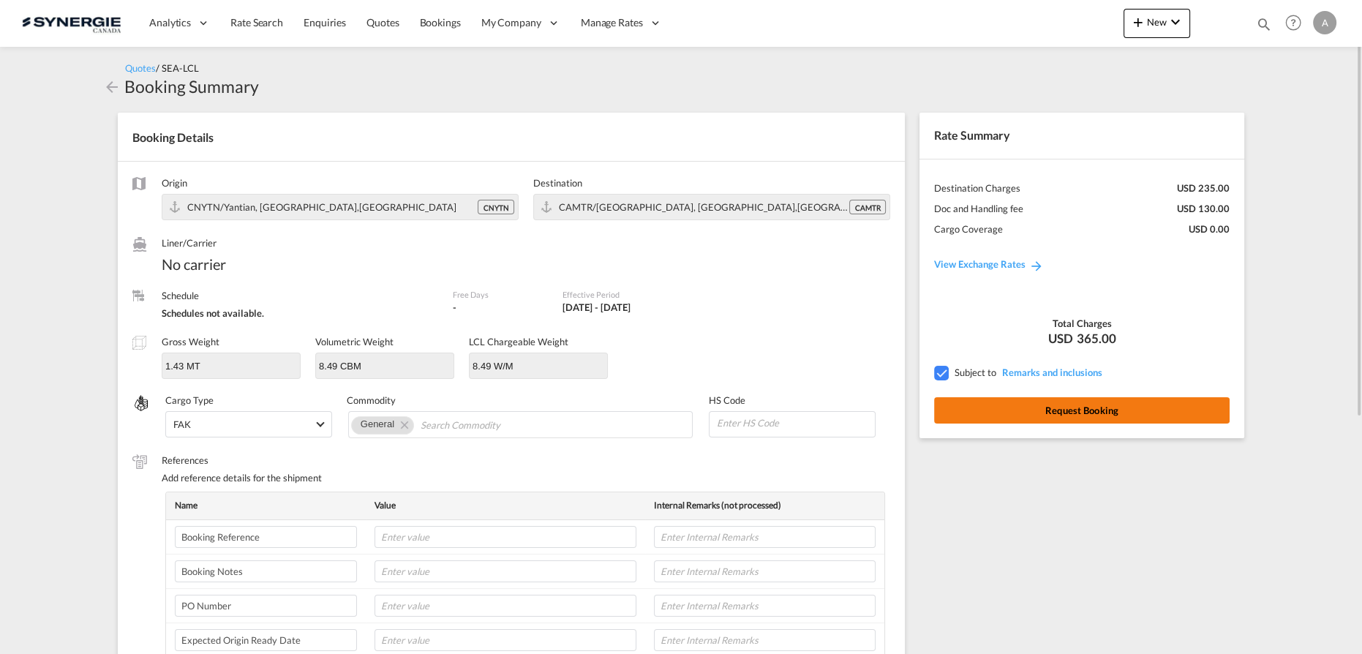
click at [1072, 410] on button "Request Booking" at bounding box center [1081, 410] width 295 height 26
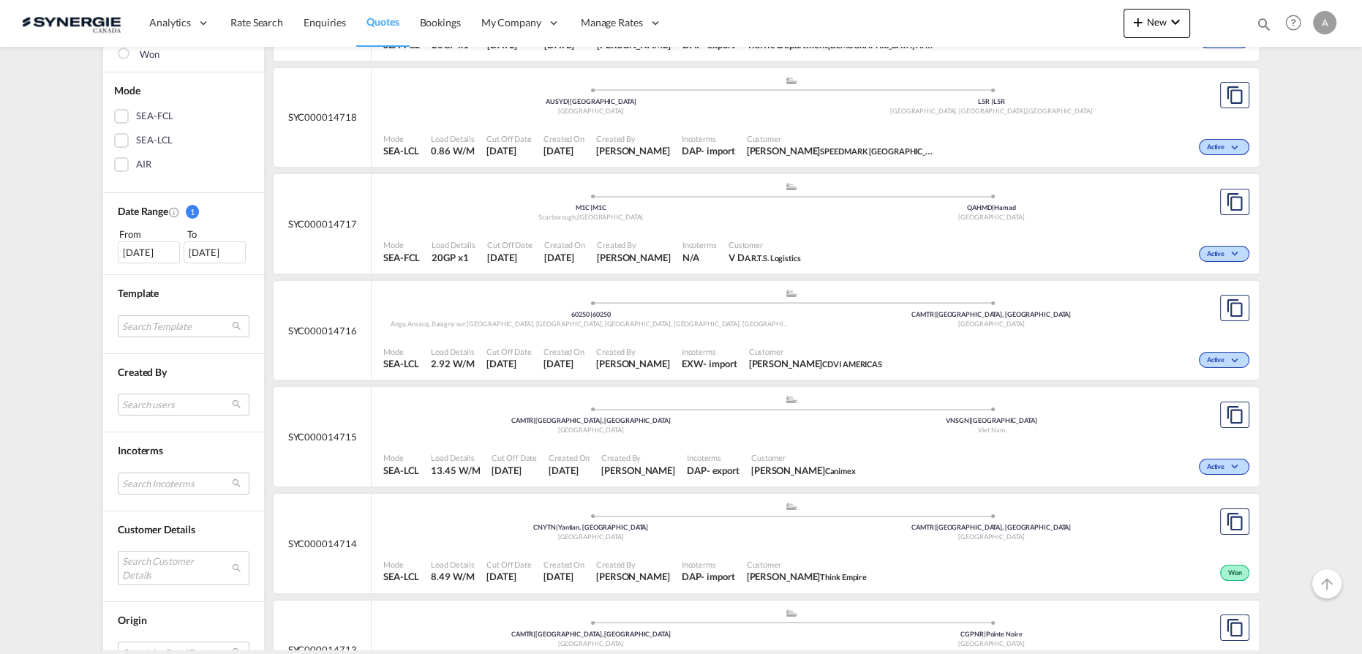
scroll to position [399, 0]
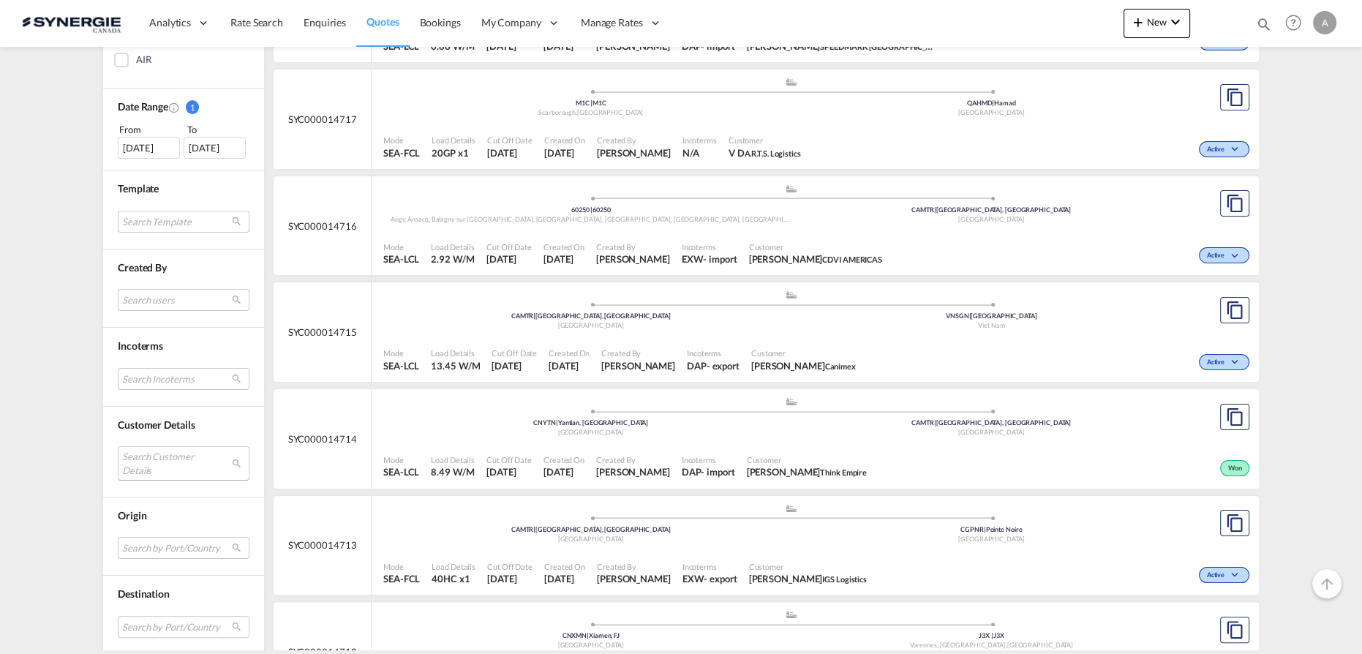
click at [167, 458] on md-select "Search Customer Details user name user travis Ahearn ahearn@bromecompost.com | …" at bounding box center [184, 463] width 132 height 34
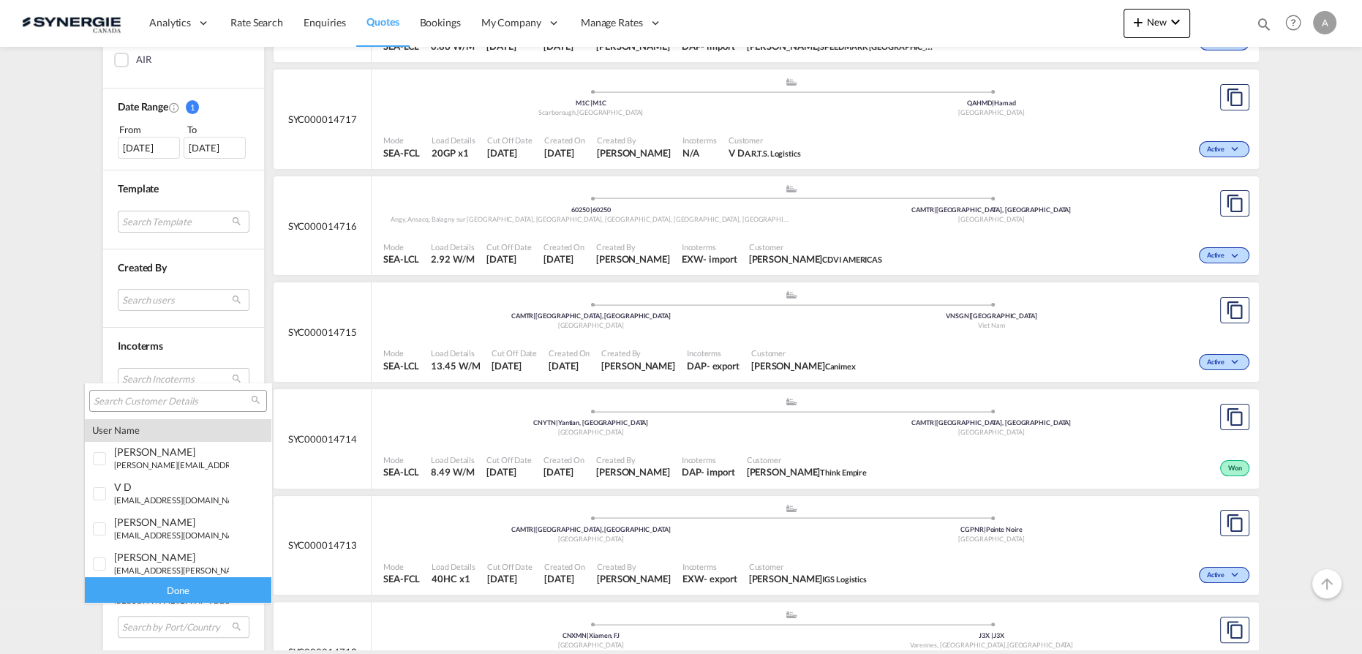
click at [195, 401] on input "search" at bounding box center [172, 401] width 157 height 13
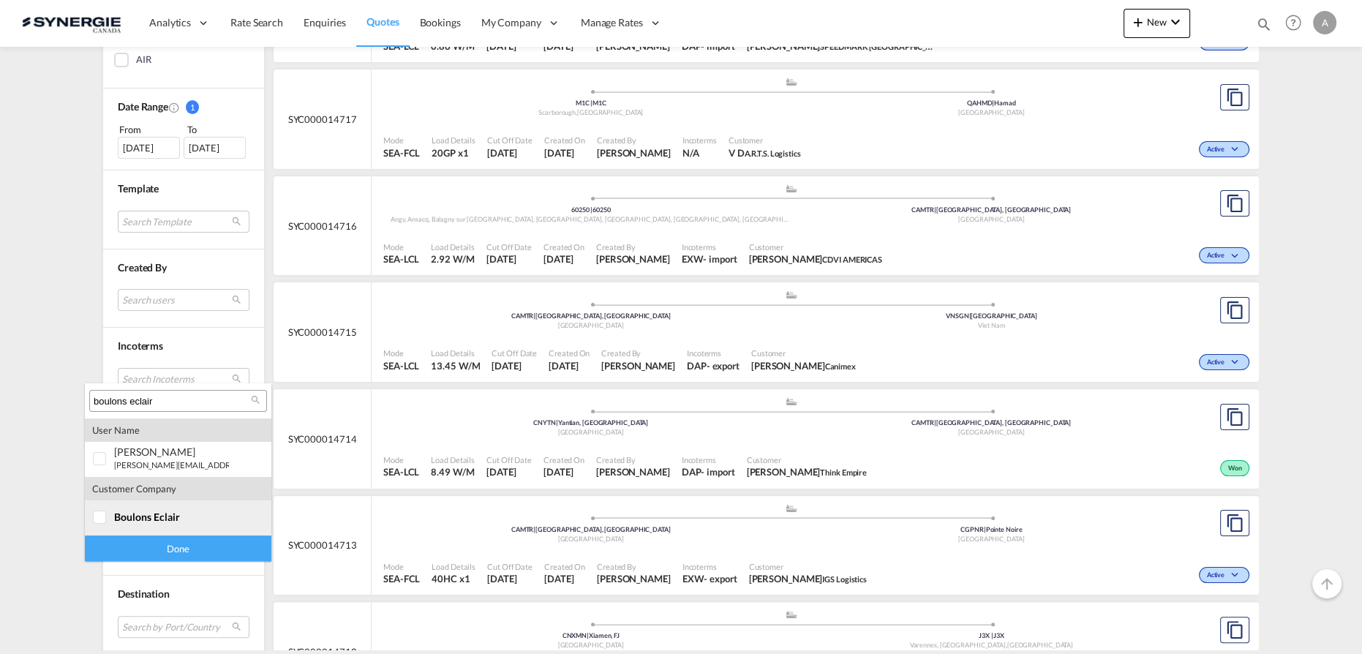
type input "boulons eclair"
click at [143, 514] on span "boulons eclair" at bounding box center [147, 516] width 66 height 12
click at [163, 549] on div "Done" at bounding box center [178, 548] width 186 height 26
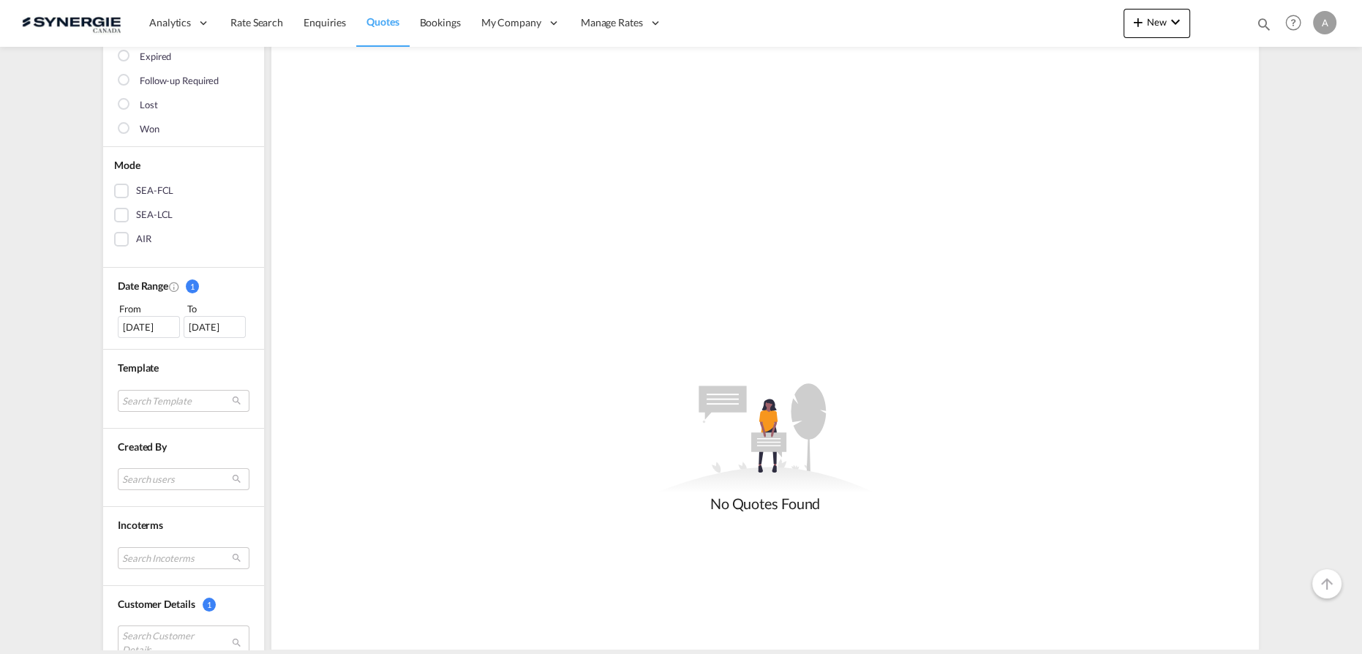
scroll to position [199, 0]
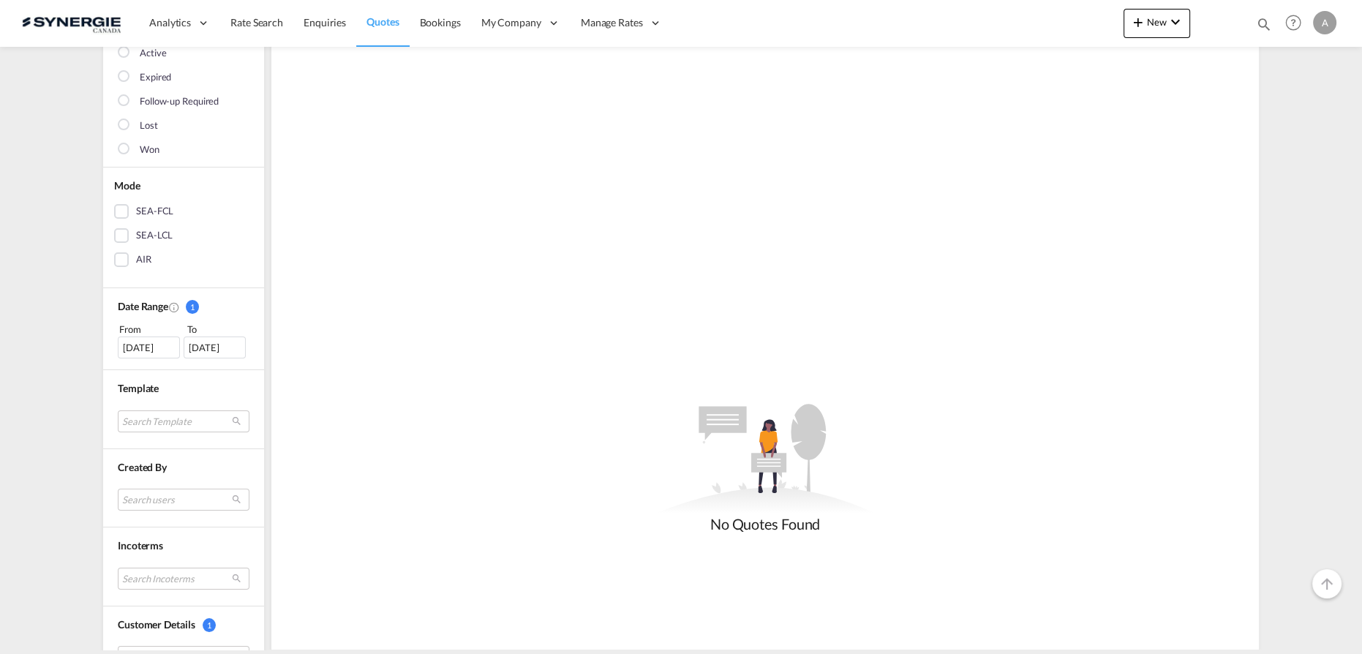
click at [128, 372] on div "Template Search Template *new* fcl freehand / dap pablo gomez saldarriaga | 10 …" at bounding box center [183, 409] width 161 height 79
click at [135, 355] on div "13 Aug 2025" at bounding box center [149, 347] width 62 height 22
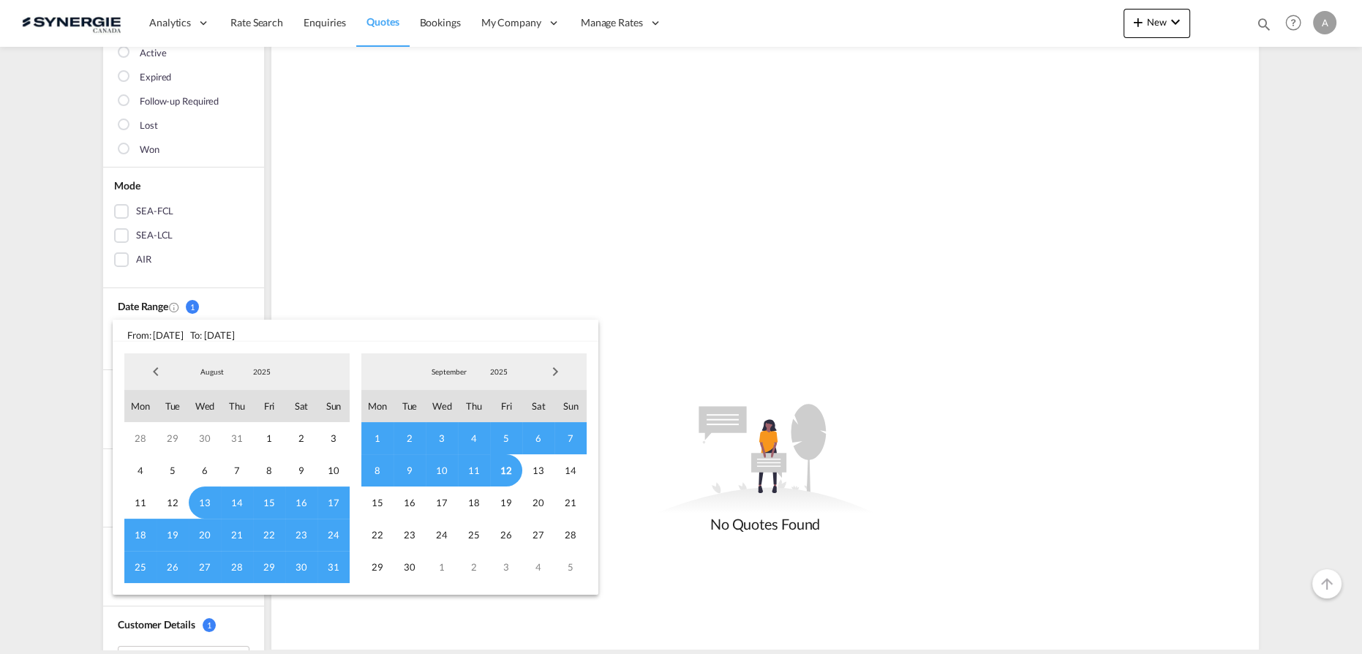
drag, startPoint x: 268, startPoint y: 366, endPoint x: 263, endPoint y: 357, distance: 10.2
click at [268, 366] on md-select-value "2025" at bounding box center [262, 372] width 50 height 22
click at [260, 295] on md-option "2023" at bounding box center [276, 301] width 99 height 35
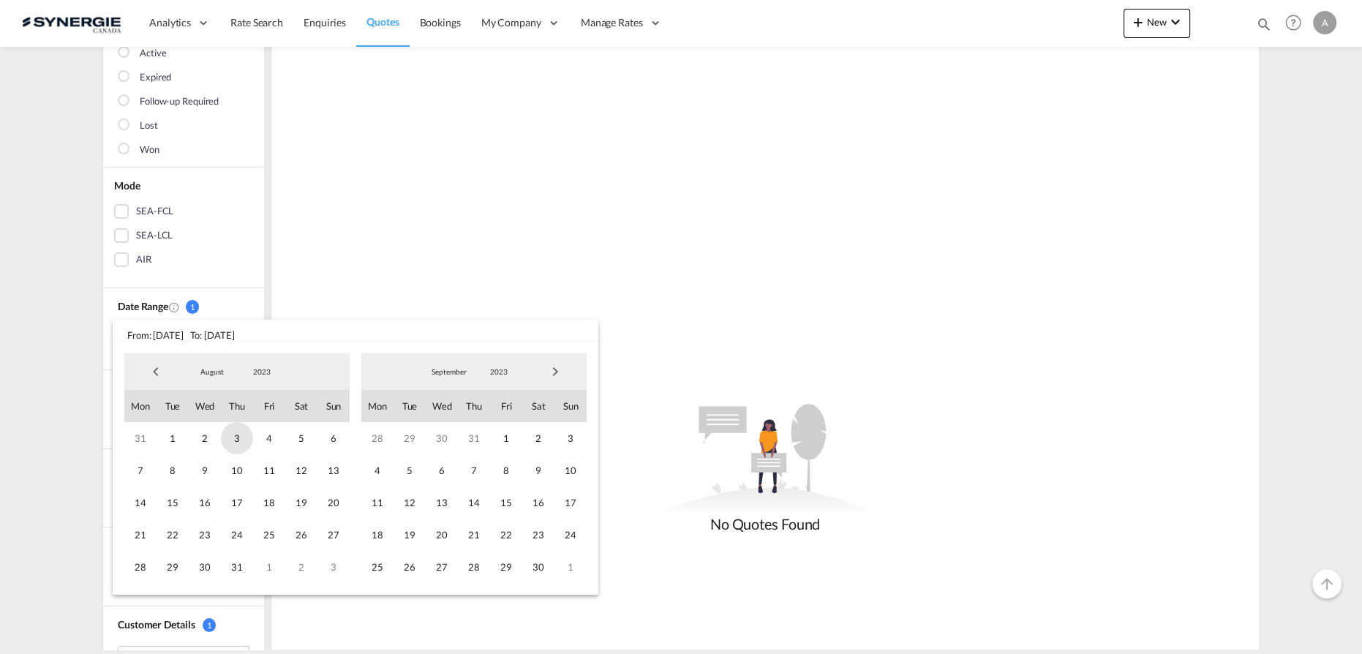
drag, startPoint x: 181, startPoint y: 438, endPoint x: 232, endPoint y: 426, distance: 52.7
click at [180, 438] on span "1" at bounding box center [173, 438] width 32 height 32
click at [502, 370] on span "2023" at bounding box center [498, 371] width 47 height 10
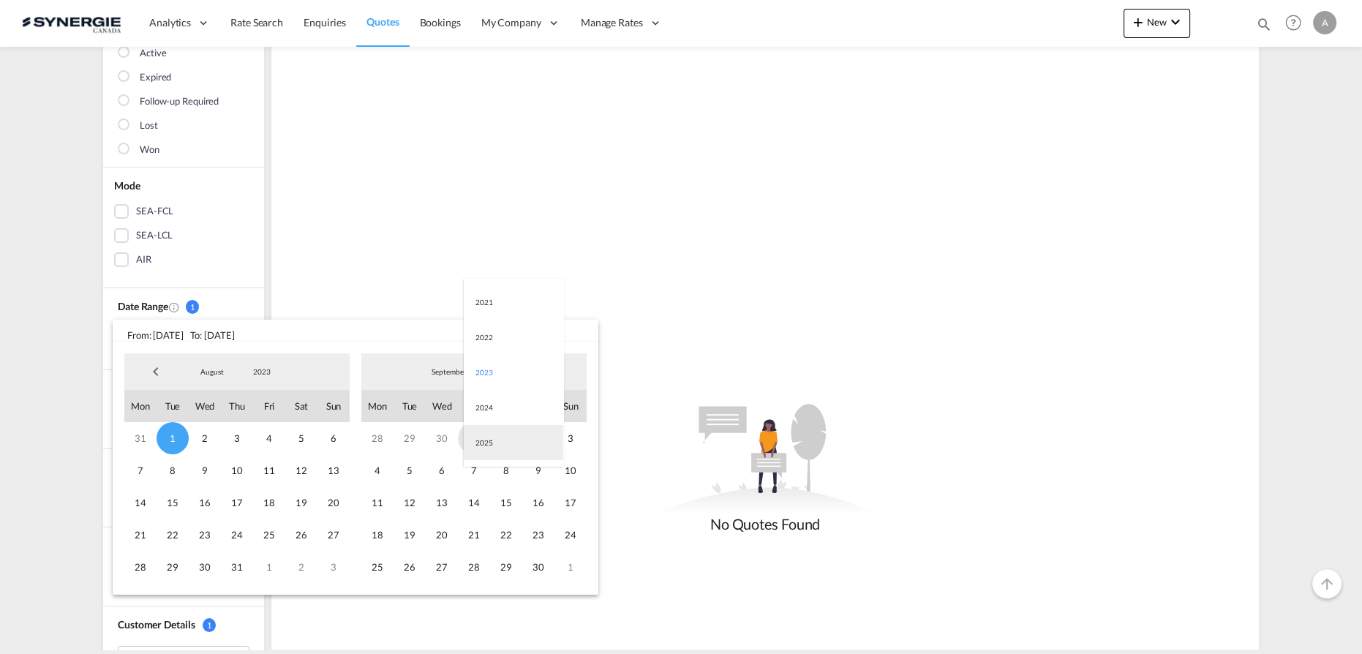
click at [481, 442] on md-option "2025" at bounding box center [513, 442] width 99 height 35
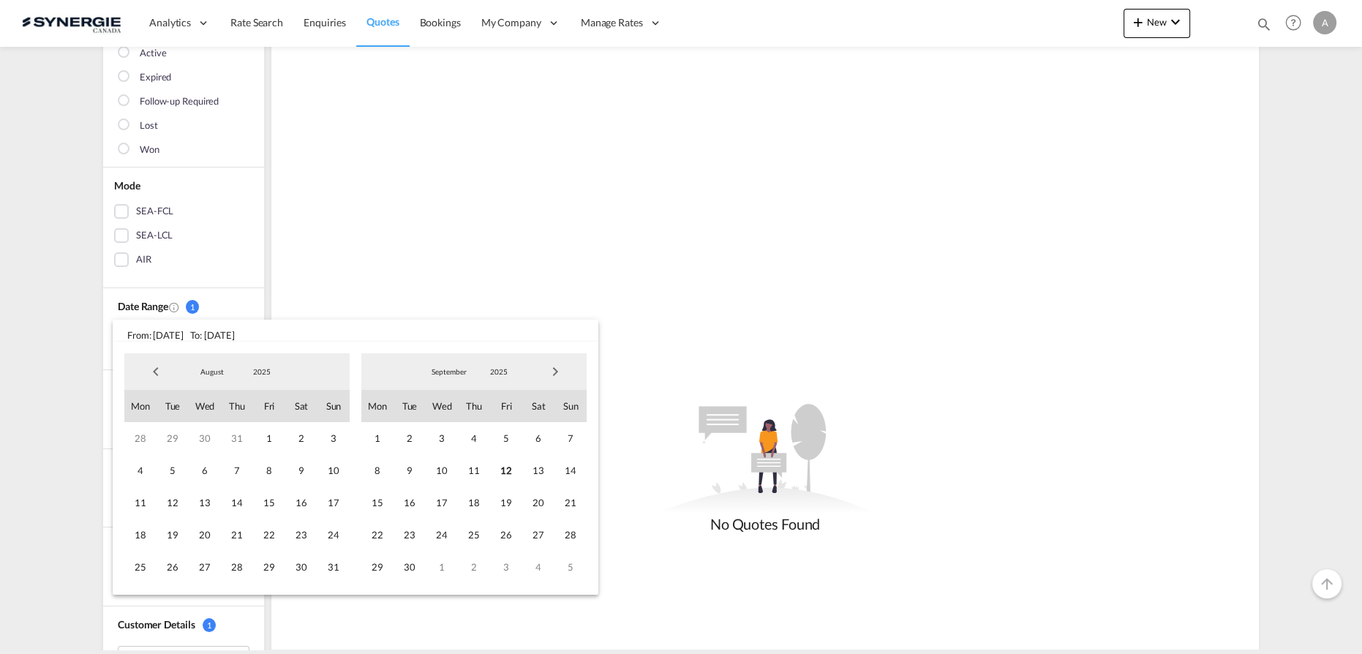
click at [507, 473] on span "12" at bounding box center [506, 470] width 32 height 32
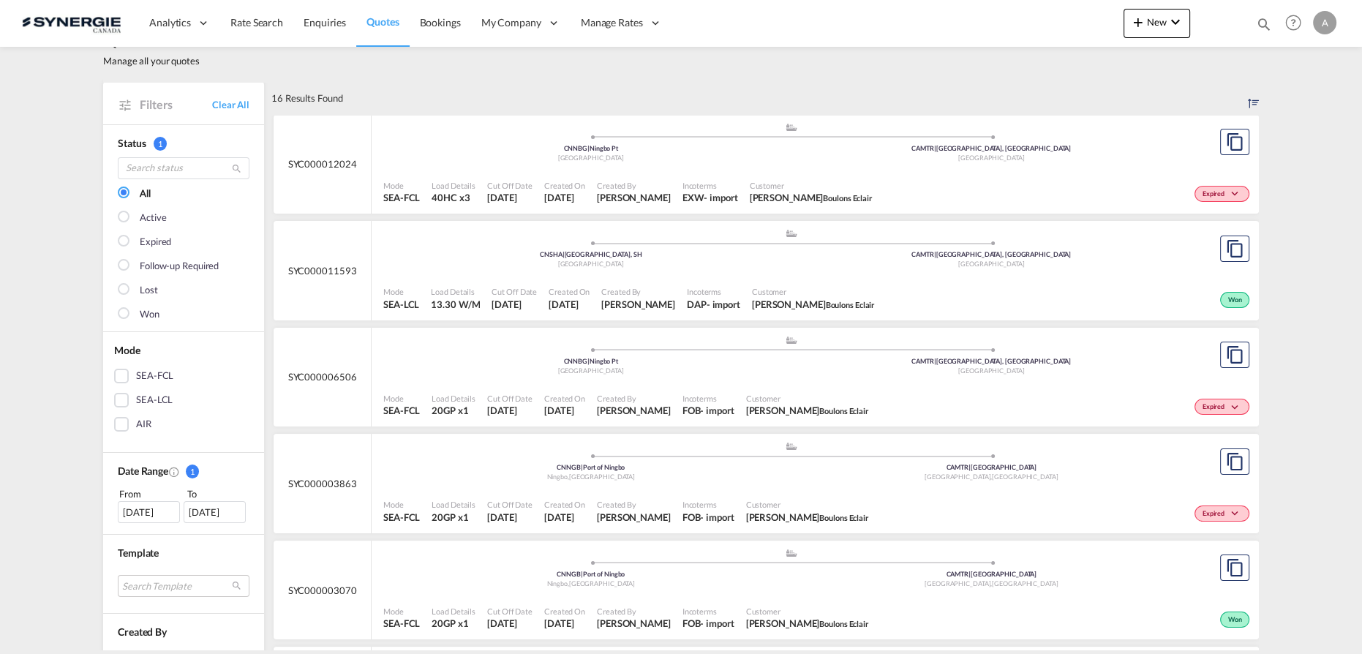
scroll to position [0, 0]
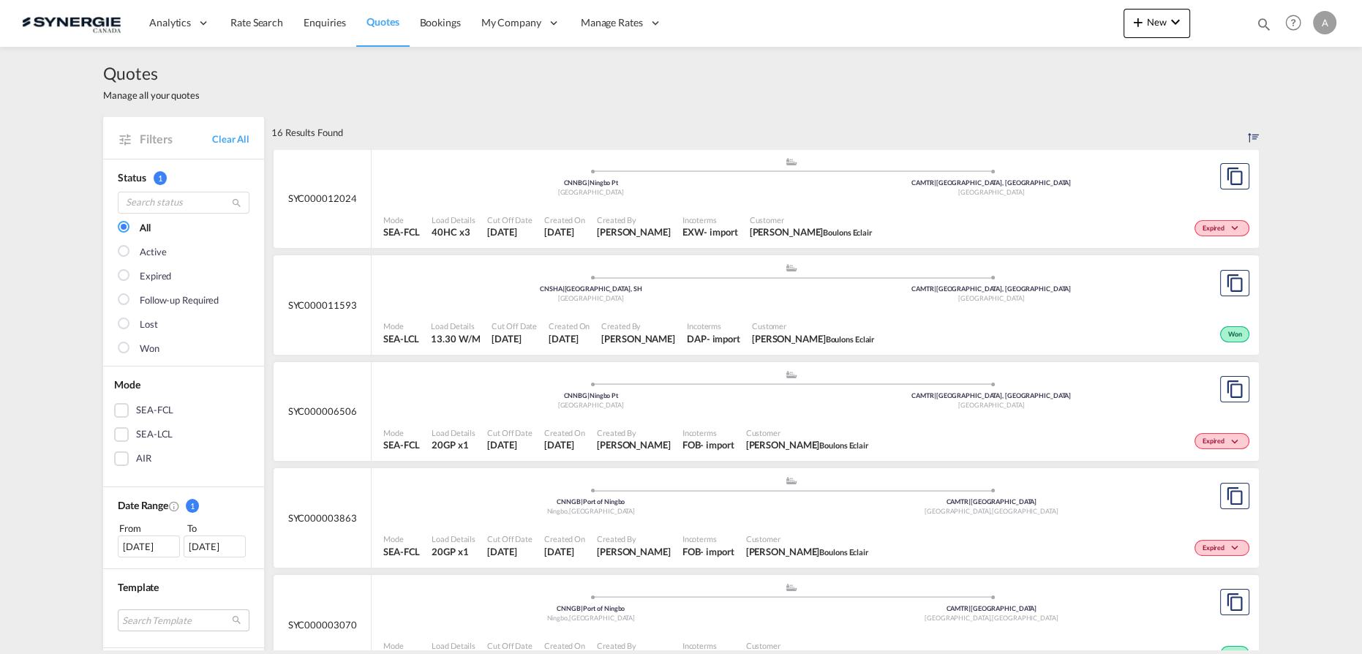
click at [663, 201] on div ".a{fill:#aaa8ad;} .a{fill:#aaa8ad;} CNNBG | Ningbo Pt China CAMTR | Montreal, Q…" at bounding box center [790, 181] width 815 height 48
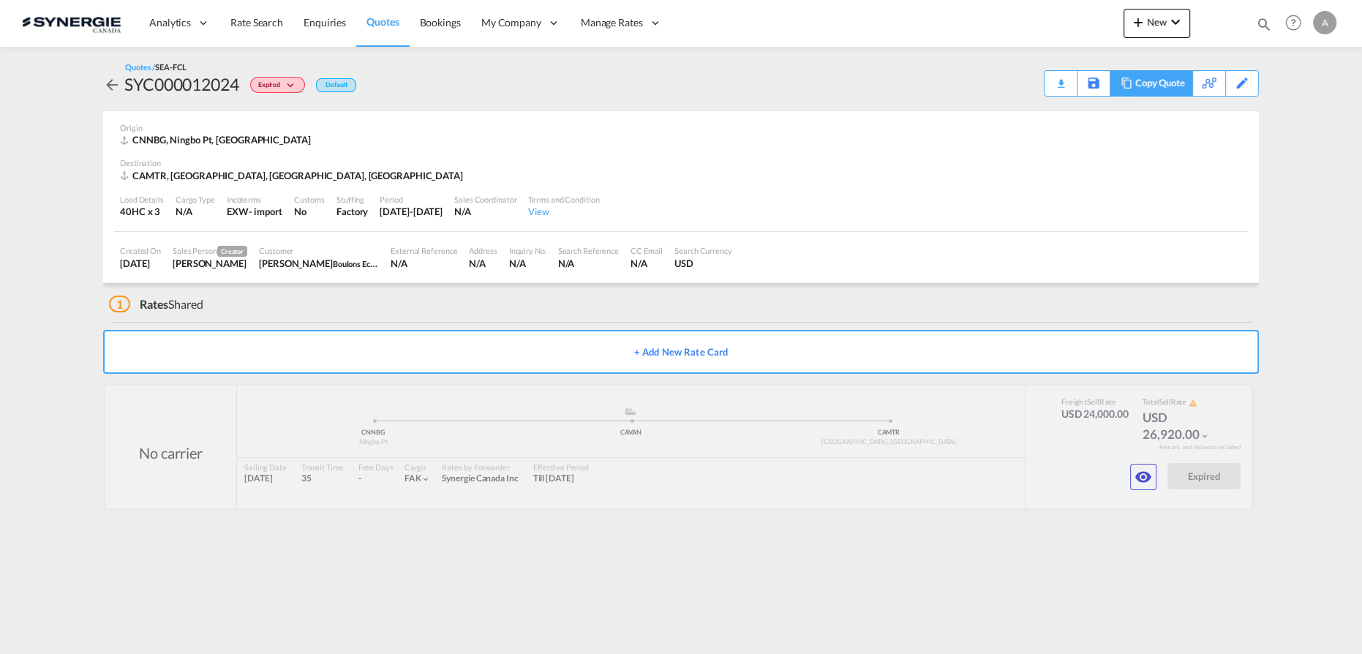
click at [1164, 79] on div "Copy Quote" at bounding box center [1160, 83] width 50 height 25
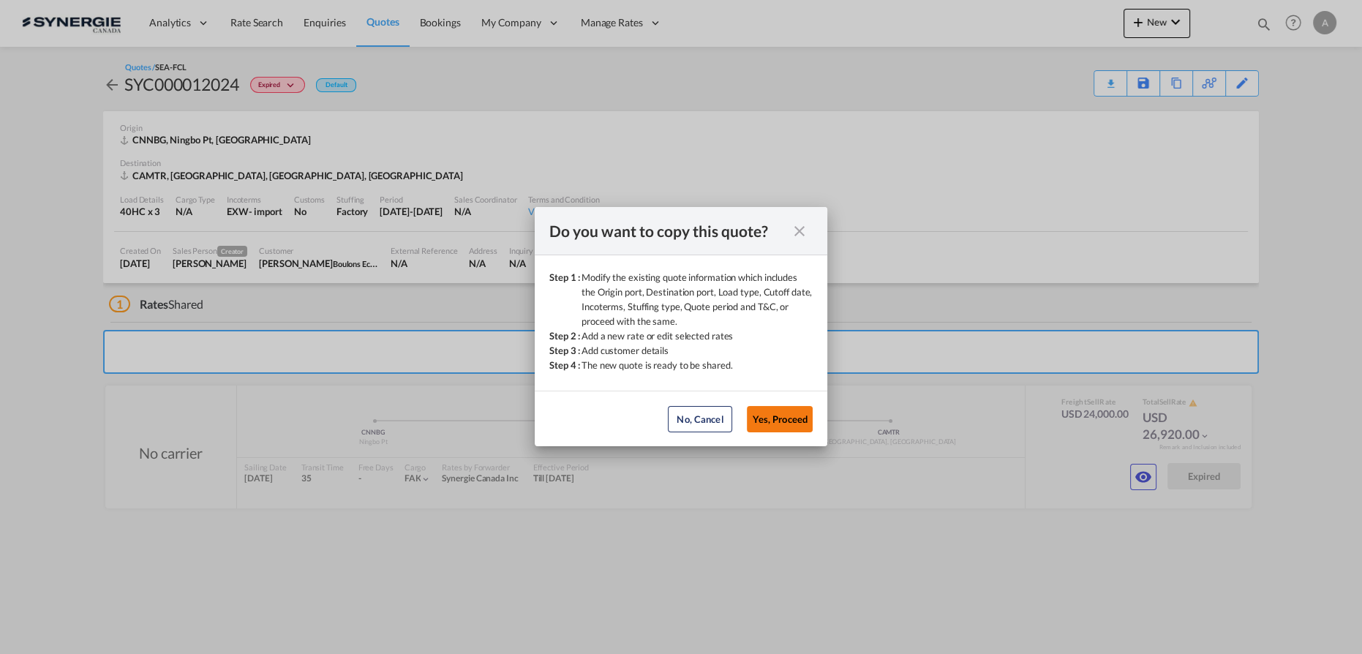
click at [786, 421] on button "Yes, Proceed" at bounding box center [780, 419] width 66 height 26
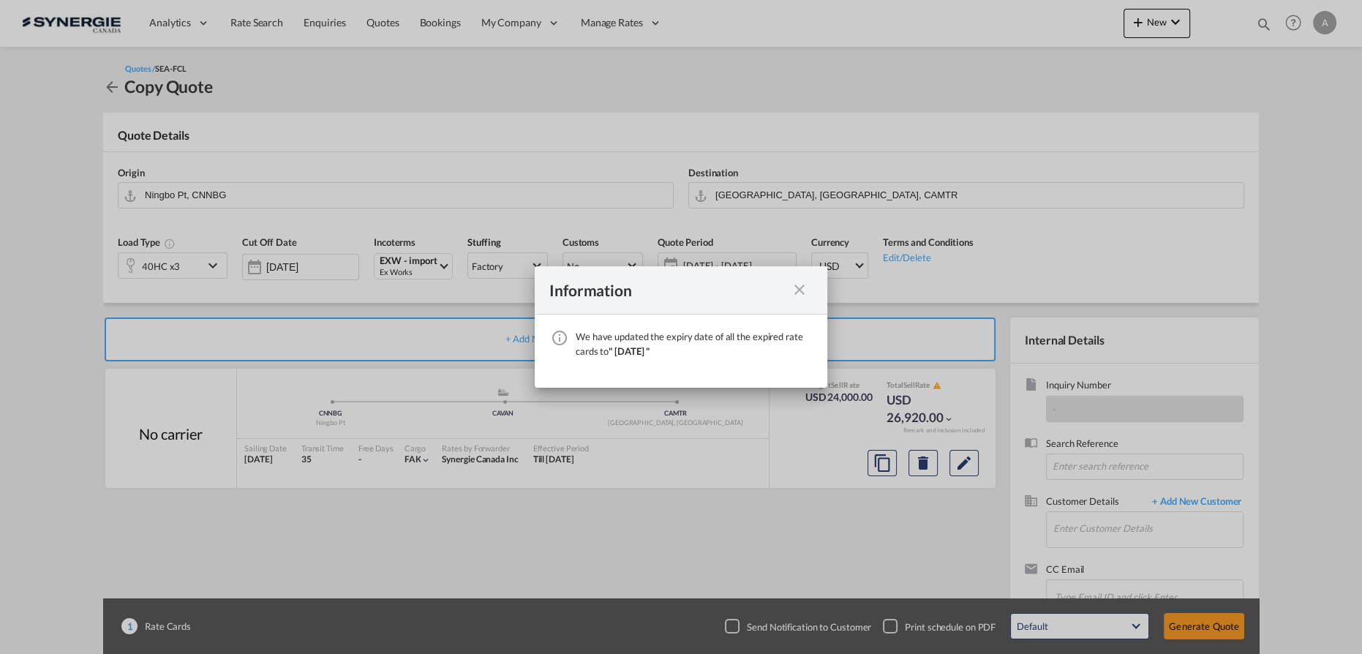
drag, startPoint x: 796, startPoint y: 290, endPoint x: 630, endPoint y: 244, distance: 172.3
click at [797, 290] on md-icon "icon-close fg-AAA8AD cursor" at bounding box center [800, 290] width 18 height 18
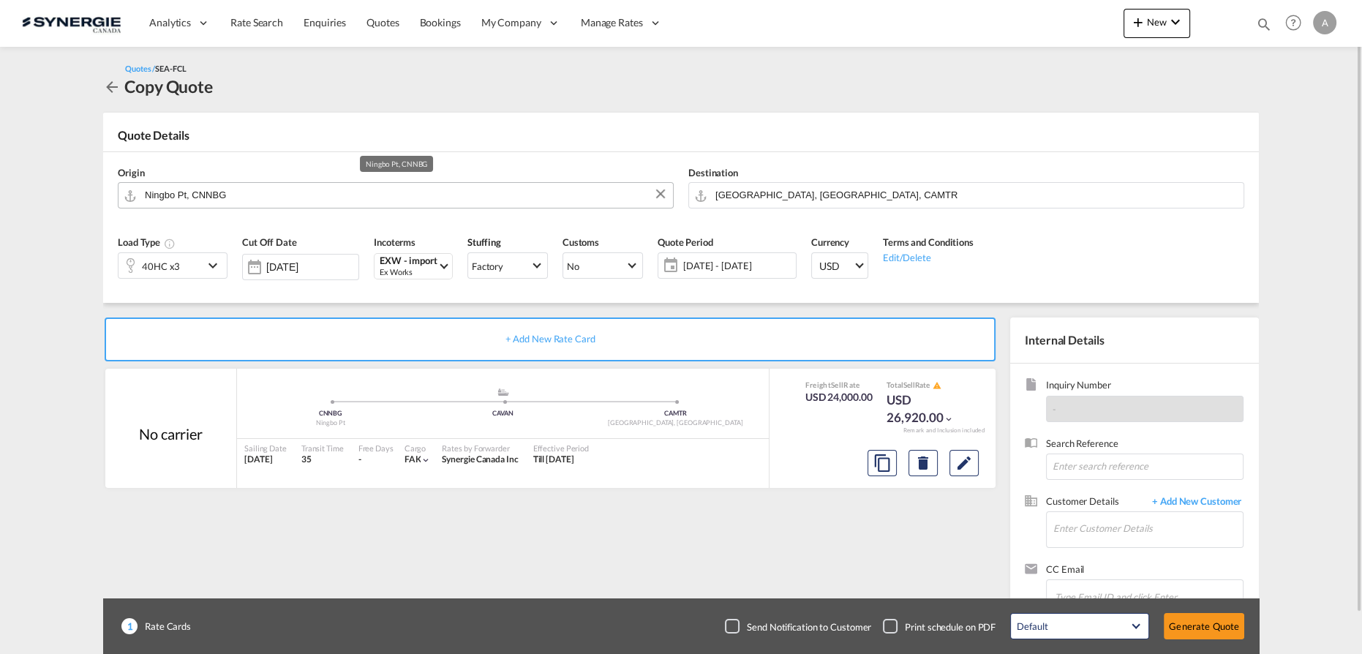
click at [331, 197] on input "Ningbo Pt, CNNBG" at bounding box center [405, 195] width 521 height 26
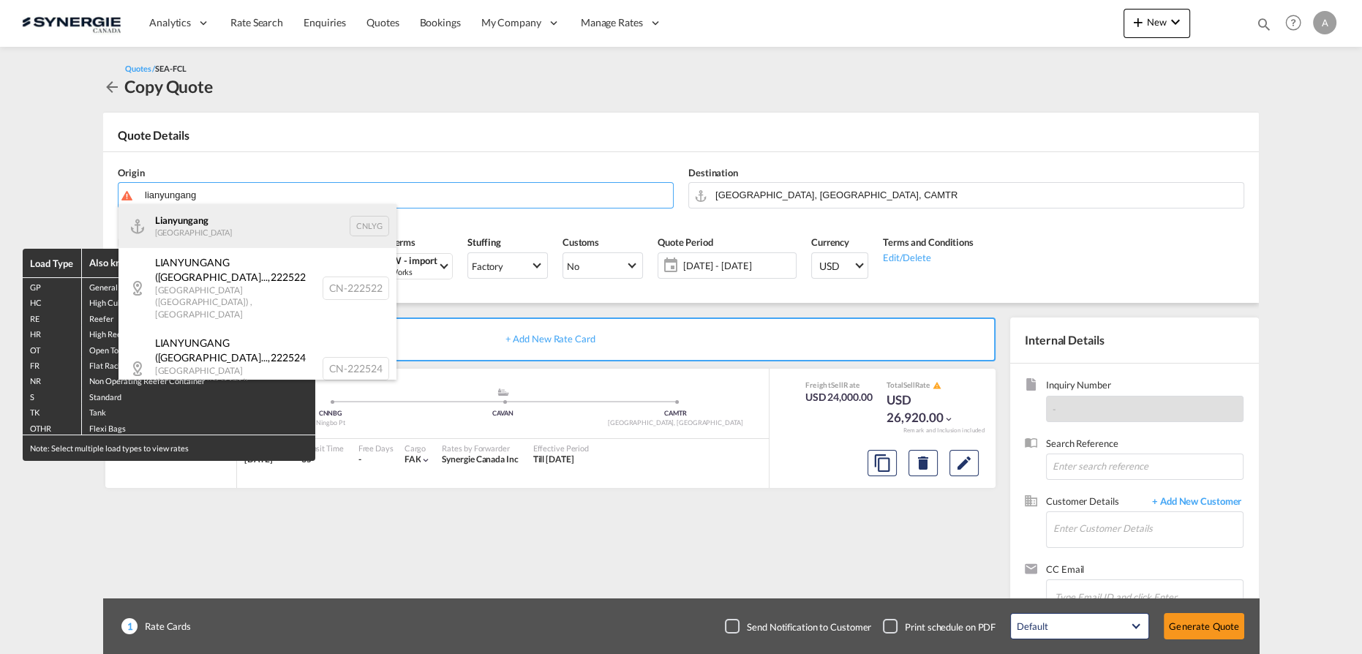
click at [217, 239] on div "Lianyungang [GEOGRAPHIC_DATA] CNLYG" at bounding box center [257, 226] width 278 height 44
type input "Lianyungang, CNLYG"
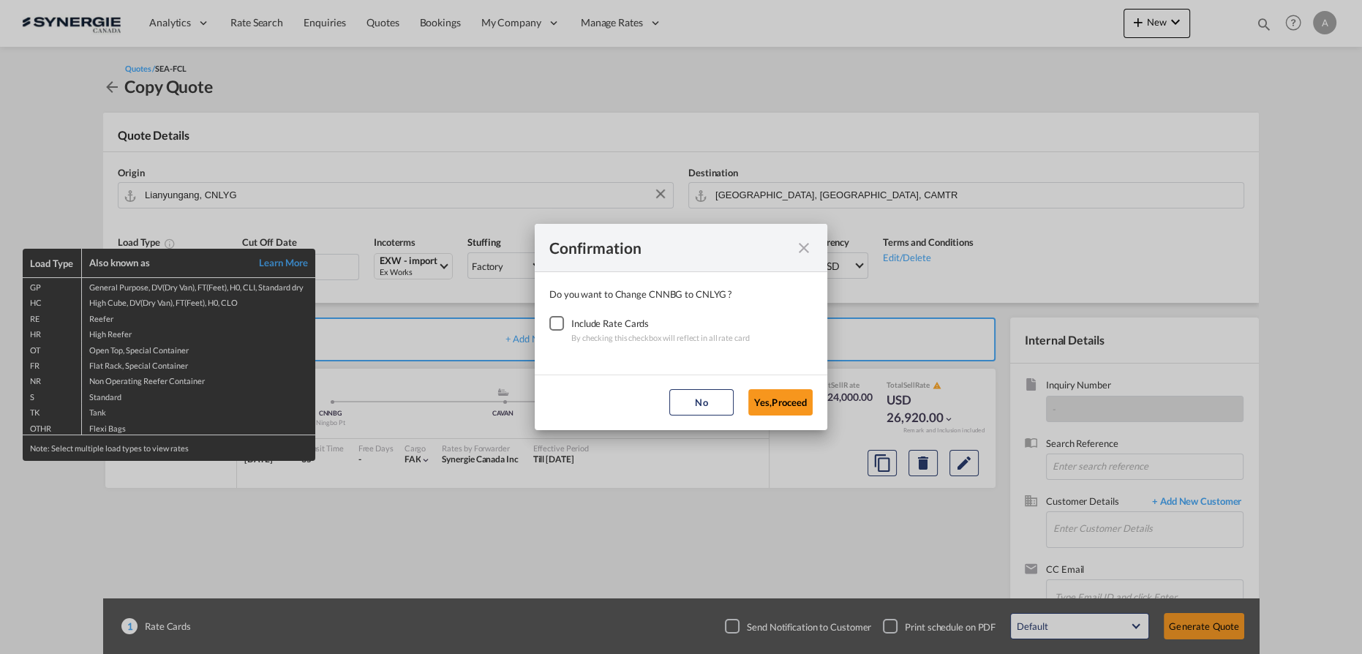
click at [550, 325] on div "Checkbox No Ink" at bounding box center [556, 323] width 15 height 15
click at [769, 402] on button "Yes,Proceed" at bounding box center [780, 402] width 64 height 26
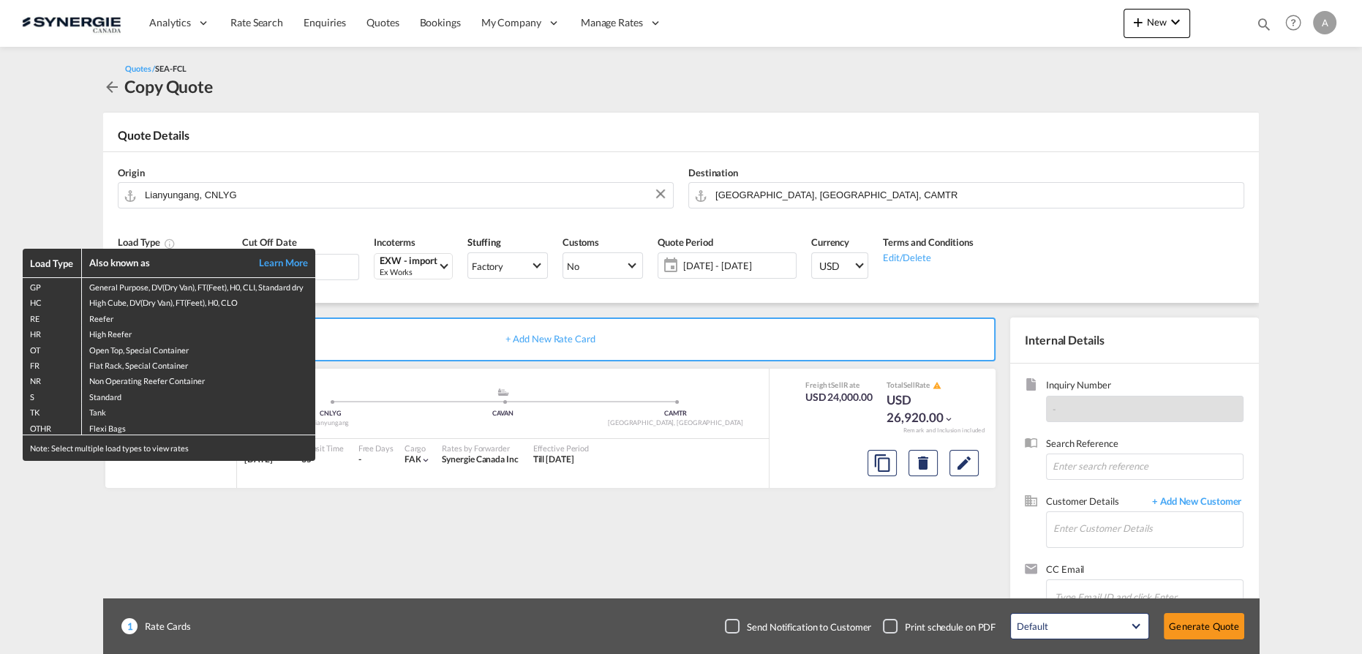
click at [1023, 214] on div "Load Type Also known as Learn More GP General Purpose, DV(Dry Van), FT(Feet), H…" at bounding box center [681, 327] width 1362 height 654
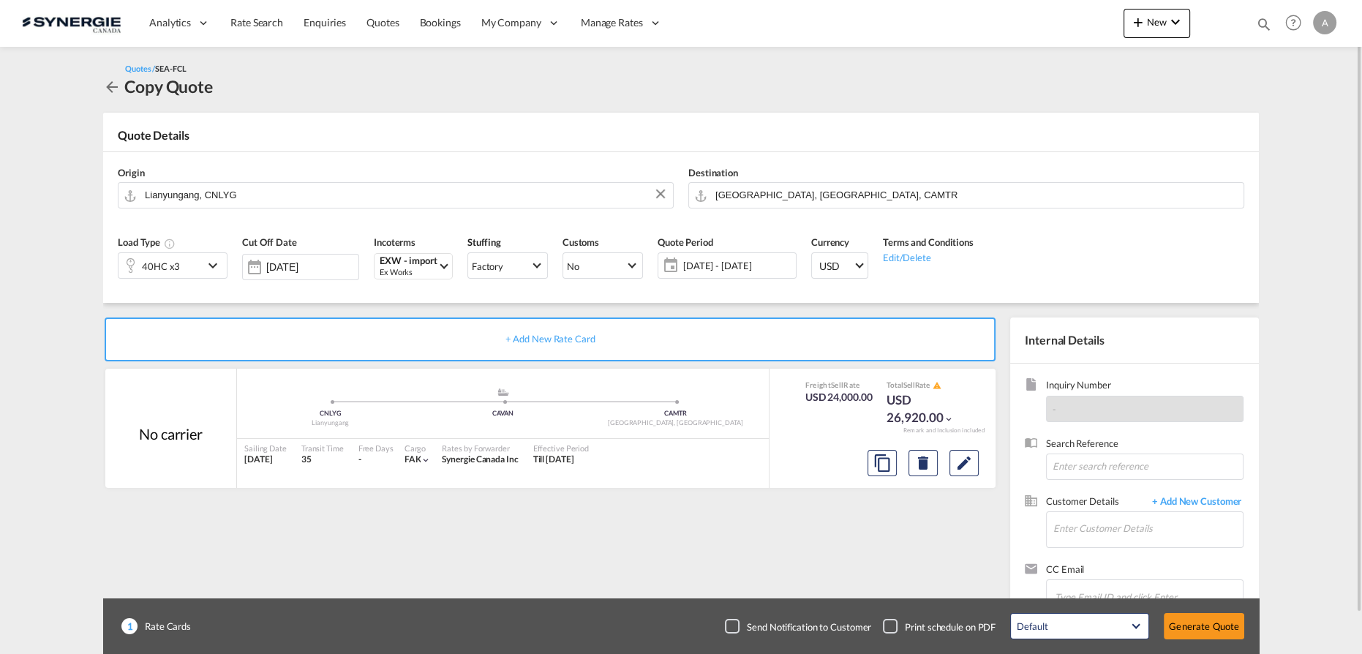
click at [179, 263] on div "40HC x3" at bounding box center [160, 265] width 85 height 25
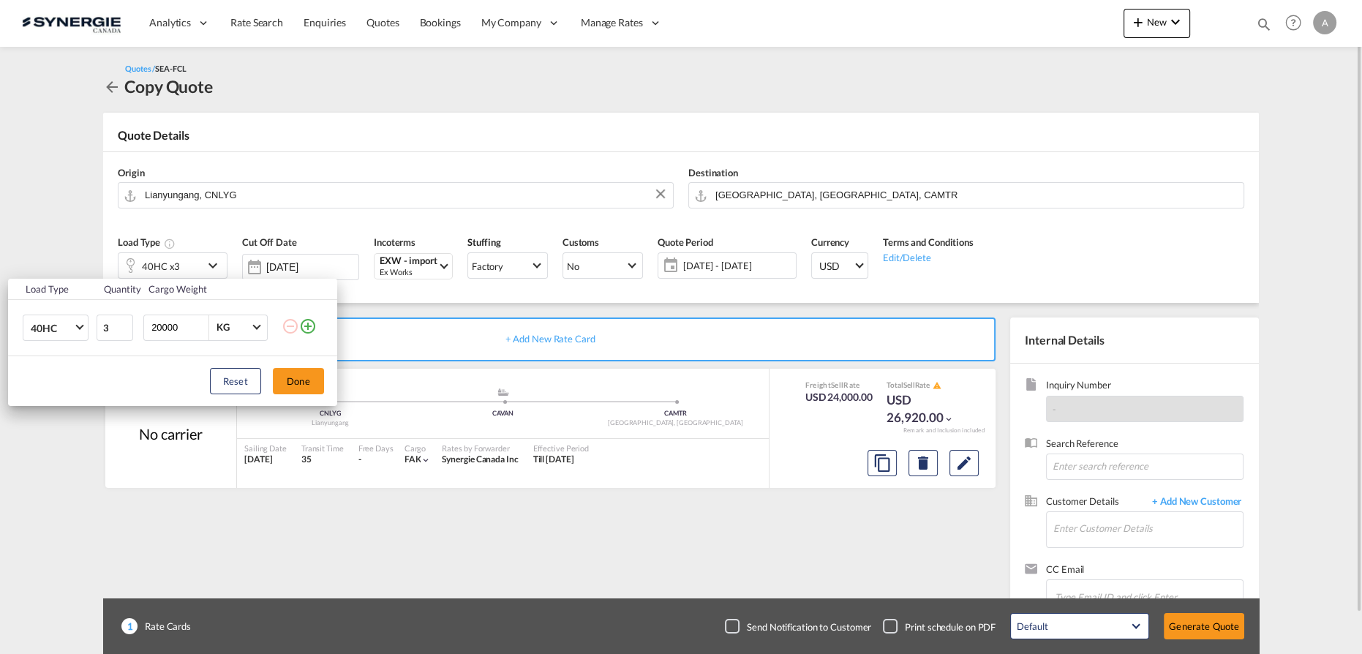
drag, startPoint x: 436, startPoint y: 500, endPoint x: 537, endPoint y: 499, distance: 100.9
click at [437, 500] on div "Load Type Quantity Cargo Weight 40HC 20GP 40GP 40HC 45HC 20RE 40RE 40HR 20OT 40…" at bounding box center [681, 327] width 1362 height 654
